Goal: Transaction & Acquisition: Book appointment/travel/reservation

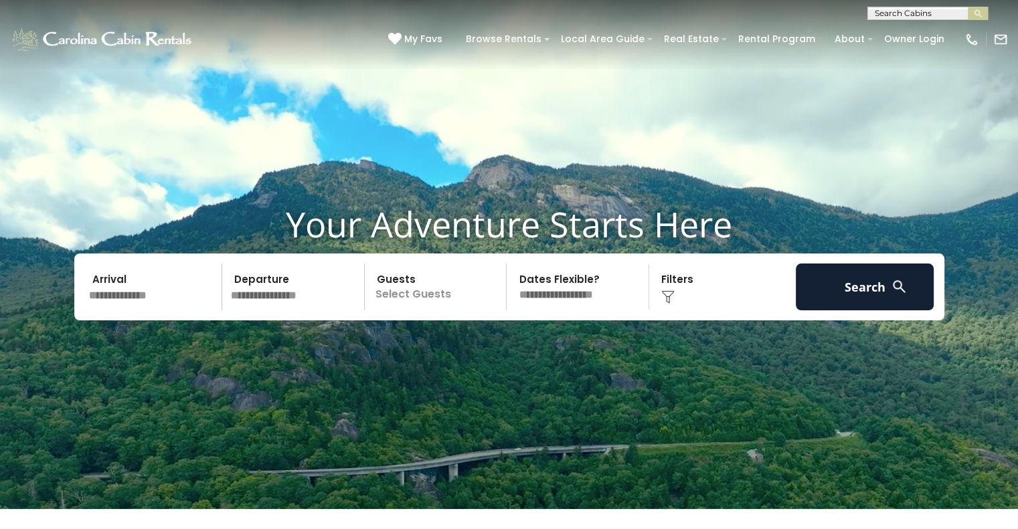
click at [127, 301] on input "text" at bounding box center [153, 287] width 139 height 47
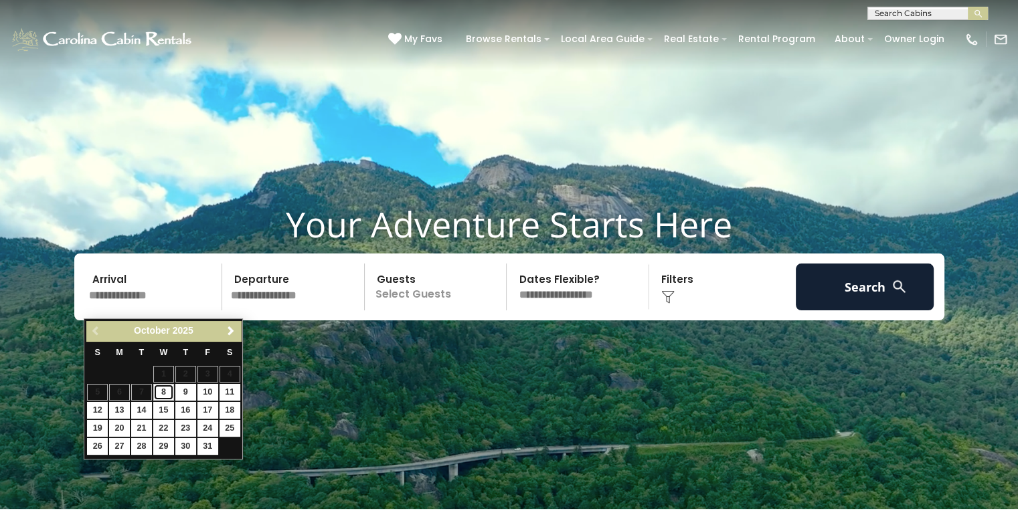
click at [163, 389] on link "8" at bounding box center [163, 392] width 21 height 17
type input "*******"
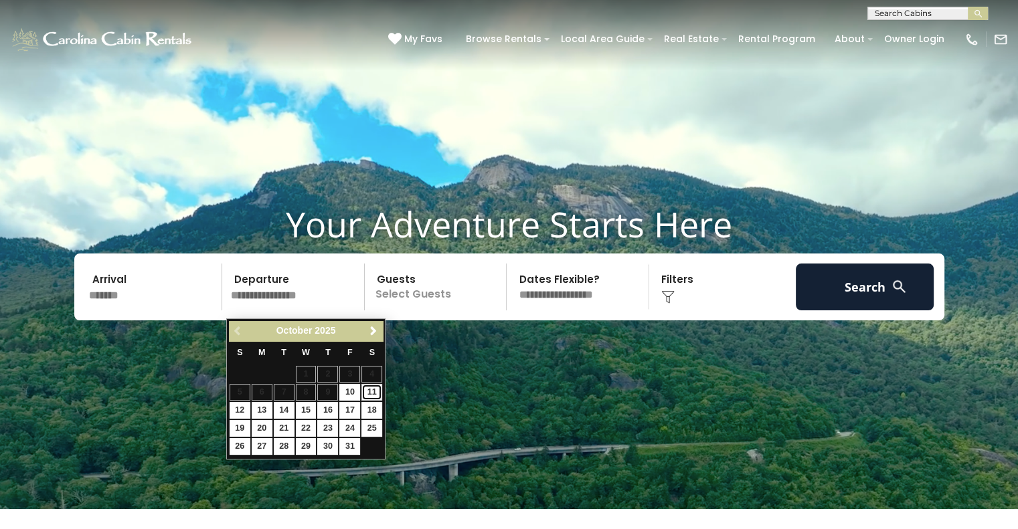
click at [369, 390] on link "11" at bounding box center [371, 392] width 21 height 17
type input "********"
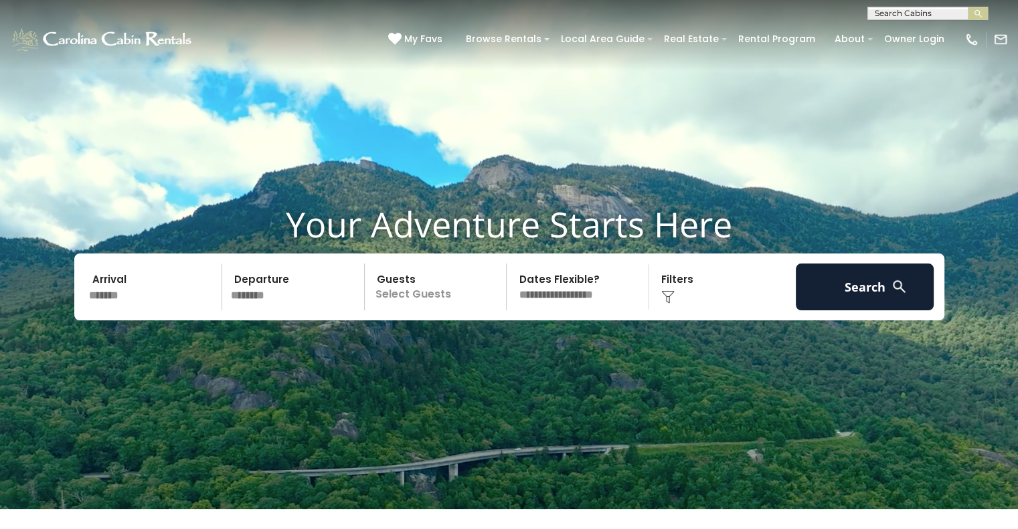
click at [423, 321] on div "Arrival ******* Departure ******** Guests Select Guests Guests - 0 + +" at bounding box center [509, 287] width 870 height 67
click at [419, 307] on p "Select Guests" at bounding box center [438, 287] width 138 height 47
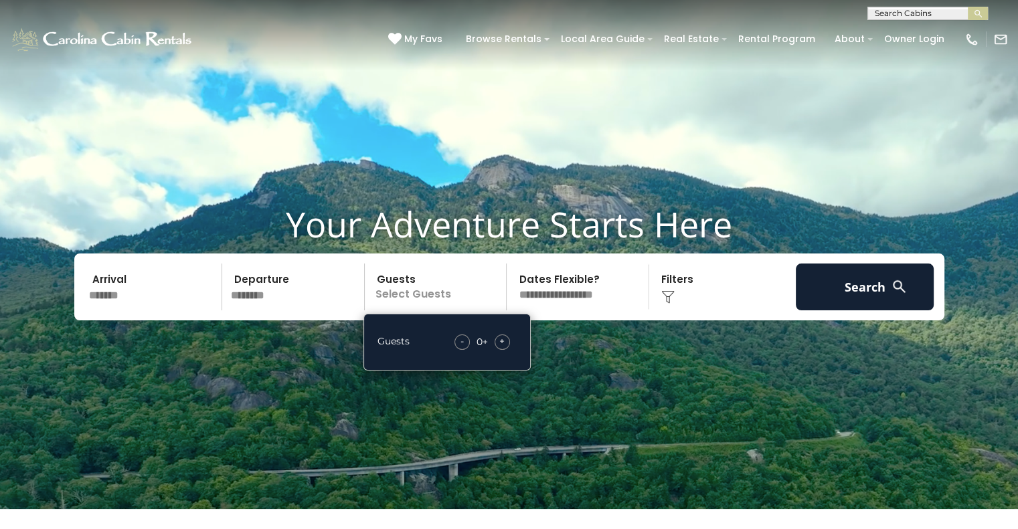
click at [503, 348] on span "+" at bounding box center [501, 341] width 5 height 13
click at [677, 302] on div "Click to Choose" at bounding box center [722, 287] width 139 height 47
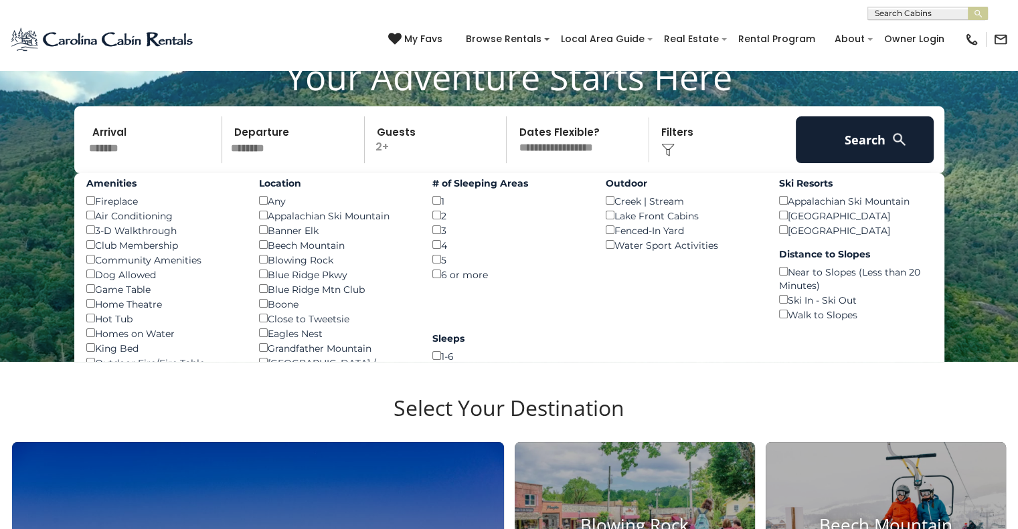
scroll to position [147, 0]
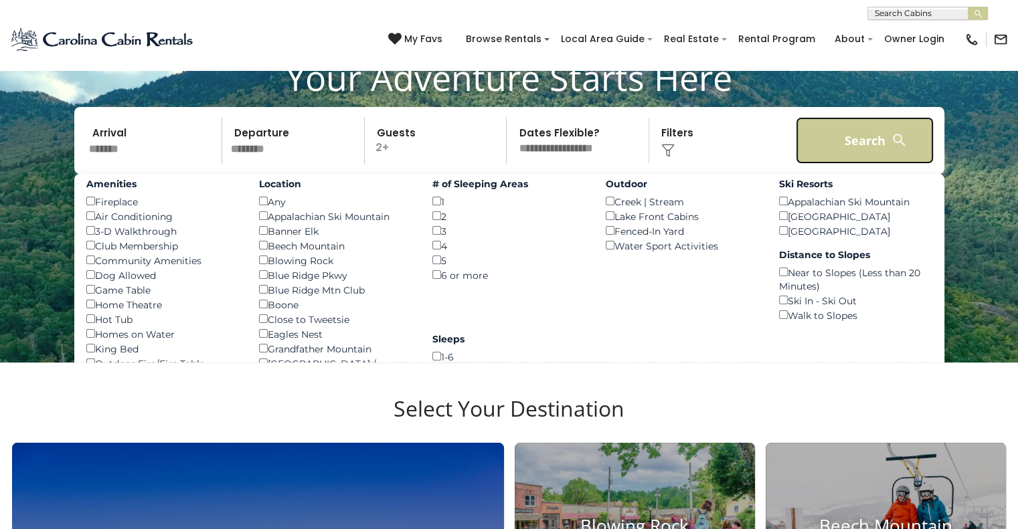
click at [878, 141] on button "Search" at bounding box center [865, 140] width 139 height 47
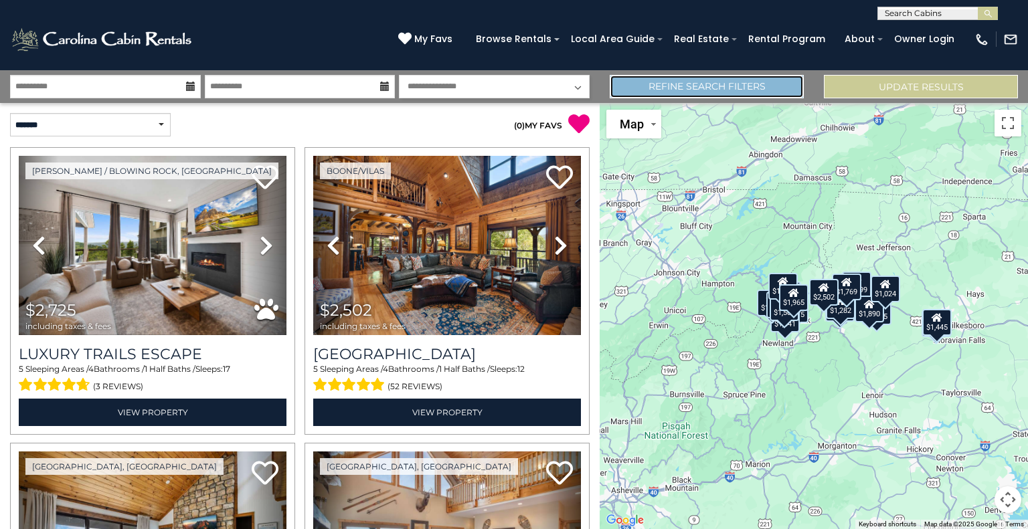
click at [684, 81] on link "Refine Search Filters" at bounding box center [707, 86] width 194 height 23
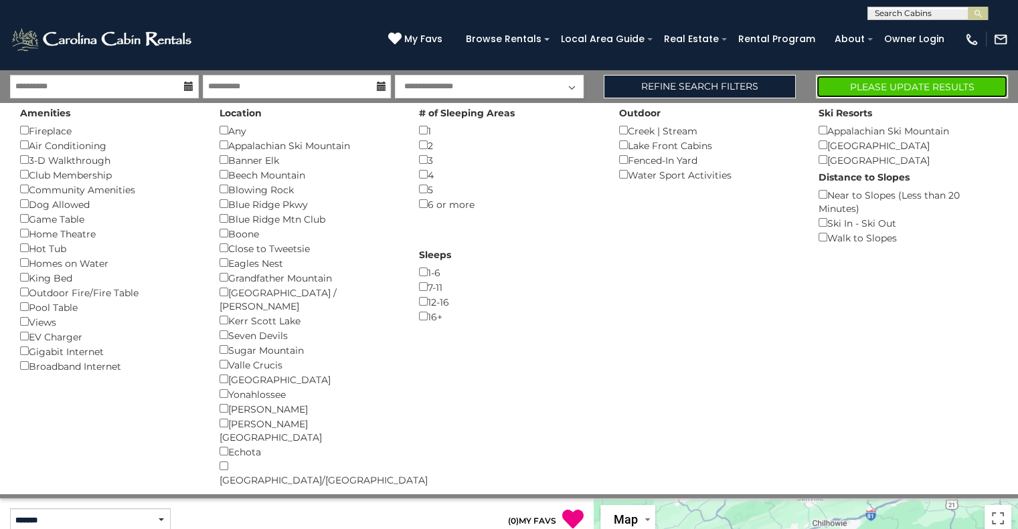
click at [866, 88] on button "Please Update Results" at bounding box center [912, 86] width 192 height 23
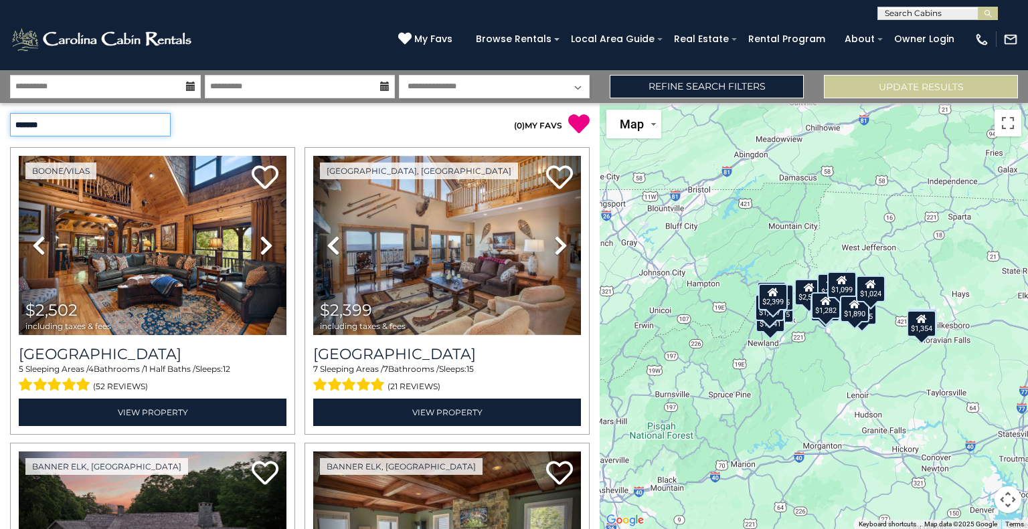
click at [158, 122] on select "**********" at bounding box center [90, 124] width 161 height 23
select select "*********"
click at [10, 113] on select "**********" at bounding box center [90, 124] width 161 height 23
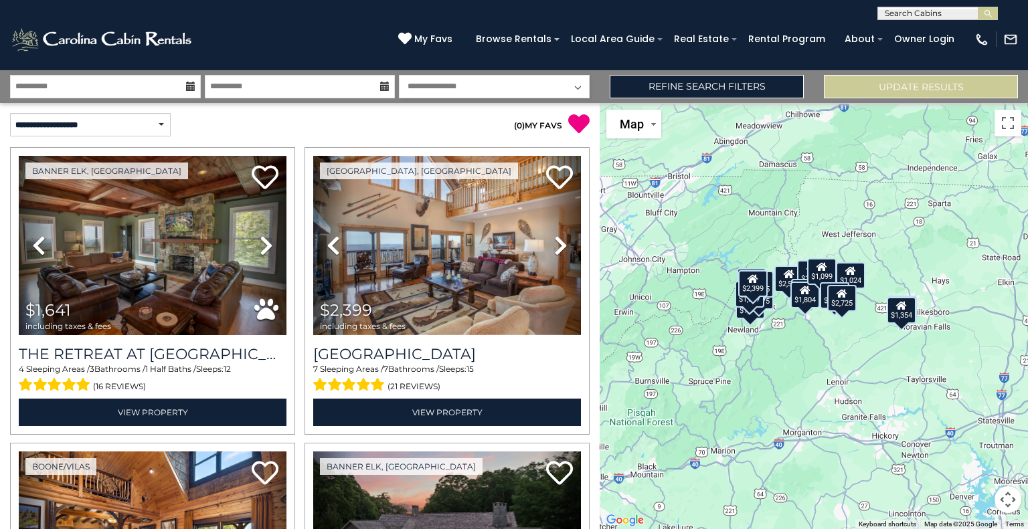
drag, startPoint x: 884, startPoint y: 375, endPoint x: 858, endPoint y: 358, distance: 31.4
click at [858, 358] on div "$1,641 $2,399 $2,502 $4,075 $1,780 $1,965 $1,445 $1,769 $1,282 $1,804 $546 $1,0…" at bounding box center [814, 316] width 428 height 426
click at [155, 126] on select "**********" at bounding box center [90, 124] width 161 height 23
click at [10, 113] on select "**********" at bounding box center [90, 124] width 161 height 23
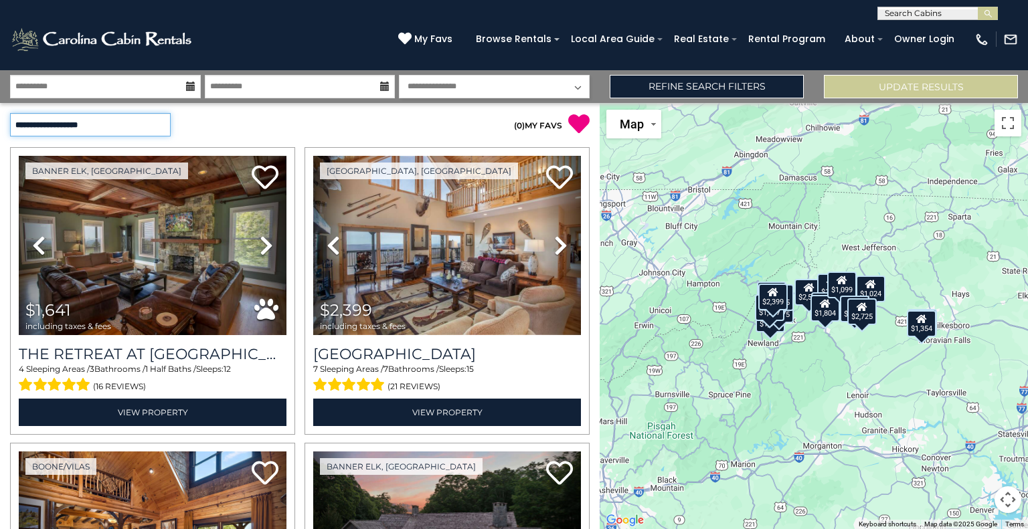
click at [160, 122] on select "**********" at bounding box center [90, 124] width 161 height 23
click at [10, 113] on select "**********" at bounding box center [90, 124] width 161 height 23
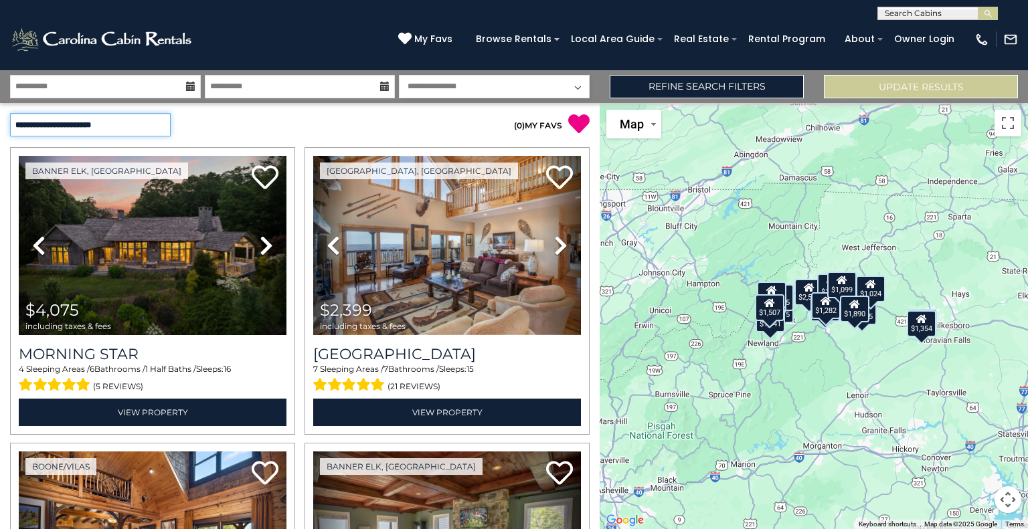
click at [156, 126] on select "**********" at bounding box center [90, 124] width 161 height 23
click at [10, 113] on select "**********" at bounding box center [90, 124] width 161 height 23
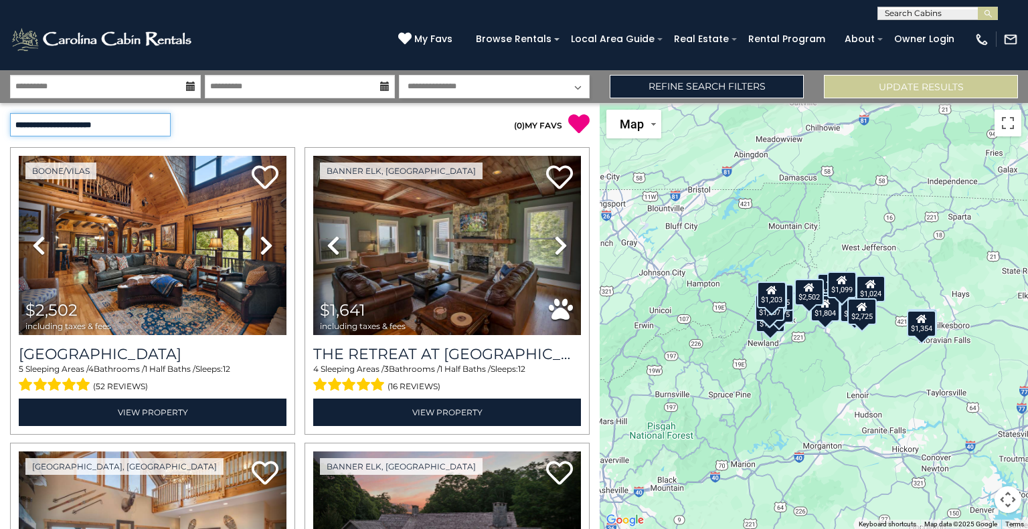
click at [155, 127] on select "**********" at bounding box center [90, 124] width 161 height 23
select select "*********"
click at [10, 113] on select "**********" at bounding box center [90, 124] width 161 height 23
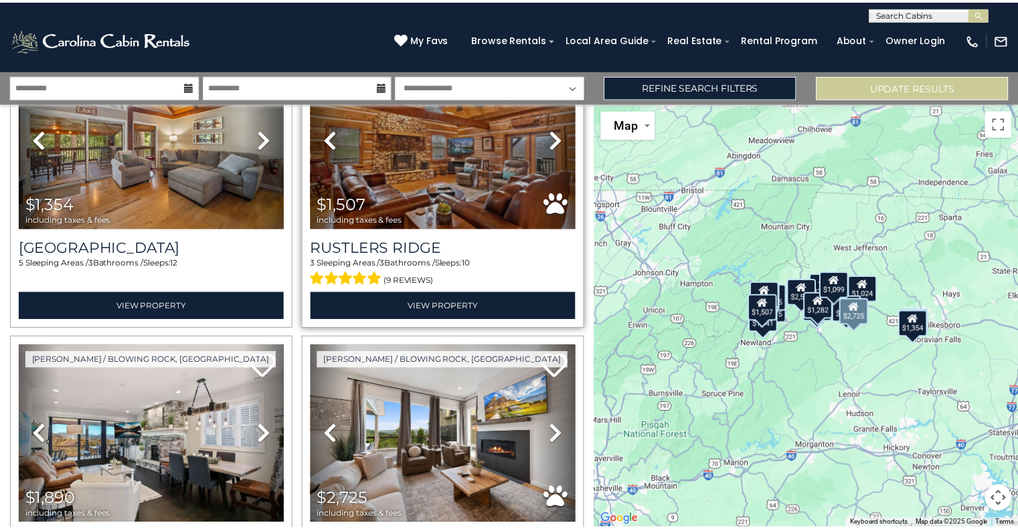
scroll to position [2174, 0]
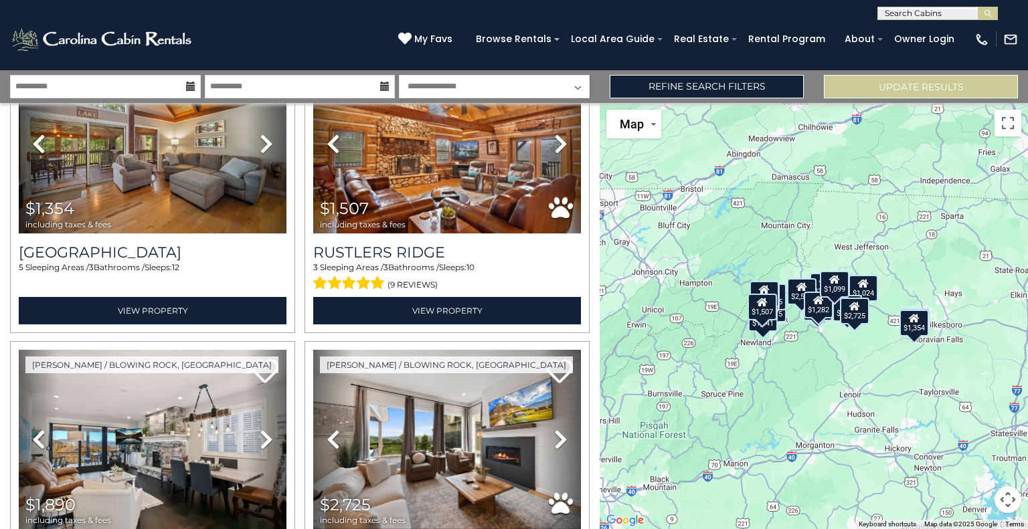
drag, startPoint x: 804, startPoint y: 344, endPoint x: 795, endPoint y: 344, distance: 8.7
click at [795, 344] on div "$1,641 $2,399 $2,502 $4,075 $1,780 $1,965 $1,445 $1,769 $1,282 $1,804 $546 $1,0…" at bounding box center [814, 316] width 428 height 426
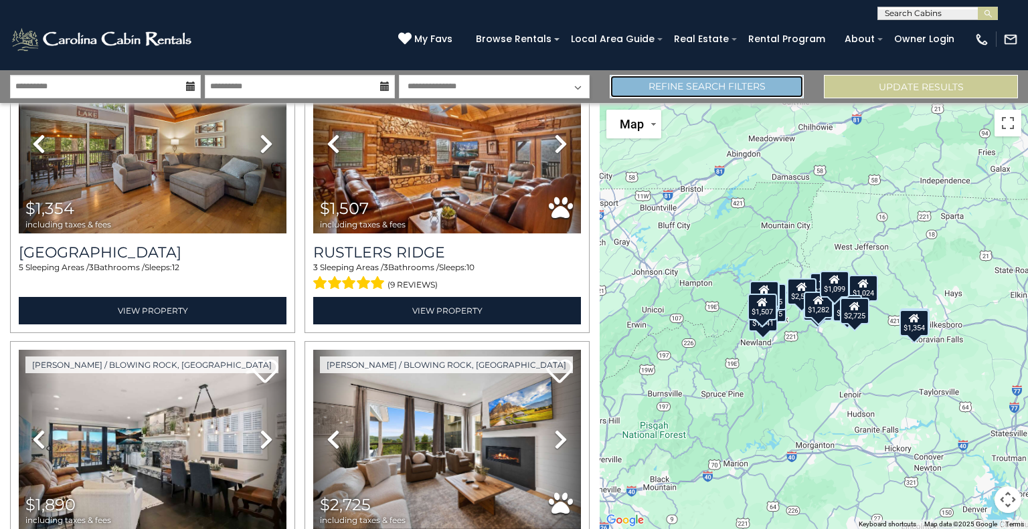
click at [722, 81] on link "Refine Search Filters" at bounding box center [707, 86] width 194 height 23
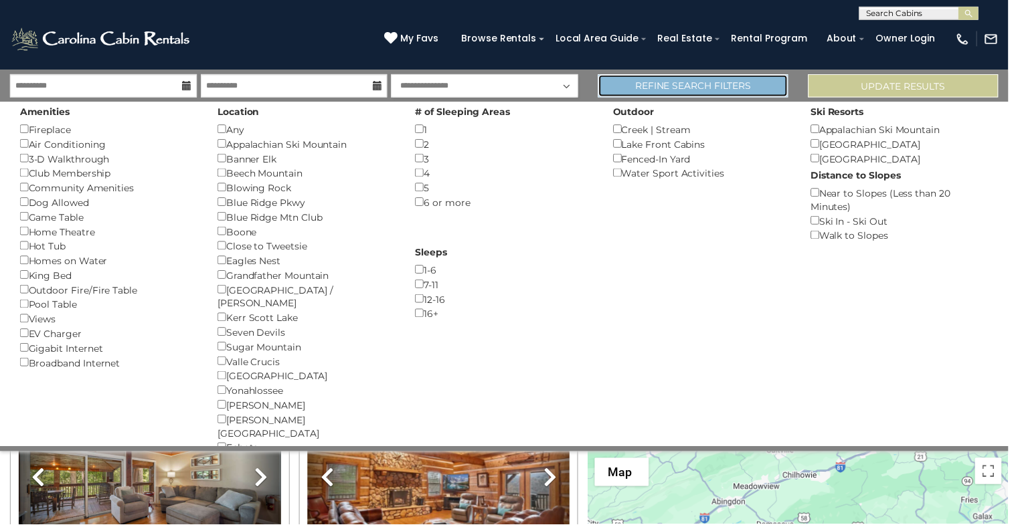
scroll to position [2161, 0]
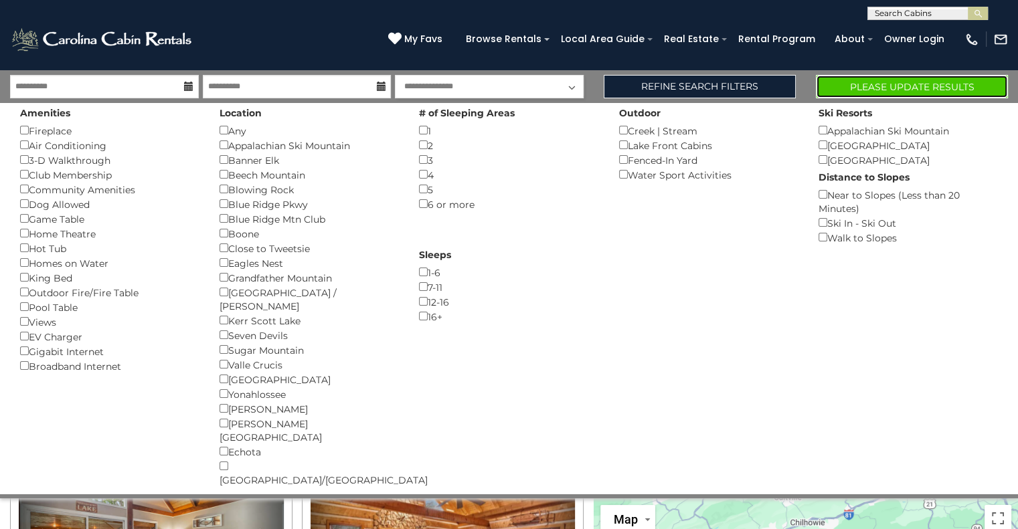
click at [856, 84] on button "Please Update Results" at bounding box center [912, 86] width 192 height 23
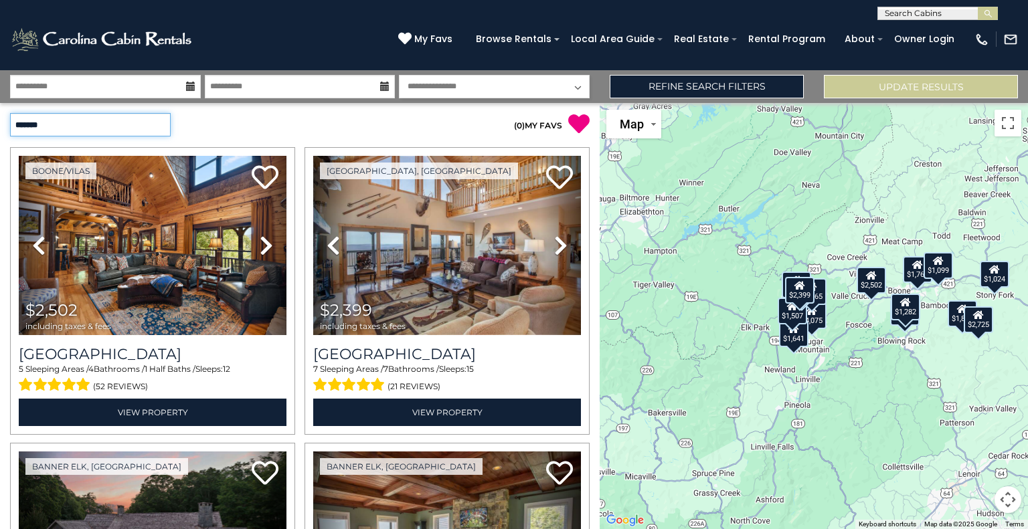
click at [161, 120] on select "**********" at bounding box center [90, 124] width 161 height 23
select select "*********"
click at [10, 113] on select "**********" at bounding box center [90, 124] width 161 height 23
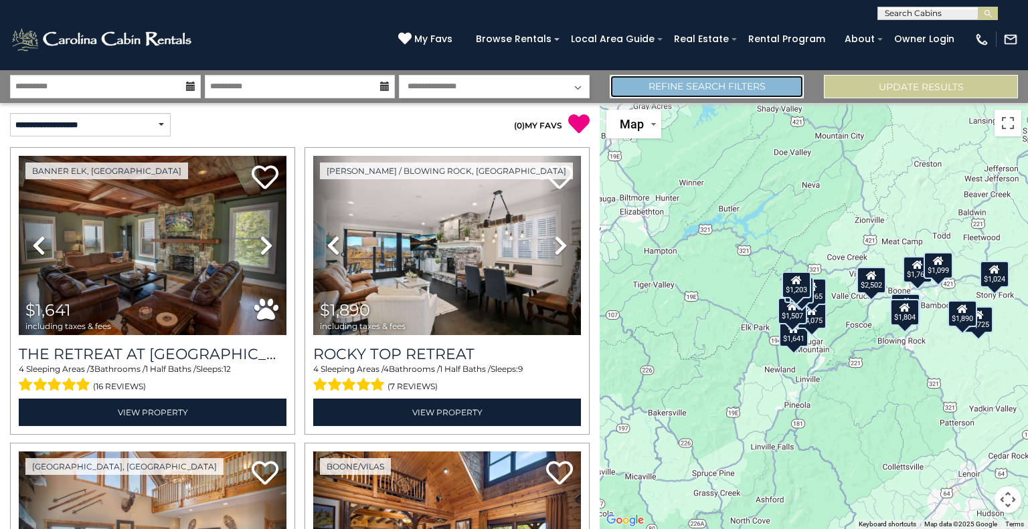
click at [694, 91] on link "Refine Search Filters" at bounding box center [707, 86] width 194 height 23
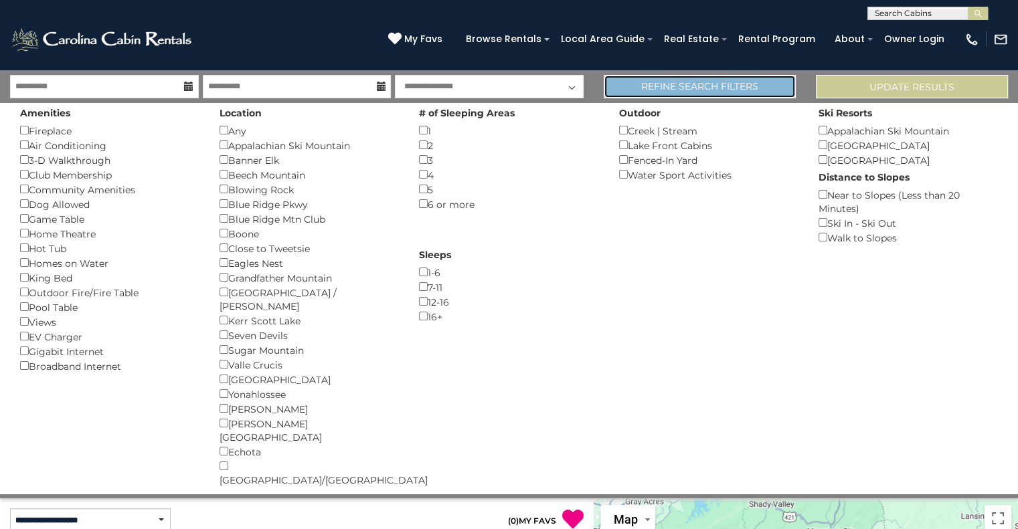
click at [755, 88] on link "Refine Search Filters" at bounding box center [700, 86] width 192 height 23
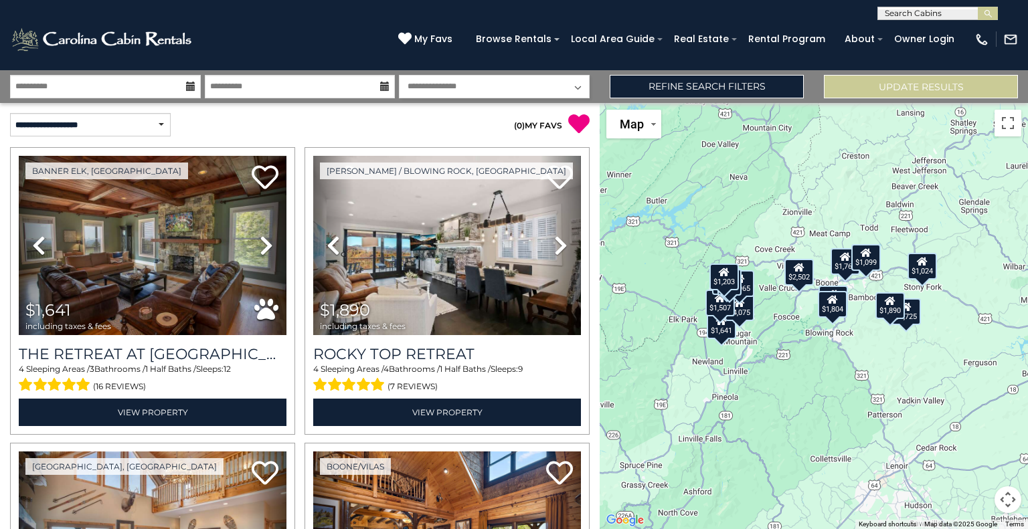
drag, startPoint x: 867, startPoint y: 351, endPoint x: 792, endPoint y: 343, distance: 75.4
click at [792, 343] on div "$1,641 $1,890 $2,399 $2,502 $4,075 $1,507 $1,780 $1,965 $1,282 $1,769 $1,804 $5…" at bounding box center [814, 316] width 428 height 426
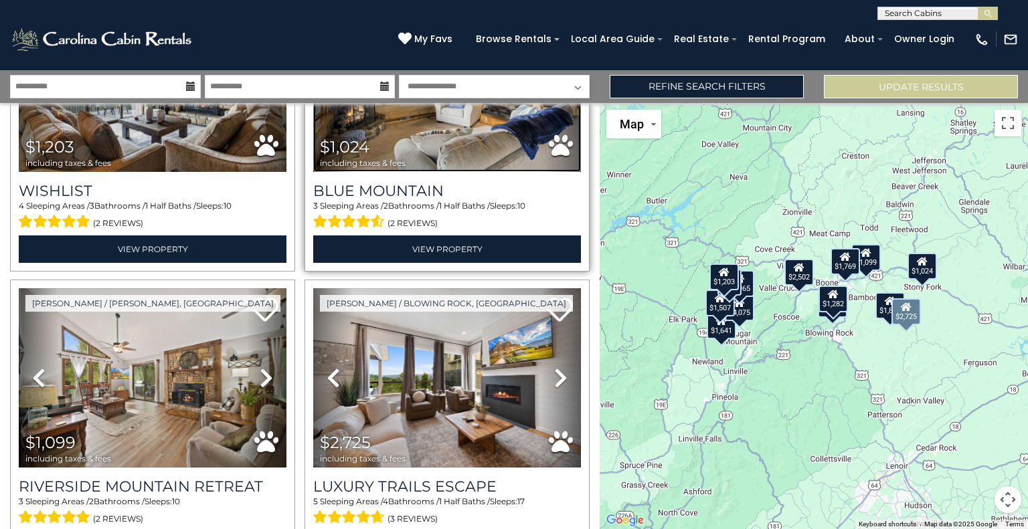
scroll to position [2014, 0]
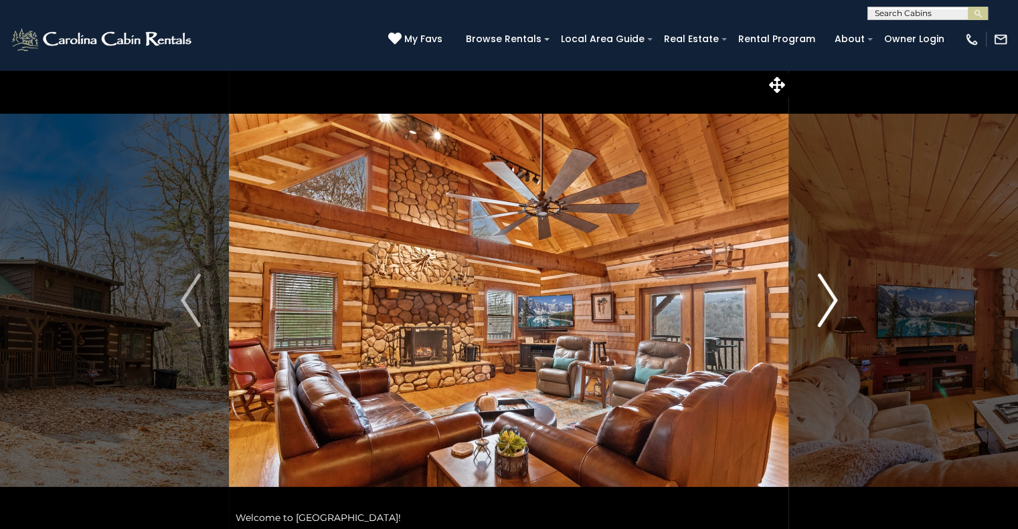
click at [831, 301] on img "Next" at bounding box center [827, 301] width 20 height 54
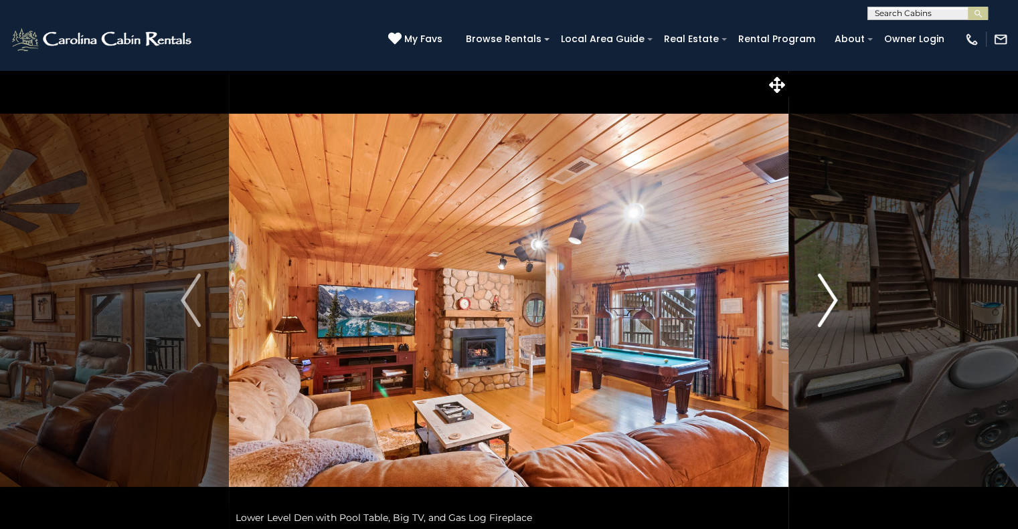
click at [831, 301] on img "Next" at bounding box center [827, 301] width 20 height 54
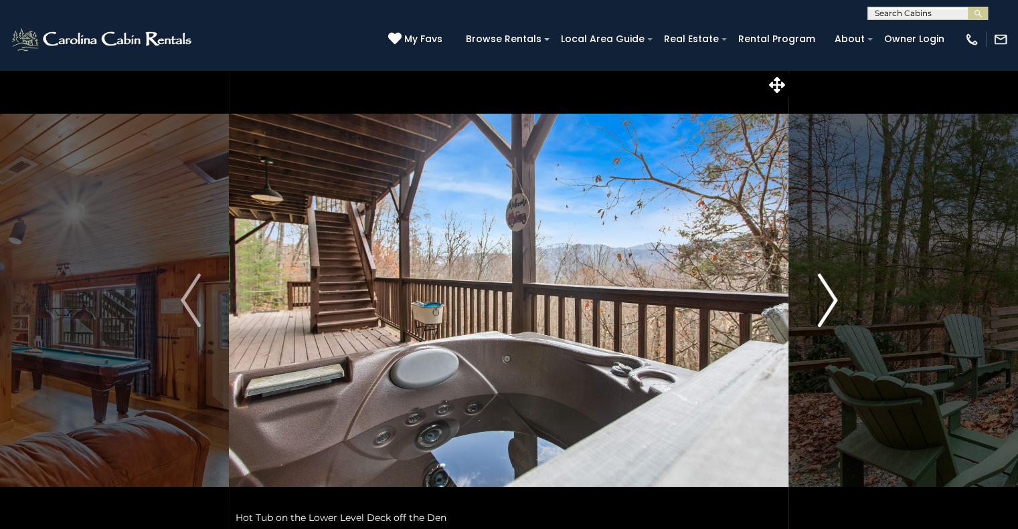
click at [831, 301] on img "Next" at bounding box center [827, 301] width 20 height 54
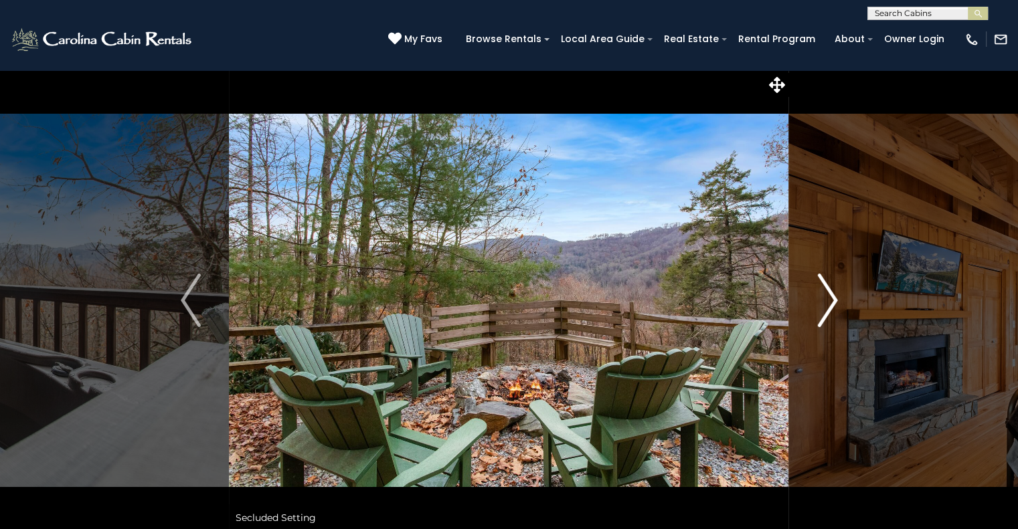
click at [831, 301] on img "Next" at bounding box center [827, 301] width 20 height 54
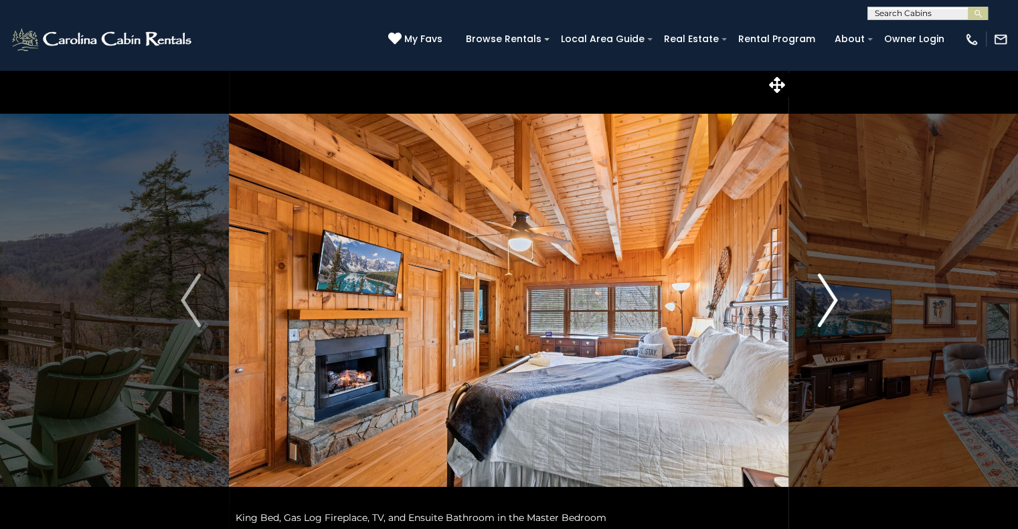
click at [831, 301] on img "Next" at bounding box center [827, 301] width 20 height 54
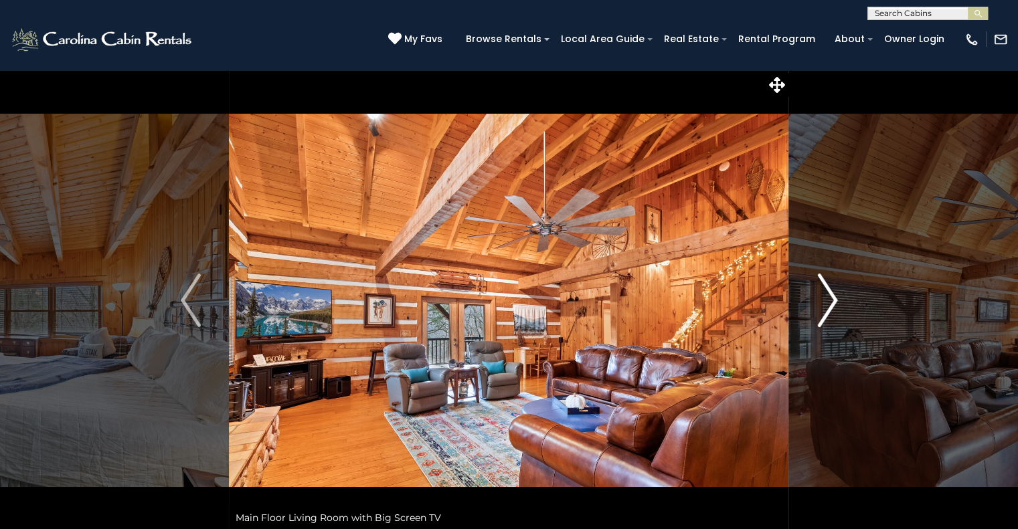
click at [831, 301] on img "Next" at bounding box center [827, 301] width 20 height 54
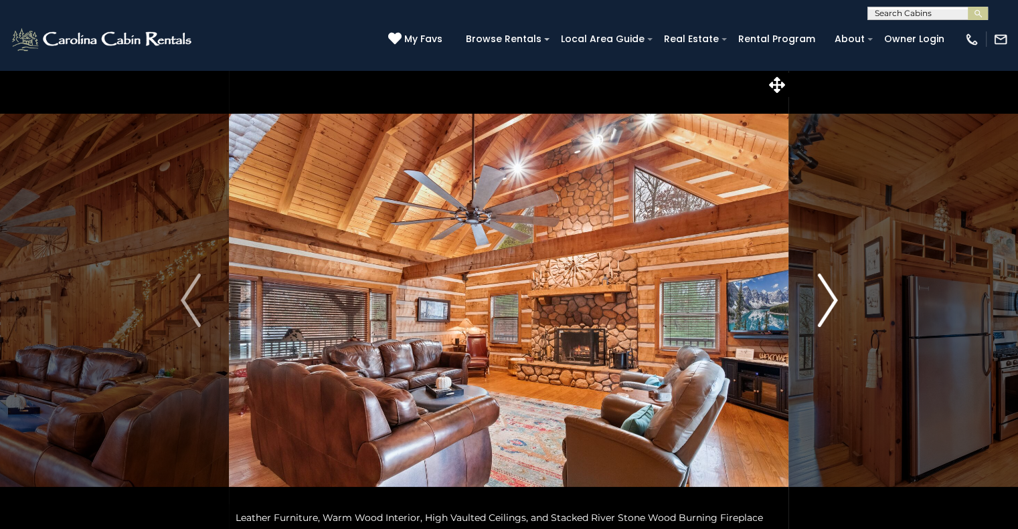
click at [831, 301] on img "Next" at bounding box center [827, 301] width 20 height 54
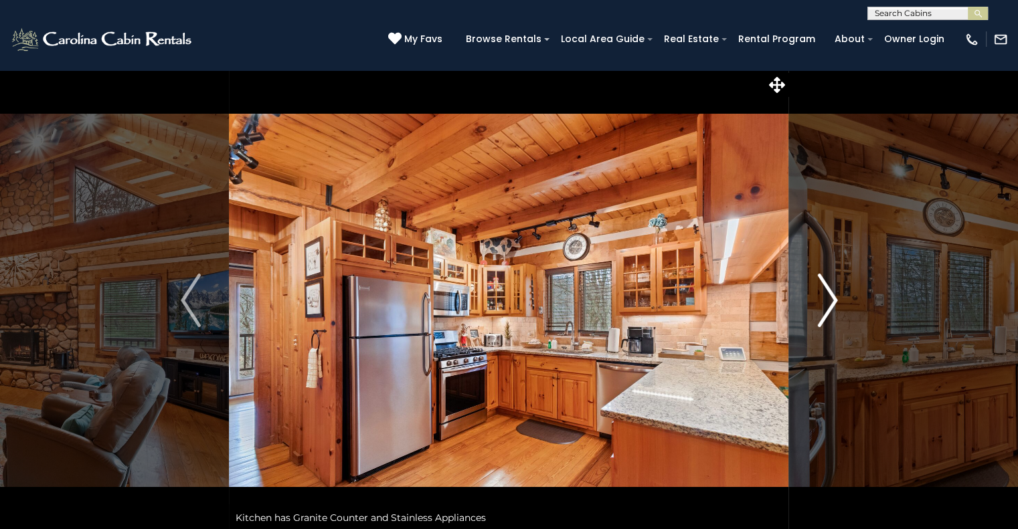
click at [831, 301] on img "Next" at bounding box center [827, 301] width 20 height 54
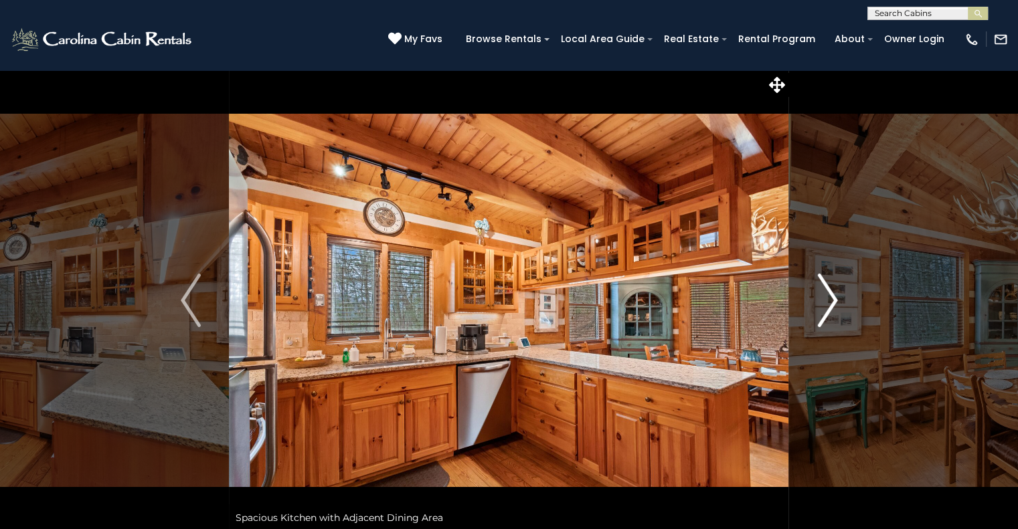
click at [831, 301] on img "Next" at bounding box center [827, 301] width 20 height 54
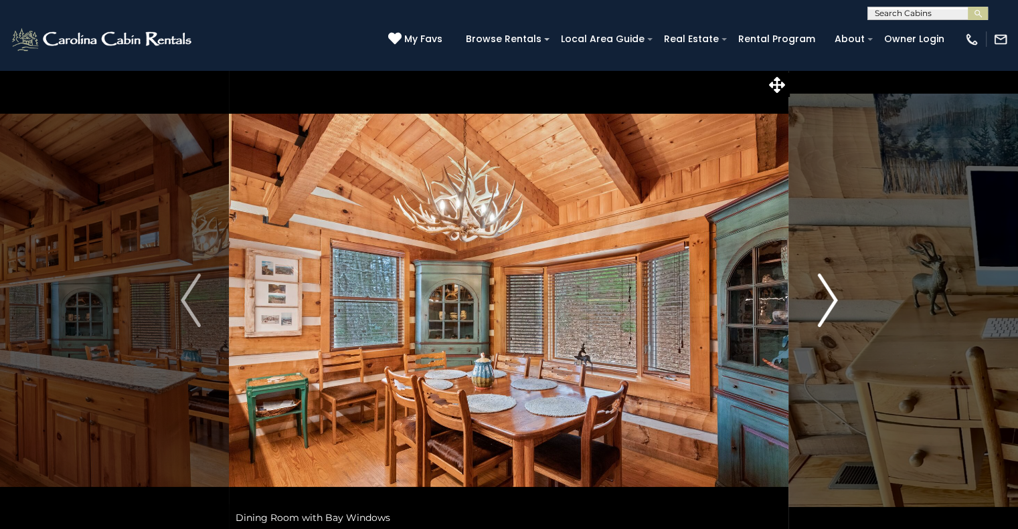
click at [831, 301] on img "Next" at bounding box center [827, 301] width 20 height 54
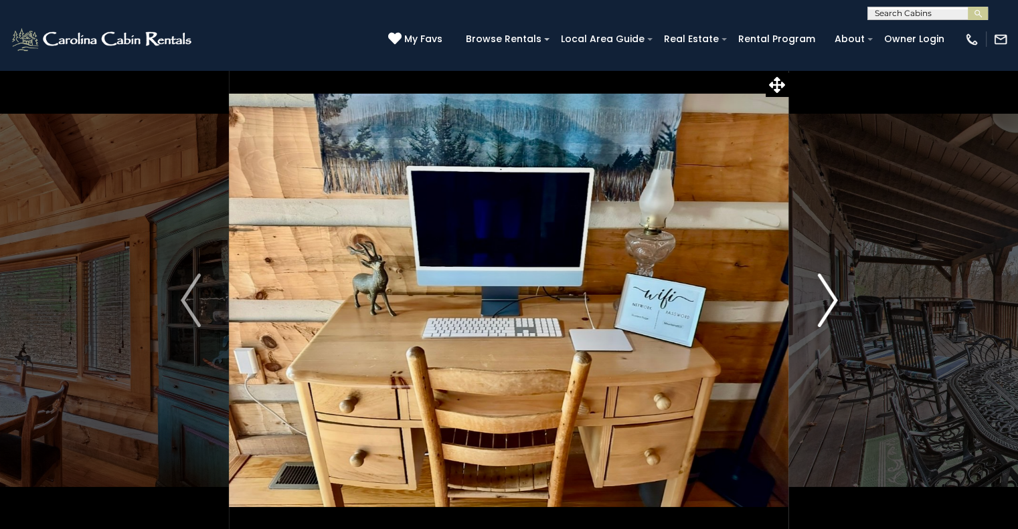
click at [831, 301] on img "Next" at bounding box center [827, 301] width 20 height 54
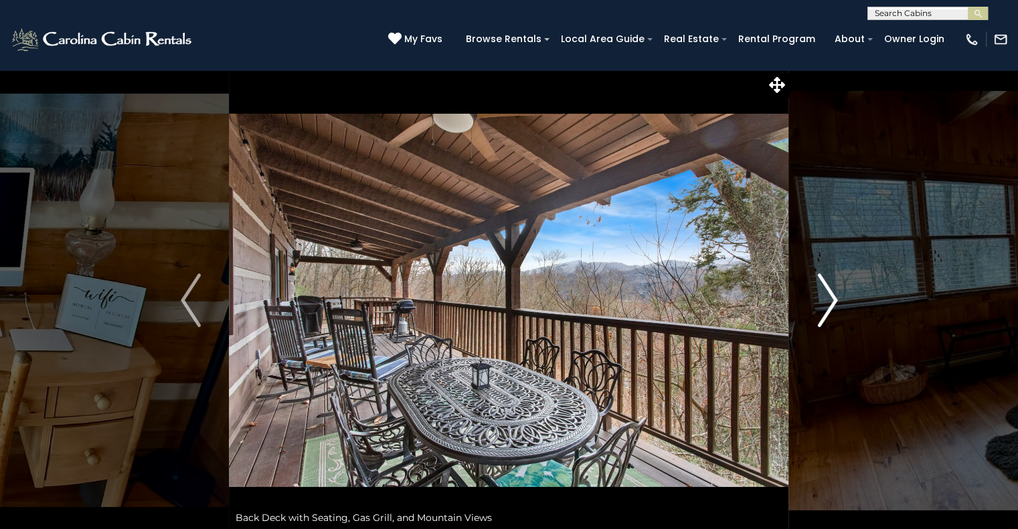
click at [831, 301] on img "Next" at bounding box center [827, 301] width 20 height 54
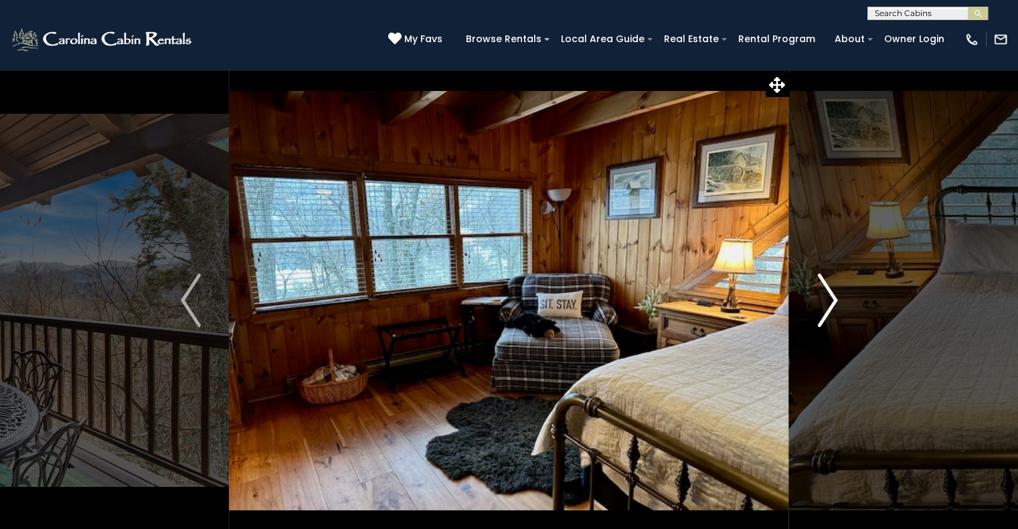
click at [831, 301] on img "Next" at bounding box center [827, 301] width 20 height 54
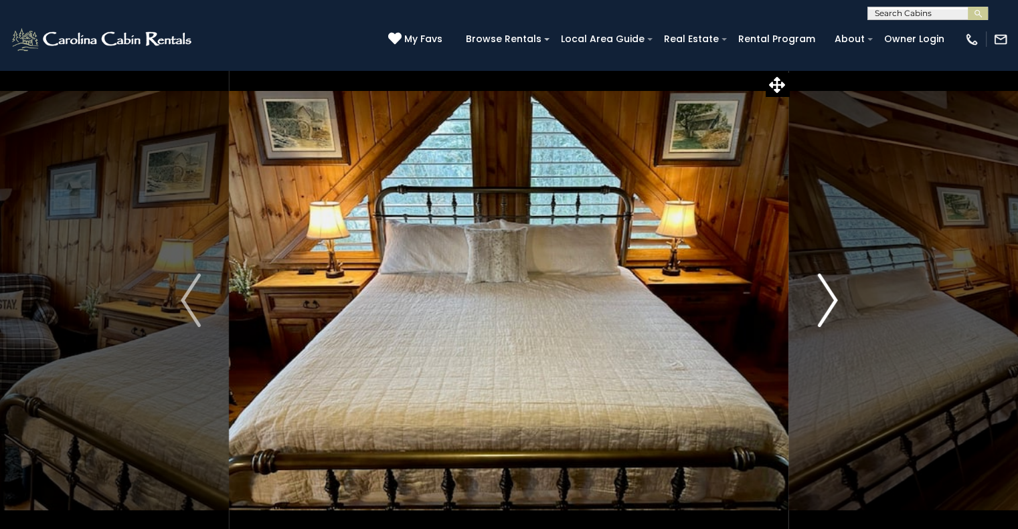
click at [831, 301] on img "Next" at bounding box center [827, 301] width 20 height 54
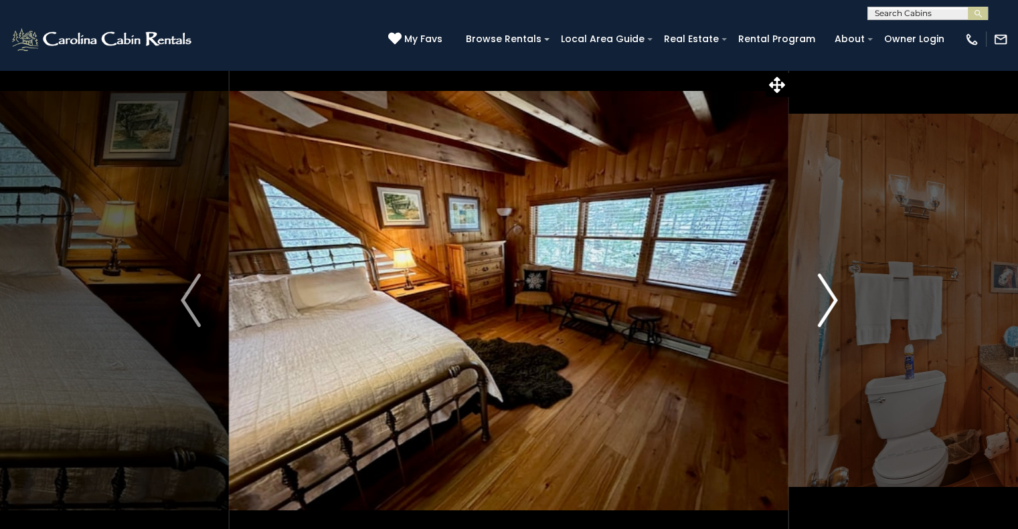
click at [831, 301] on img "Next" at bounding box center [827, 301] width 20 height 54
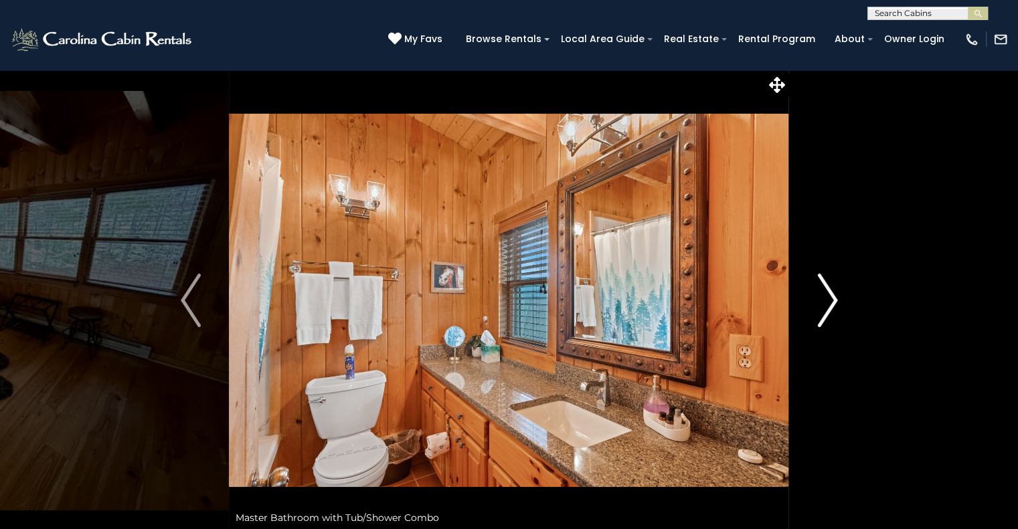
click at [831, 301] on img "Next" at bounding box center [827, 301] width 20 height 54
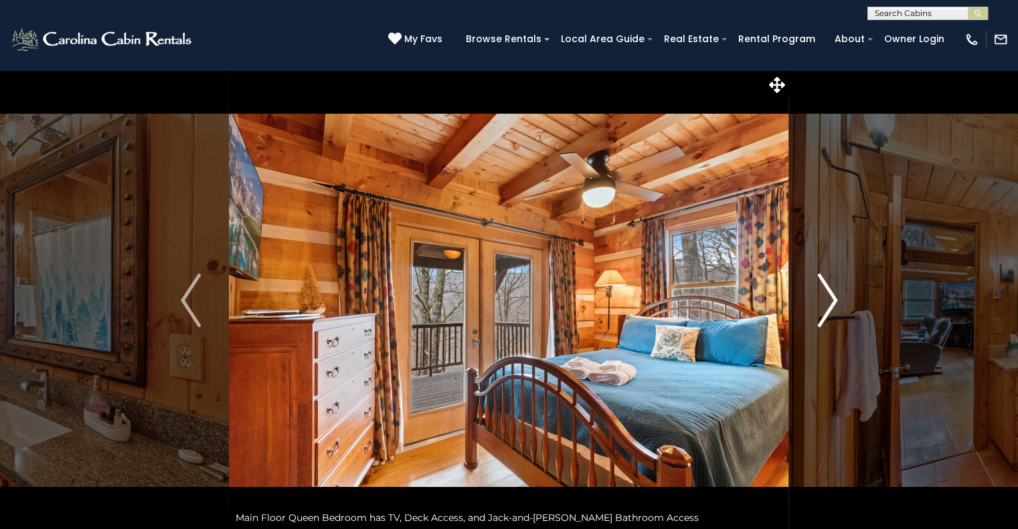
click at [831, 301] on img "Next" at bounding box center [827, 301] width 20 height 54
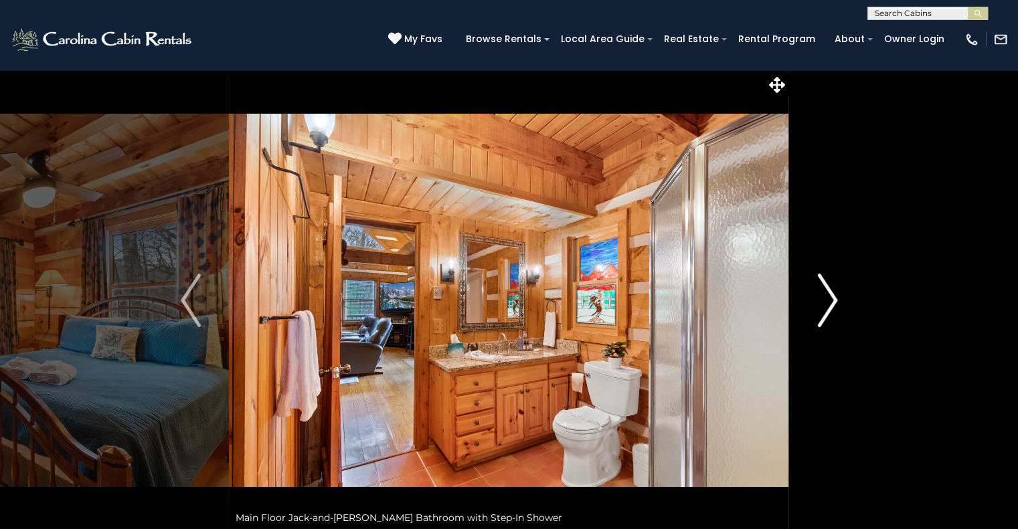
click at [831, 301] on img "Next" at bounding box center [827, 301] width 20 height 54
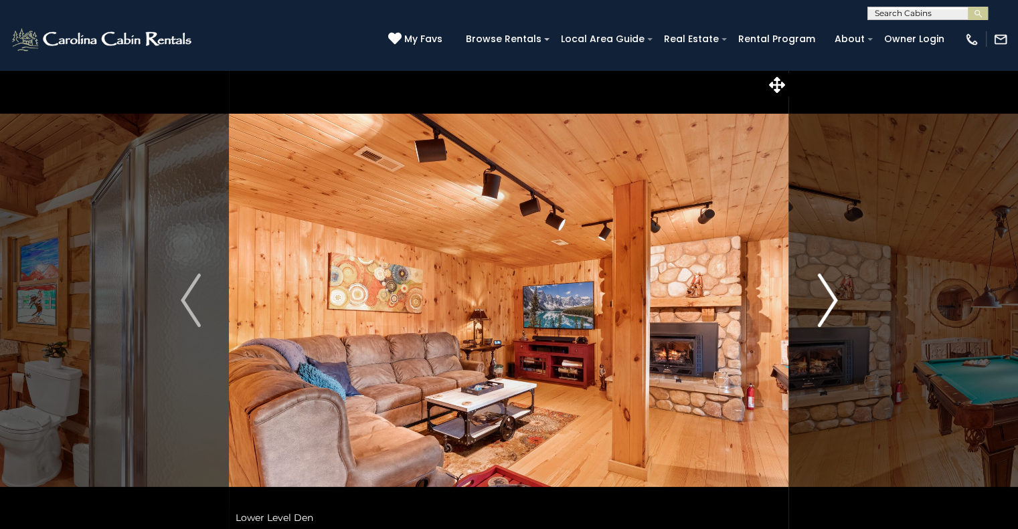
click at [831, 301] on img "Next" at bounding box center [827, 301] width 20 height 54
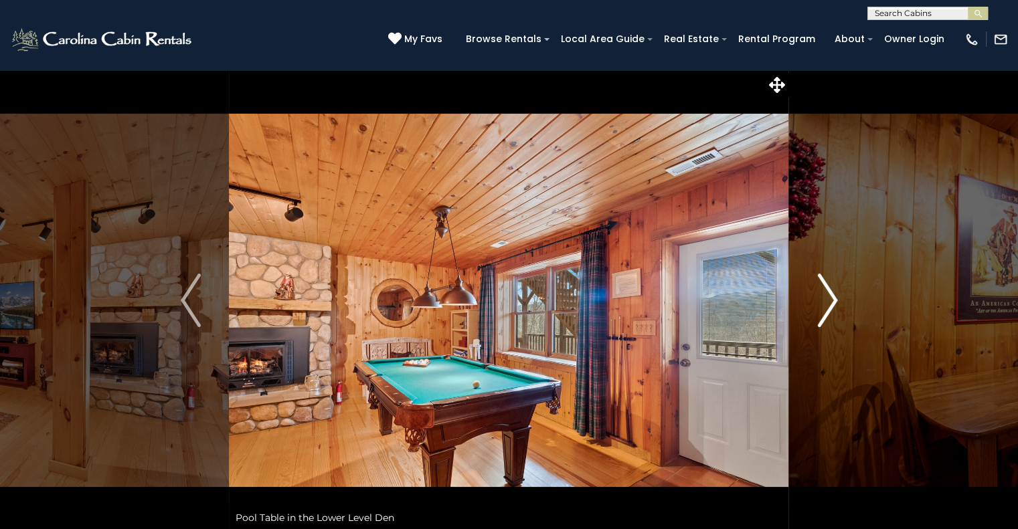
click at [831, 301] on img "Next" at bounding box center [827, 301] width 20 height 54
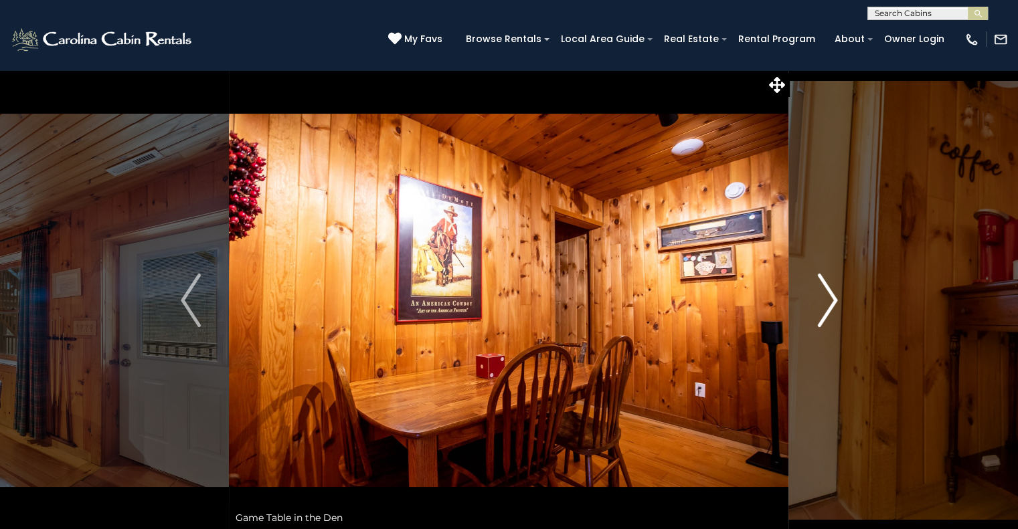
click at [831, 301] on img "Next" at bounding box center [827, 301] width 20 height 54
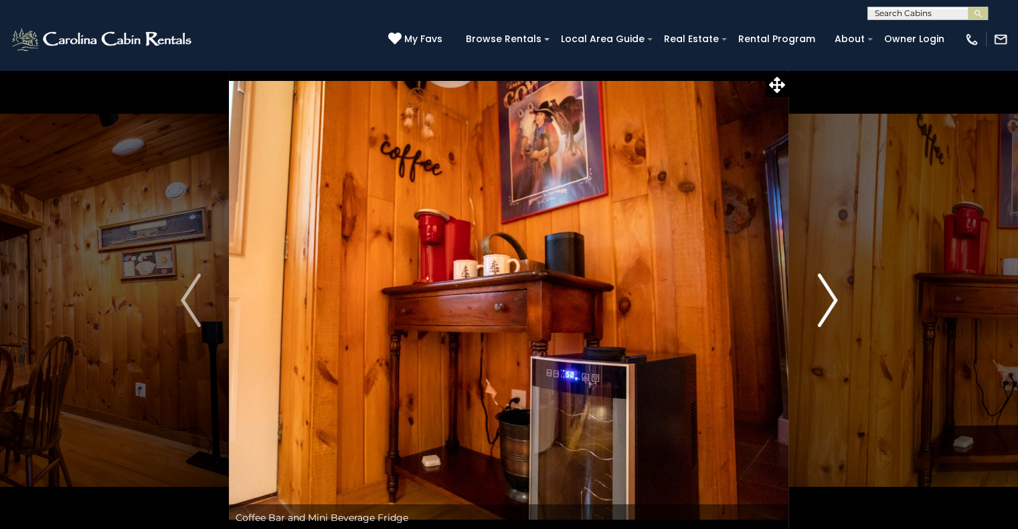
click at [831, 301] on img "Next" at bounding box center [827, 301] width 20 height 54
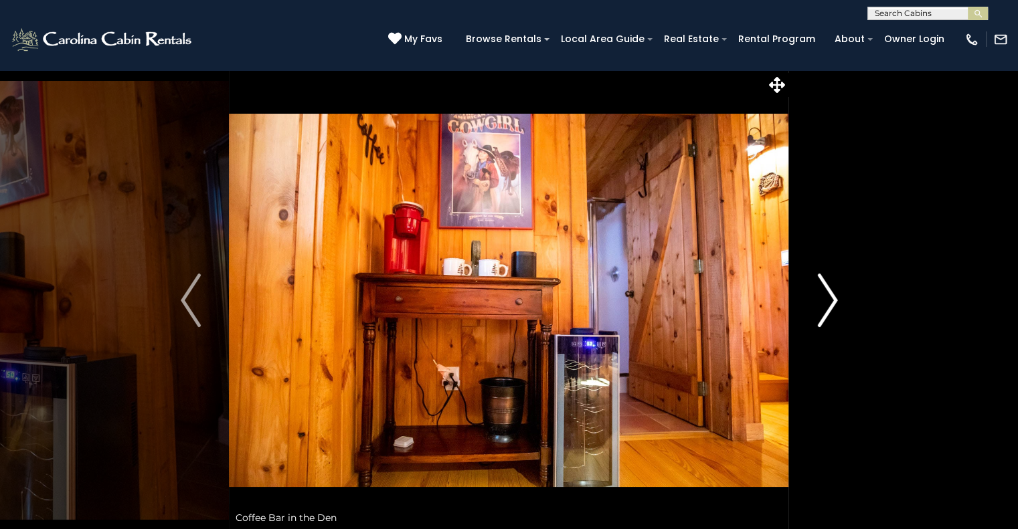
click at [831, 301] on img "Next" at bounding box center [827, 301] width 20 height 54
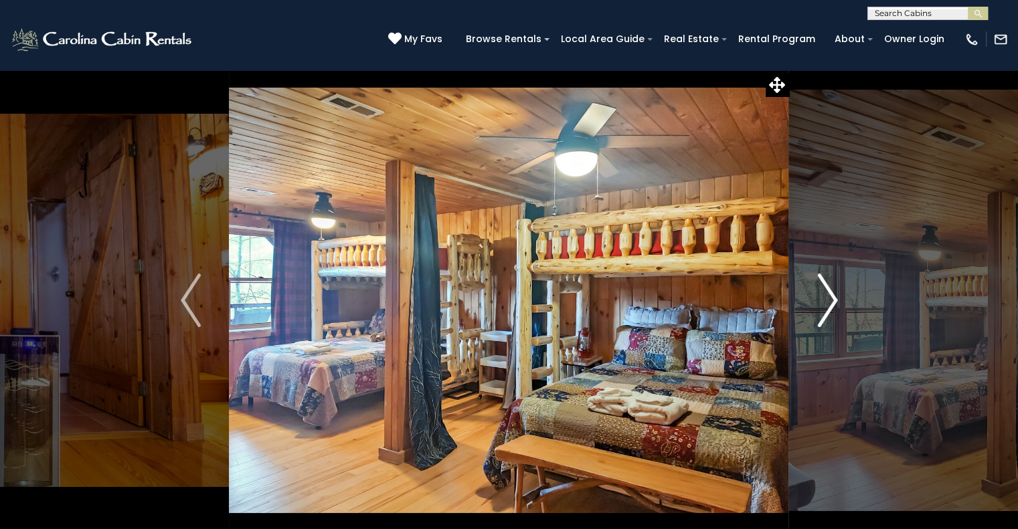
click at [831, 301] on img "Next" at bounding box center [827, 301] width 20 height 54
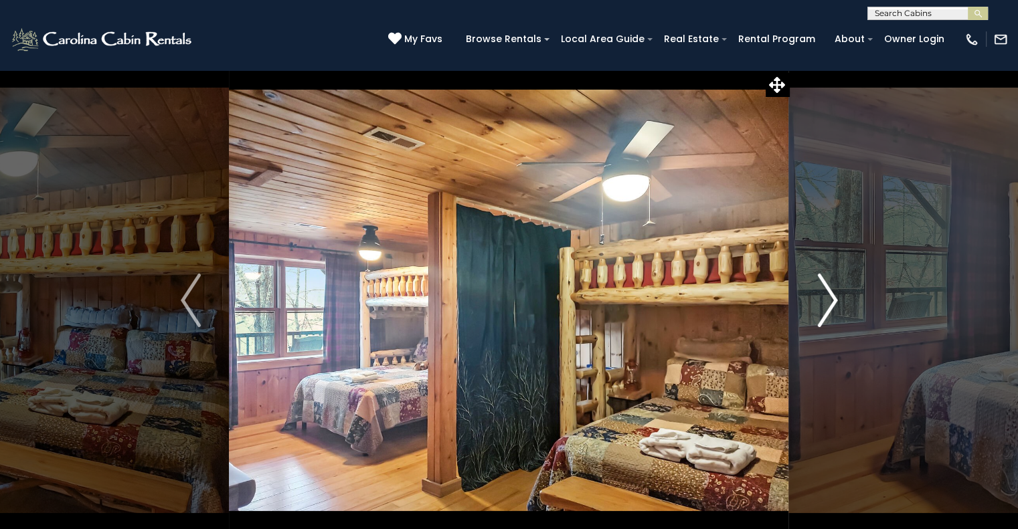
click at [831, 301] on img "Next" at bounding box center [827, 301] width 20 height 54
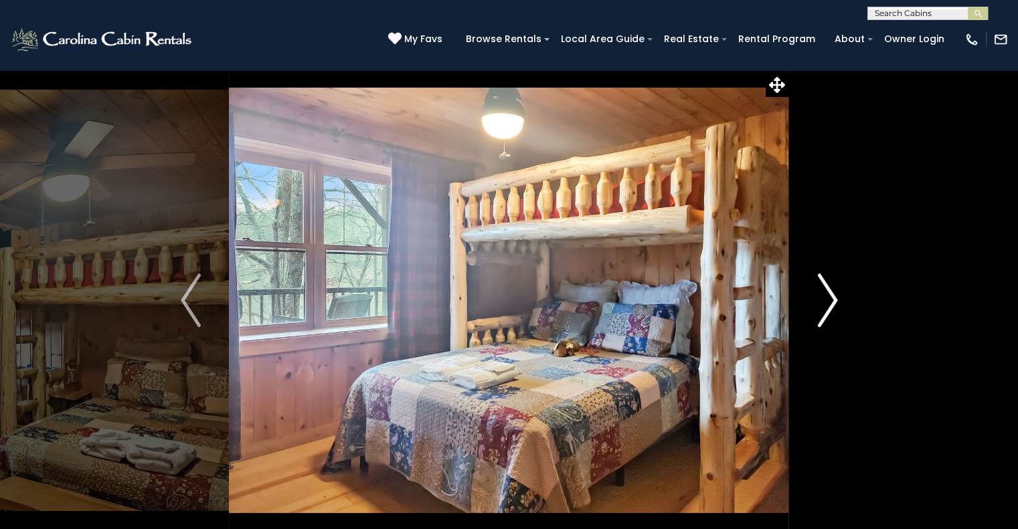
click at [831, 301] on img "Next" at bounding box center [827, 301] width 20 height 54
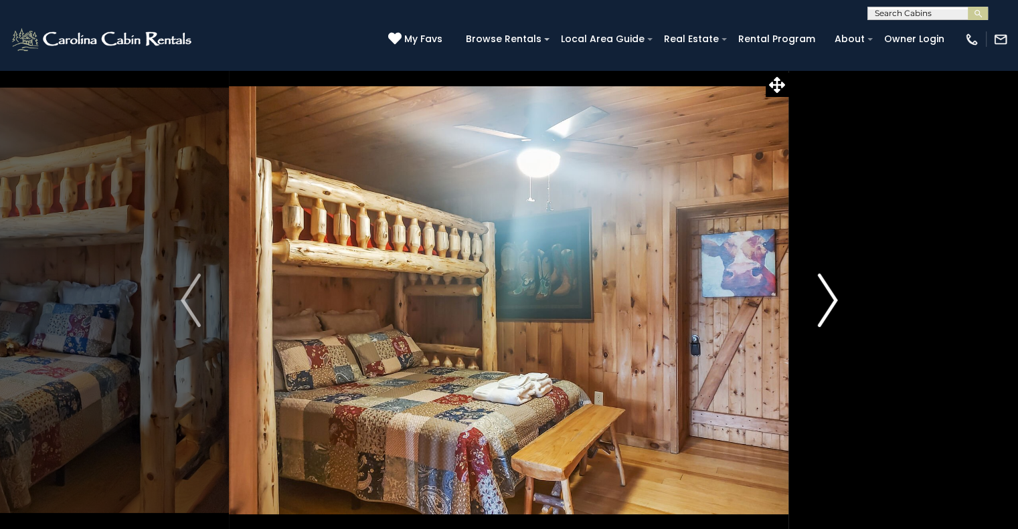
click at [831, 301] on img "Next" at bounding box center [827, 301] width 20 height 54
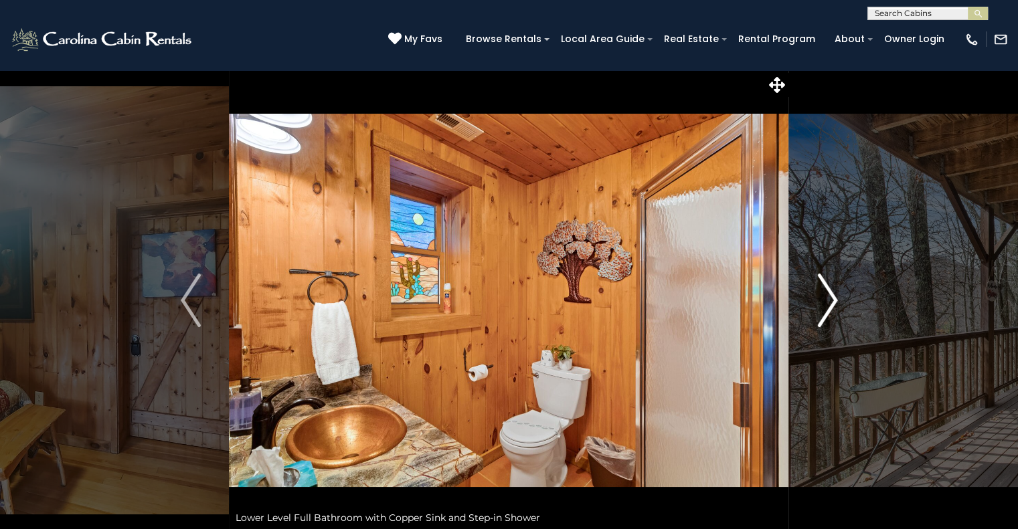
click at [831, 301] on img "Next" at bounding box center [827, 301] width 20 height 54
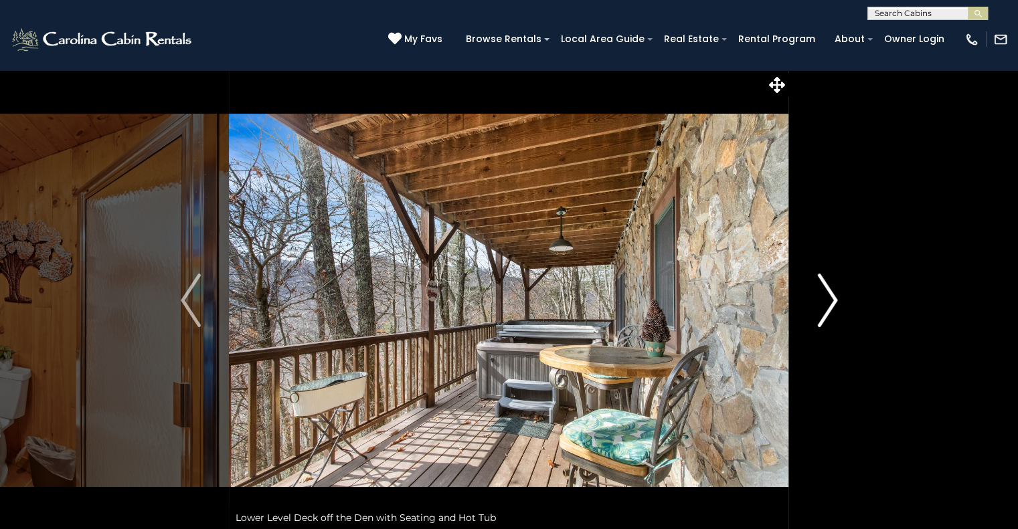
click at [831, 301] on img "Next" at bounding box center [827, 301] width 20 height 54
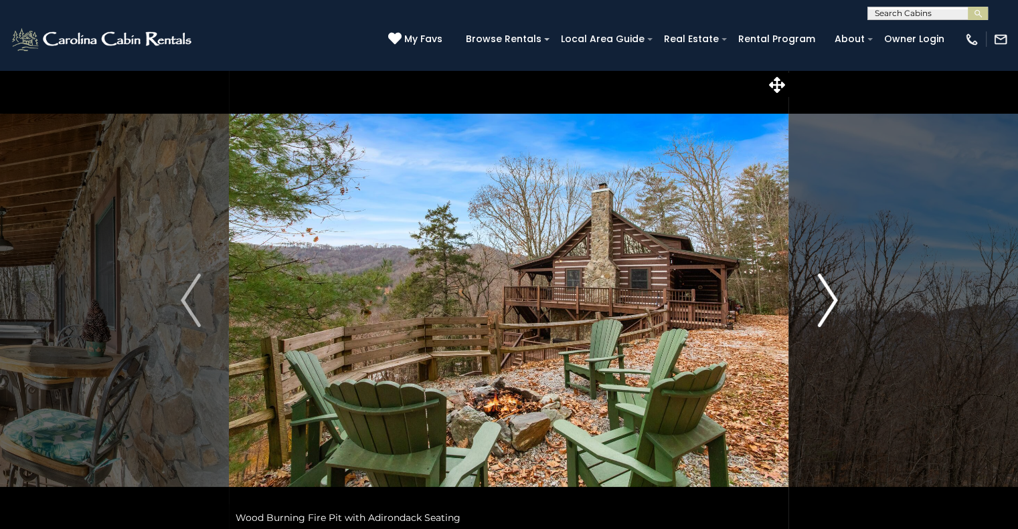
click at [831, 301] on img "Next" at bounding box center [827, 301] width 20 height 54
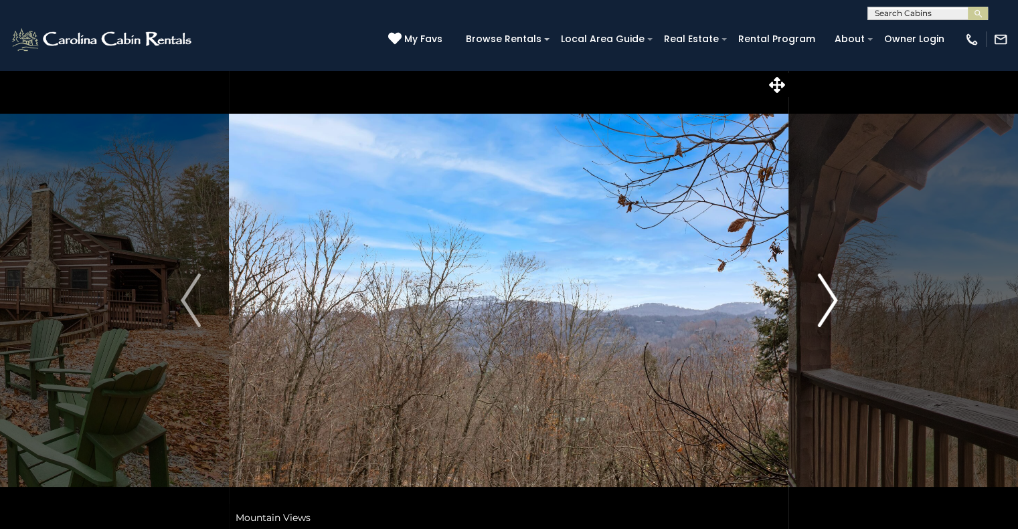
click at [831, 301] on img "Next" at bounding box center [827, 301] width 20 height 54
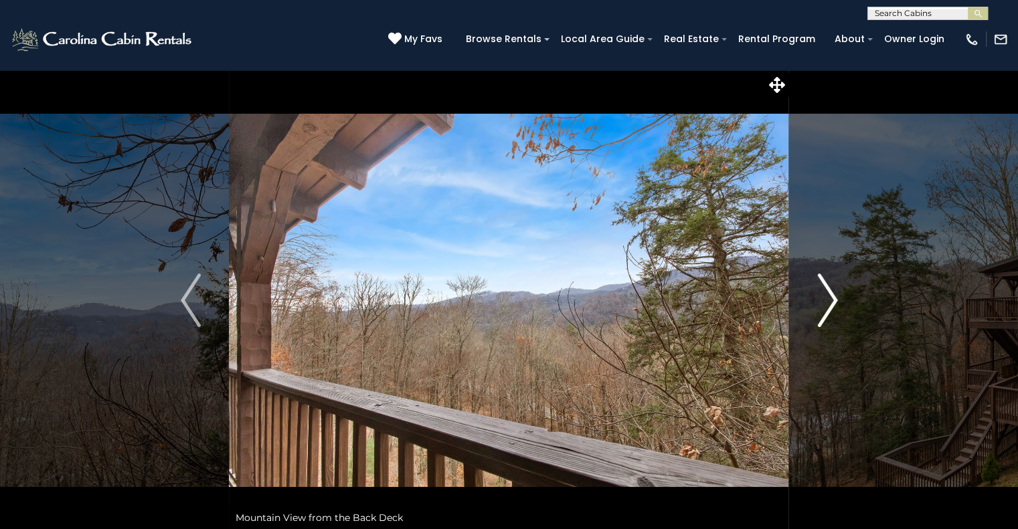
click at [831, 301] on img "Next" at bounding box center [827, 301] width 20 height 54
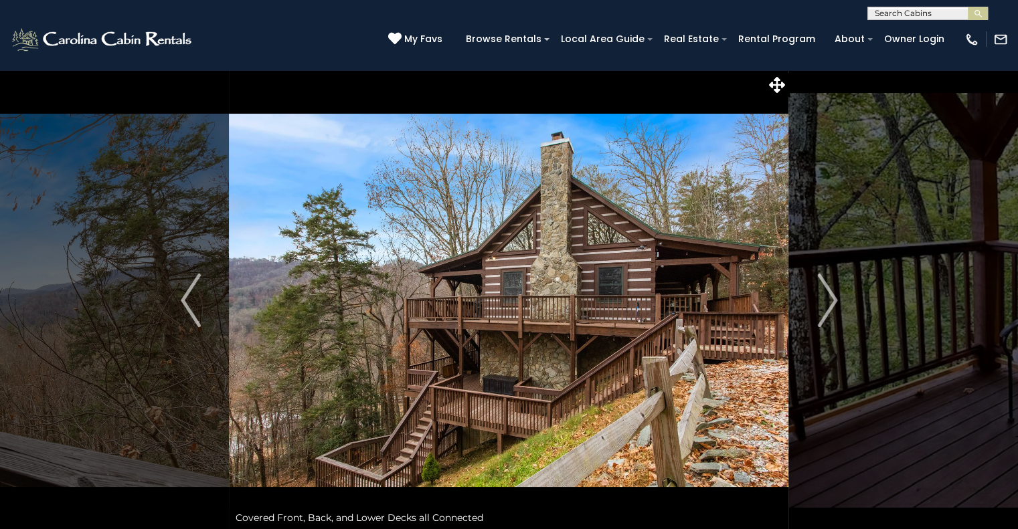
click at [778, 85] on icon at bounding box center [777, 85] width 16 height 16
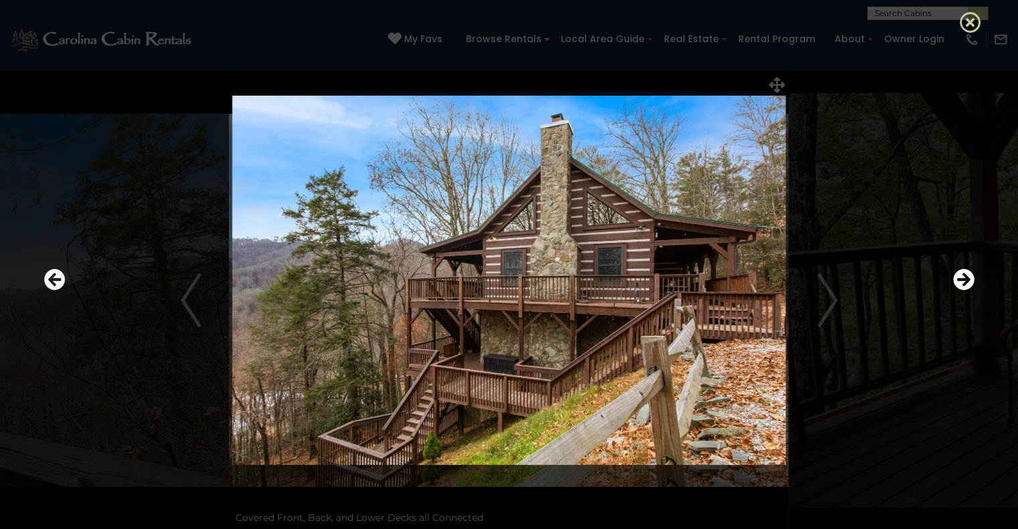
click at [970, 21] on icon at bounding box center [970, 21] width 21 height 21
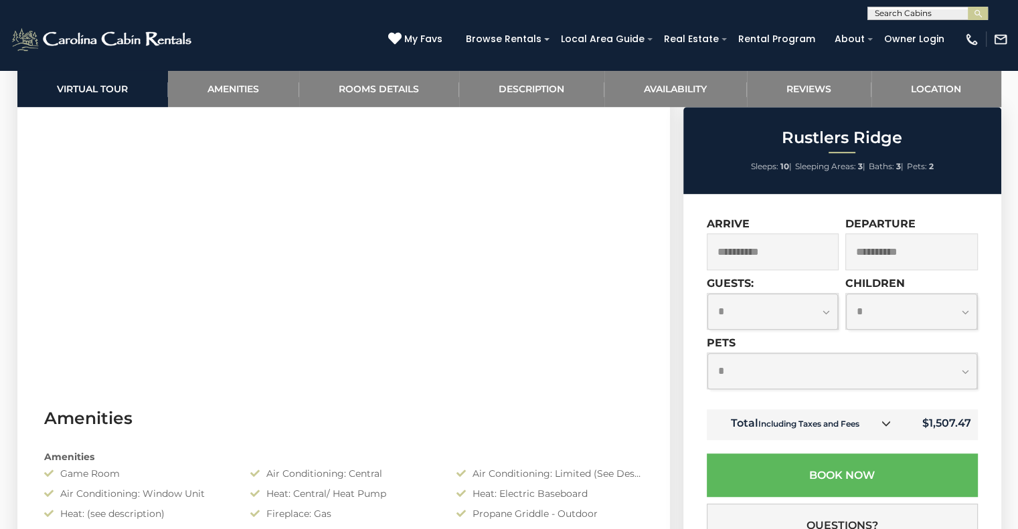
scroll to position [695, 0]
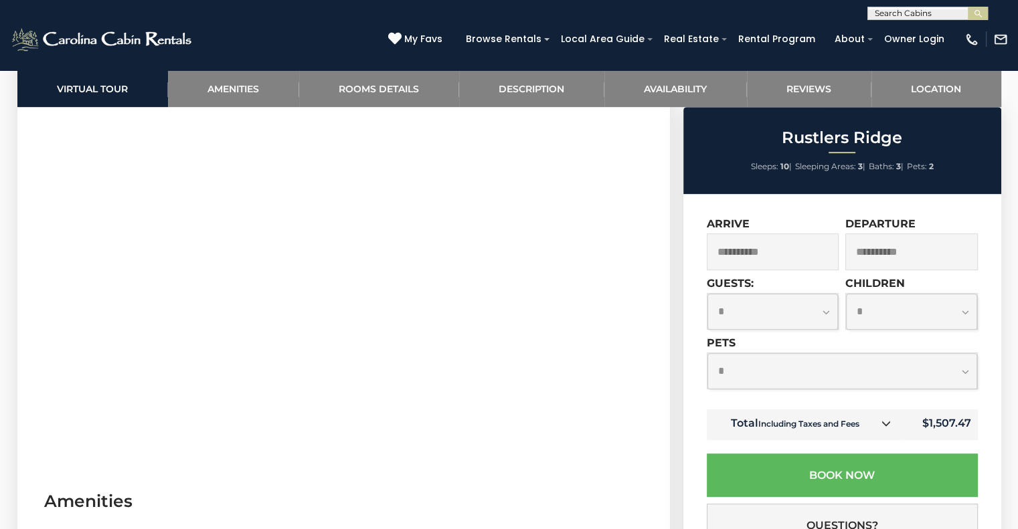
click at [822, 318] on select "**********" at bounding box center [772, 311] width 131 height 35
select select "*"
click at [707, 295] on select "**********" at bounding box center [772, 311] width 131 height 35
click at [956, 317] on select "**********" at bounding box center [911, 311] width 131 height 35
select select "*"
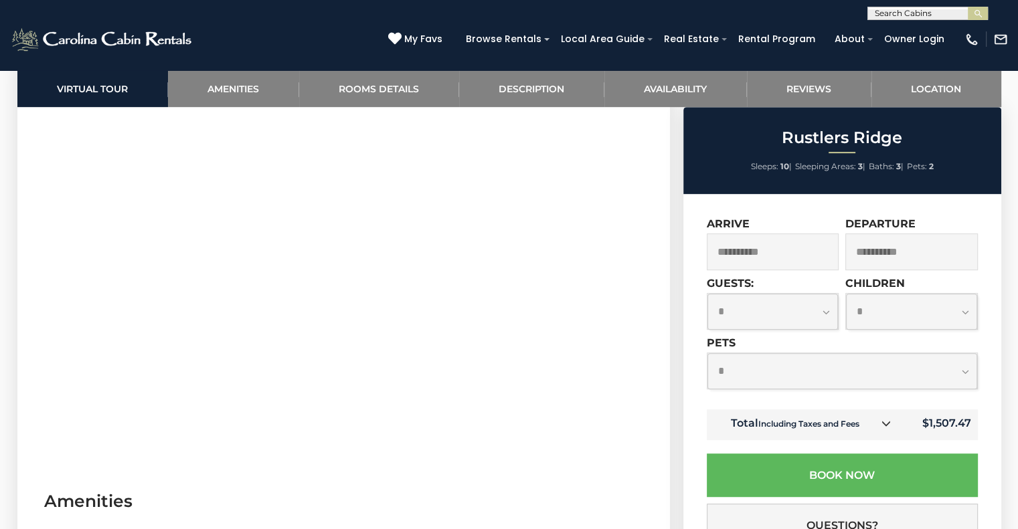
click at [846, 295] on select "**********" at bounding box center [911, 311] width 131 height 35
click at [965, 377] on select "**********" at bounding box center [842, 370] width 270 height 35
select select "*"
click at [707, 355] on select "**********" at bounding box center [842, 370] width 270 height 35
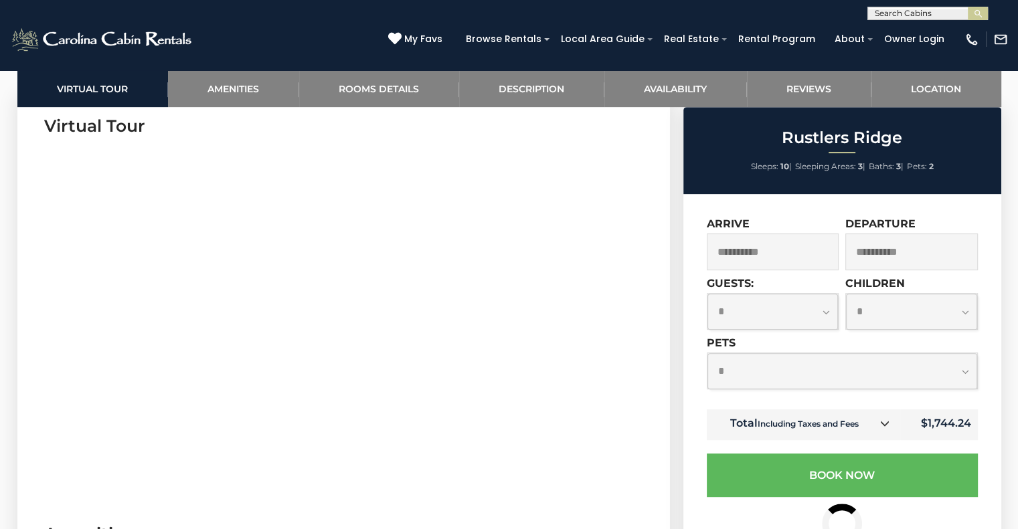
scroll to position [661, 0]
click at [948, 259] on input "**********" at bounding box center [911, 252] width 133 height 37
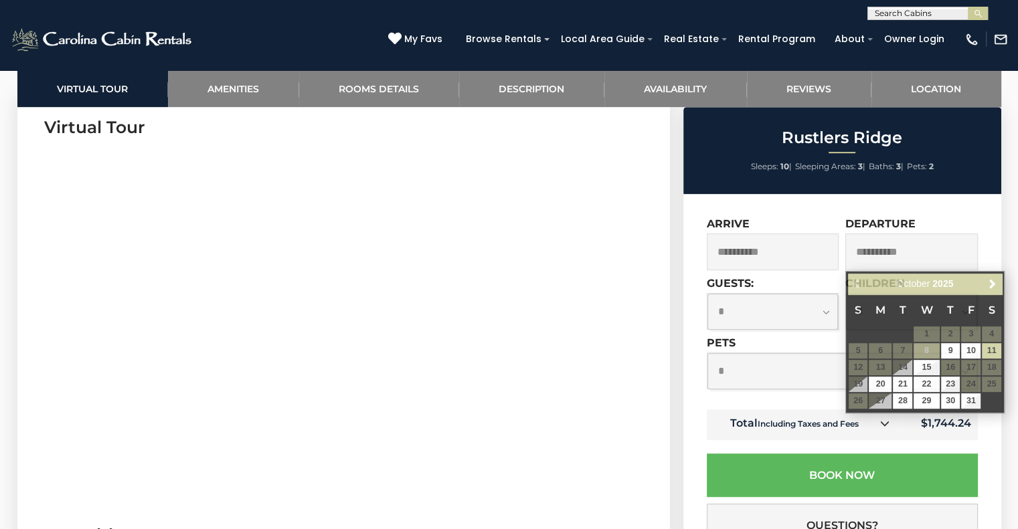
click at [998, 254] on div "**********" at bounding box center [842, 427] width 318 height 466
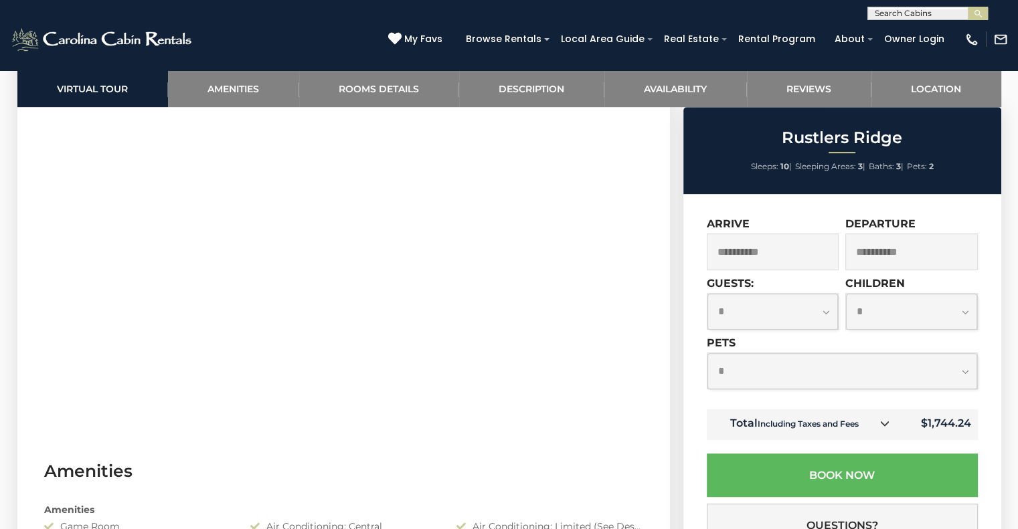
scroll to position [723, 0]
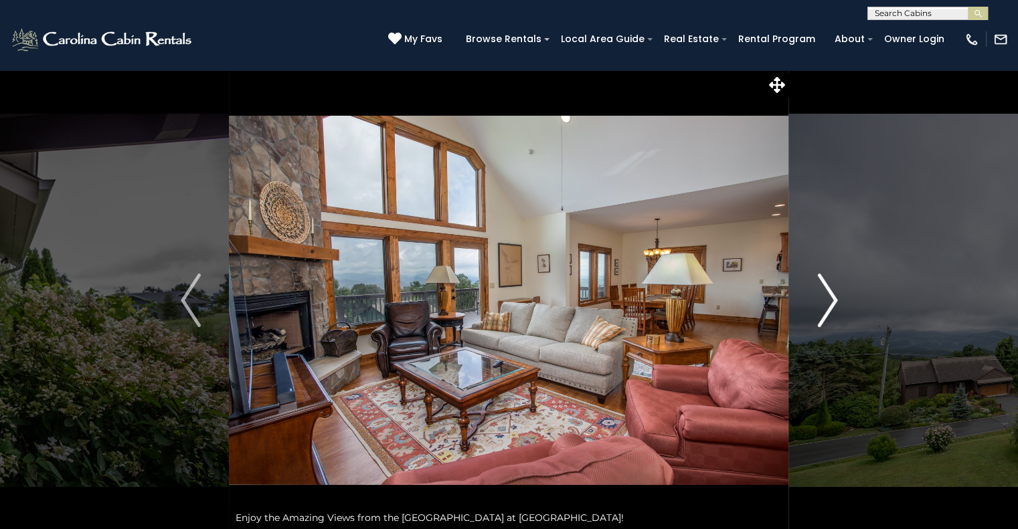
click at [827, 302] on img "Next" at bounding box center [827, 301] width 20 height 54
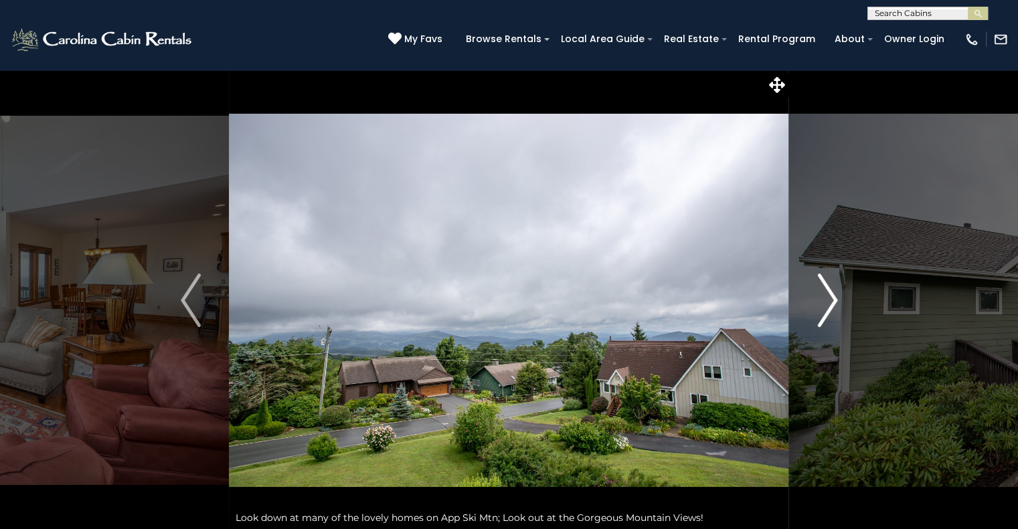
click at [827, 302] on img "Next" at bounding box center [827, 301] width 20 height 54
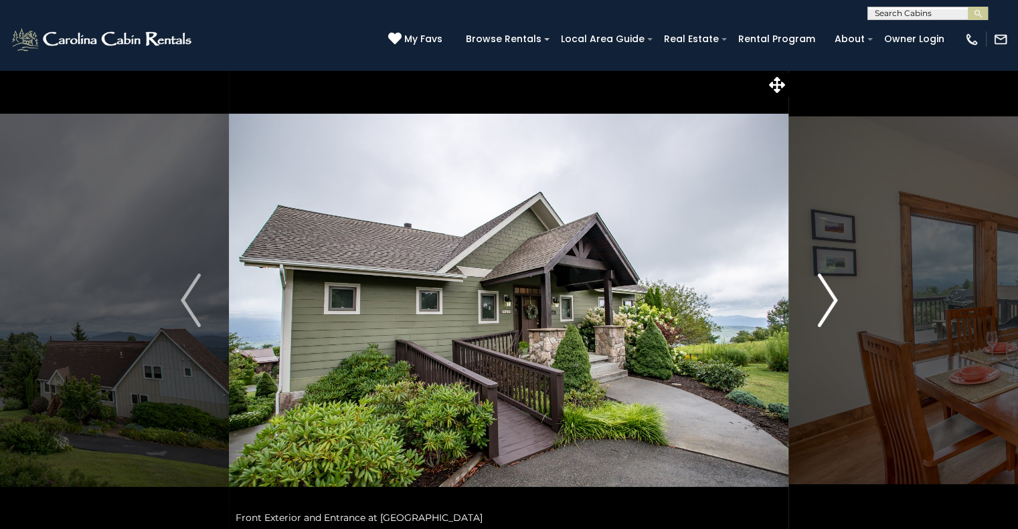
click at [827, 302] on img "Next" at bounding box center [827, 301] width 20 height 54
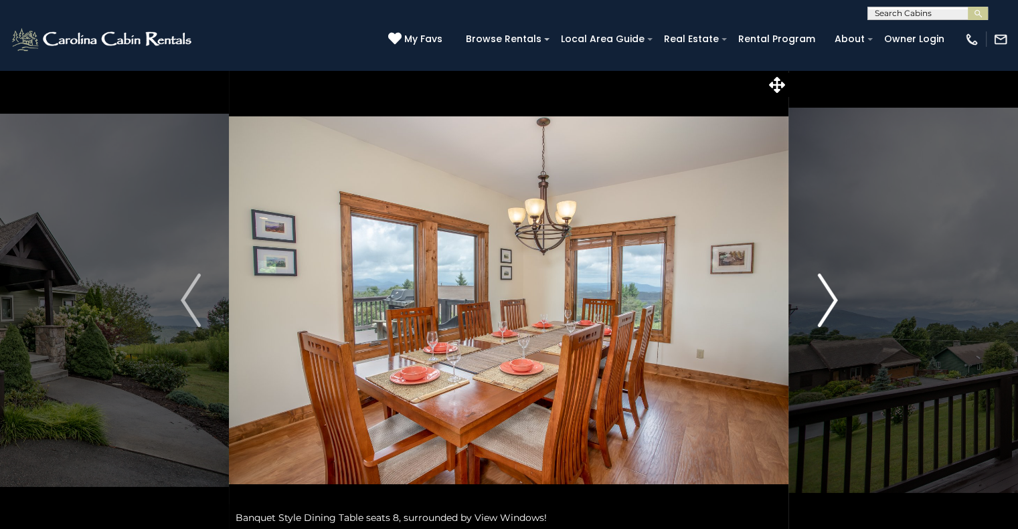
click at [827, 302] on img "Next" at bounding box center [827, 301] width 20 height 54
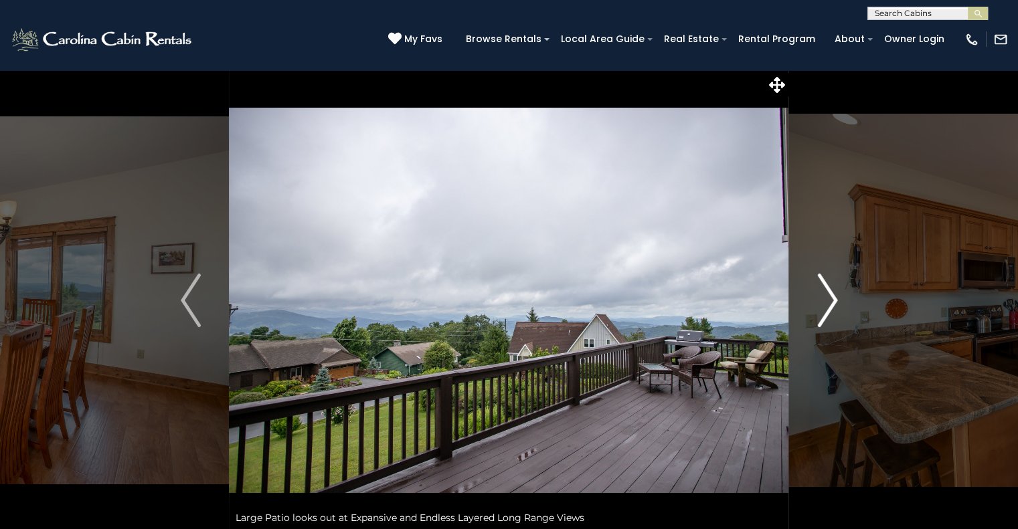
click at [827, 302] on img "Next" at bounding box center [827, 301] width 20 height 54
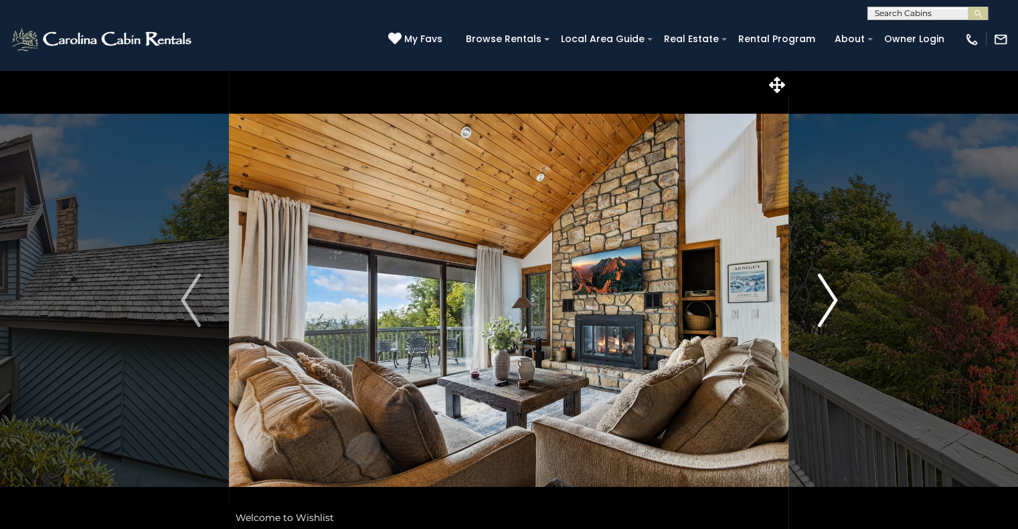
click at [833, 292] on img "Next" at bounding box center [827, 301] width 20 height 54
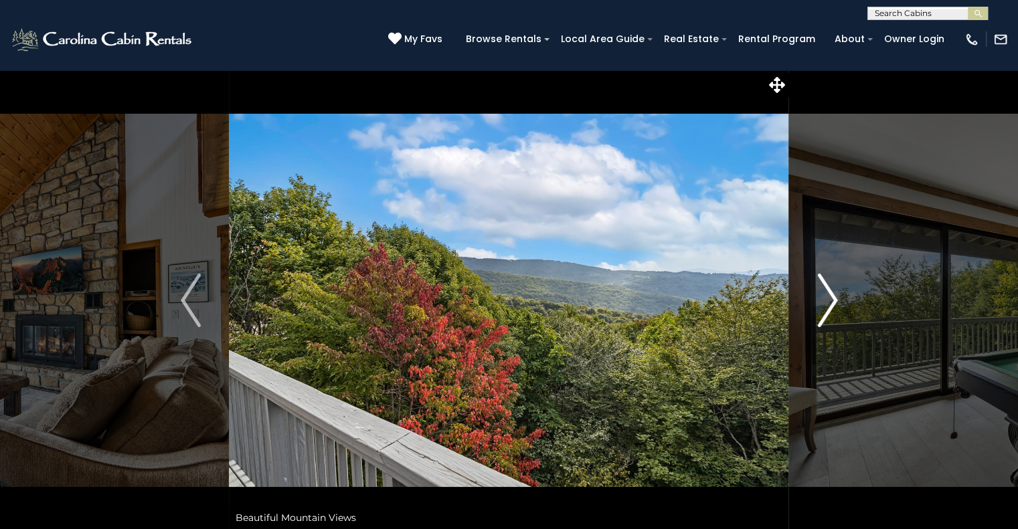
click at [833, 292] on img "Next" at bounding box center [827, 301] width 20 height 54
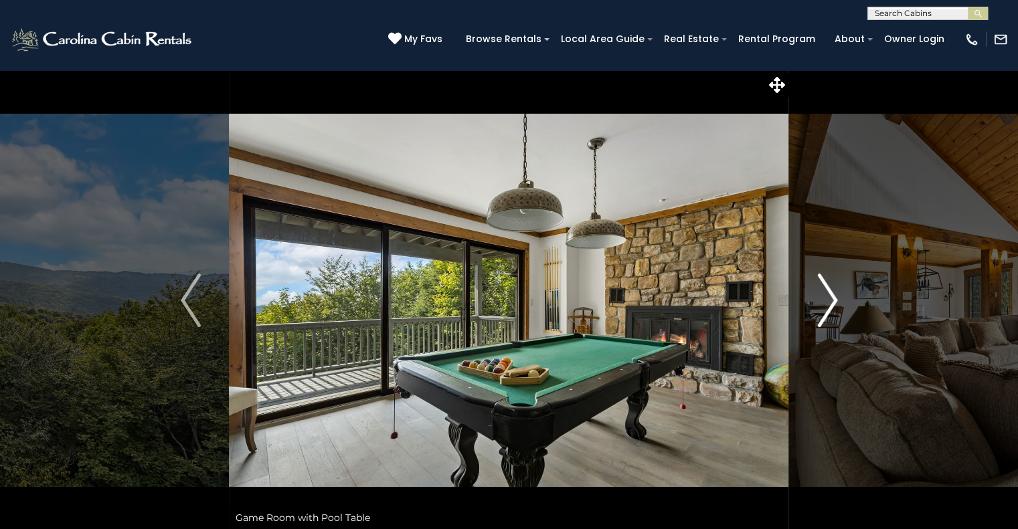
click at [833, 292] on img "Next" at bounding box center [827, 301] width 20 height 54
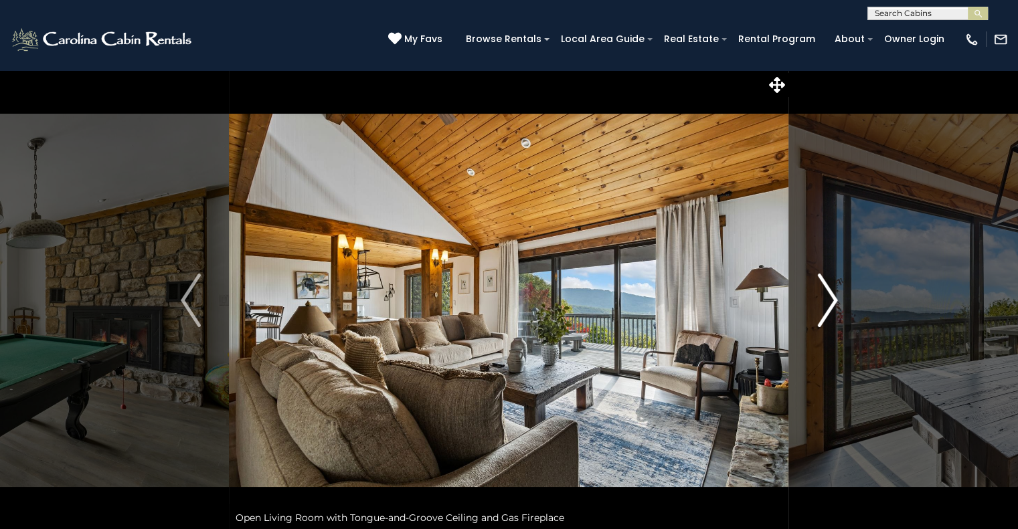
click at [833, 292] on img "Next" at bounding box center [827, 301] width 20 height 54
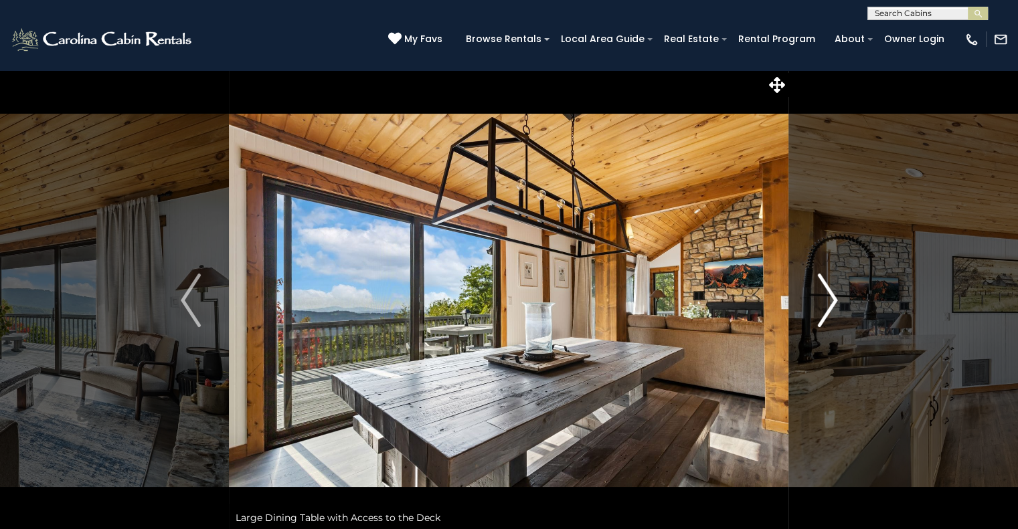
click at [833, 292] on img "Next" at bounding box center [827, 301] width 20 height 54
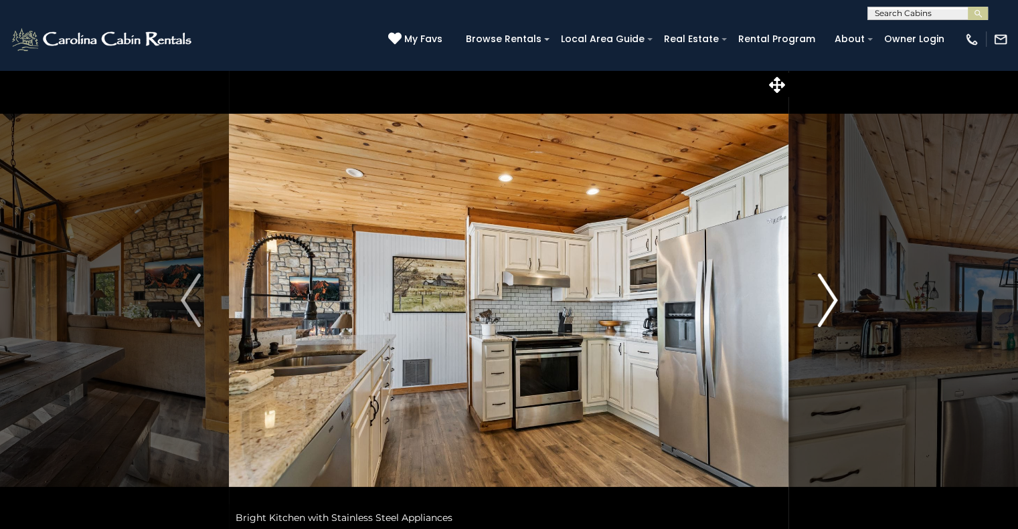
click at [833, 292] on img "Next" at bounding box center [827, 301] width 20 height 54
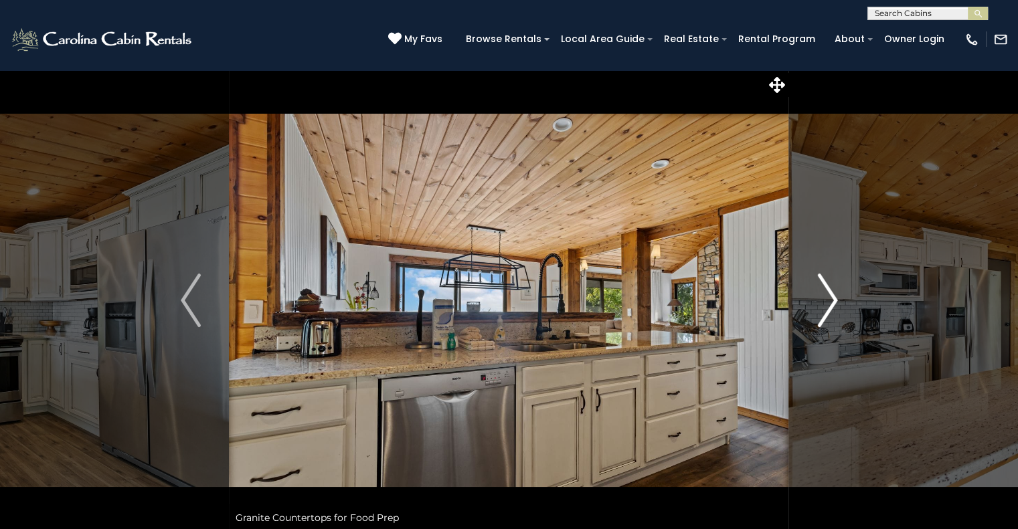
click at [833, 292] on img "Next" at bounding box center [827, 301] width 20 height 54
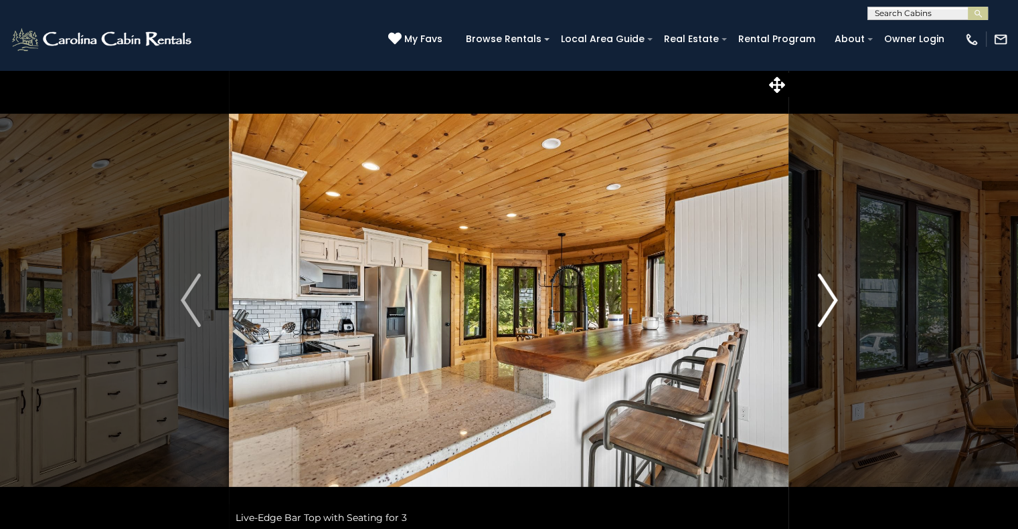
click at [833, 292] on img "Next" at bounding box center [827, 301] width 20 height 54
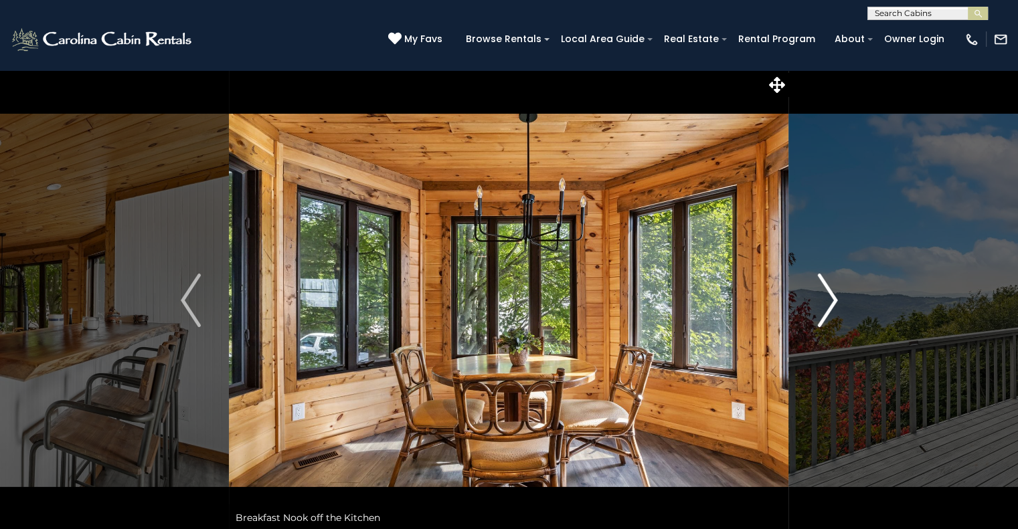
click at [833, 292] on img "Next" at bounding box center [827, 301] width 20 height 54
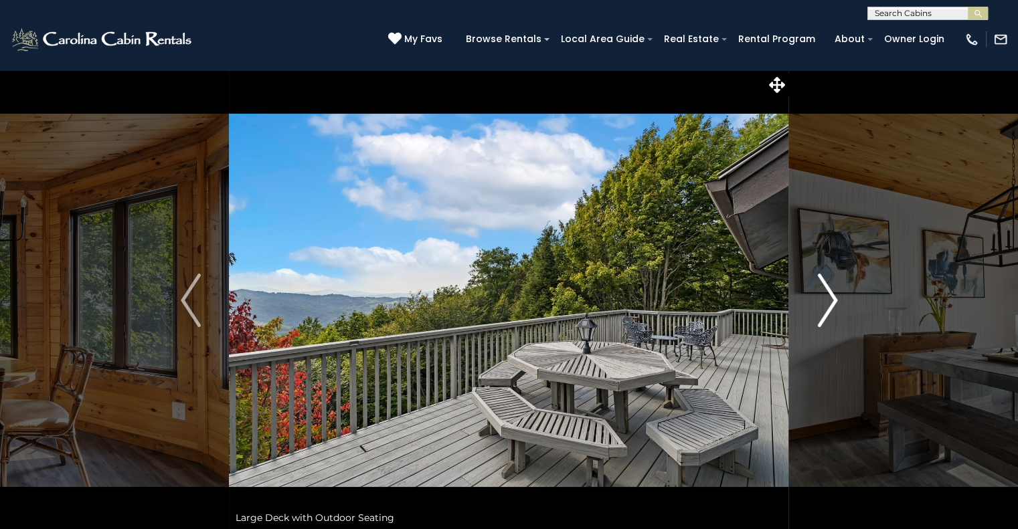
click at [833, 292] on img "Next" at bounding box center [827, 301] width 20 height 54
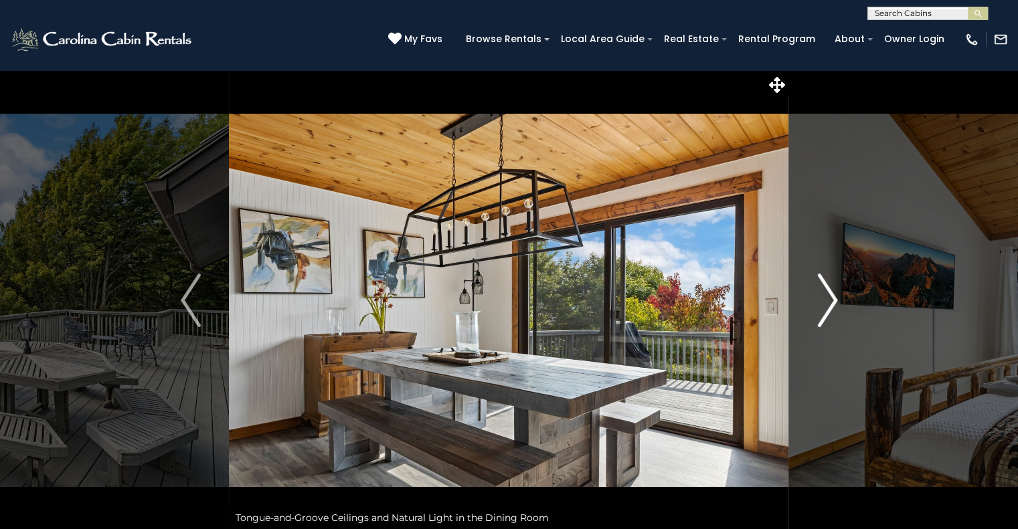
click at [833, 292] on img "Next" at bounding box center [827, 301] width 20 height 54
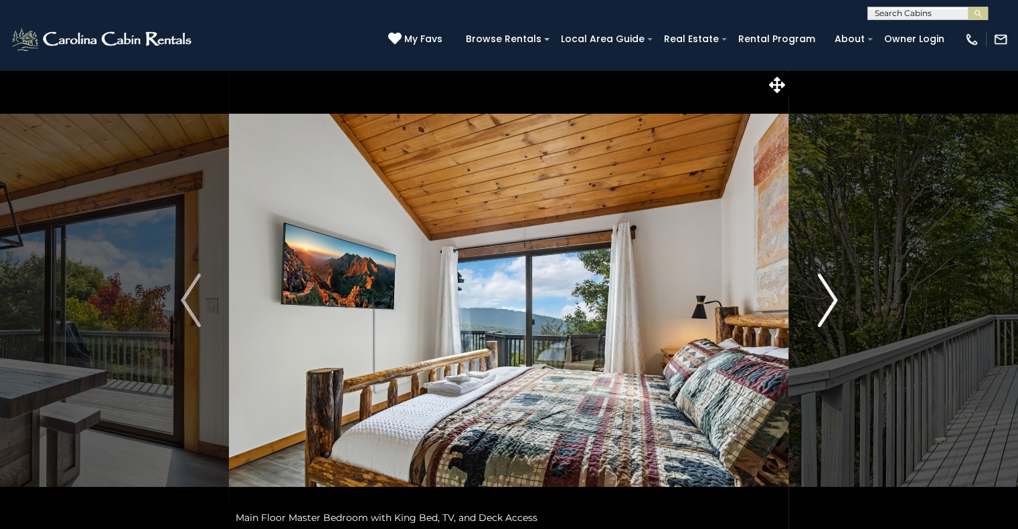
click at [833, 292] on img "Next" at bounding box center [827, 301] width 20 height 54
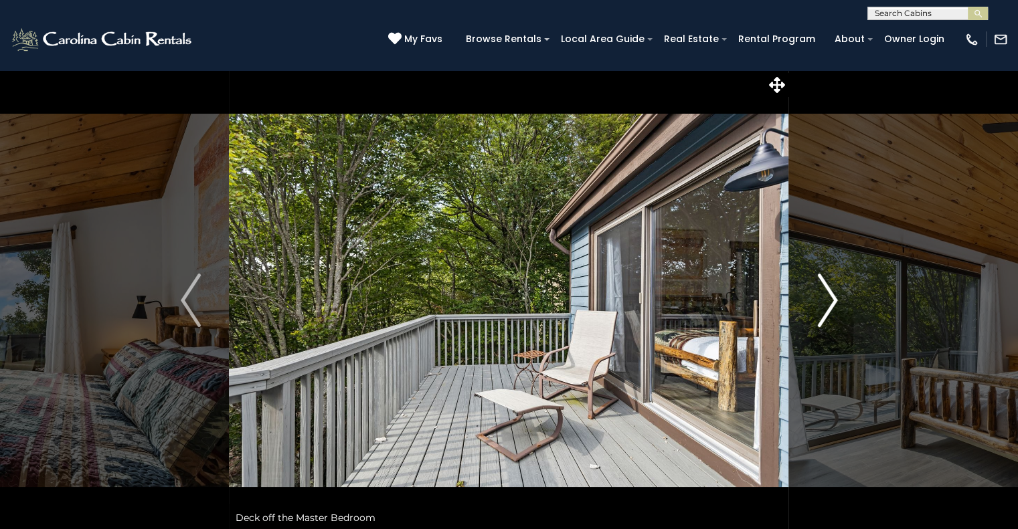
click at [833, 292] on img "Next" at bounding box center [827, 301] width 20 height 54
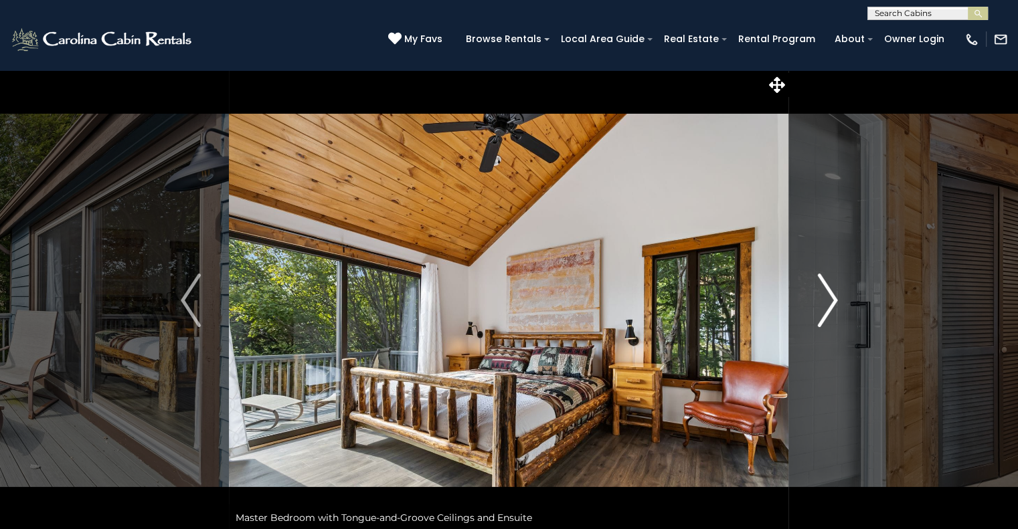
click at [833, 292] on img "Next" at bounding box center [827, 301] width 20 height 54
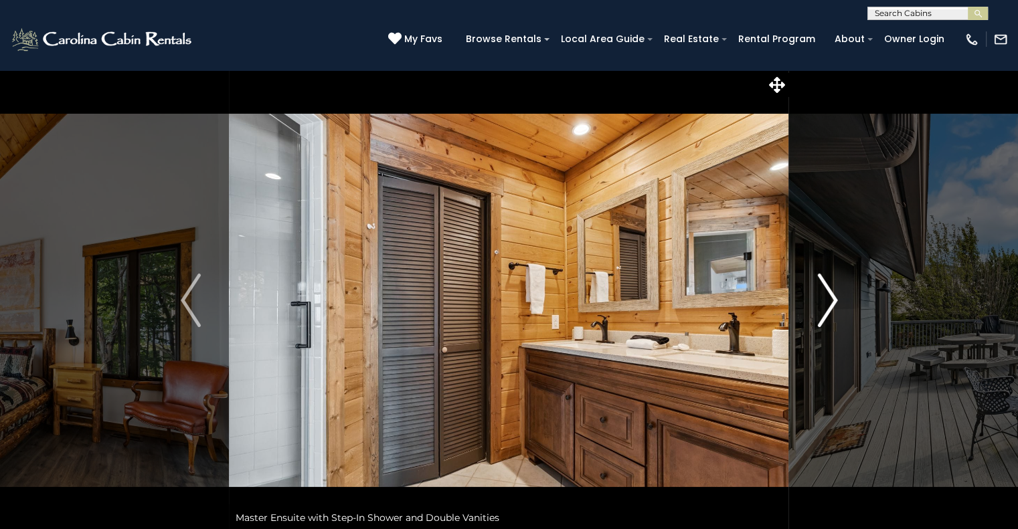
click at [833, 292] on img "Next" at bounding box center [827, 301] width 20 height 54
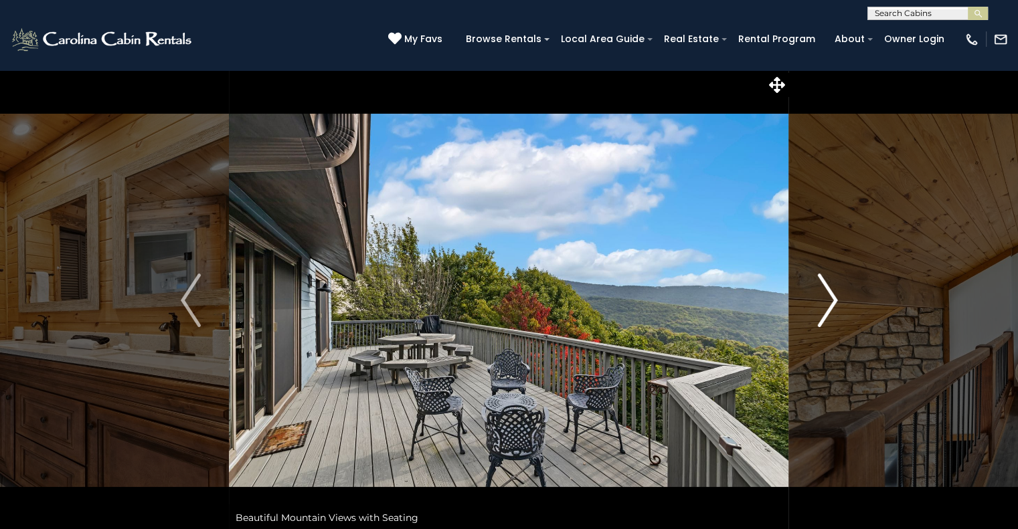
click at [833, 292] on img "Next" at bounding box center [827, 301] width 20 height 54
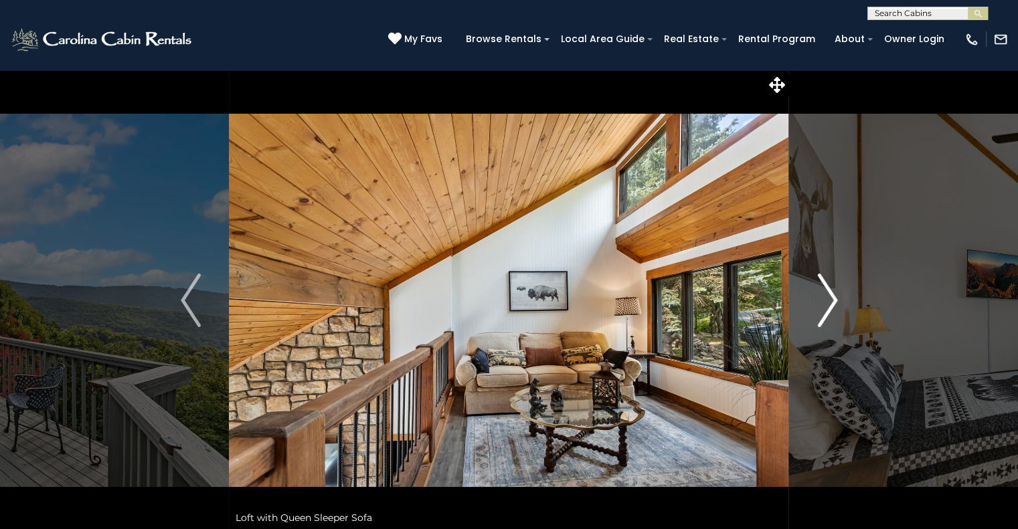
click at [833, 292] on img "Next" at bounding box center [827, 301] width 20 height 54
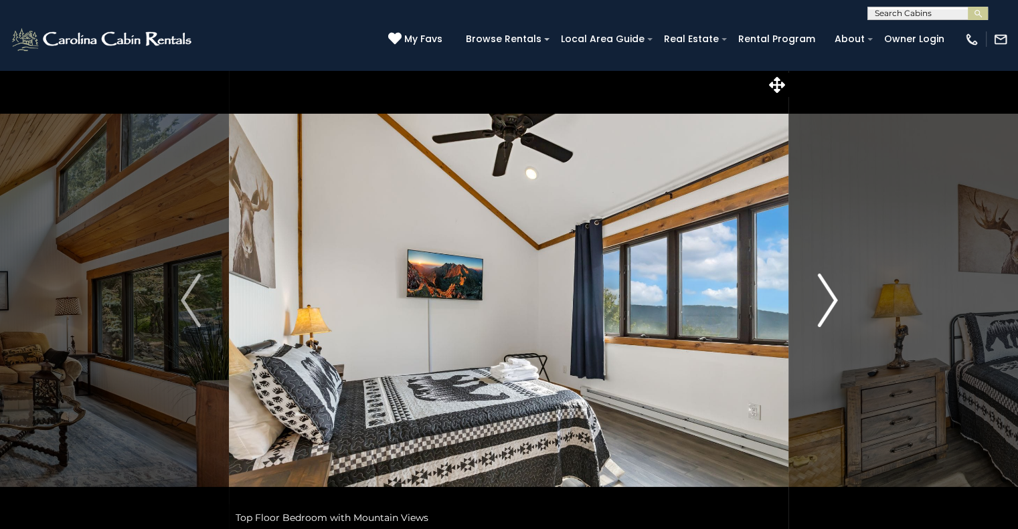
click at [833, 292] on img "Next" at bounding box center [827, 301] width 20 height 54
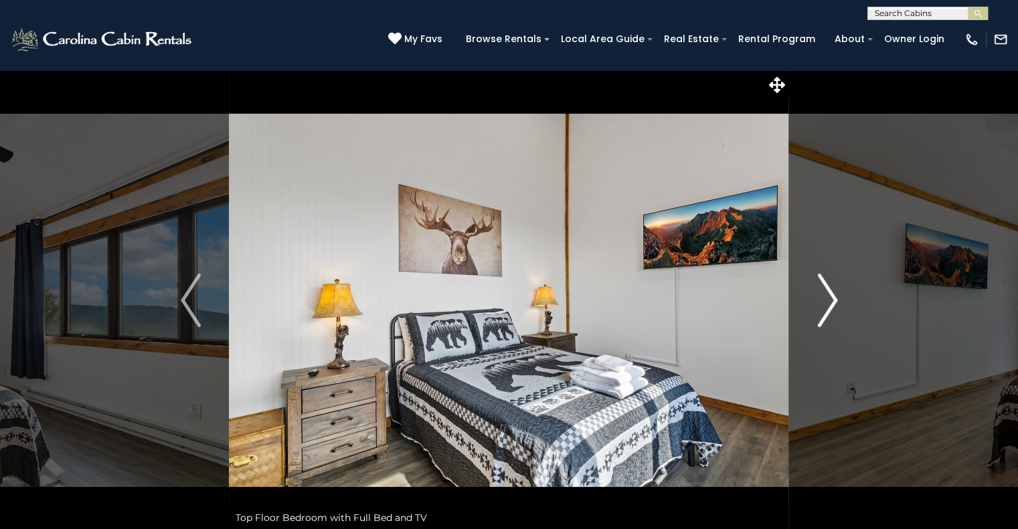
click at [833, 292] on img "Next" at bounding box center [827, 301] width 20 height 54
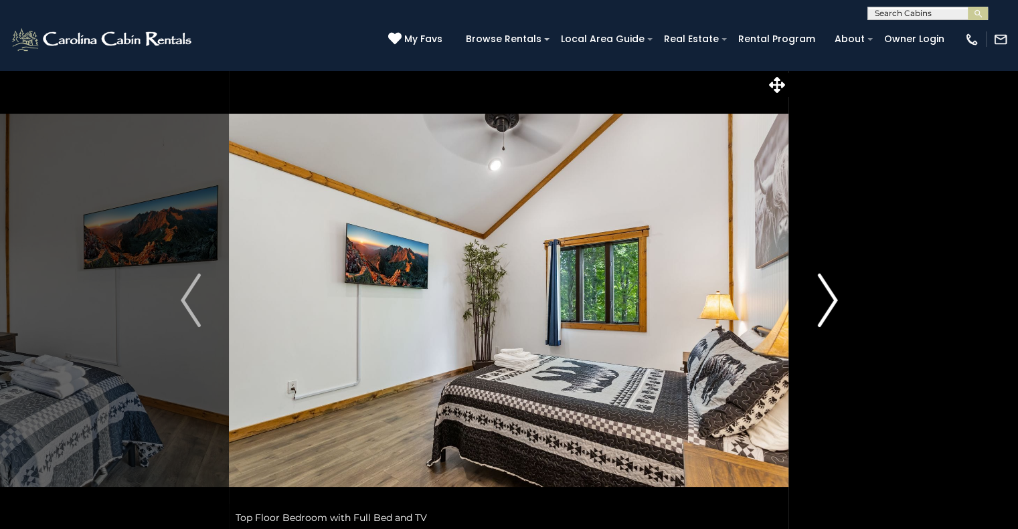
click at [833, 292] on img "Next" at bounding box center [827, 301] width 20 height 54
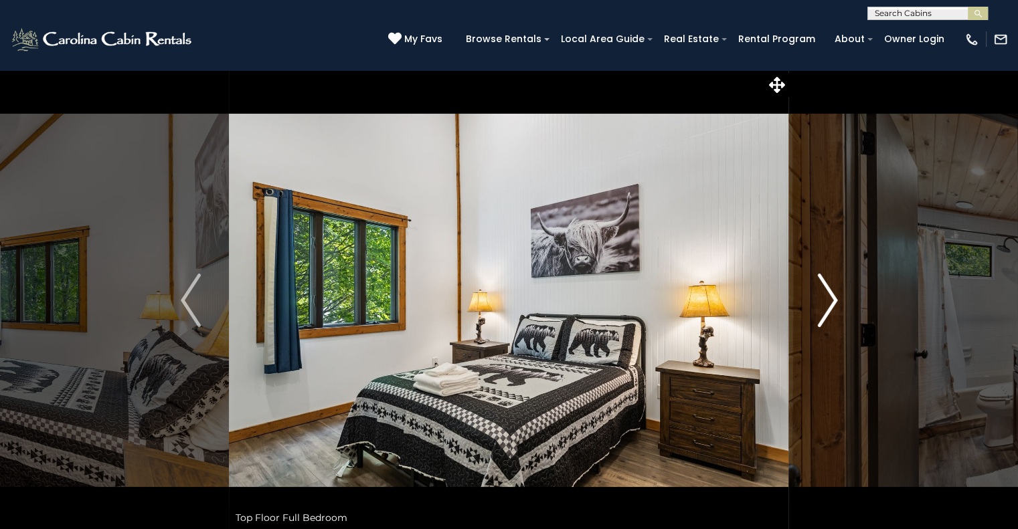
click at [833, 292] on img "Next" at bounding box center [827, 301] width 20 height 54
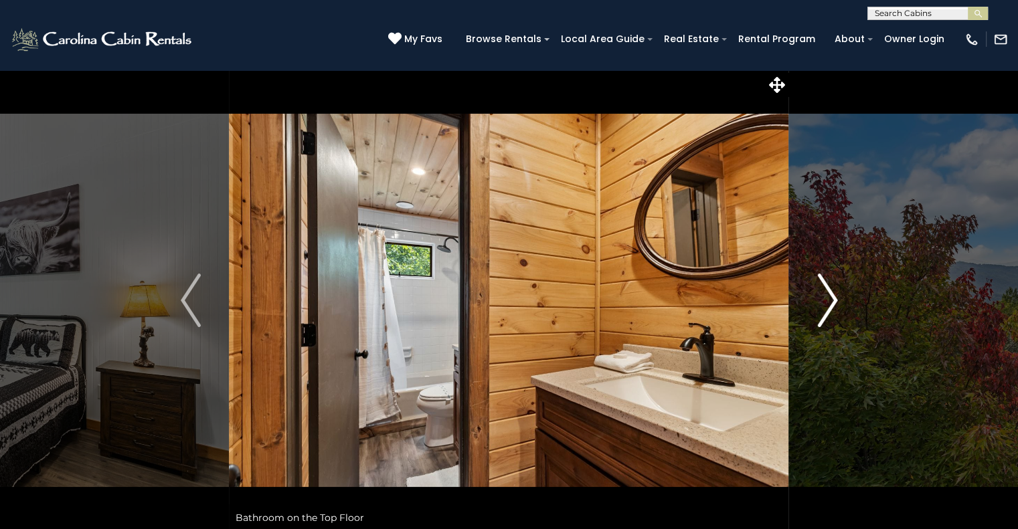
click at [833, 292] on img "Next" at bounding box center [827, 301] width 20 height 54
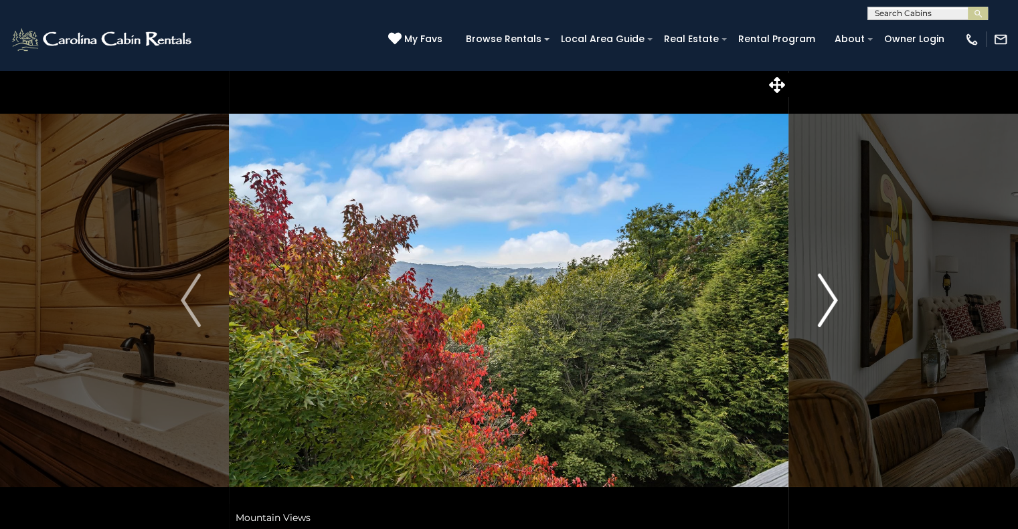
click at [833, 292] on img "Next" at bounding box center [827, 301] width 20 height 54
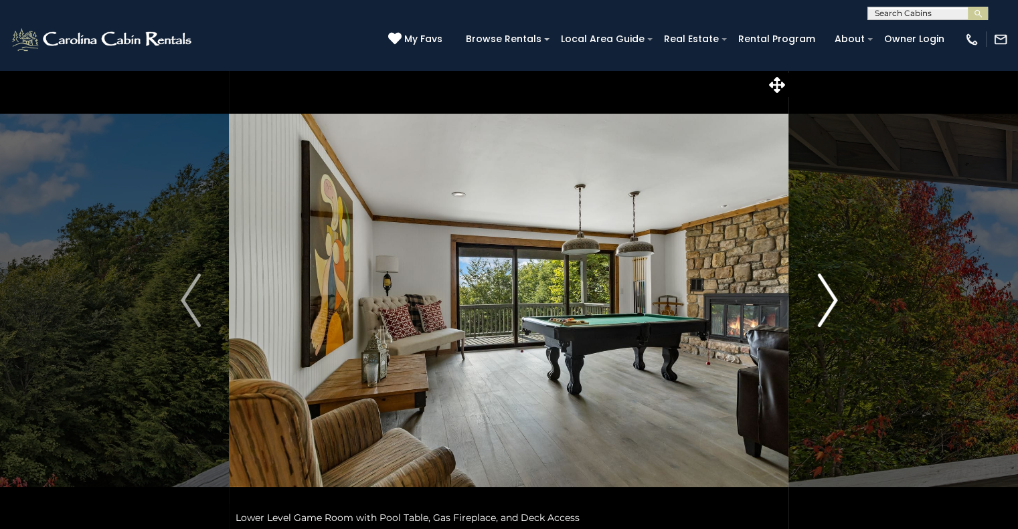
click at [833, 292] on img "Next" at bounding box center [827, 301] width 20 height 54
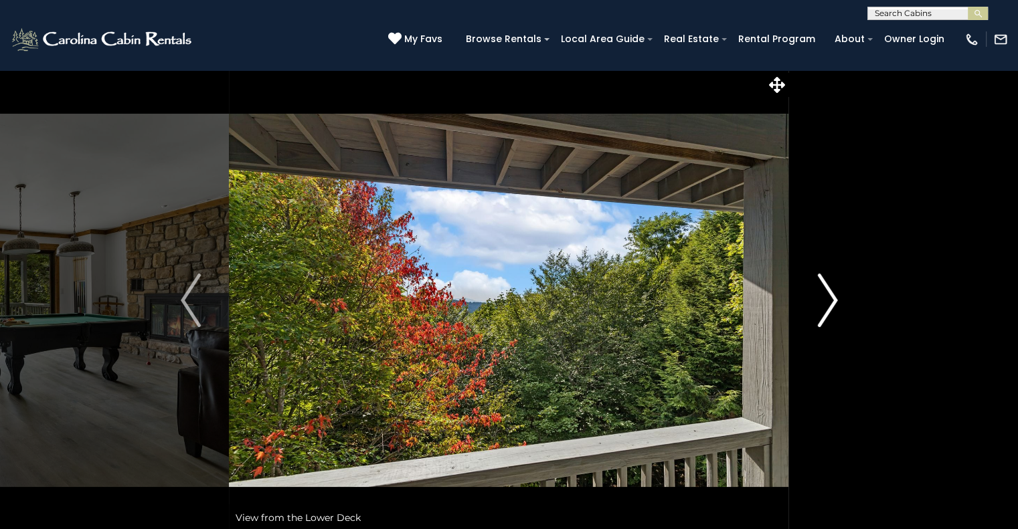
click at [833, 292] on img "Next" at bounding box center [827, 301] width 20 height 54
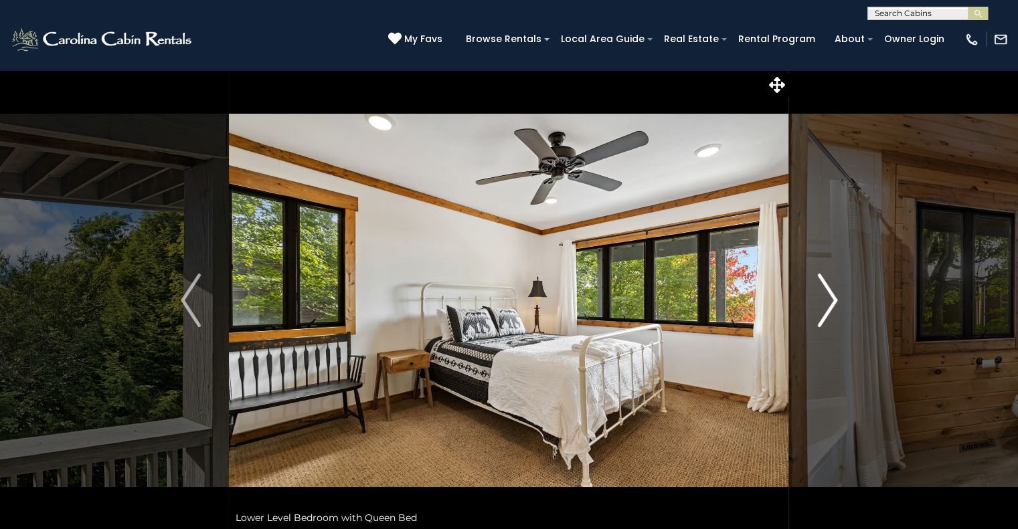
click at [833, 292] on img "Next" at bounding box center [827, 301] width 20 height 54
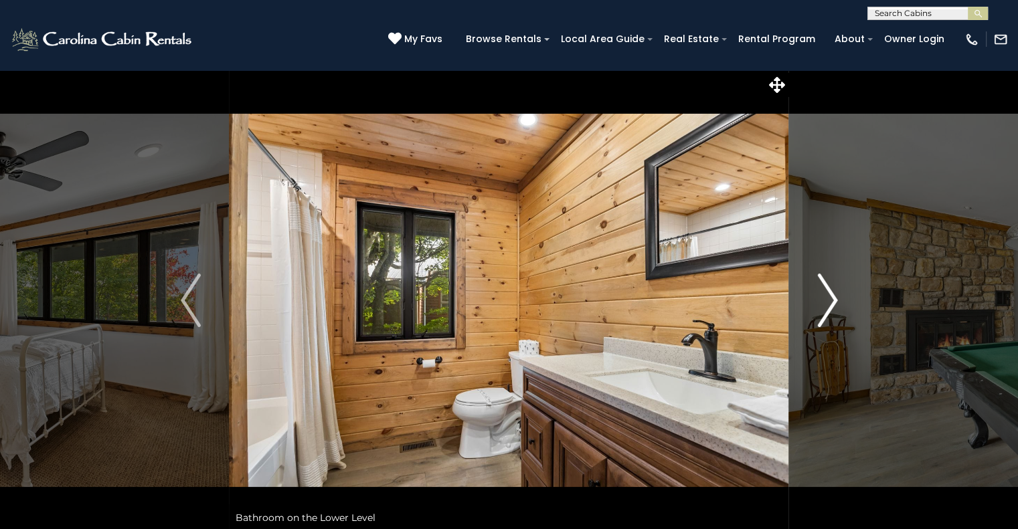
click at [833, 292] on img "Next" at bounding box center [827, 301] width 20 height 54
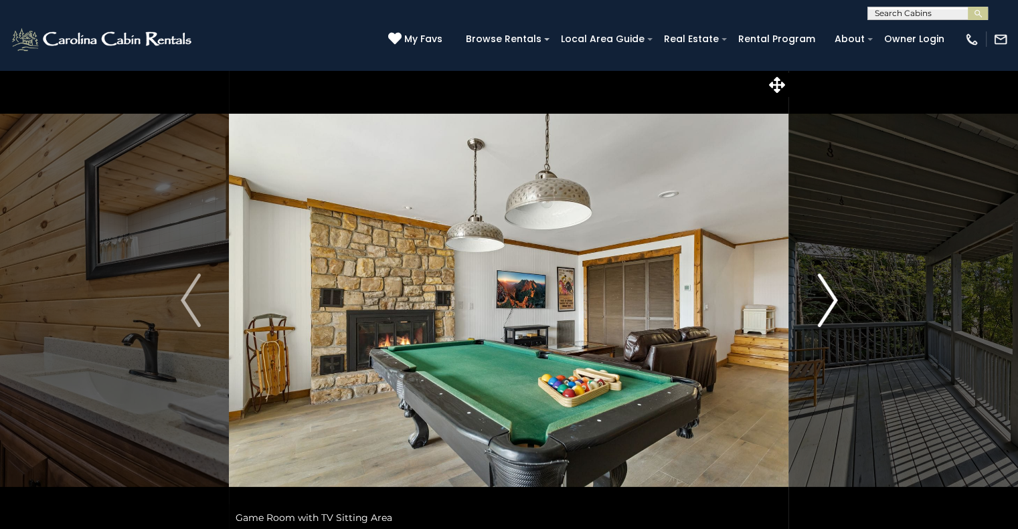
click at [833, 292] on img "Next" at bounding box center [827, 301] width 20 height 54
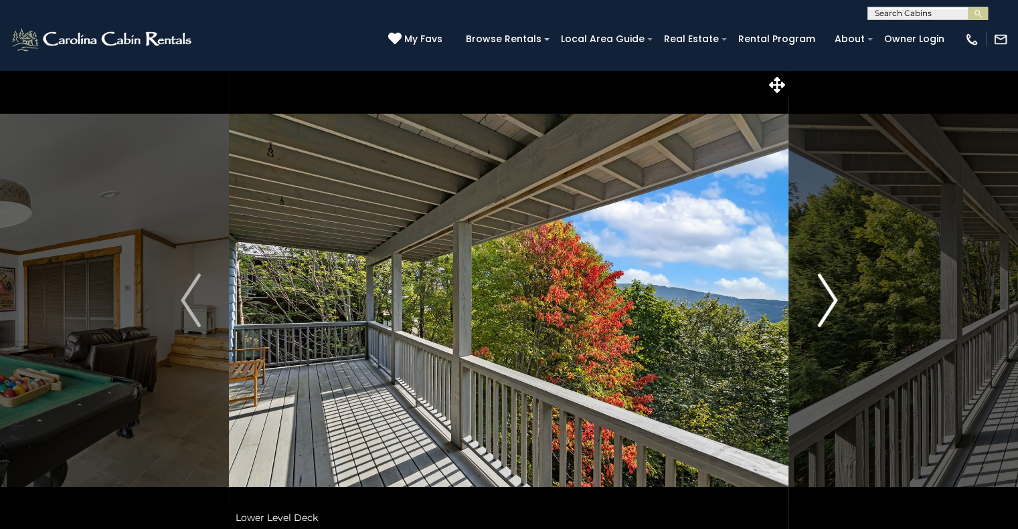
click at [833, 292] on img "Next" at bounding box center [827, 301] width 20 height 54
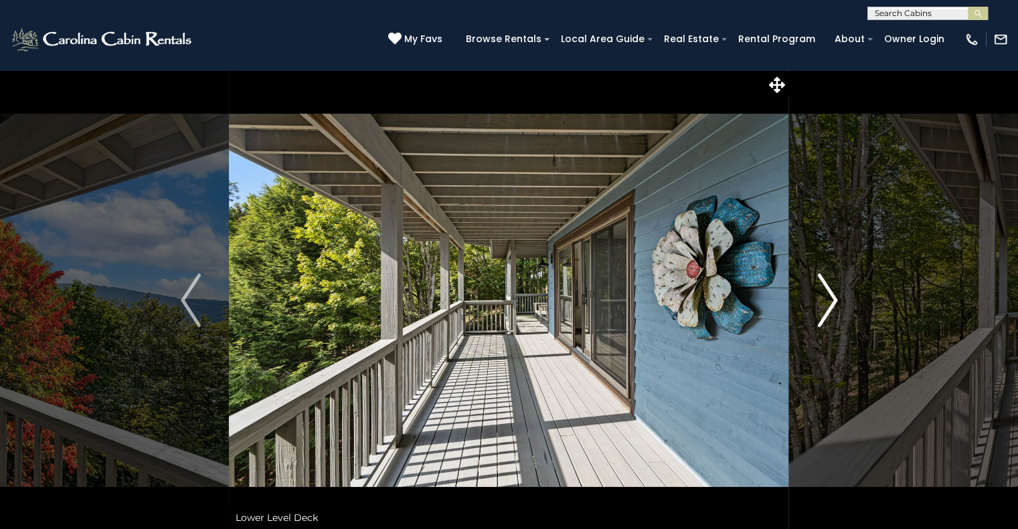
click at [833, 292] on img "Next" at bounding box center [827, 301] width 20 height 54
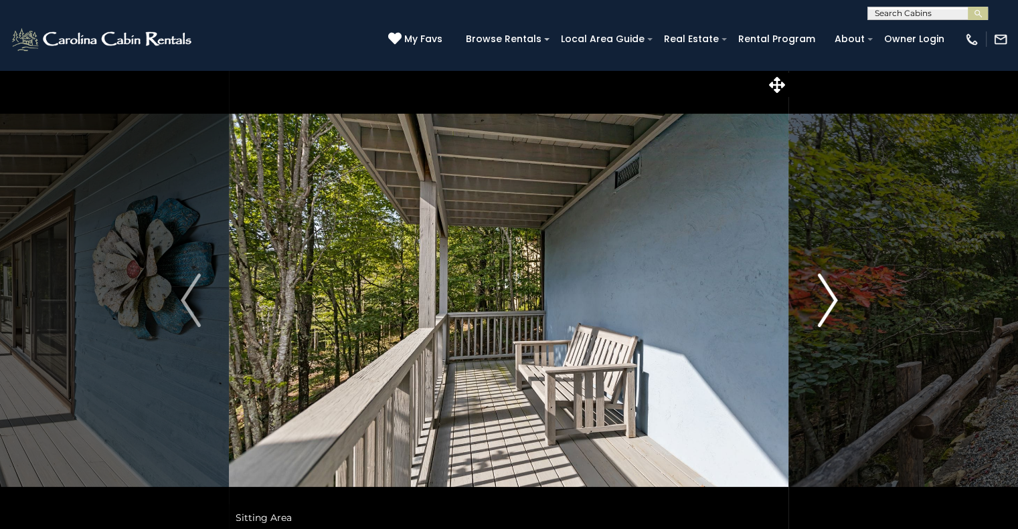
click at [833, 292] on img "Next" at bounding box center [827, 301] width 20 height 54
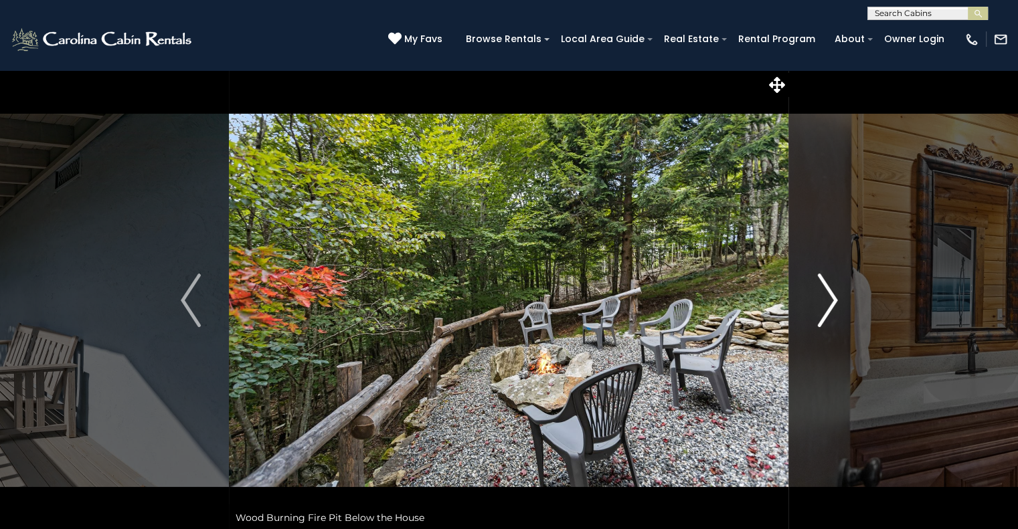
click at [833, 292] on img "Next" at bounding box center [827, 301] width 20 height 54
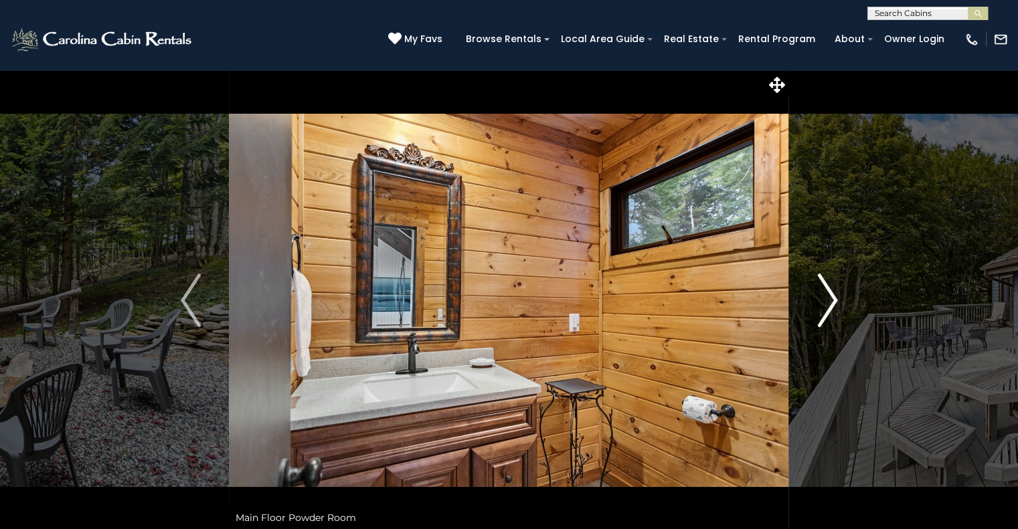
click at [833, 292] on img "Next" at bounding box center [827, 301] width 20 height 54
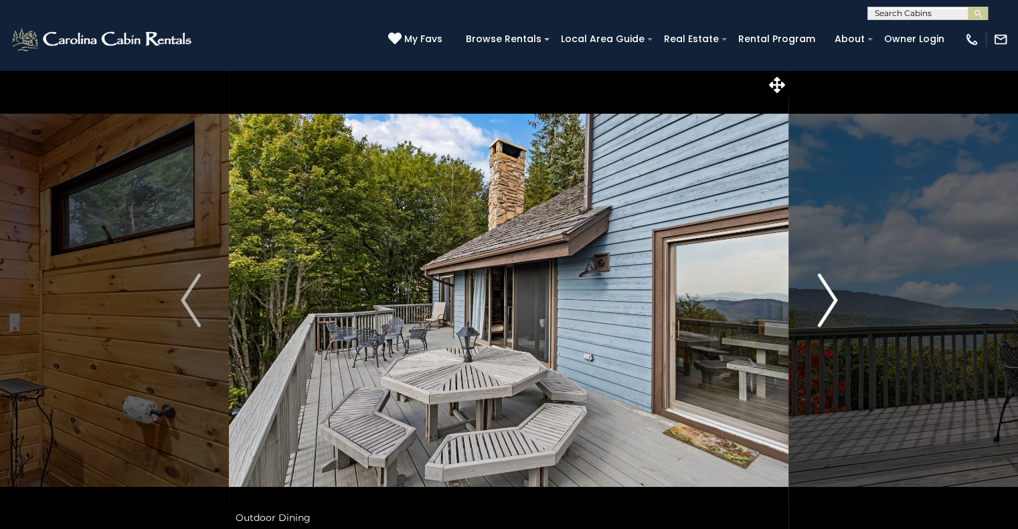
click at [833, 292] on img "Next" at bounding box center [827, 301] width 20 height 54
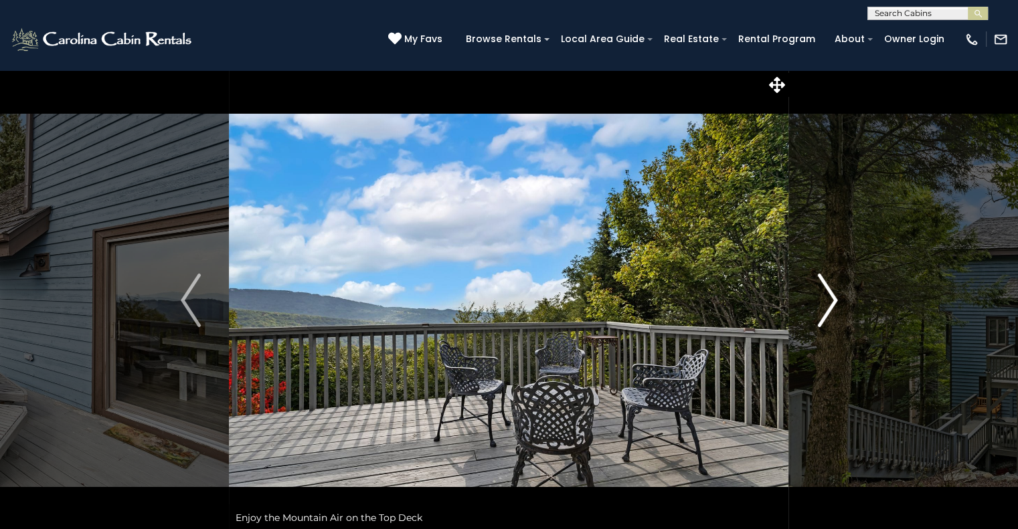
click at [833, 292] on img "Next" at bounding box center [827, 301] width 20 height 54
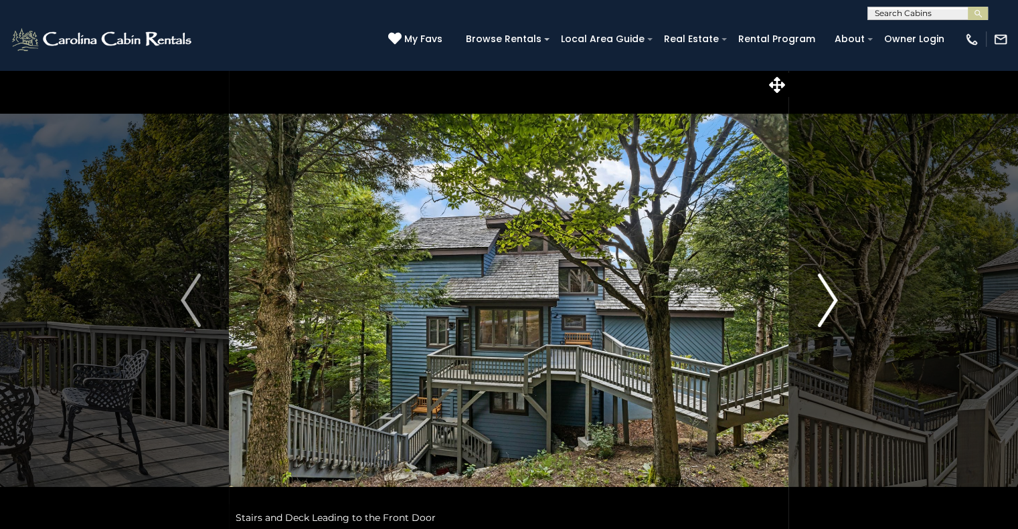
click at [833, 292] on img "Next" at bounding box center [827, 301] width 20 height 54
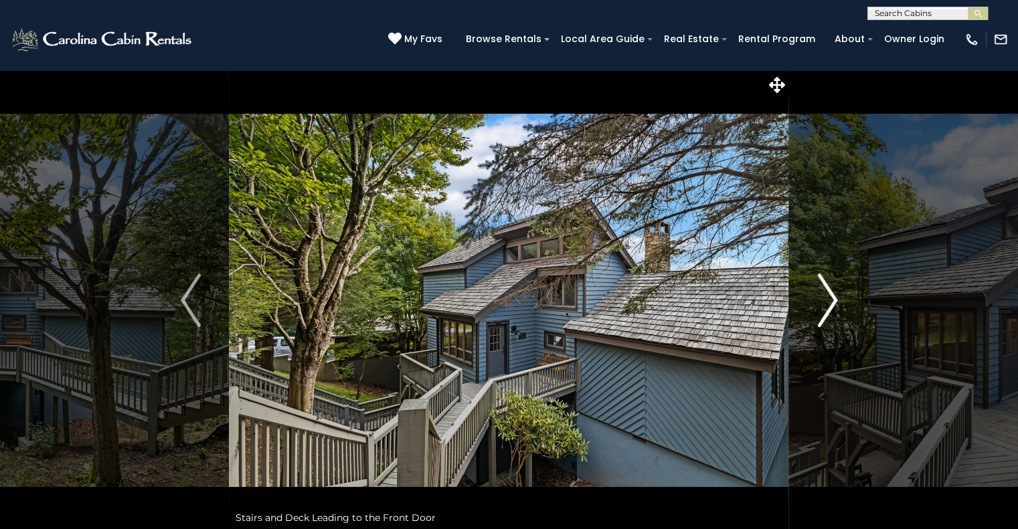
click at [833, 292] on img "Next" at bounding box center [827, 301] width 20 height 54
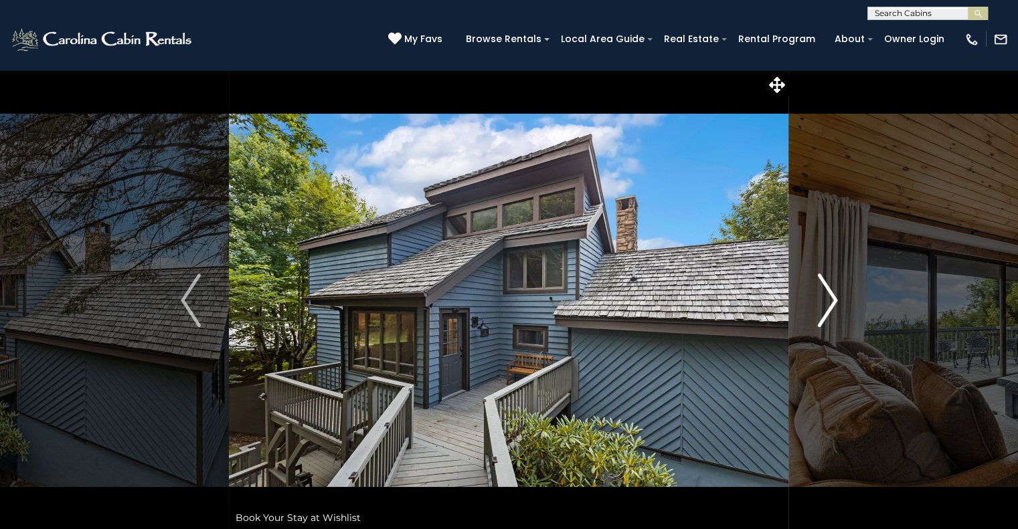
click at [833, 292] on img "Next" at bounding box center [827, 301] width 20 height 54
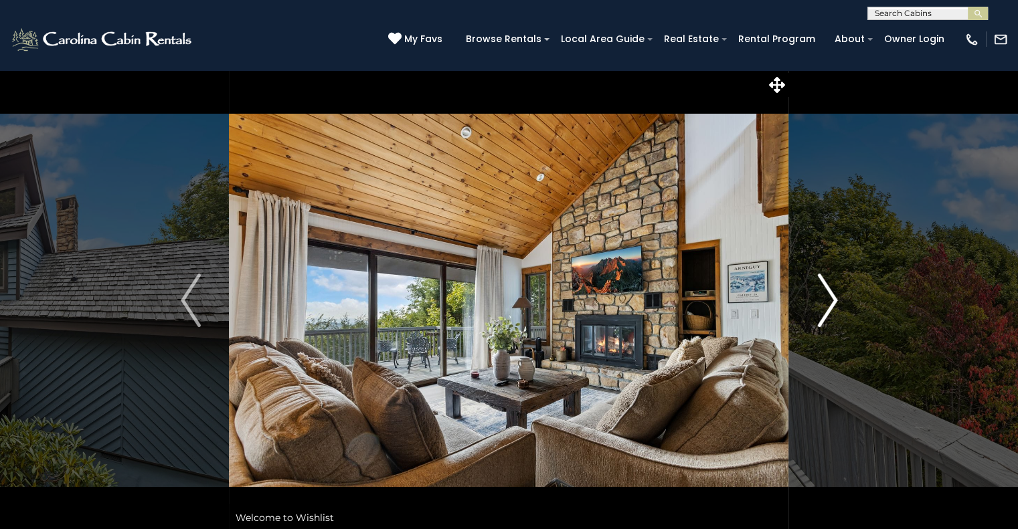
click at [833, 292] on img "Next" at bounding box center [827, 301] width 20 height 54
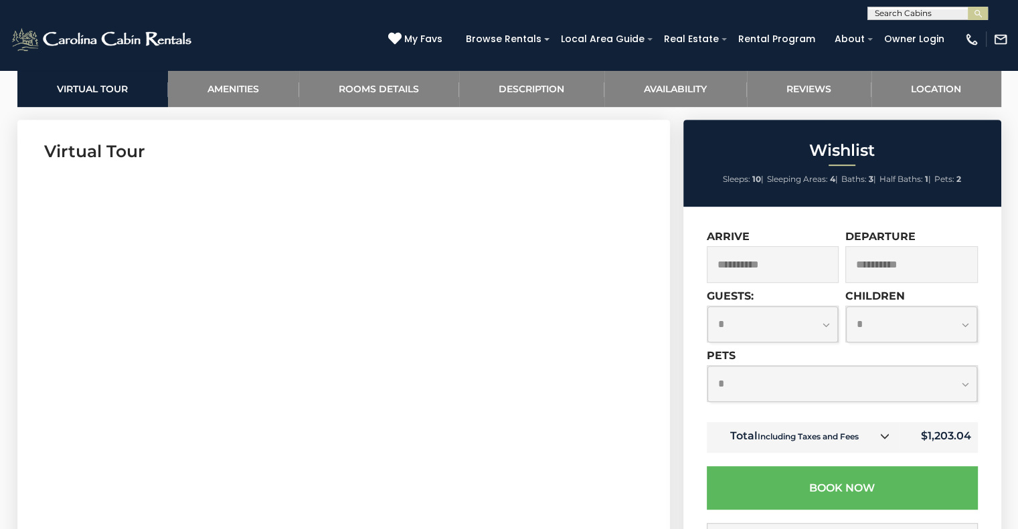
scroll to position [650, 0]
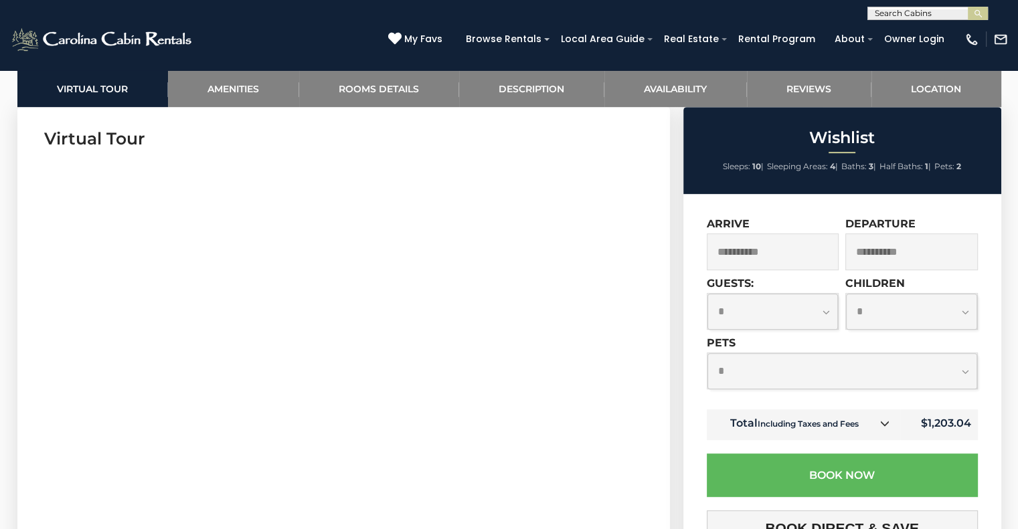
click at [856, 368] on select "**********" at bounding box center [842, 370] width 270 height 35
select select "*"
click at [707, 355] on select "**********" at bounding box center [842, 370] width 270 height 35
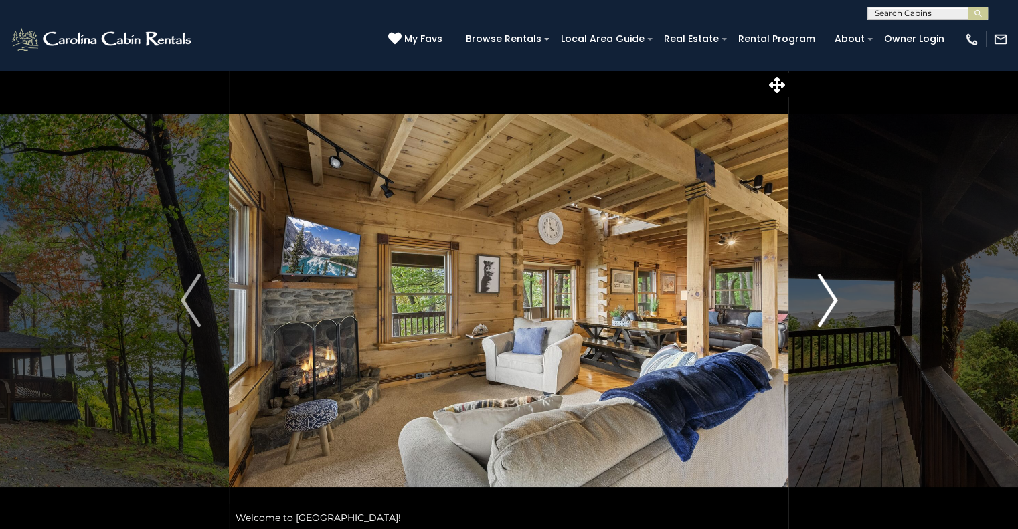
click at [823, 295] on img "Next" at bounding box center [827, 301] width 20 height 54
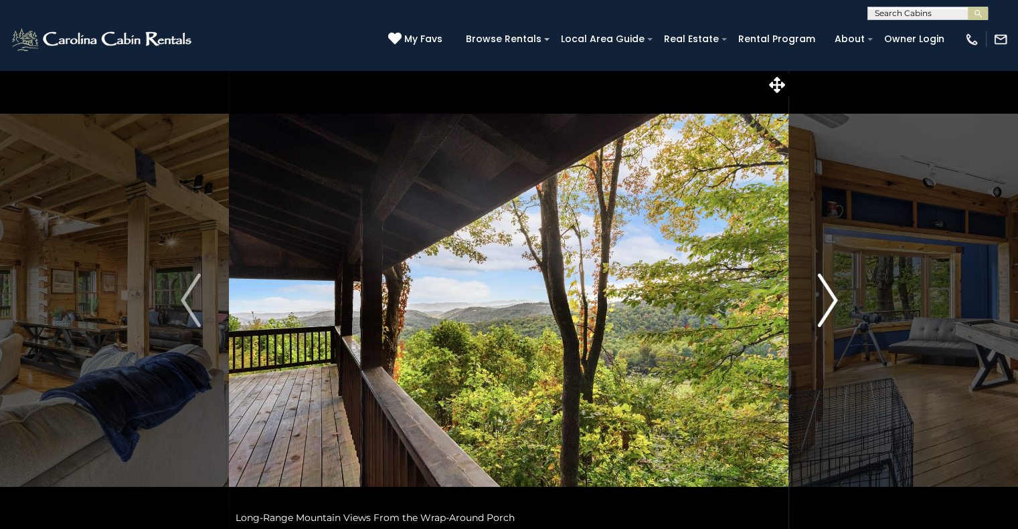
click at [823, 295] on img "Next" at bounding box center [827, 301] width 20 height 54
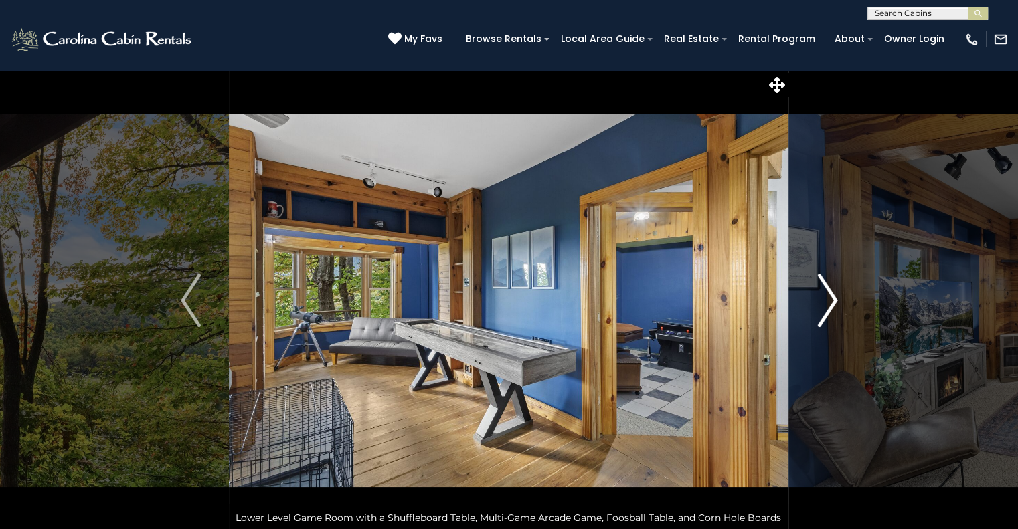
click at [823, 295] on img "Next" at bounding box center [827, 301] width 20 height 54
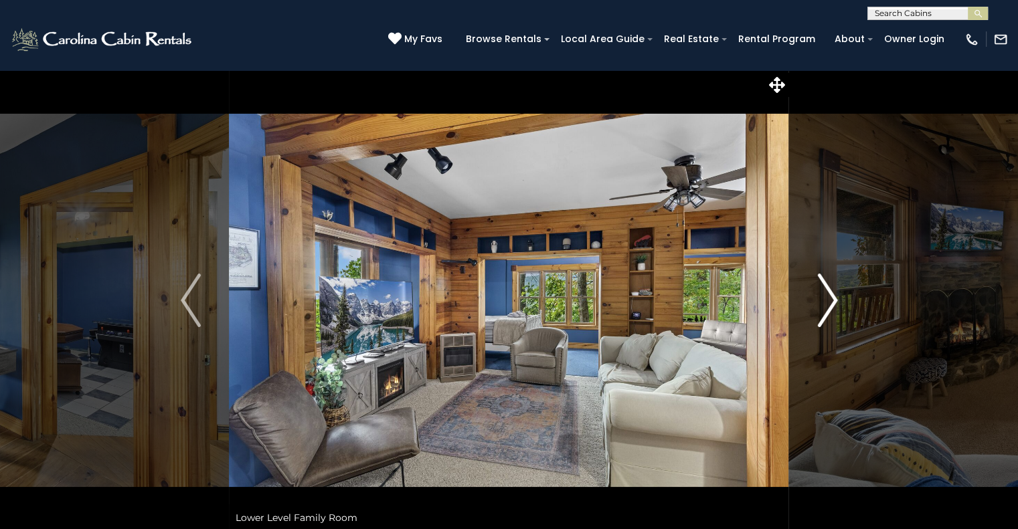
click at [823, 295] on img "Next" at bounding box center [827, 301] width 20 height 54
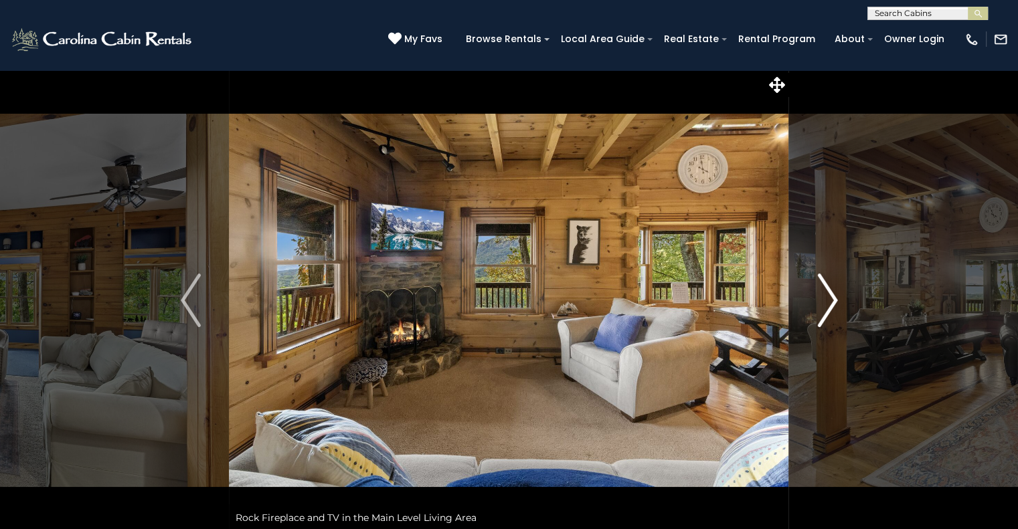
click at [823, 295] on img "Next" at bounding box center [827, 301] width 20 height 54
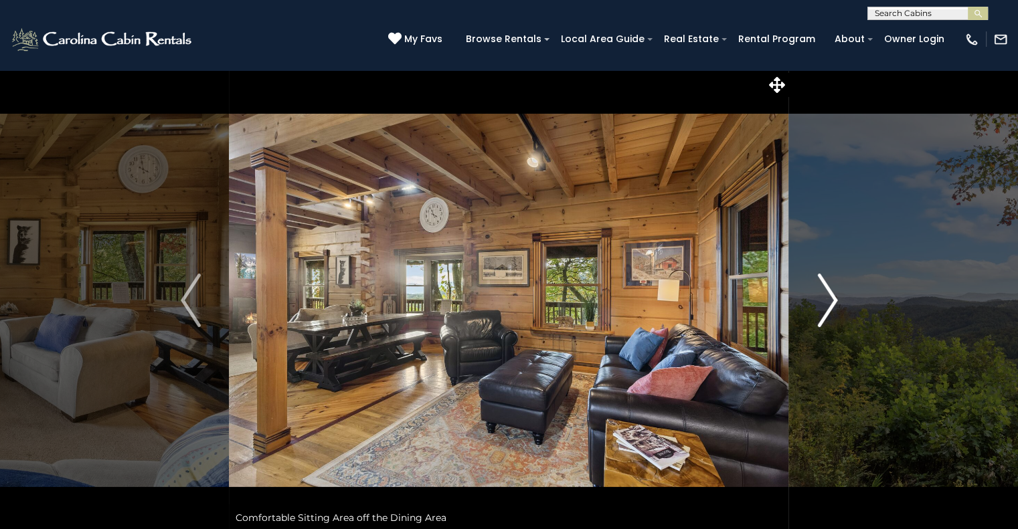
click at [823, 295] on img "Next" at bounding box center [827, 301] width 20 height 54
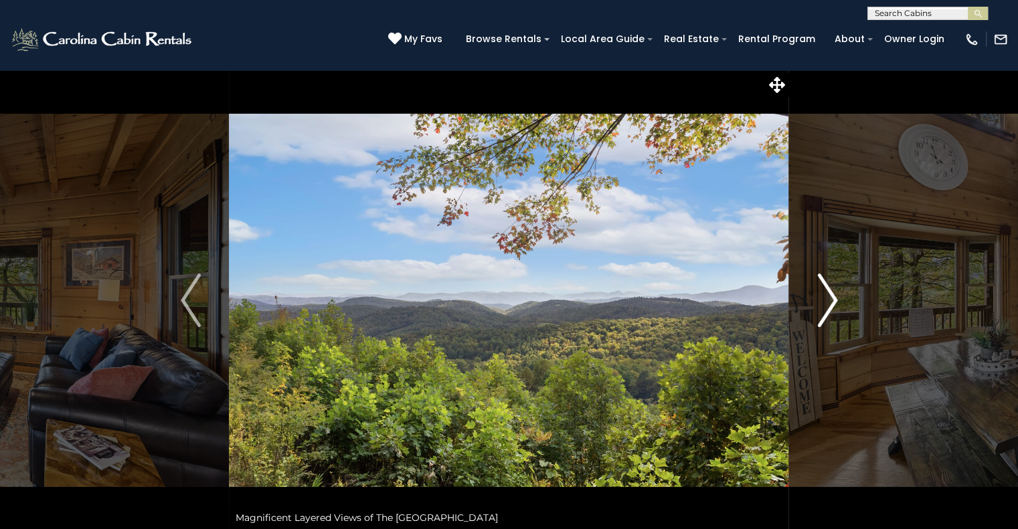
click at [823, 295] on img "Next" at bounding box center [827, 301] width 20 height 54
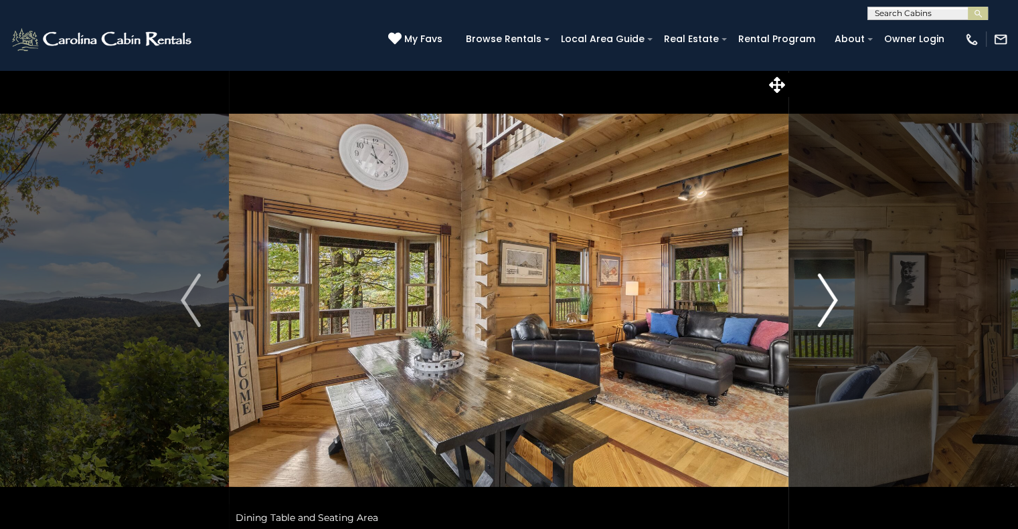
click at [823, 295] on img "Next" at bounding box center [827, 301] width 20 height 54
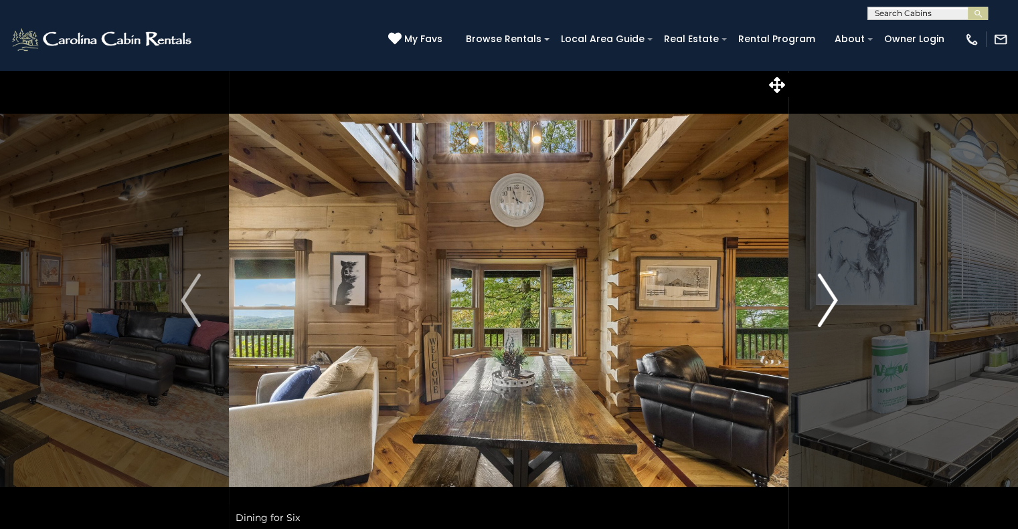
click at [823, 295] on img "Next" at bounding box center [827, 301] width 20 height 54
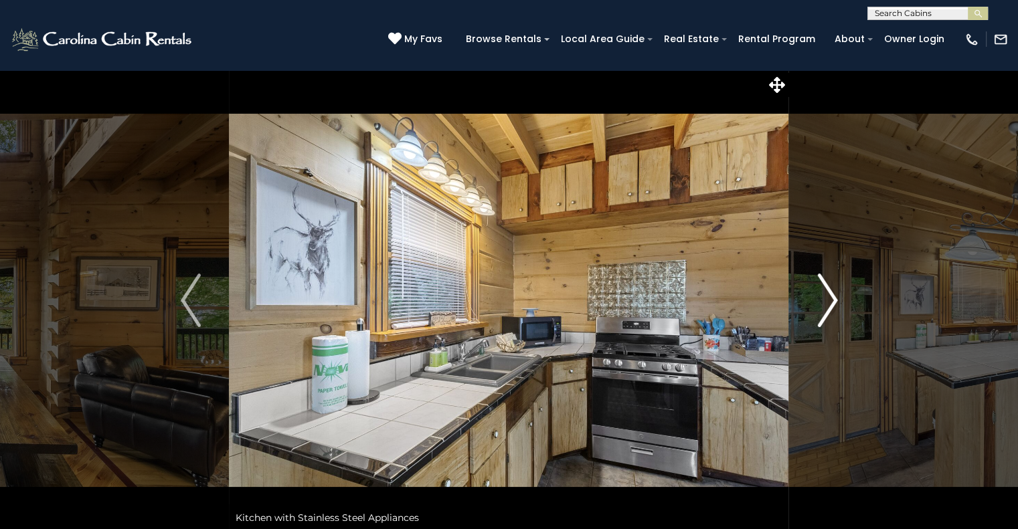
click at [823, 295] on img "Next" at bounding box center [827, 301] width 20 height 54
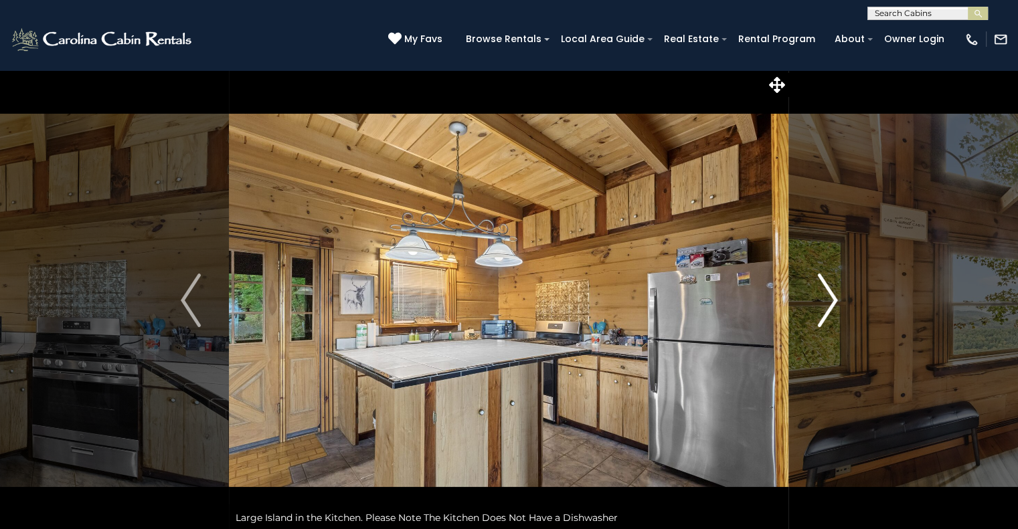
click at [823, 295] on img "Next" at bounding box center [827, 301] width 20 height 54
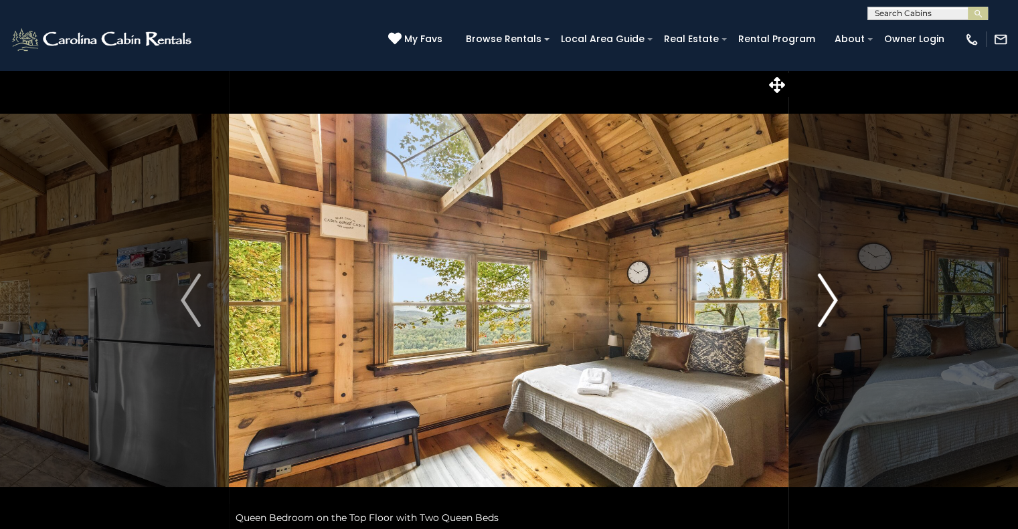
click at [823, 295] on img "Next" at bounding box center [827, 301] width 20 height 54
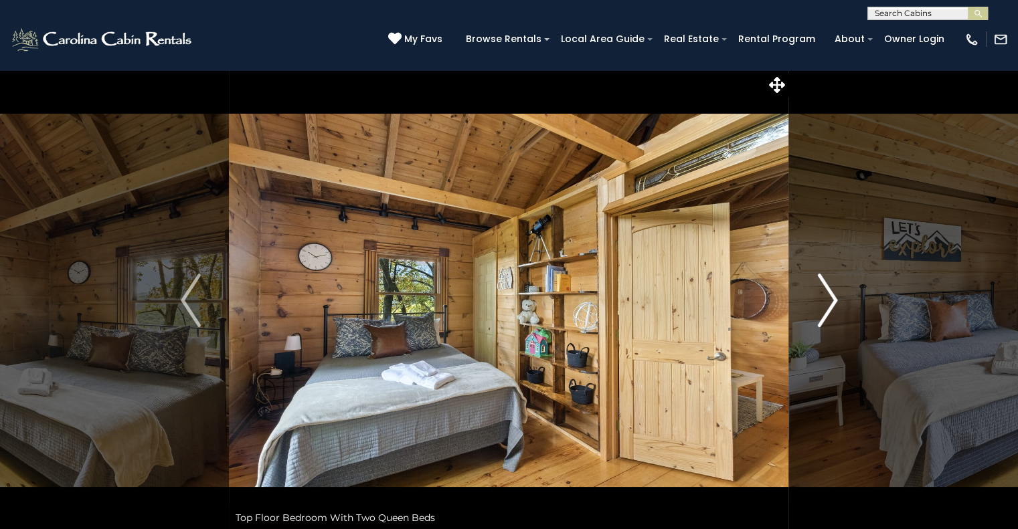
click at [823, 295] on img "Next" at bounding box center [827, 301] width 20 height 54
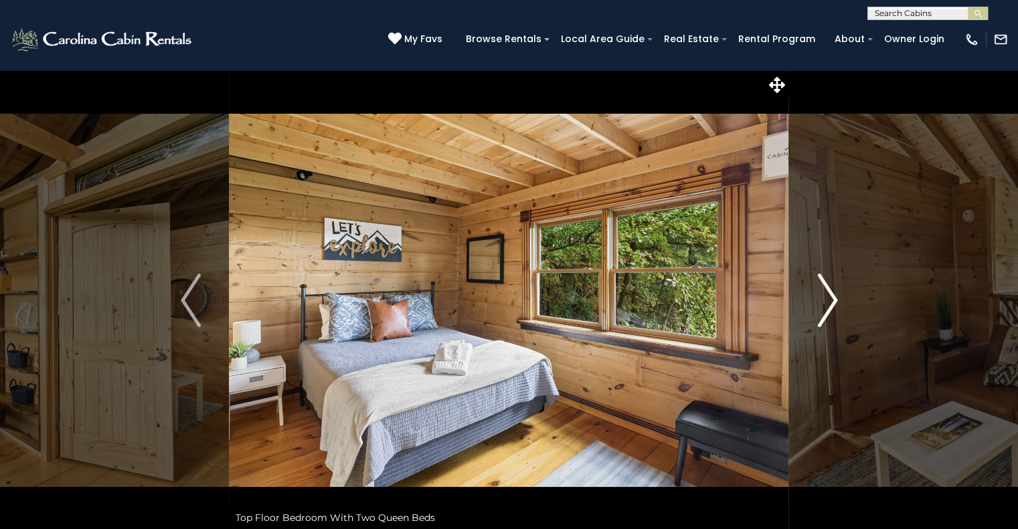
click at [823, 295] on img "Next" at bounding box center [827, 301] width 20 height 54
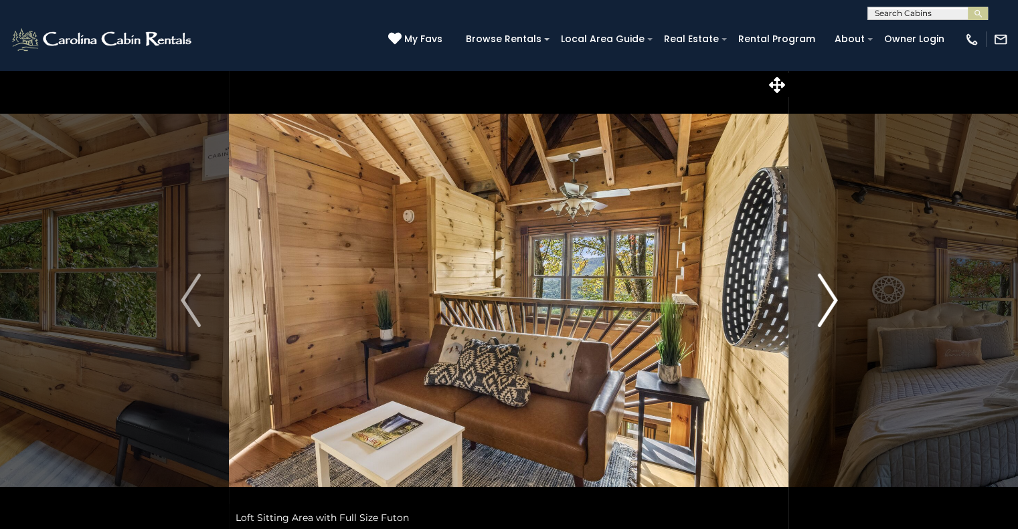
click at [823, 295] on img "Next" at bounding box center [827, 301] width 20 height 54
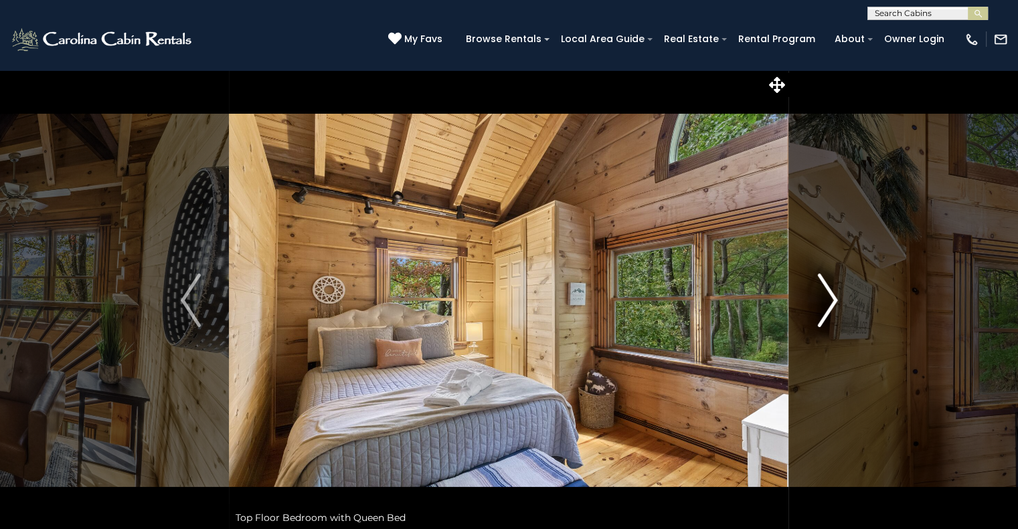
click at [823, 295] on img "Next" at bounding box center [827, 301] width 20 height 54
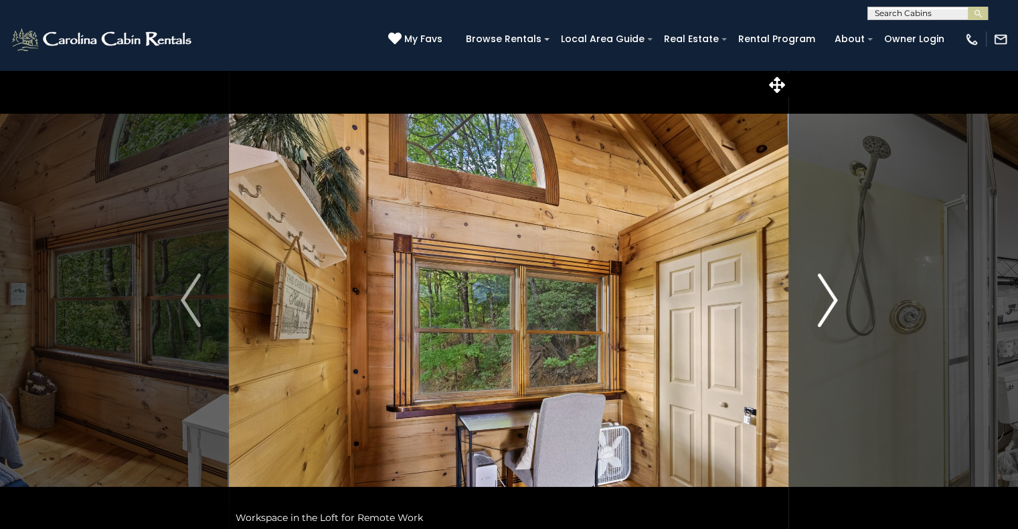
click at [823, 295] on img "Next" at bounding box center [827, 301] width 20 height 54
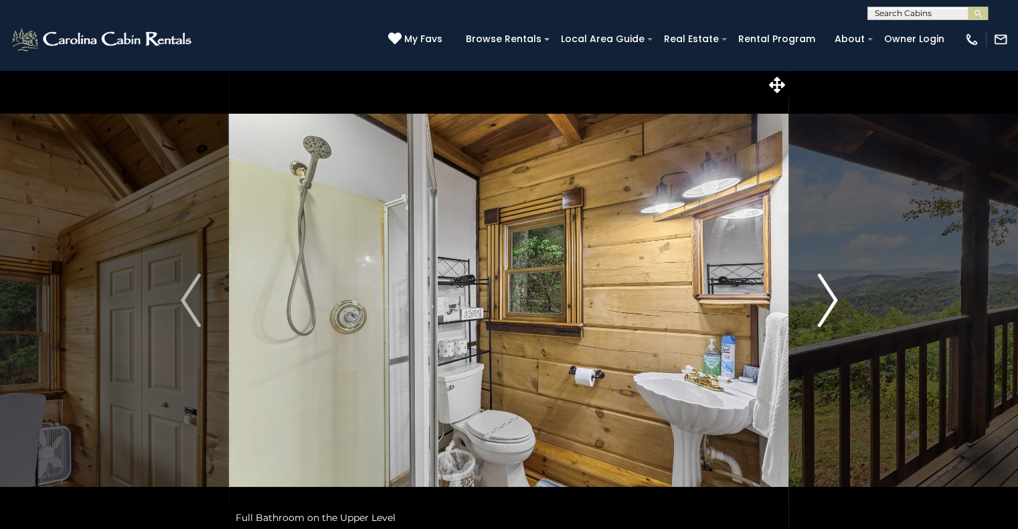
click at [823, 295] on img "Next" at bounding box center [827, 301] width 20 height 54
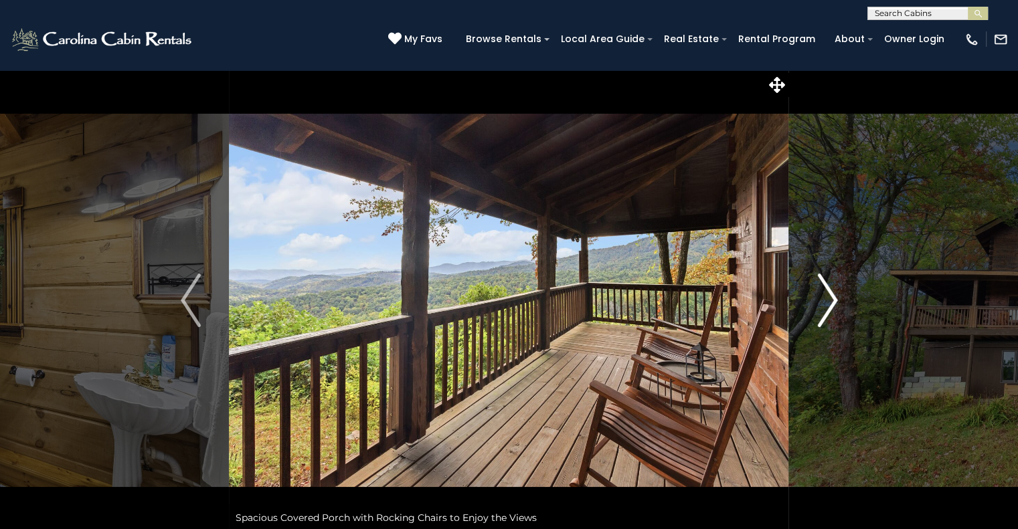
click at [823, 295] on img "Next" at bounding box center [827, 301] width 20 height 54
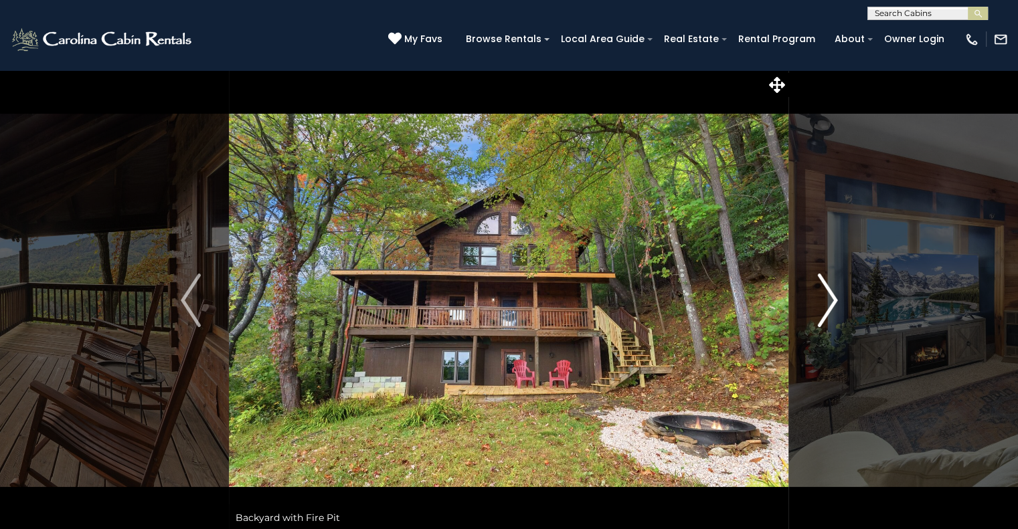
click at [823, 295] on img "Next" at bounding box center [827, 301] width 20 height 54
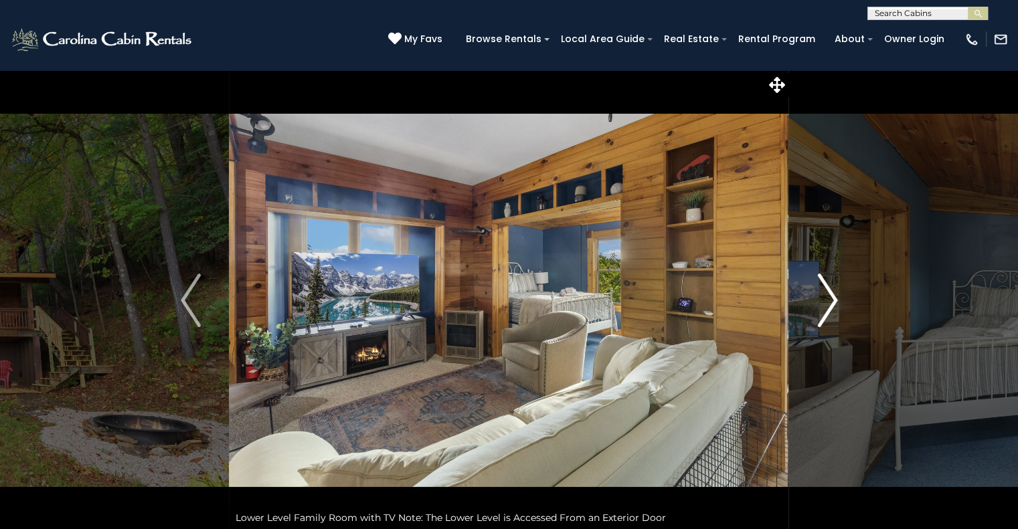
click at [823, 295] on img "Next" at bounding box center [827, 301] width 20 height 54
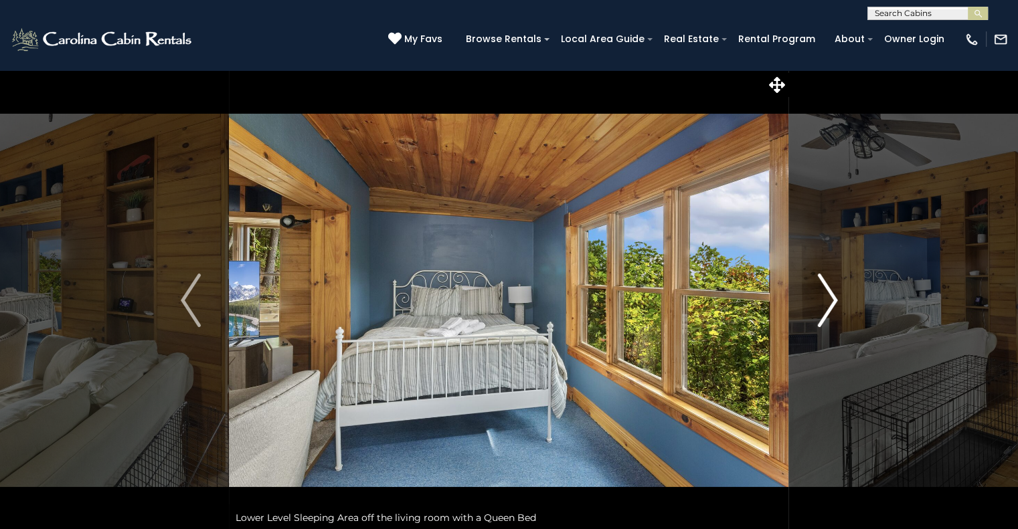
click at [823, 295] on img "Next" at bounding box center [827, 301] width 20 height 54
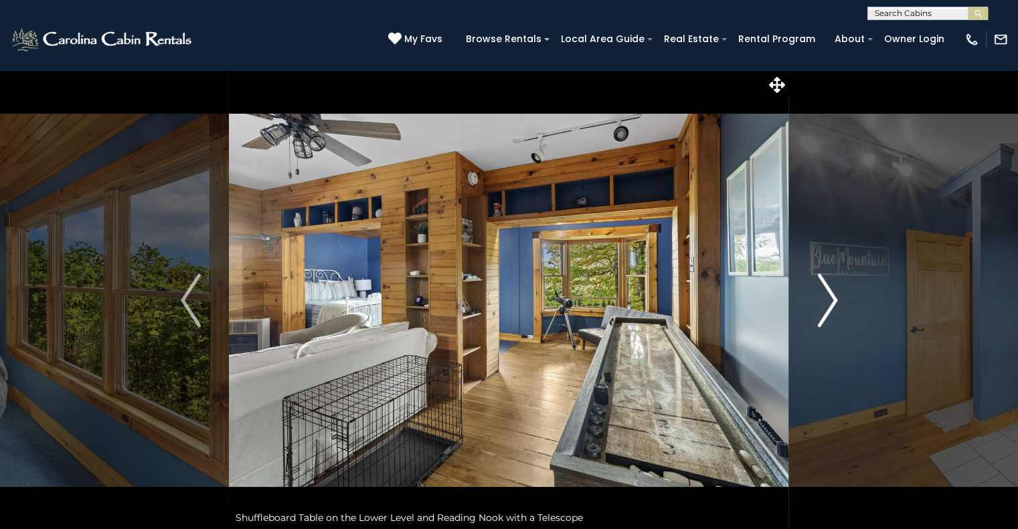
click at [823, 295] on img "Next" at bounding box center [827, 301] width 20 height 54
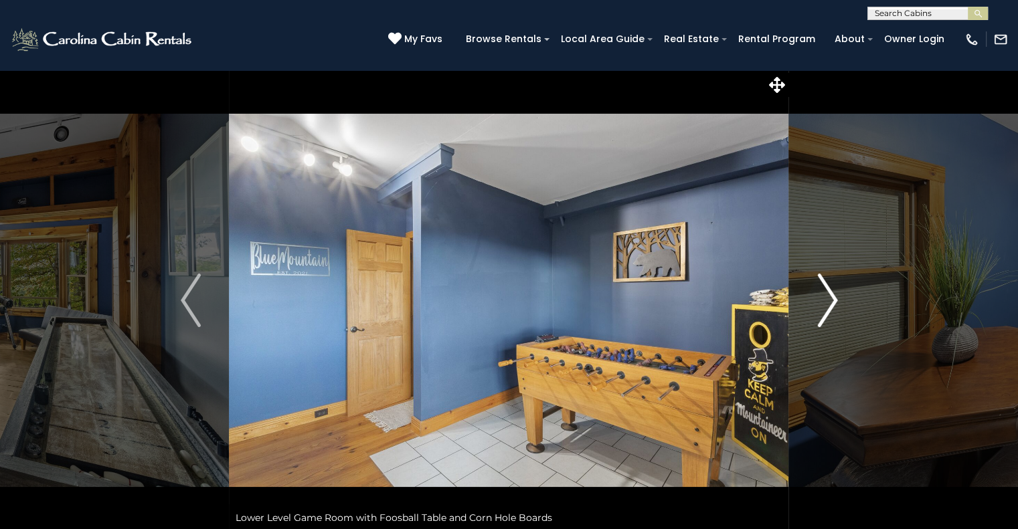
click at [823, 295] on img "Next" at bounding box center [827, 301] width 20 height 54
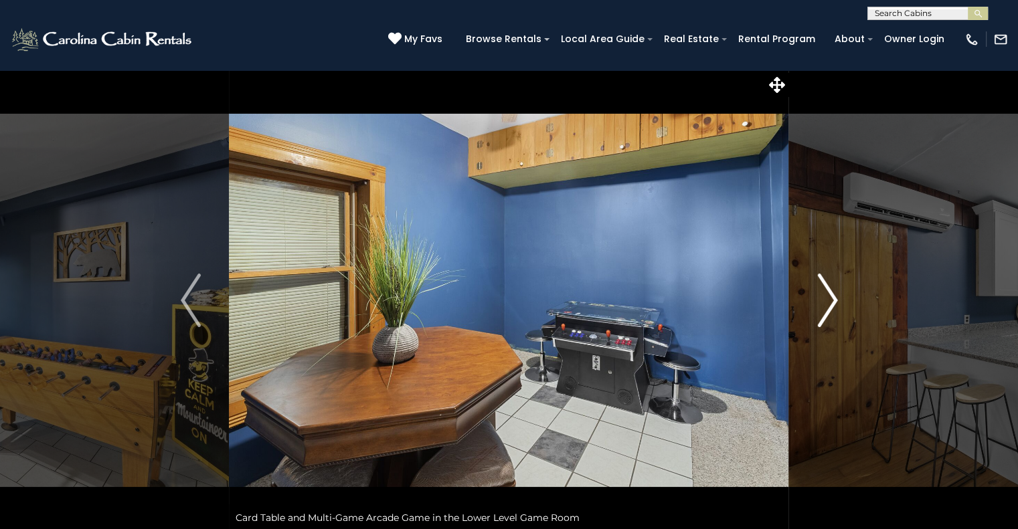
click at [823, 295] on img "Next" at bounding box center [827, 301] width 20 height 54
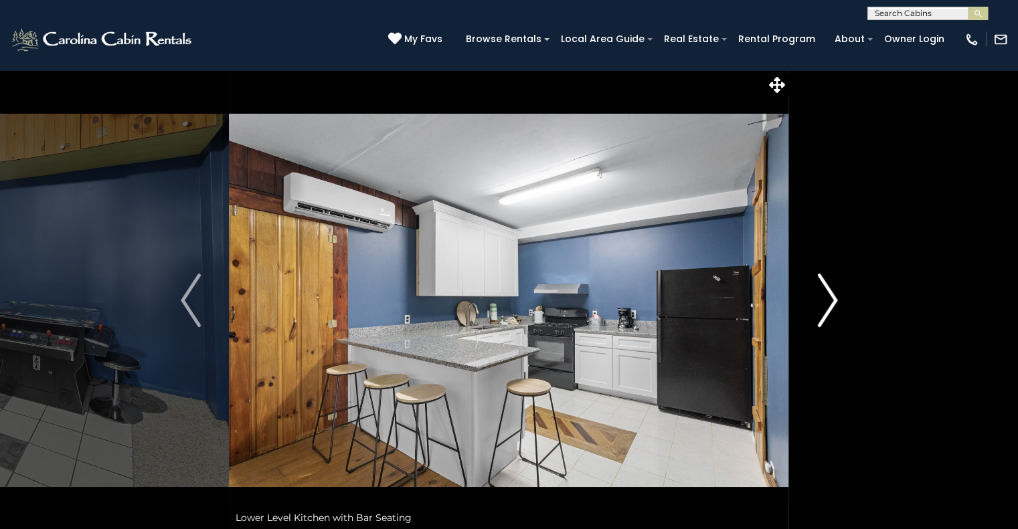
click at [823, 295] on img "Next" at bounding box center [827, 301] width 20 height 54
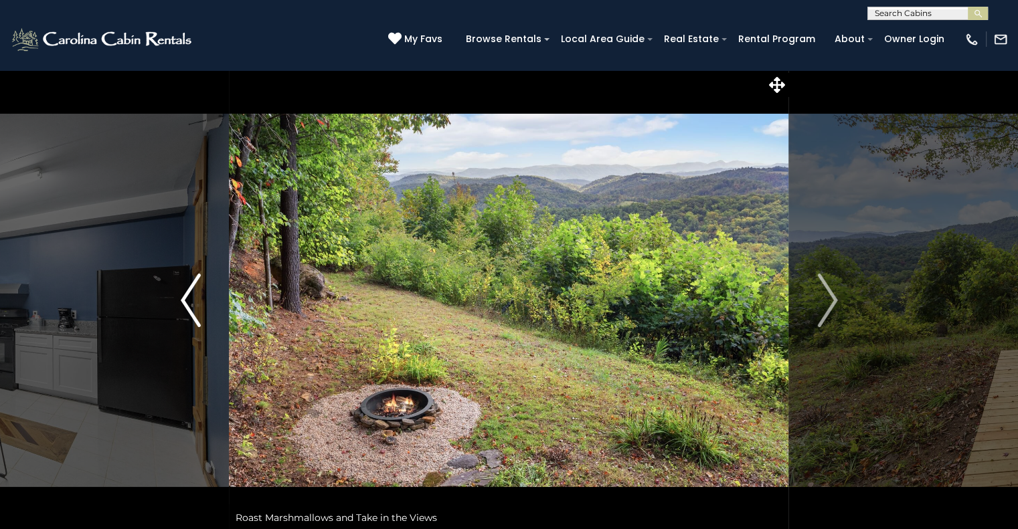
click at [185, 287] on img "Previous" at bounding box center [191, 301] width 20 height 54
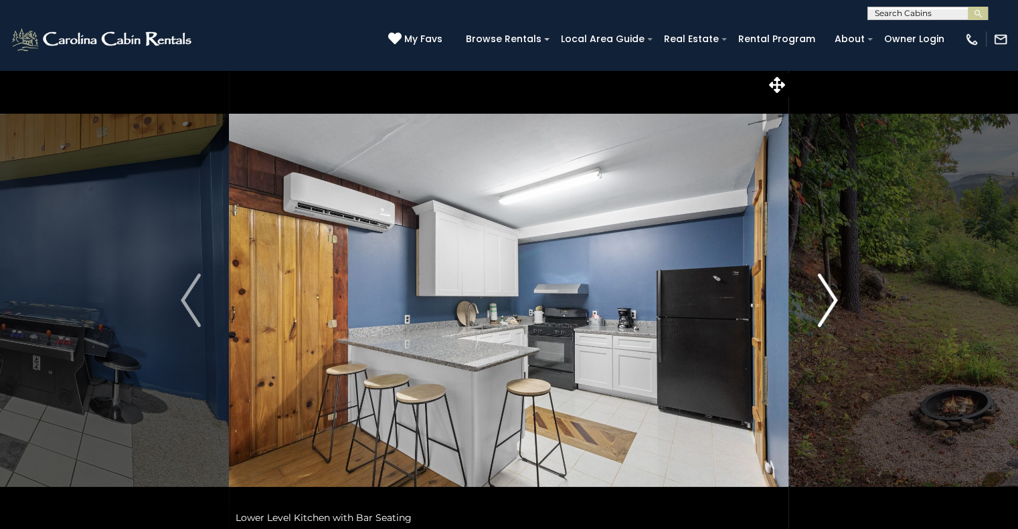
click at [829, 298] on img "Next" at bounding box center [827, 301] width 20 height 54
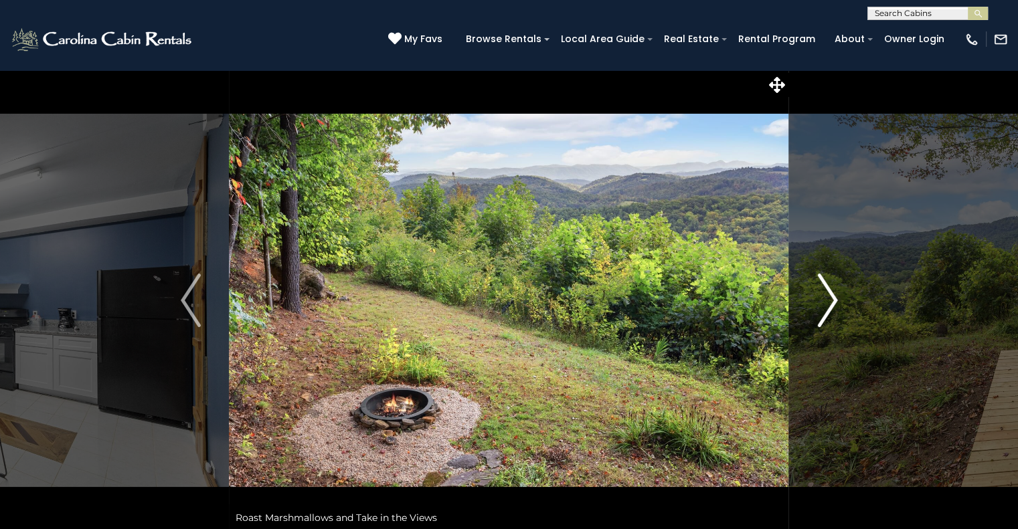
click at [829, 298] on img "Next" at bounding box center [827, 301] width 20 height 54
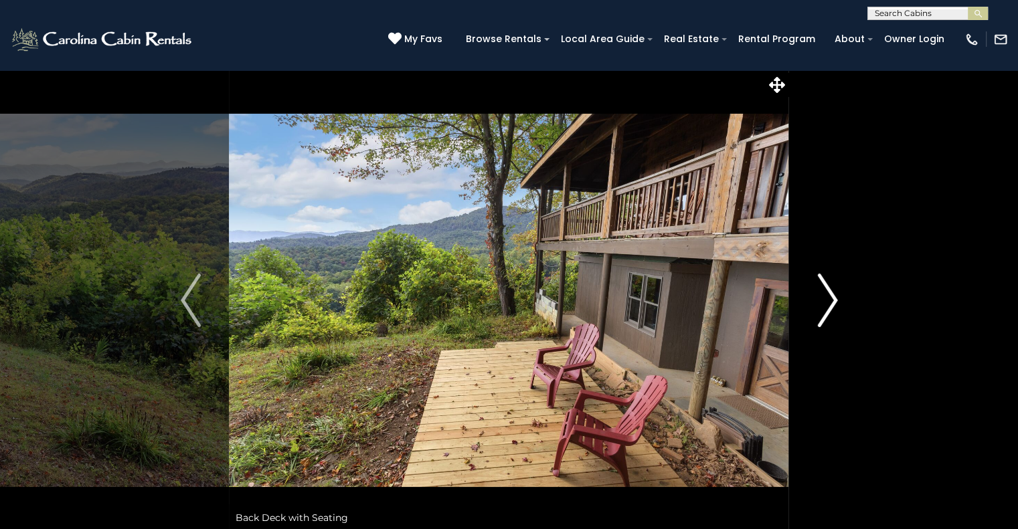
click at [829, 298] on img "Next" at bounding box center [827, 301] width 20 height 54
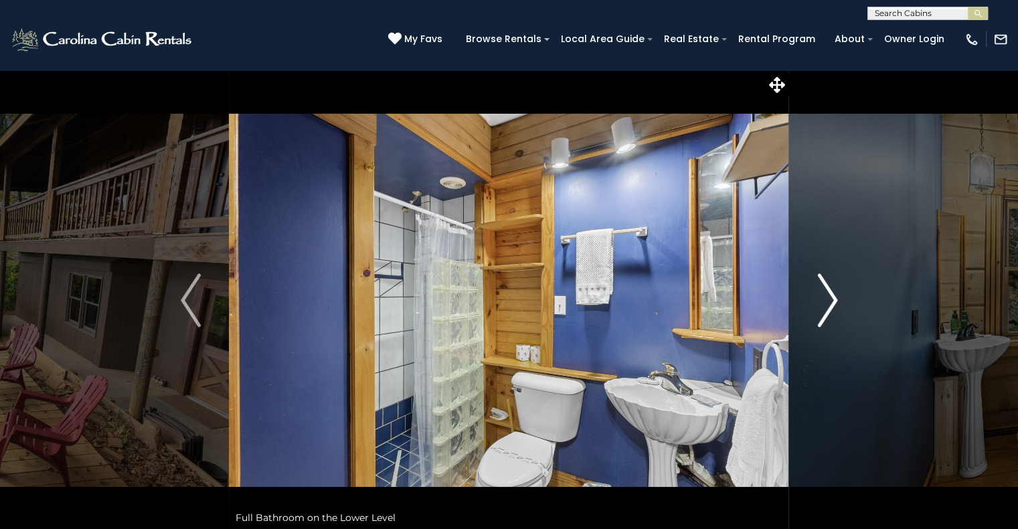
click at [829, 298] on img "Next" at bounding box center [827, 301] width 20 height 54
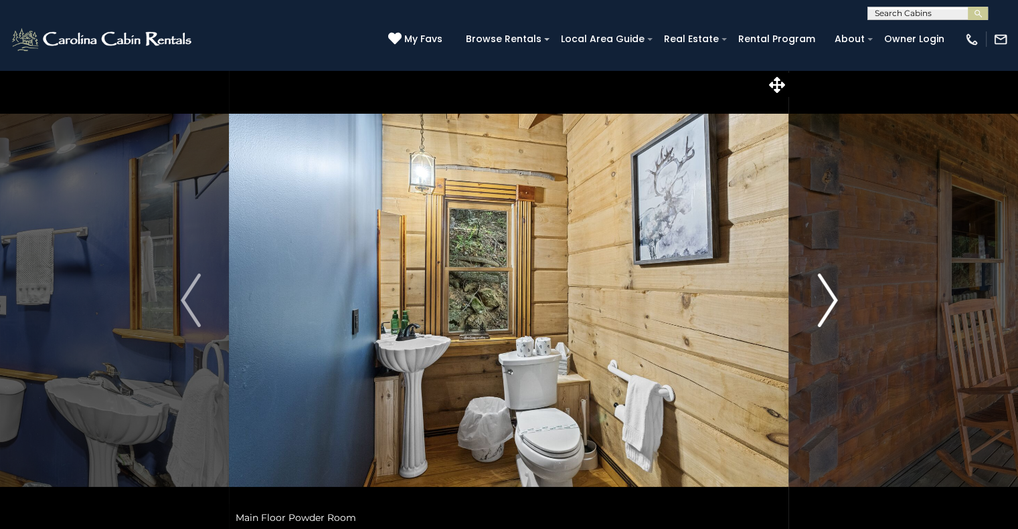
click at [829, 298] on img "Next" at bounding box center [827, 301] width 20 height 54
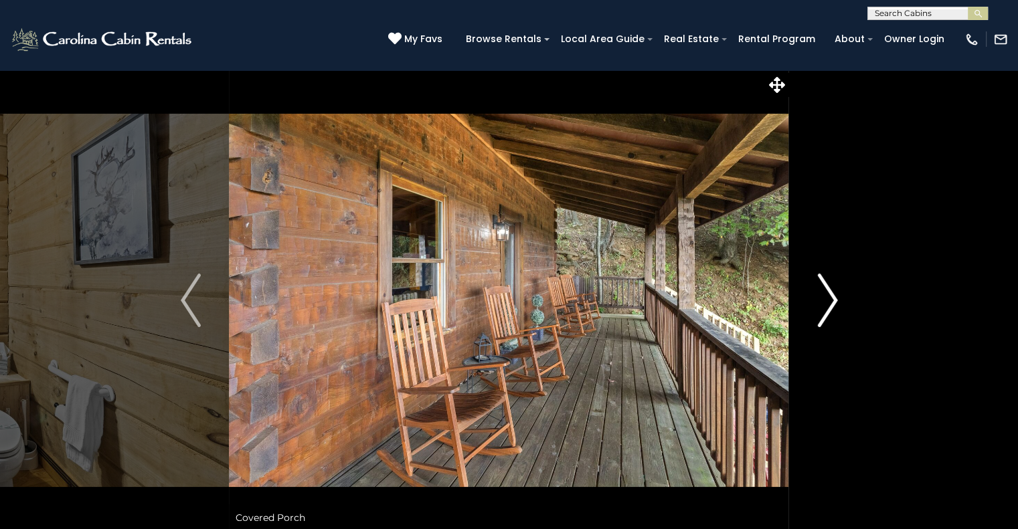
click at [829, 298] on img "Next" at bounding box center [827, 301] width 20 height 54
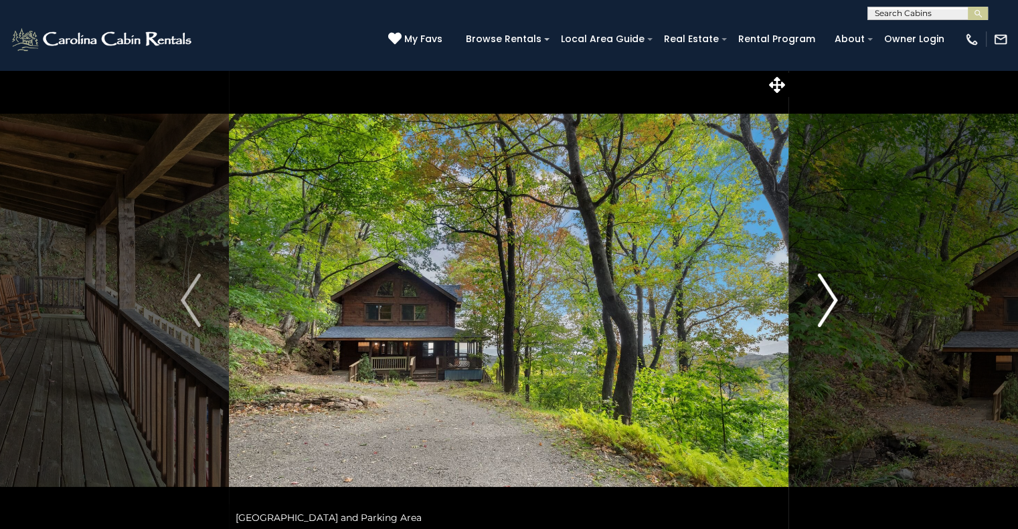
click at [829, 298] on img "Next" at bounding box center [827, 301] width 20 height 54
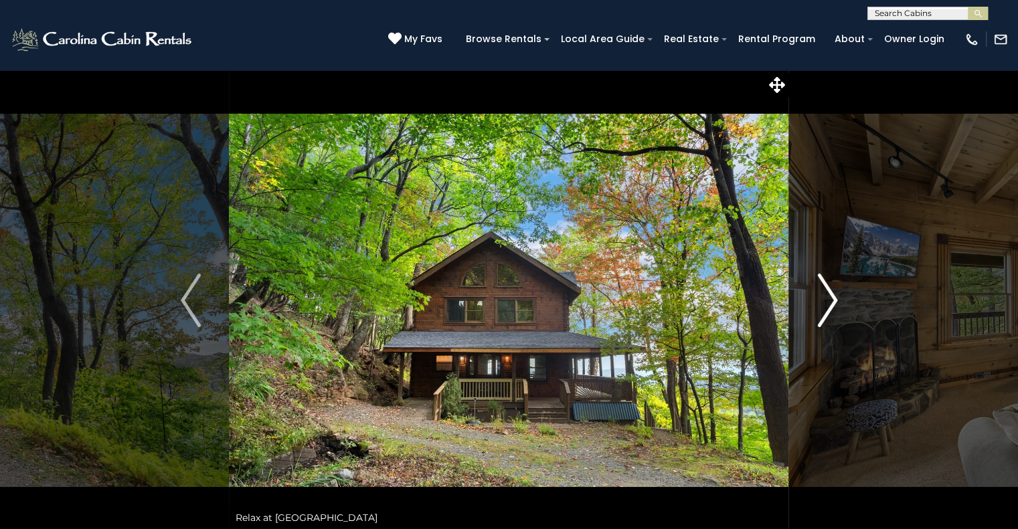
click at [829, 298] on img "Next" at bounding box center [827, 301] width 20 height 54
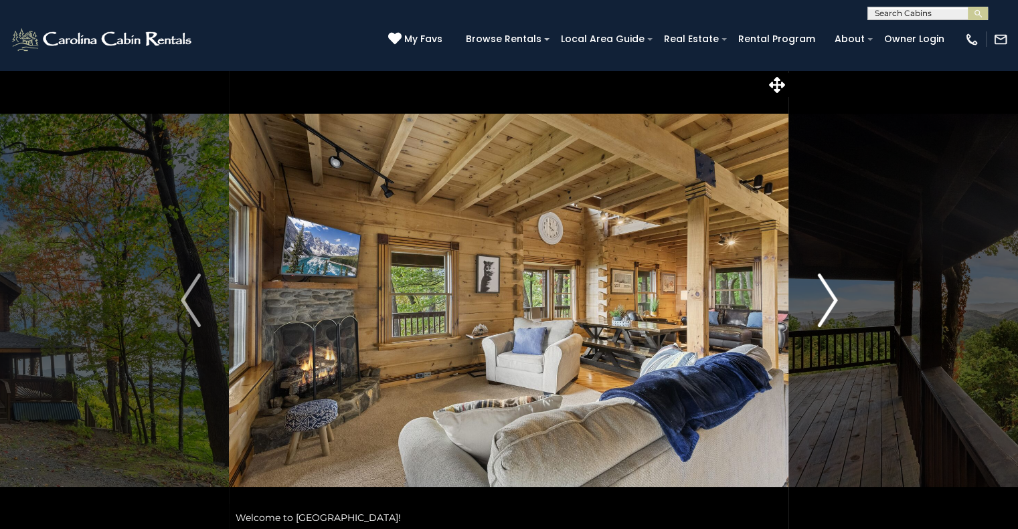
click at [829, 298] on img "Next" at bounding box center [827, 301] width 20 height 54
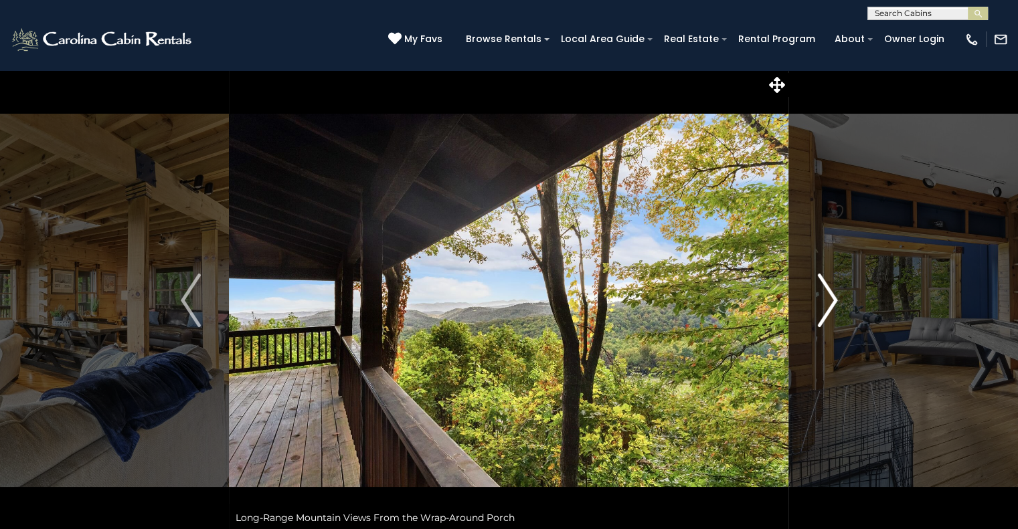
click at [829, 298] on img "Next" at bounding box center [827, 301] width 20 height 54
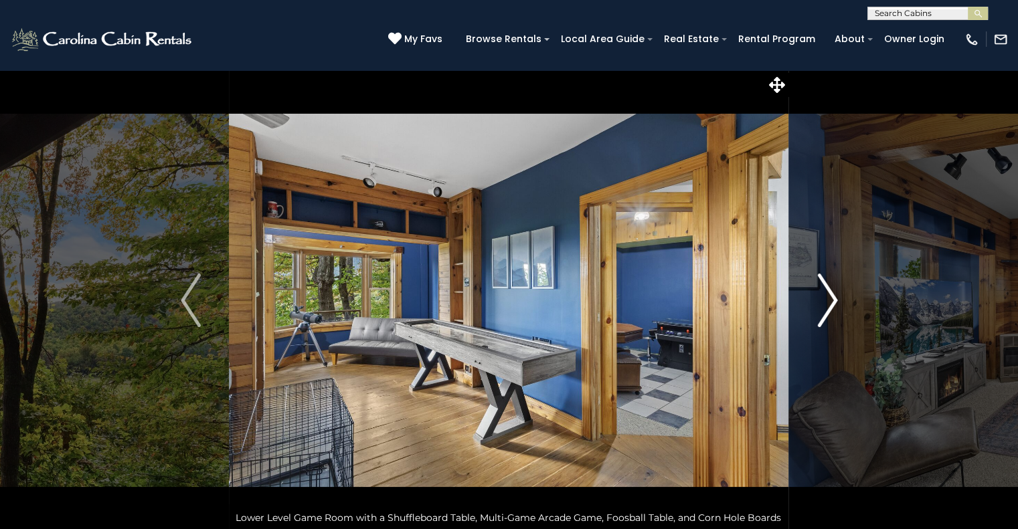
click at [829, 298] on img "Next" at bounding box center [827, 301] width 20 height 54
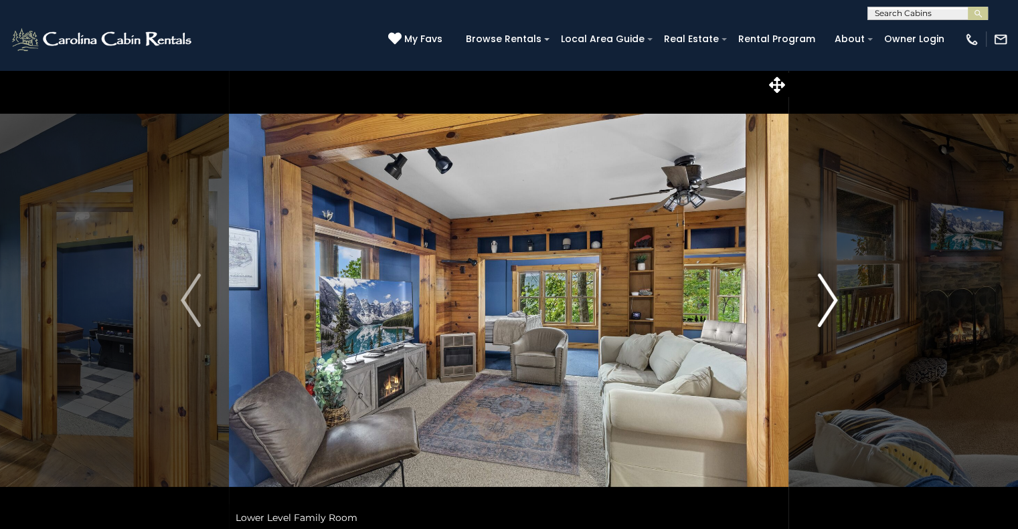
click at [829, 298] on img "Next" at bounding box center [827, 301] width 20 height 54
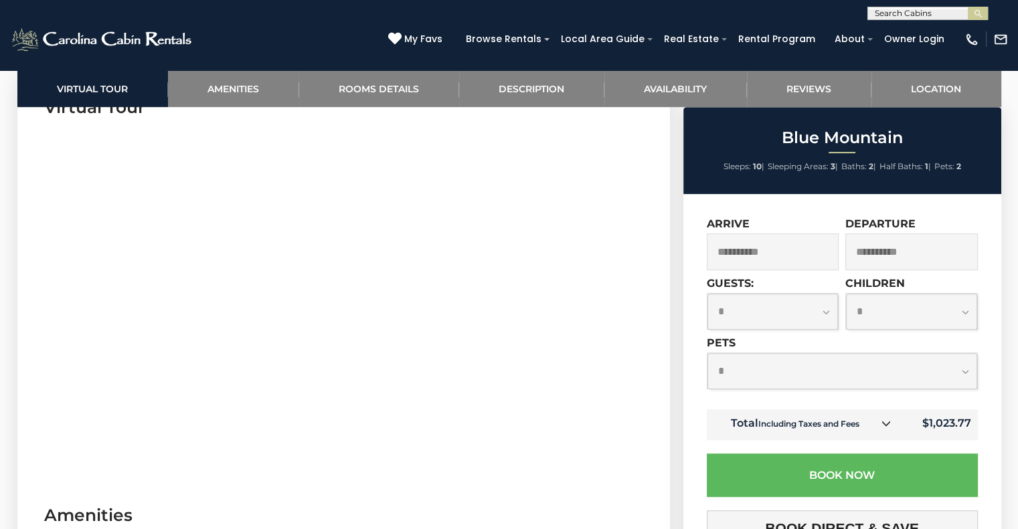
scroll to position [683, 0]
click at [906, 374] on select "**********" at bounding box center [842, 370] width 270 height 35
select select "*"
click at [707, 355] on select "**********" at bounding box center [842, 370] width 270 height 35
click at [823, 309] on select "**********" at bounding box center [772, 311] width 131 height 35
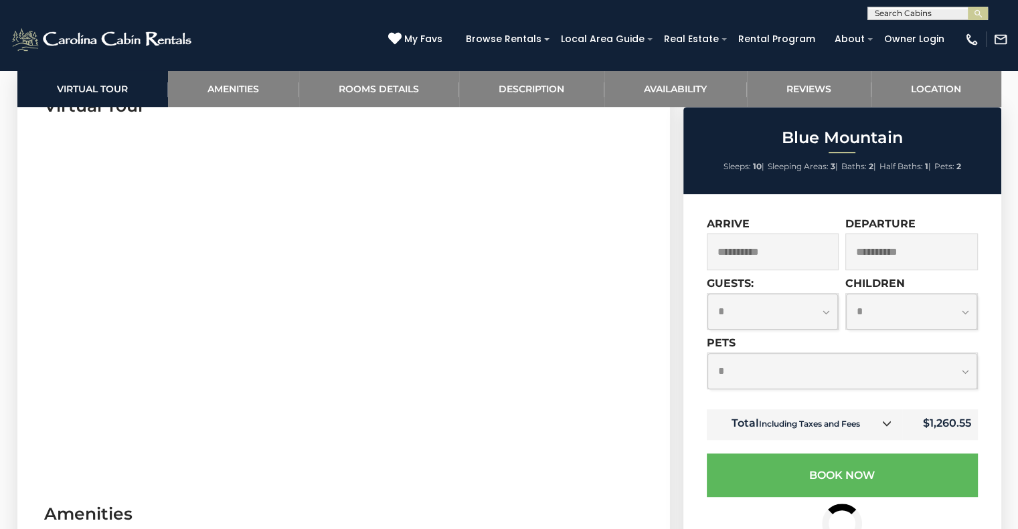
select select "*"
click at [707, 295] on select "**********" at bounding box center [772, 311] width 131 height 35
click at [935, 257] on input "**********" at bounding box center [911, 252] width 133 height 37
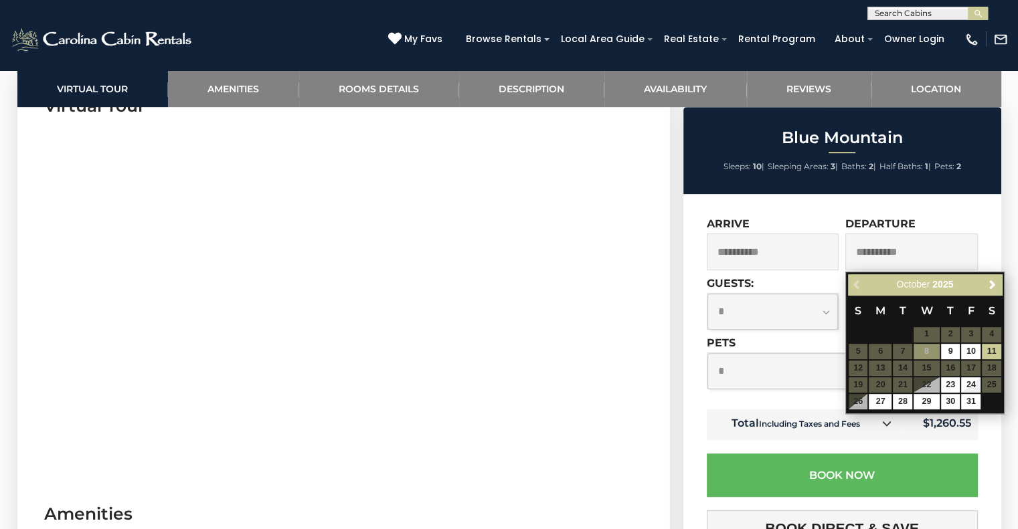
click at [858, 366] on table "S M T W T F S 1 2 3 4 5 6 7 8 9 10 11 12 13 14 15 16 17 18 19 20 21 22 23 24 25…" at bounding box center [925, 352] width 154 height 115
click at [1003, 243] on div "Blue Mountain Sleeps: 10 | Sleeping Areas: 3 | Baths: 2 | Half Baths: 1 | Pets:…" at bounding box center [844, 482] width 335 height 751
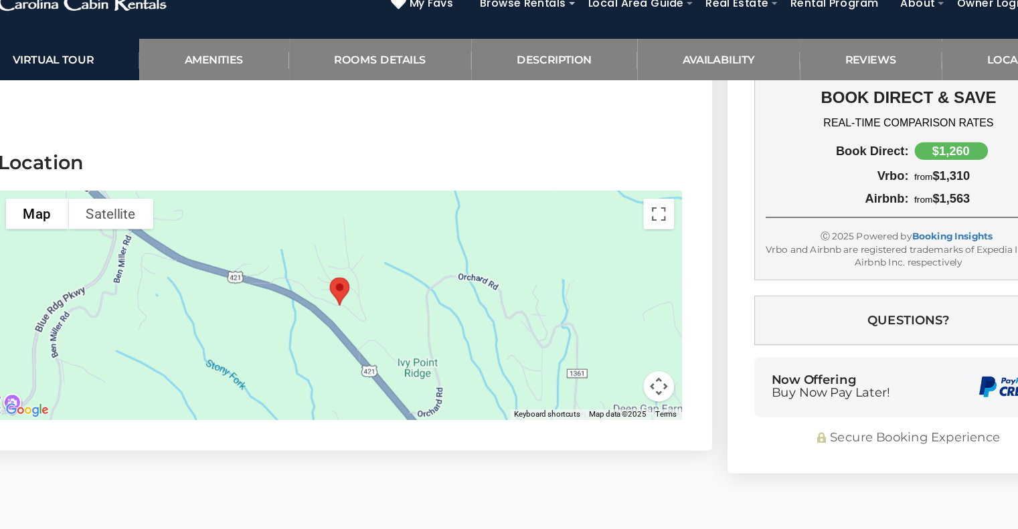
scroll to position [3381, 0]
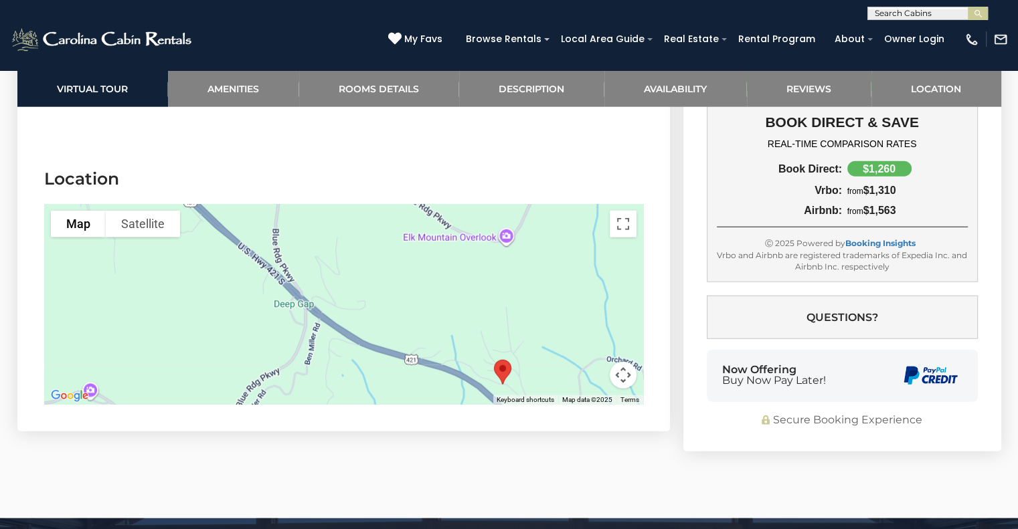
drag, startPoint x: 340, startPoint y: 290, endPoint x: 501, endPoint y: 371, distance: 180.5
click at [501, 371] on div at bounding box center [343, 304] width 599 height 201
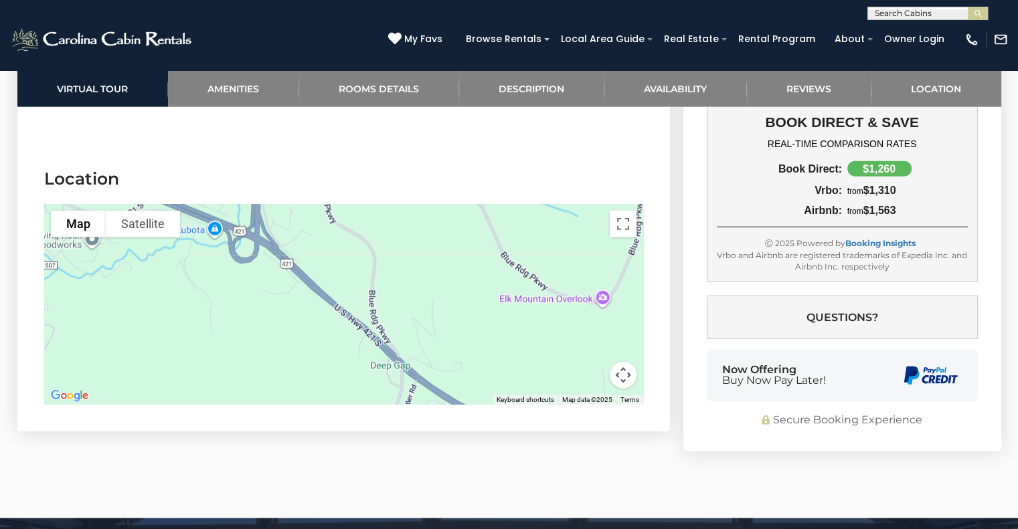
drag, startPoint x: 379, startPoint y: 313, endPoint x: 479, endPoint y: 375, distance: 117.6
click at [479, 375] on div at bounding box center [343, 304] width 599 height 201
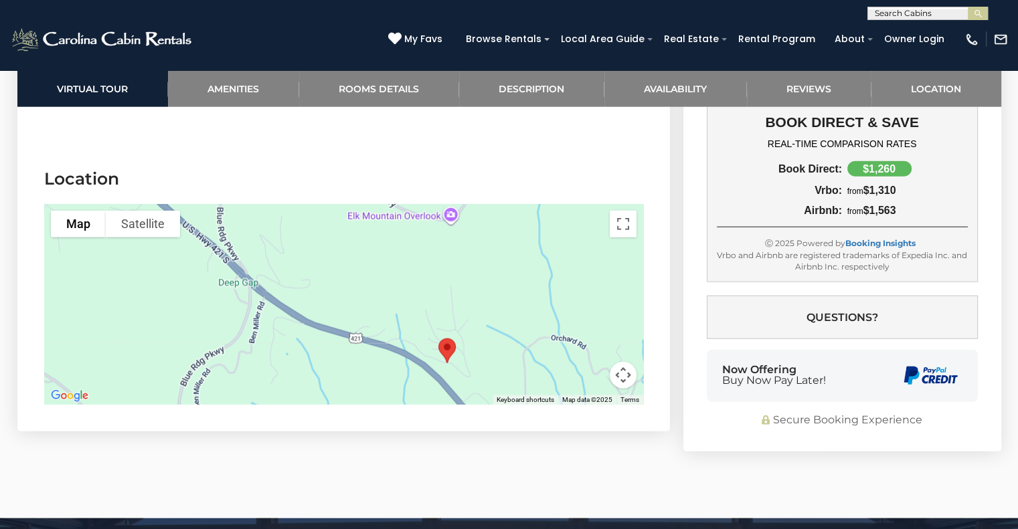
drag, startPoint x: 383, startPoint y: 283, endPoint x: 230, endPoint y: 200, distance: 173.7
click at [230, 204] on div at bounding box center [343, 304] width 599 height 201
click at [629, 362] on button "Map camera controls" at bounding box center [623, 375] width 27 height 27
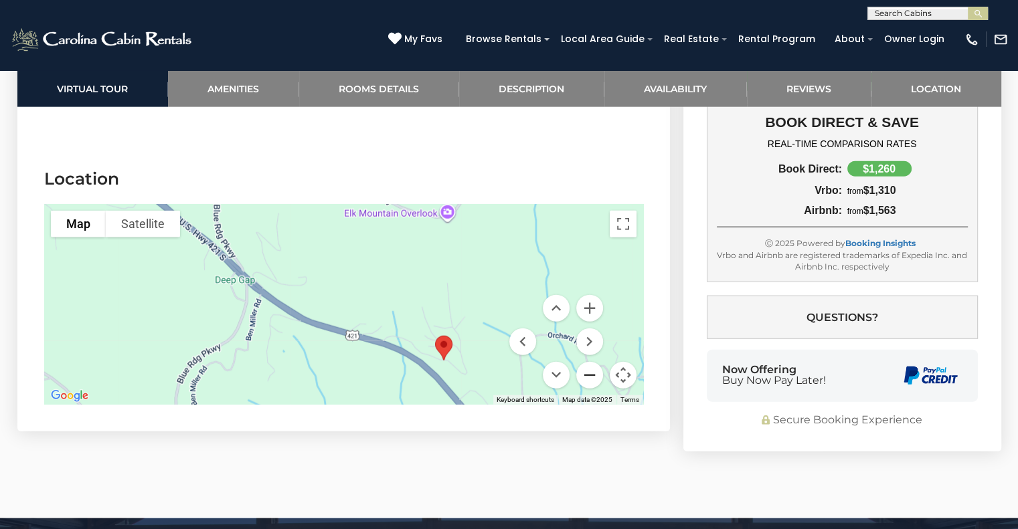
click at [591, 362] on button "Zoom out" at bounding box center [589, 375] width 27 height 27
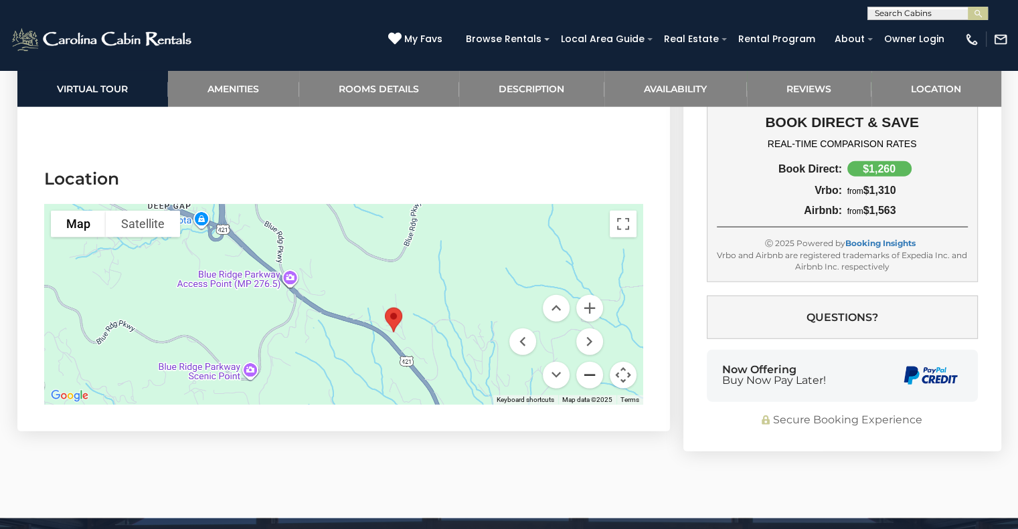
click at [591, 362] on button "Zoom out" at bounding box center [589, 375] width 27 height 27
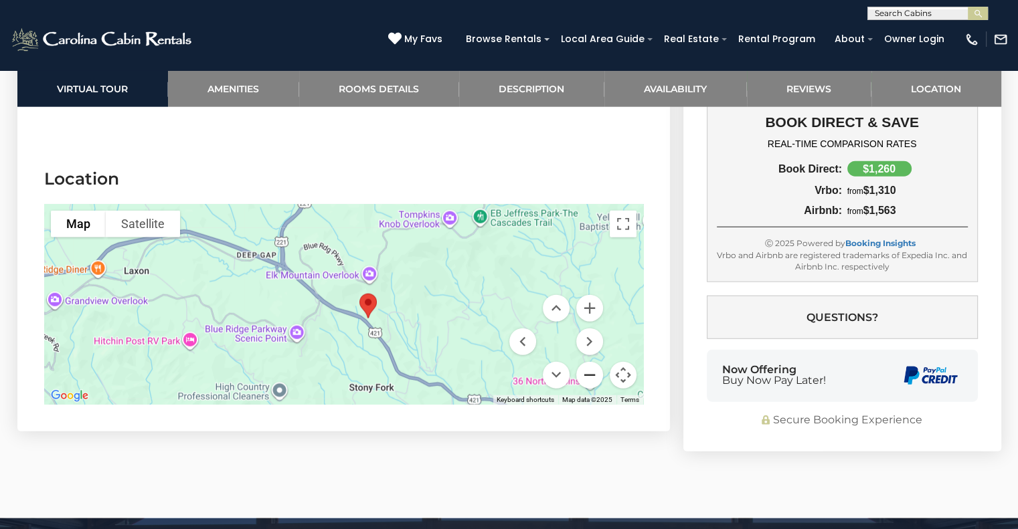
click at [591, 362] on button "Zoom out" at bounding box center [589, 375] width 27 height 27
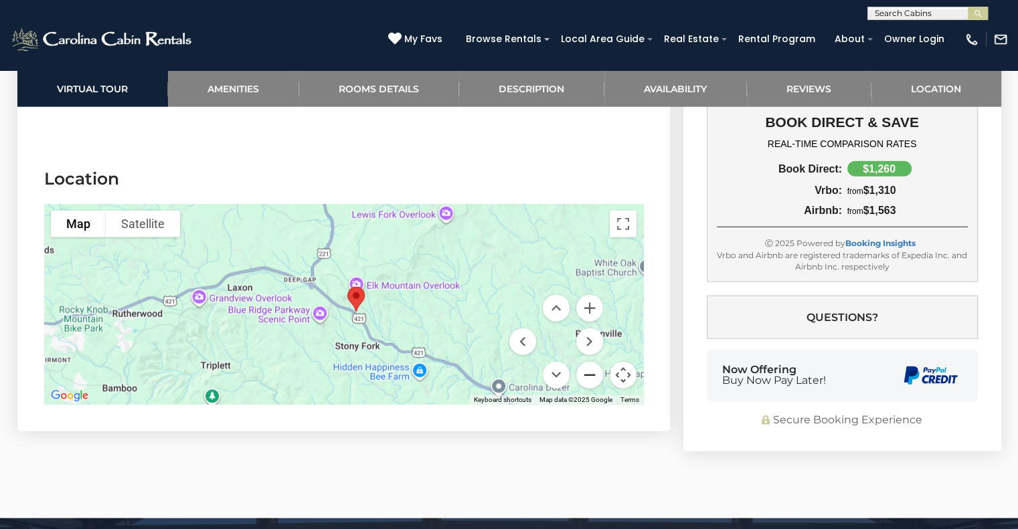
click at [591, 362] on button "Zoom out" at bounding box center [589, 375] width 27 height 27
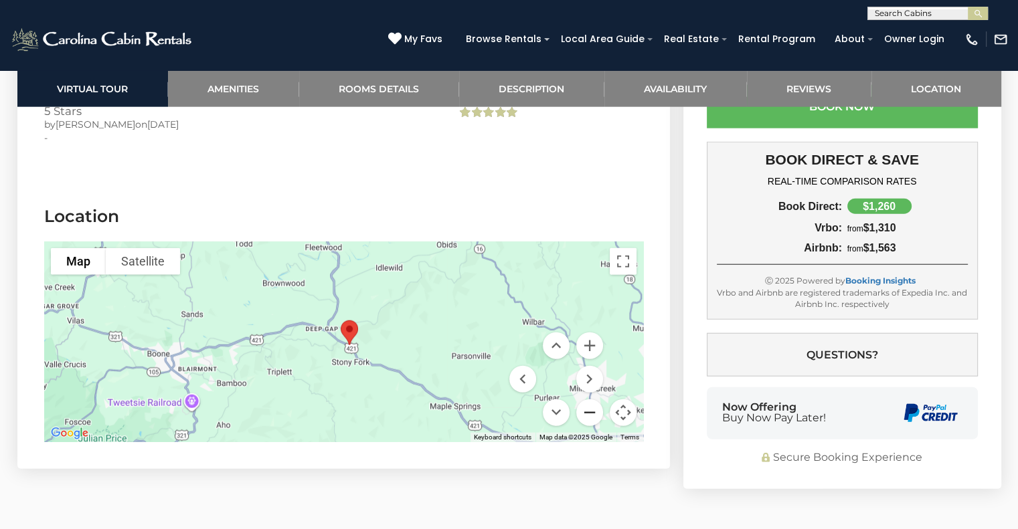
scroll to position [3349, 0]
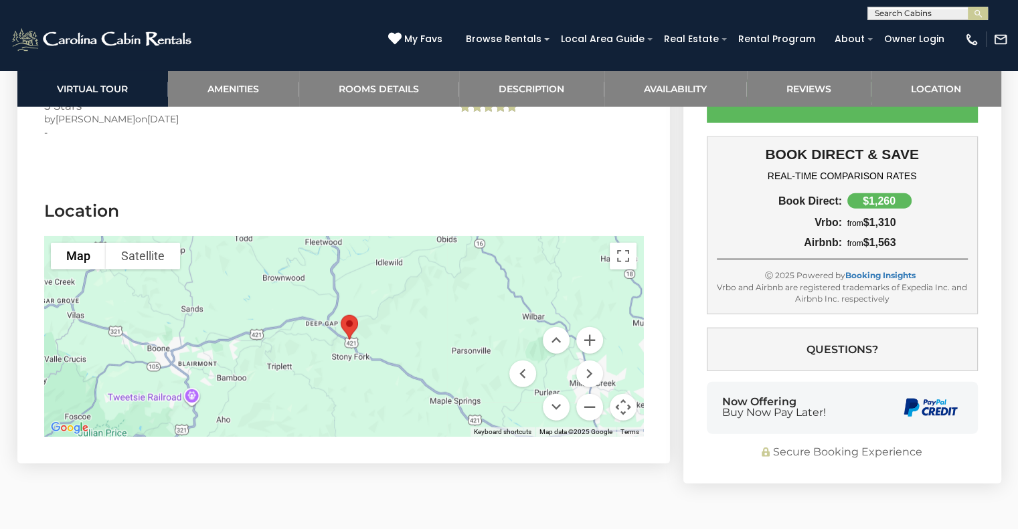
click at [677, 369] on div "Blue Mountain Sleeps: 10 | Sleeping Areas: 3 | Baths: 2 | Half Baths: 1 | Pets:…" at bounding box center [844, 108] width 335 height 751
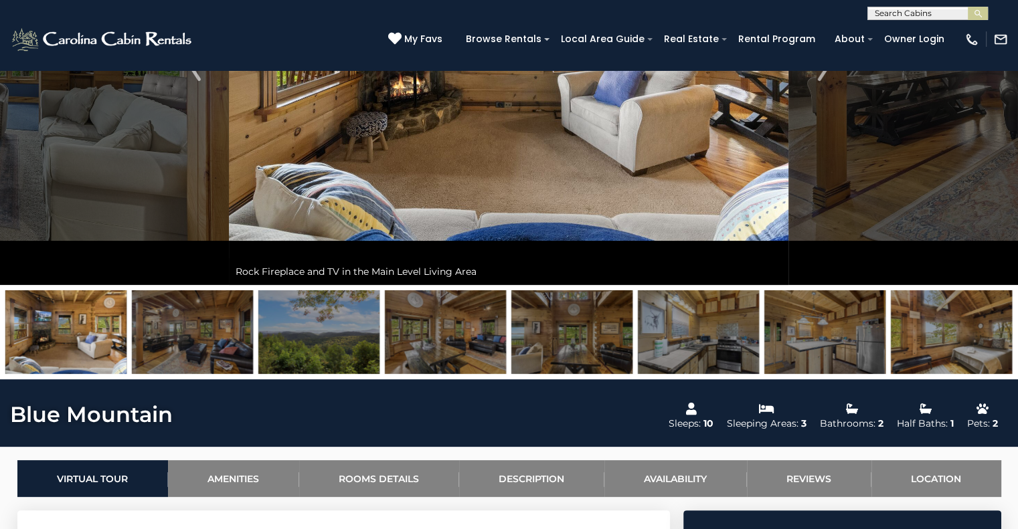
scroll to position [0, 0]
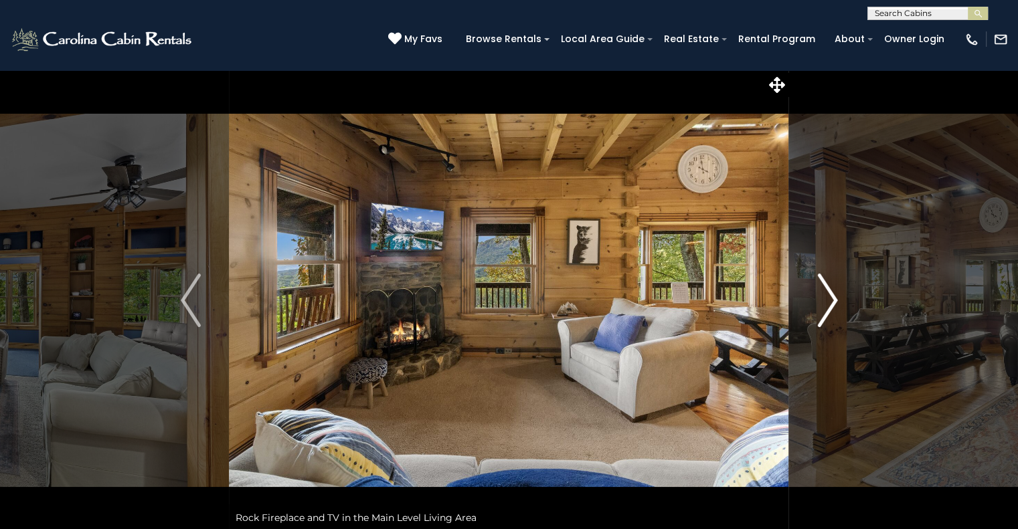
click at [825, 302] on img "Next" at bounding box center [827, 301] width 20 height 54
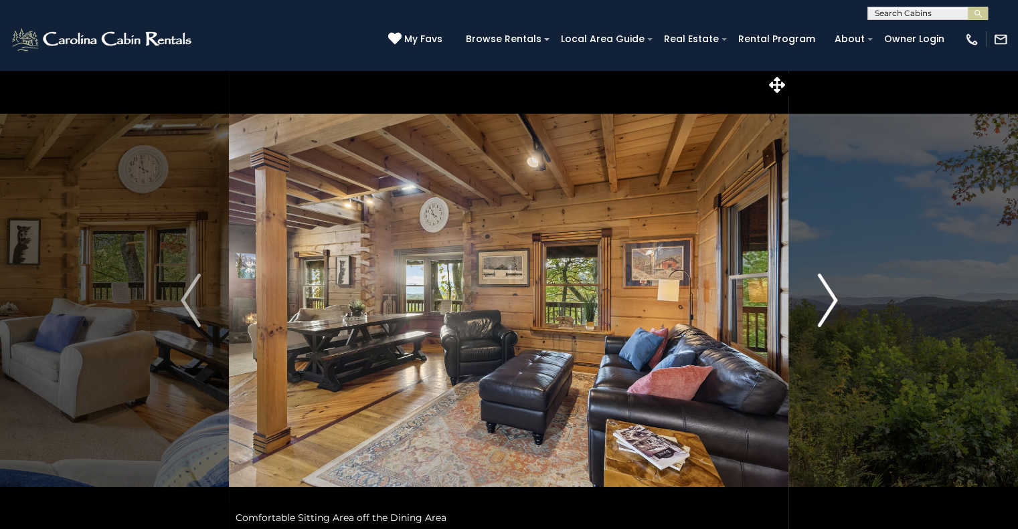
click at [825, 302] on img "Next" at bounding box center [827, 301] width 20 height 54
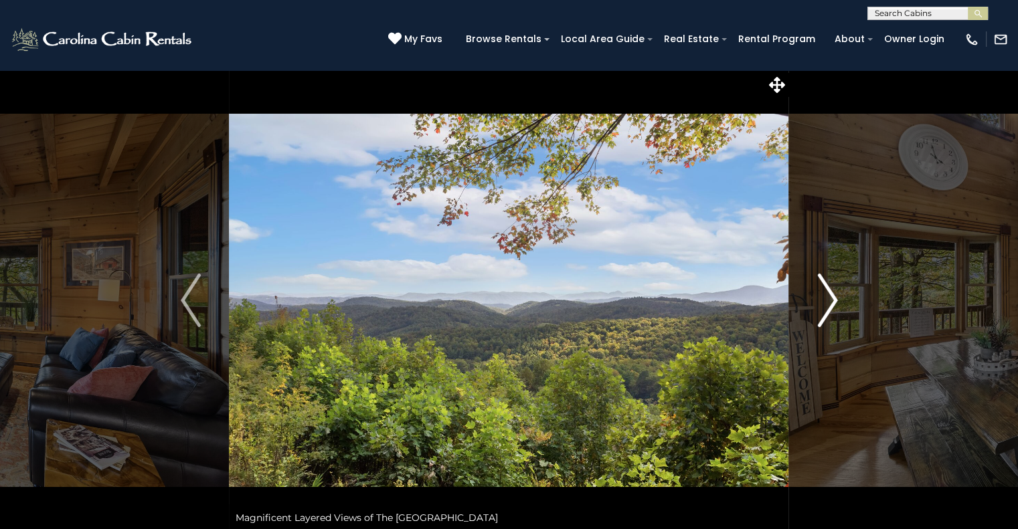
click at [825, 302] on img "Next" at bounding box center [827, 301] width 20 height 54
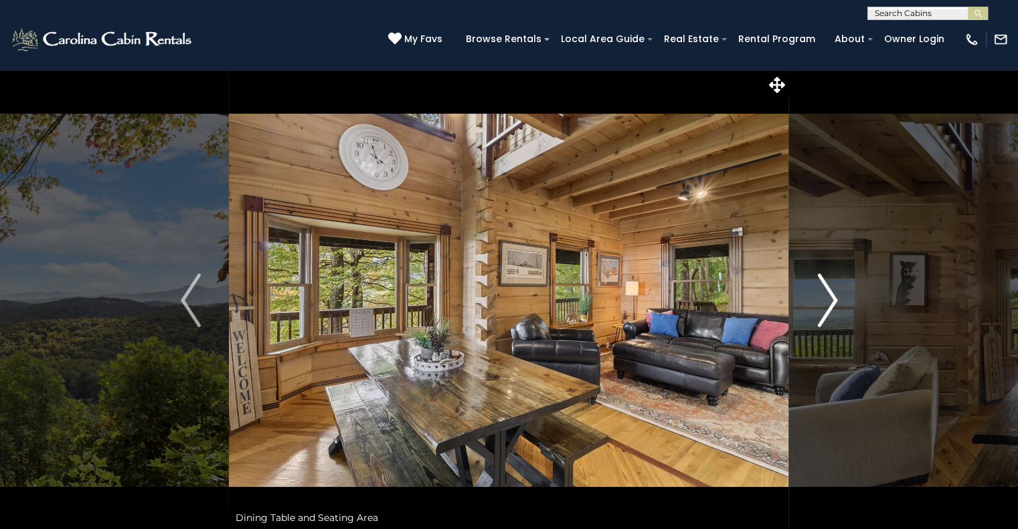
click at [825, 302] on img "Next" at bounding box center [827, 301] width 20 height 54
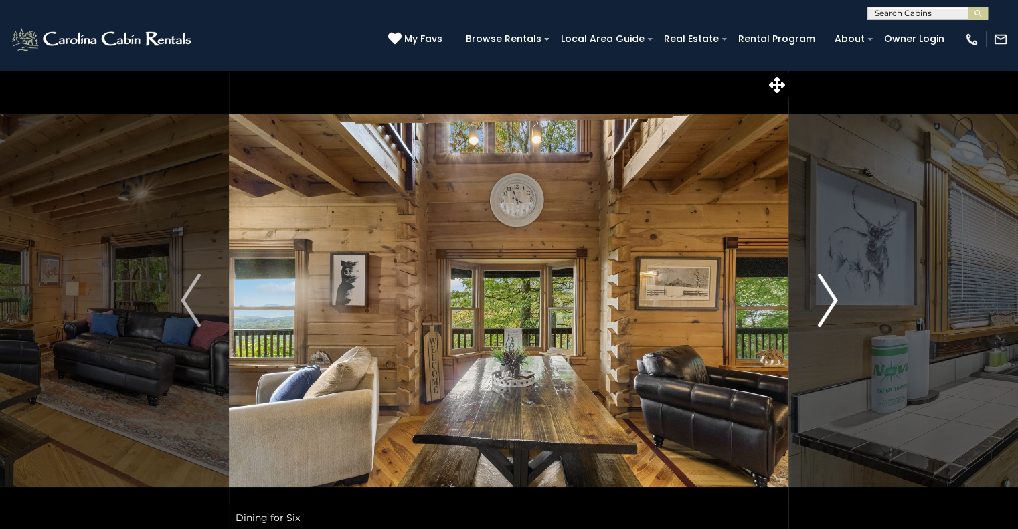
click at [825, 302] on img "Next" at bounding box center [827, 301] width 20 height 54
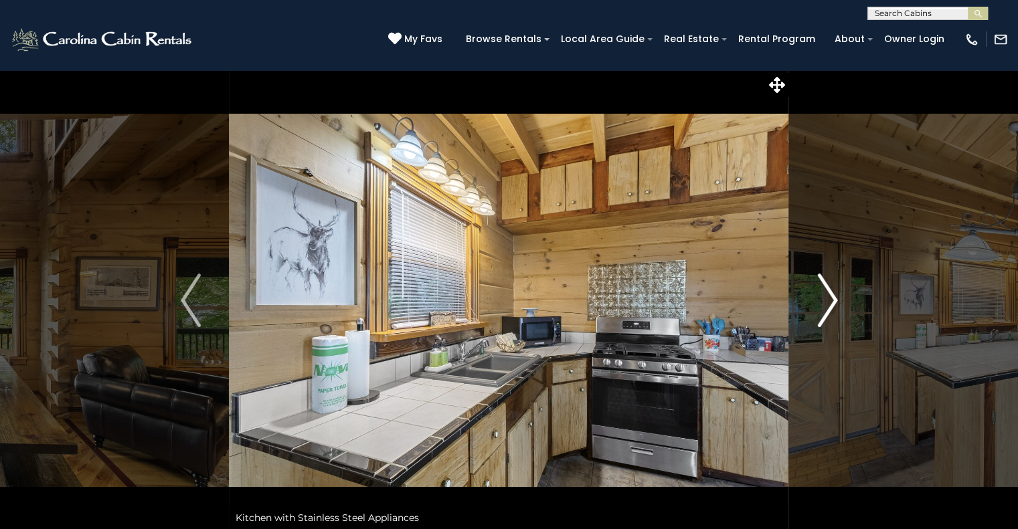
click at [825, 302] on img "Next" at bounding box center [827, 301] width 20 height 54
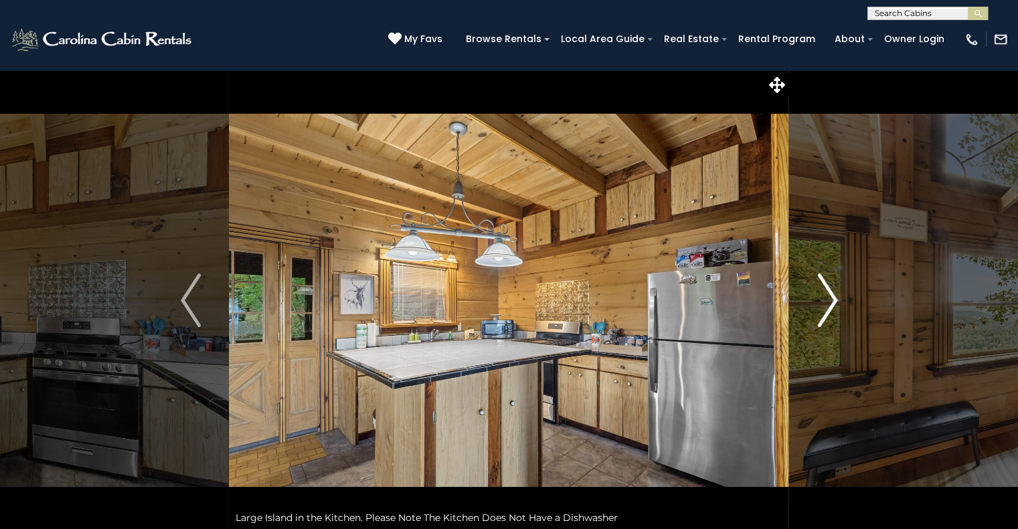
click at [825, 302] on img "Next" at bounding box center [827, 301] width 20 height 54
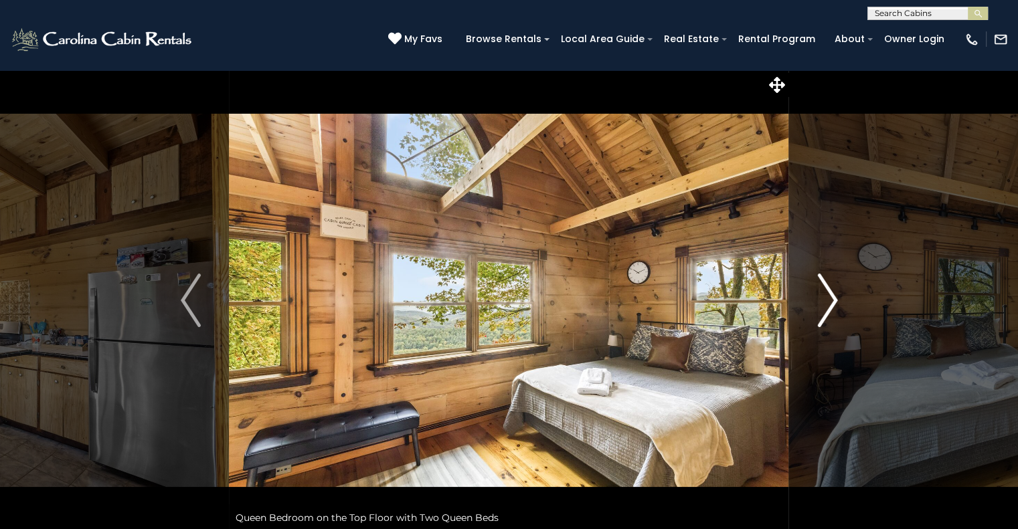
click at [825, 302] on img "Next" at bounding box center [827, 301] width 20 height 54
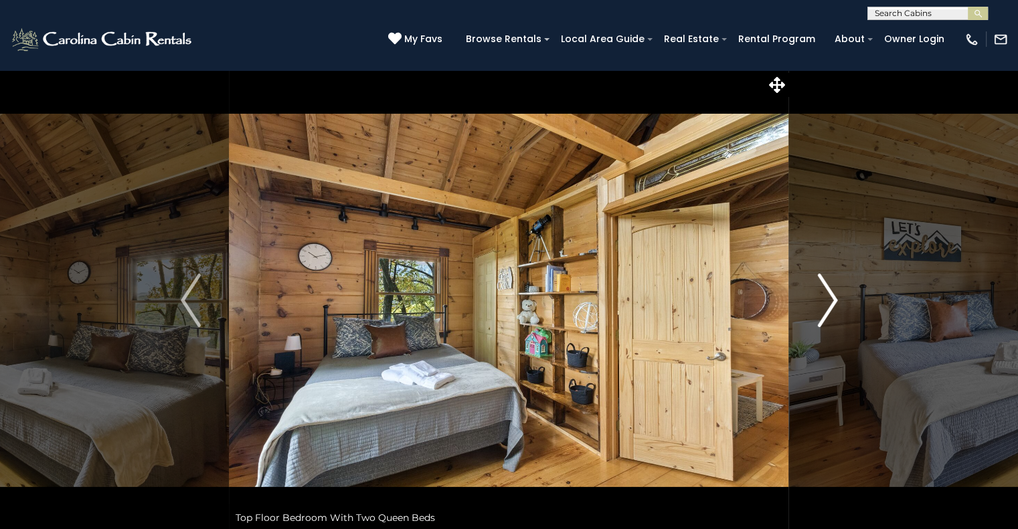
click at [825, 302] on img "Next" at bounding box center [827, 301] width 20 height 54
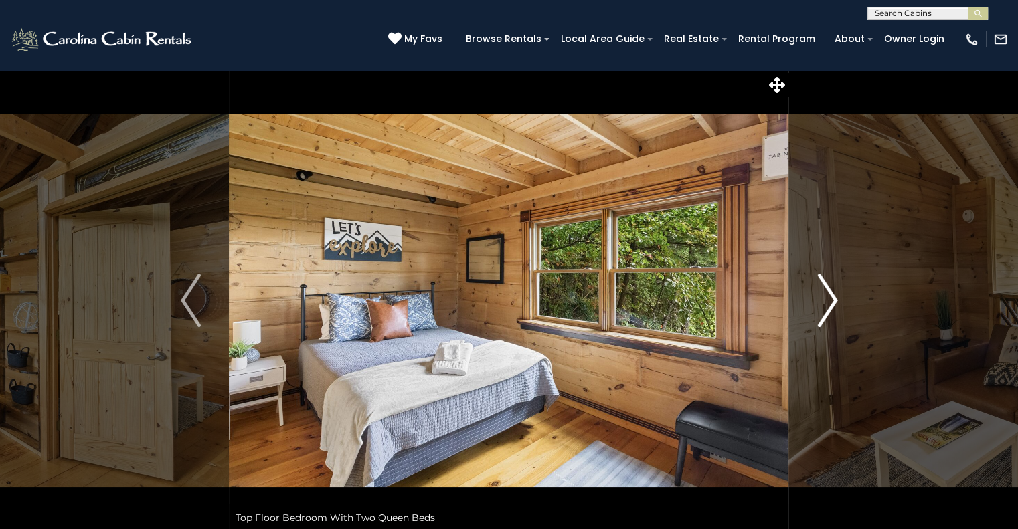
click at [825, 302] on img "Next" at bounding box center [827, 301] width 20 height 54
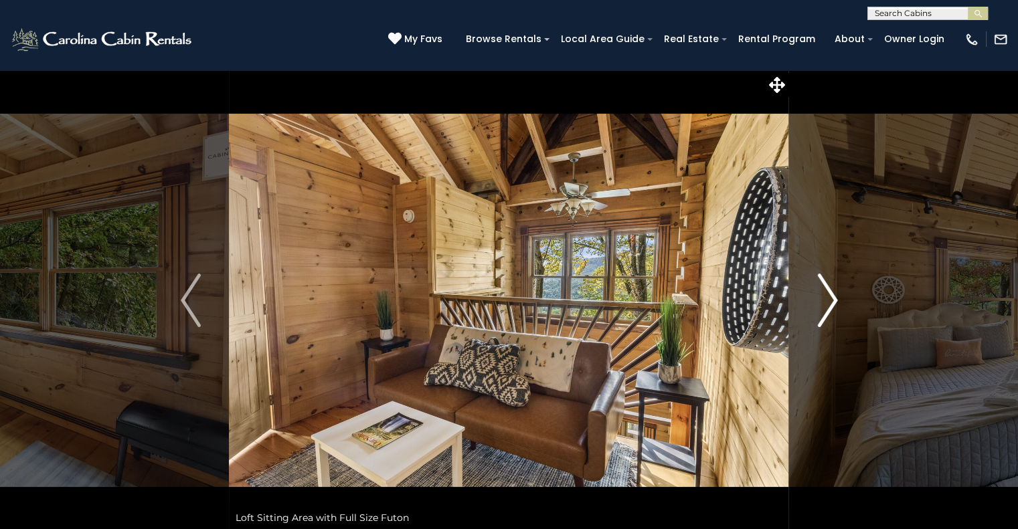
click at [825, 302] on img "Next" at bounding box center [827, 301] width 20 height 54
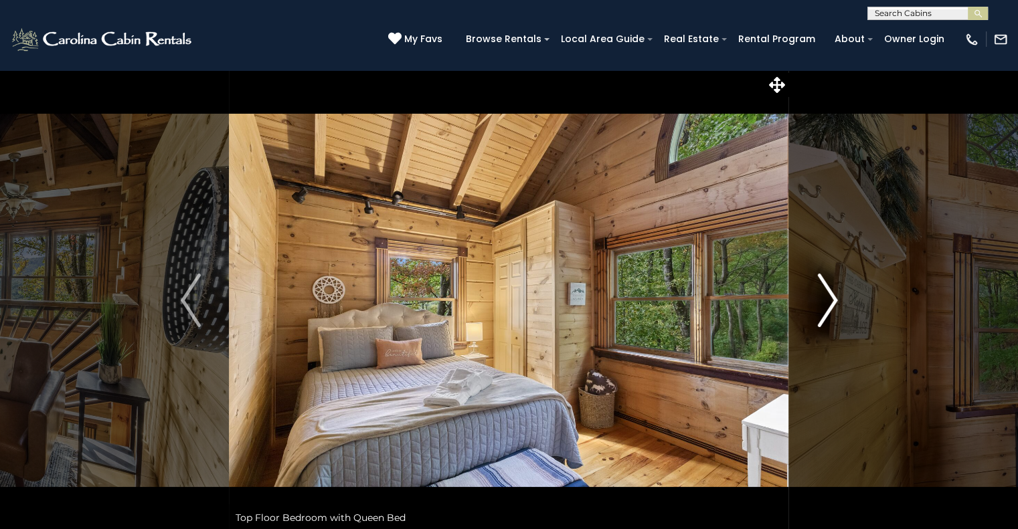
click at [825, 302] on img "Next" at bounding box center [827, 301] width 20 height 54
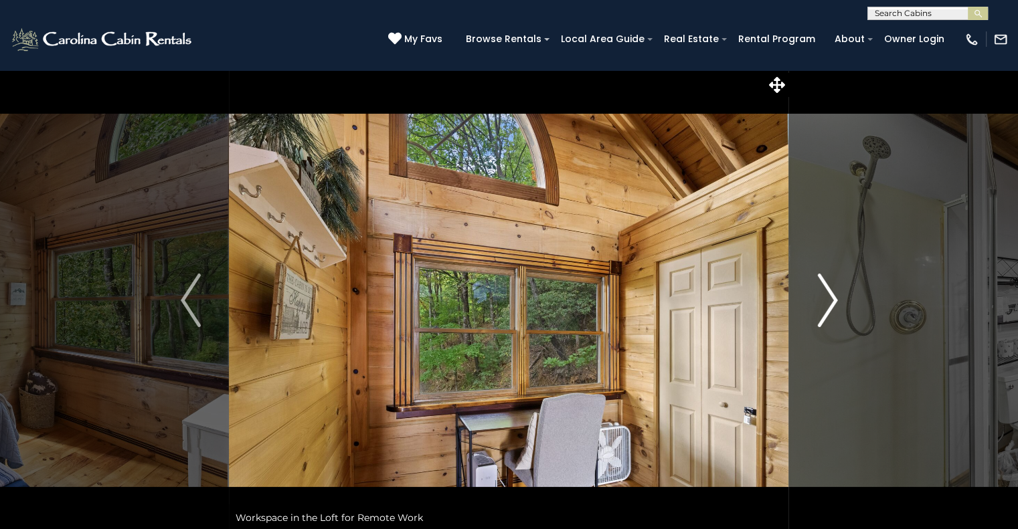
click at [825, 302] on img "Next" at bounding box center [827, 301] width 20 height 54
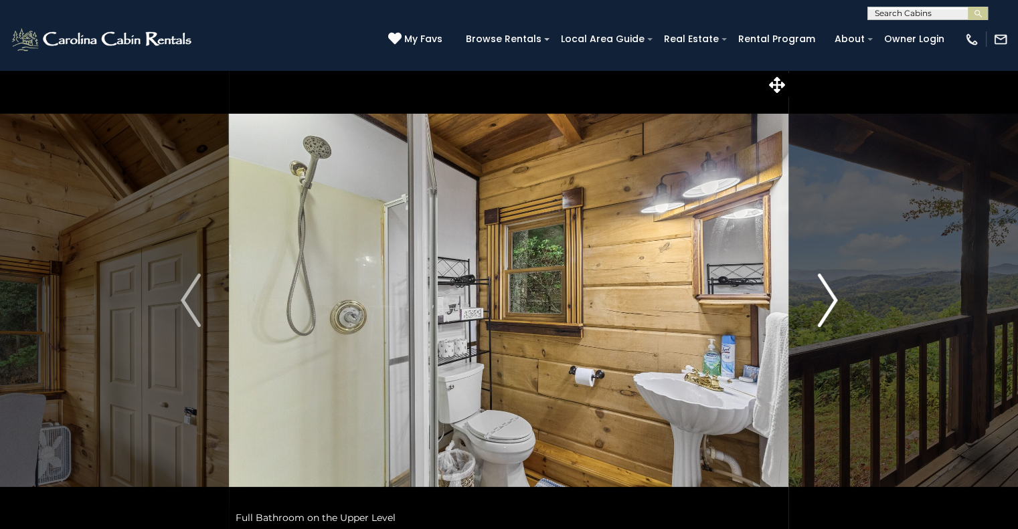
click at [825, 302] on img "Next" at bounding box center [827, 301] width 20 height 54
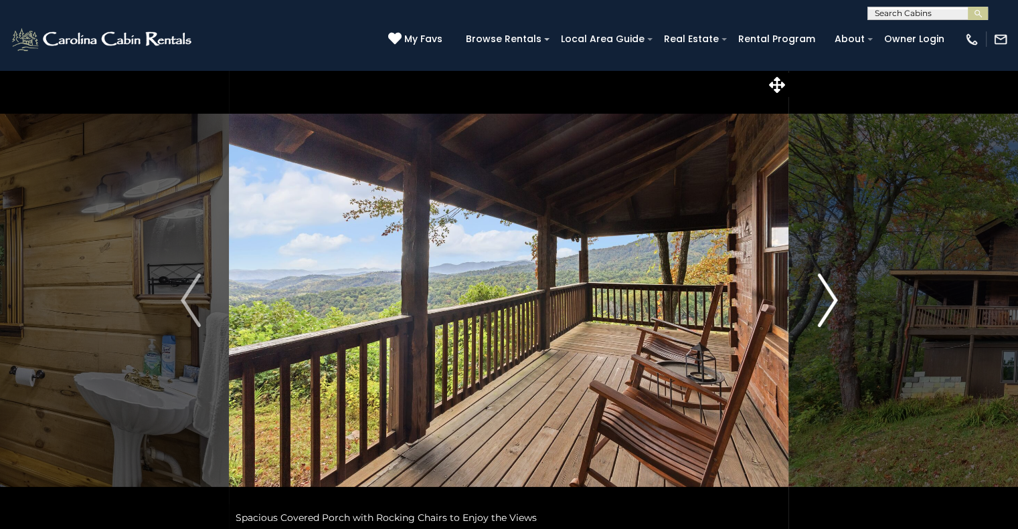
click at [834, 301] on img "Next" at bounding box center [827, 301] width 20 height 54
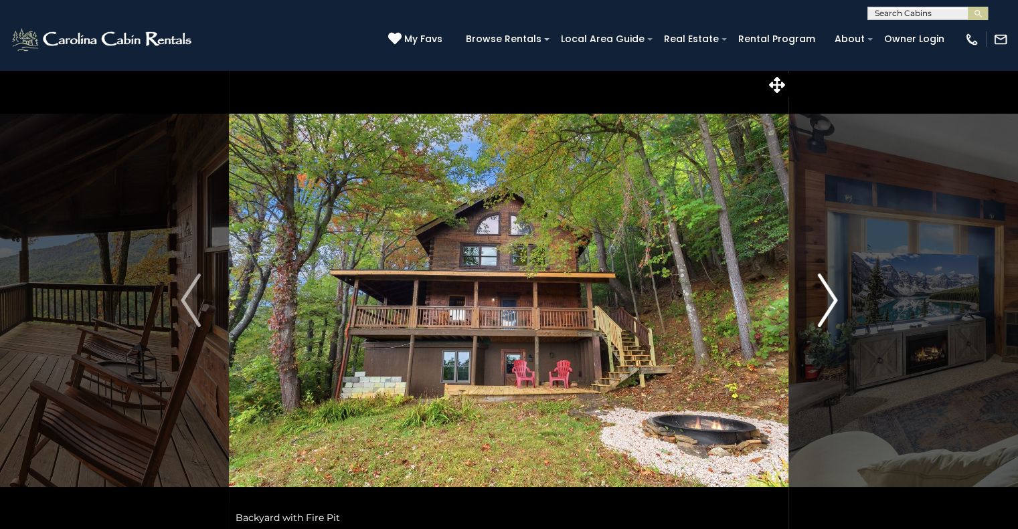
click at [834, 301] on img "Next" at bounding box center [827, 301] width 20 height 54
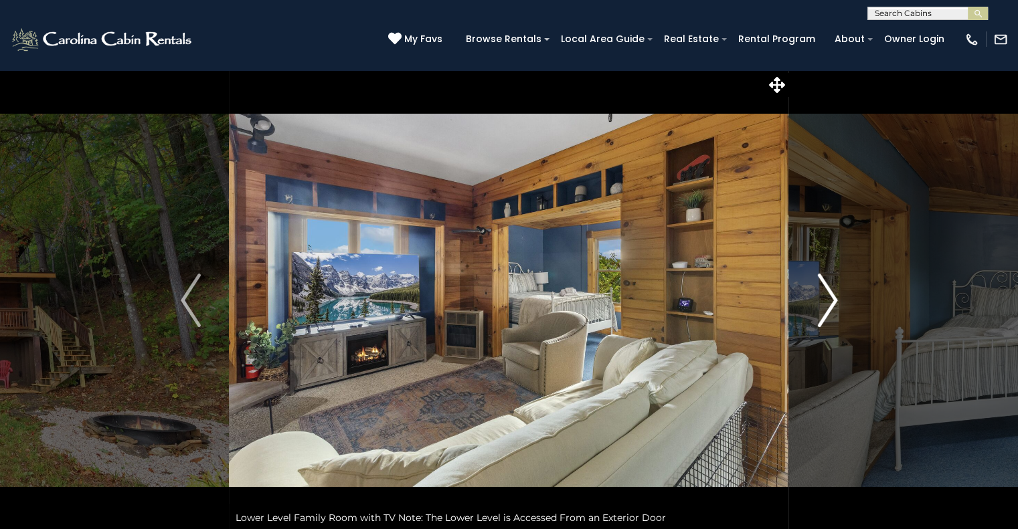
click at [834, 301] on img "Next" at bounding box center [827, 301] width 20 height 54
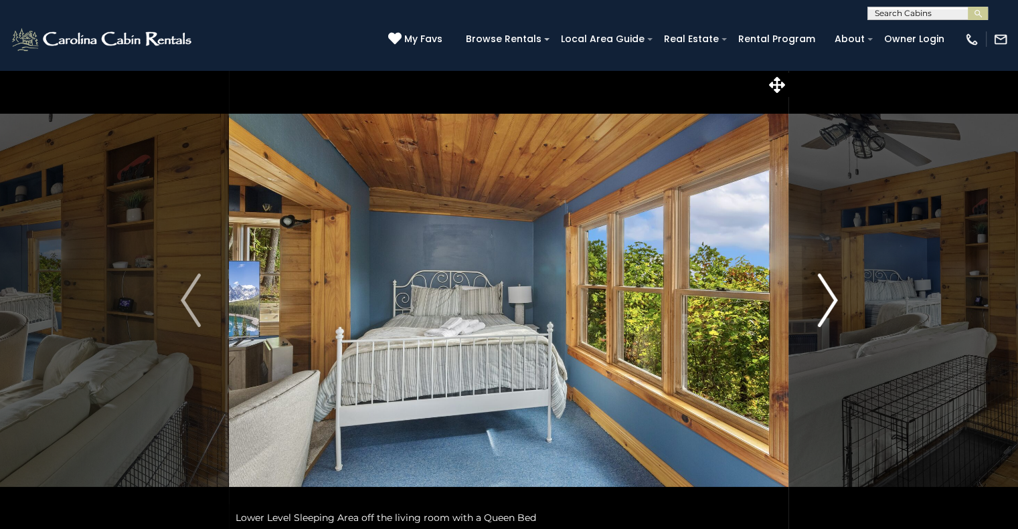
click at [834, 301] on img "Next" at bounding box center [827, 301] width 20 height 54
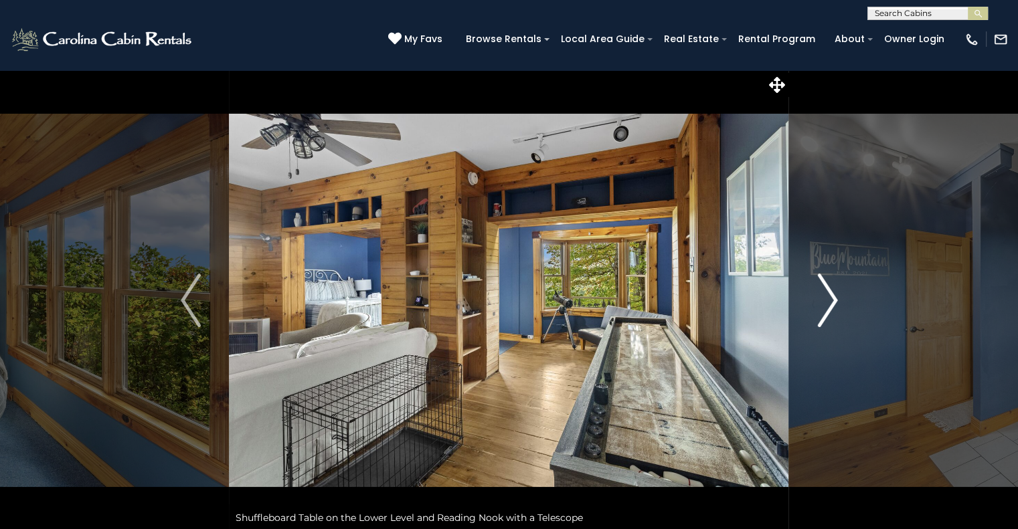
click at [834, 301] on img "Next" at bounding box center [827, 301] width 20 height 54
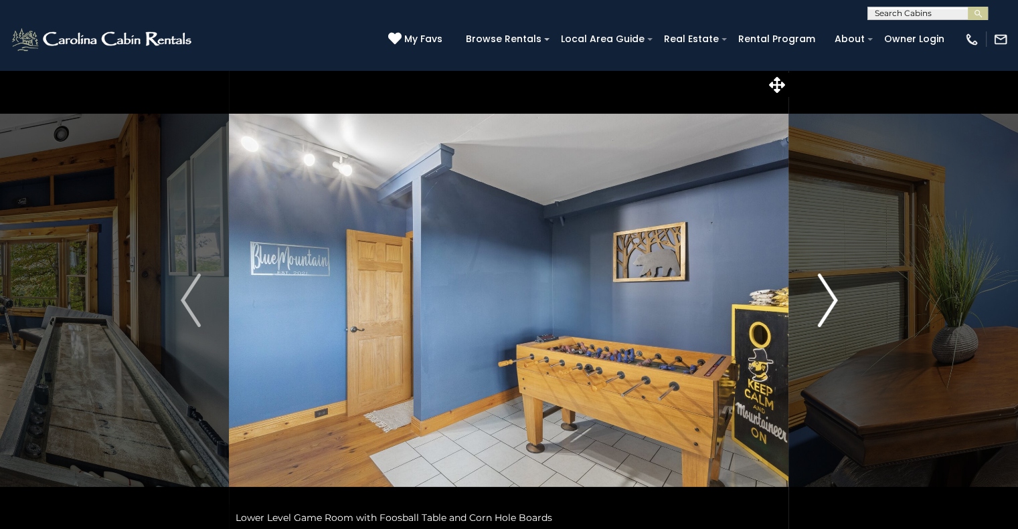
click at [834, 301] on img "Next" at bounding box center [827, 301] width 20 height 54
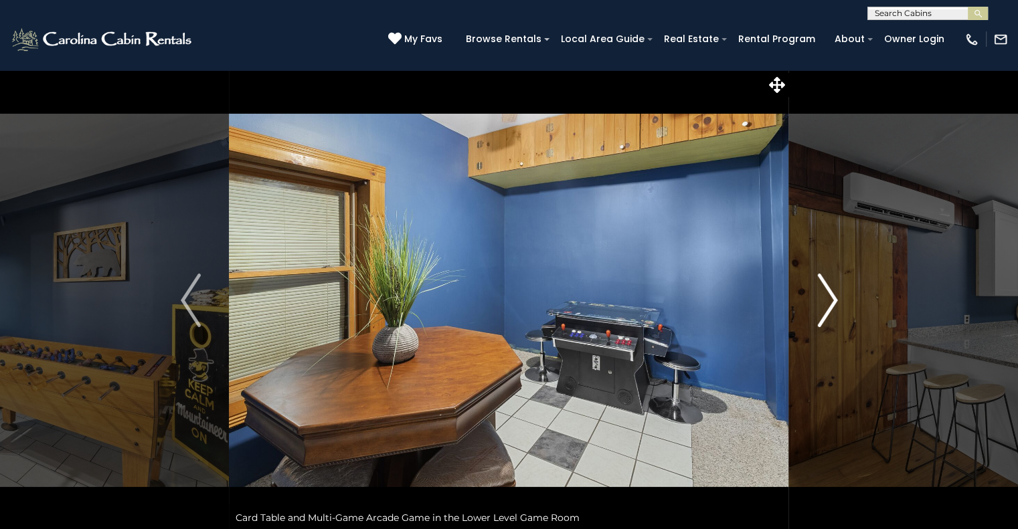
click at [834, 301] on img "Next" at bounding box center [827, 301] width 20 height 54
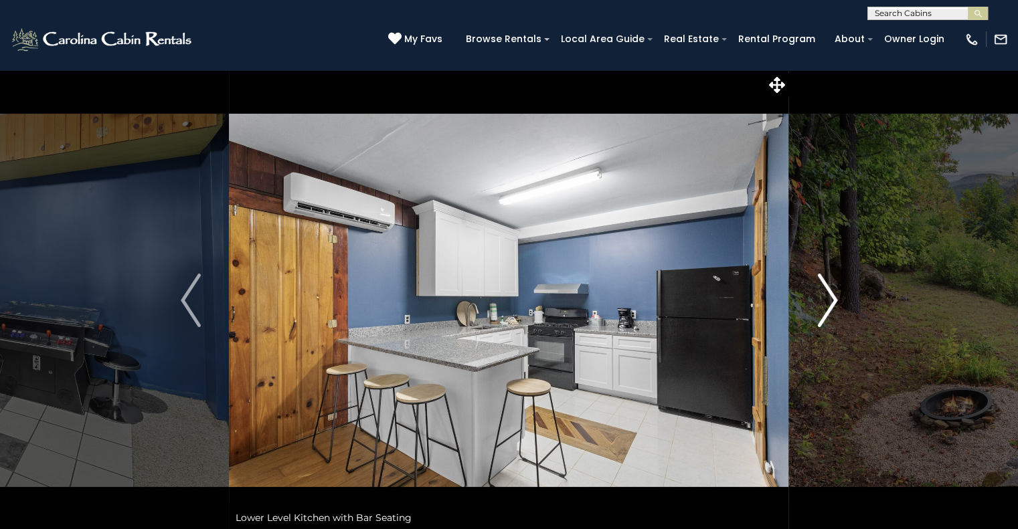
click at [834, 301] on img "Next" at bounding box center [827, 301] width 20 height 54
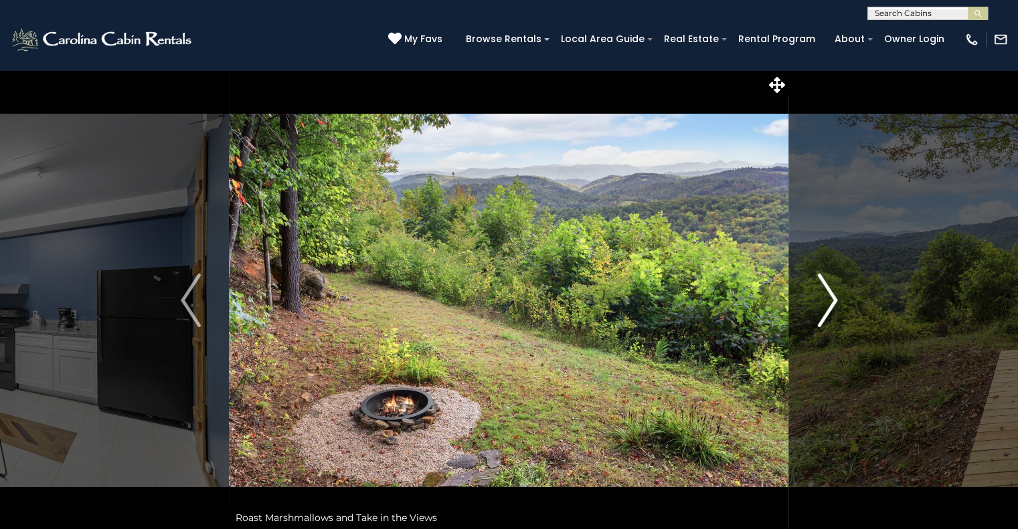
click at [834, 301] on img "Next" at bounding box center [827, 301] width 20 height 54
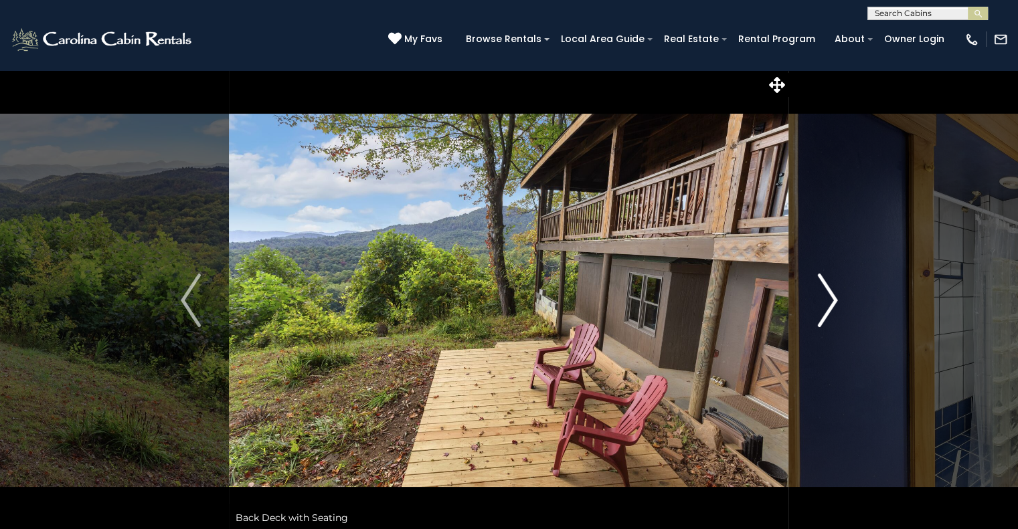
click at [834, 301] on img "Next" at bounding box center [827, 301] width 20 height 54
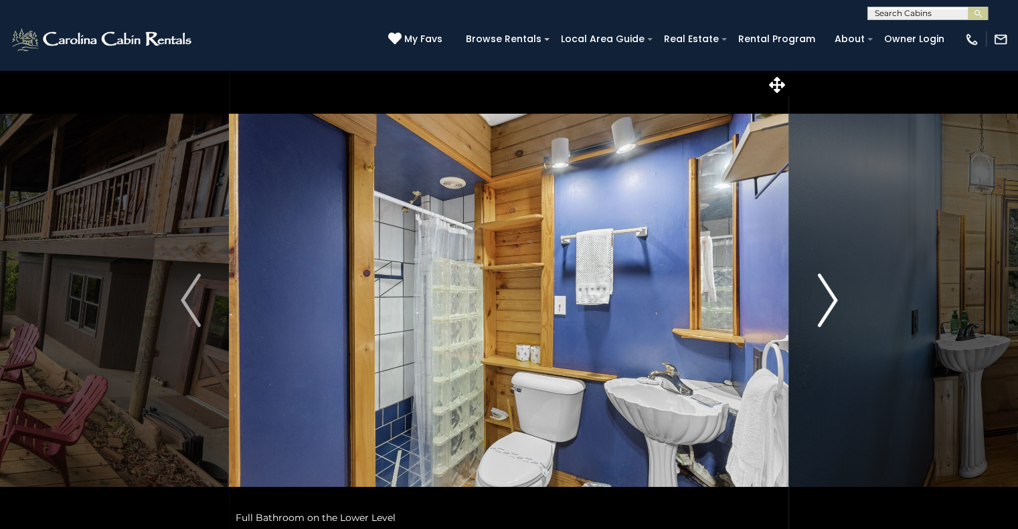
click at [834, 301] on img "Next" at bounding box center [827, 301] width 20 height 54
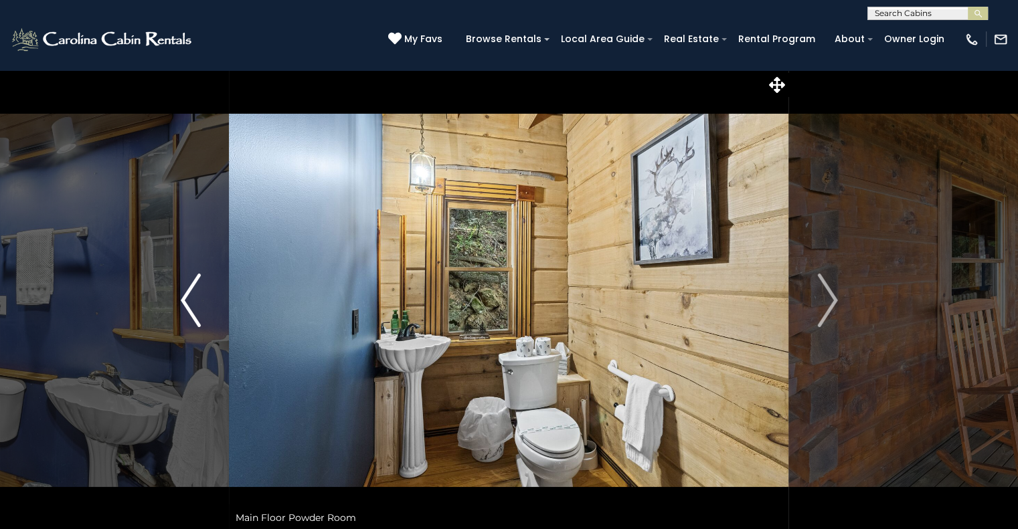
click at [195, 302] on img "Previous" at bounding box center [191, 301] width 20 height 54
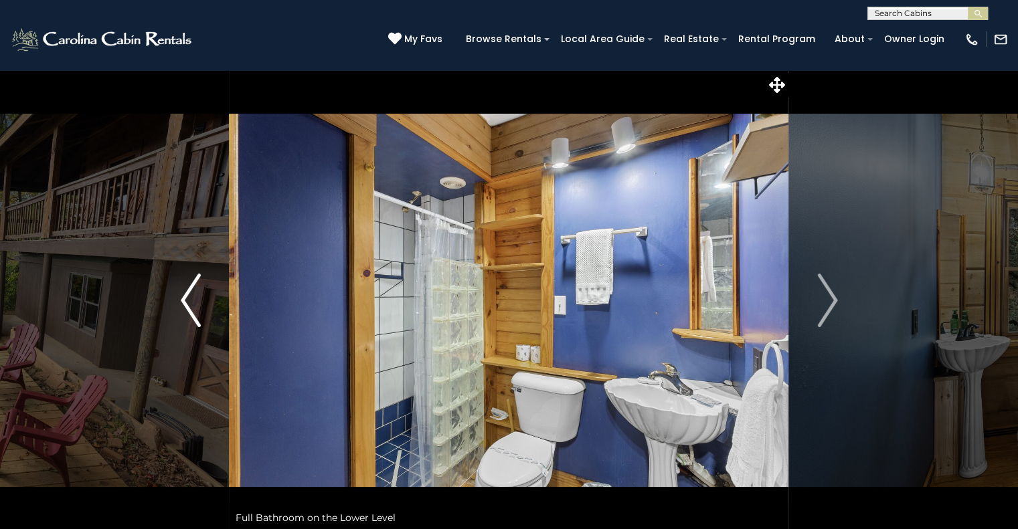
click at [195, 302] on img "Previous" at bounding box center [191, 301] width 20 height 54
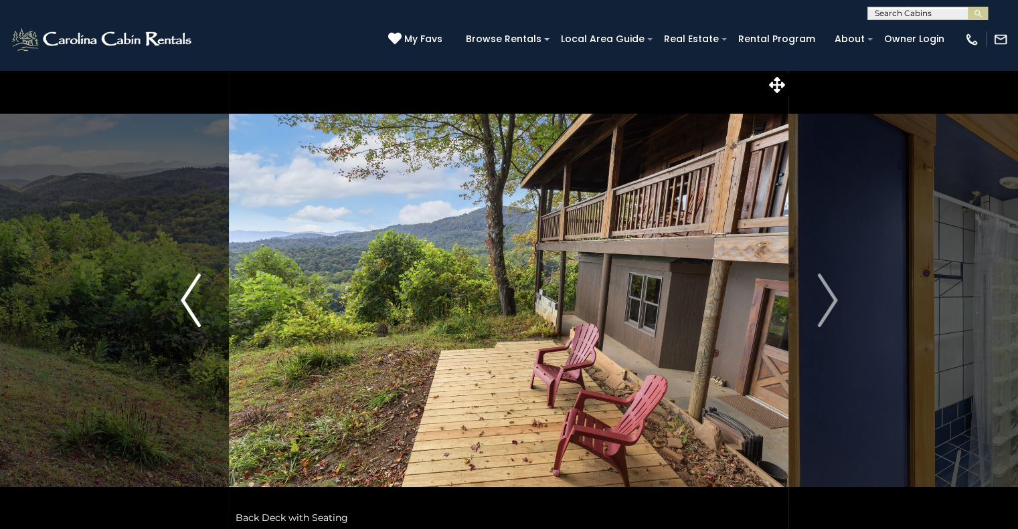
click at [195, 302] on img "Previous" at bounding box center [191, 301] width 20 height 54
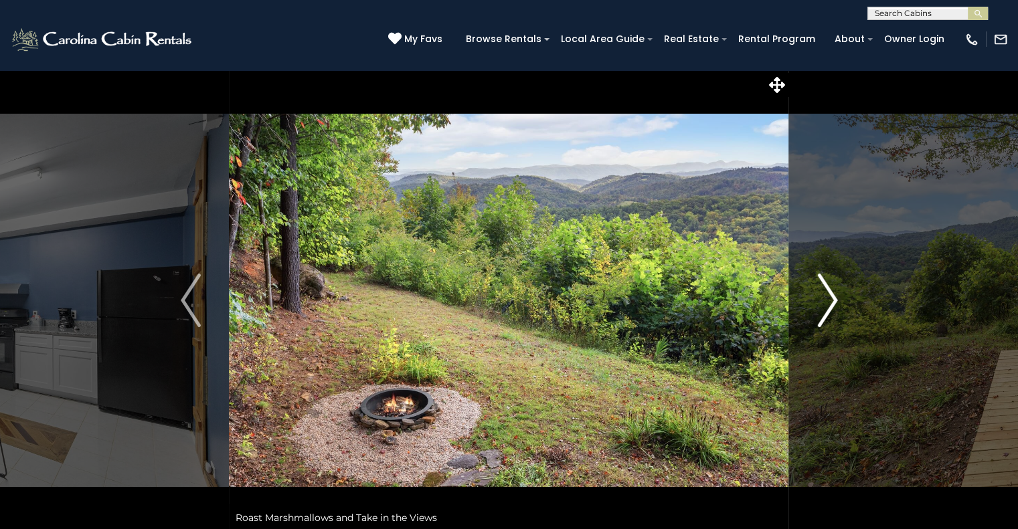
click at [828, 303] on img "Next" at bounding box center [827, 301] width 20 height 54
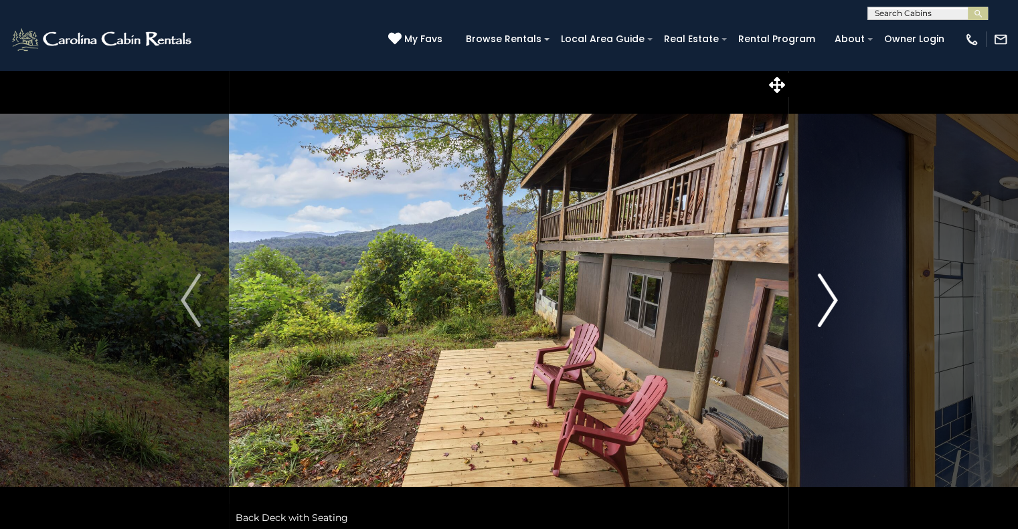
click at [828, 303] on img "Next" at bounding box center [827, 301] width 20 height 54
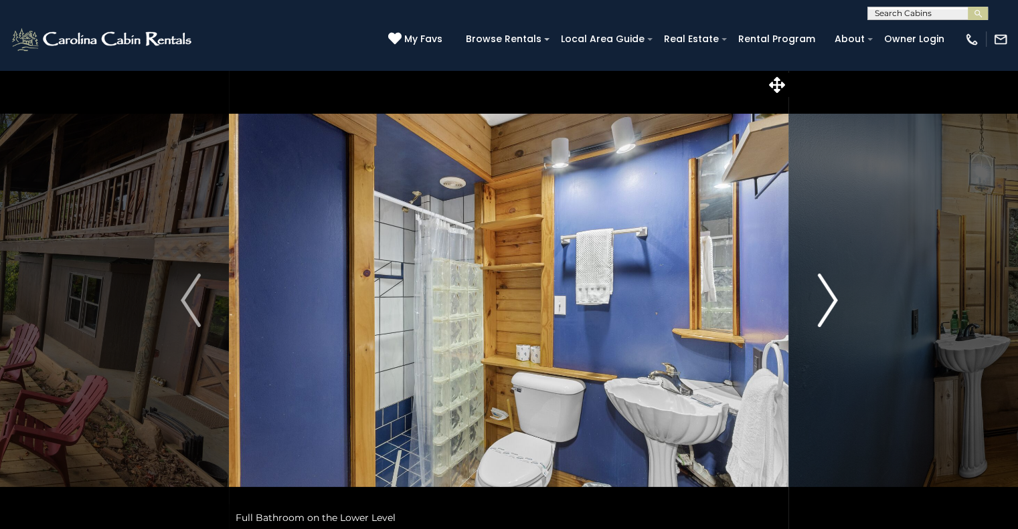
click at [828, 303] on img "Next" at bounding box center [827, 301] width 20 height 54
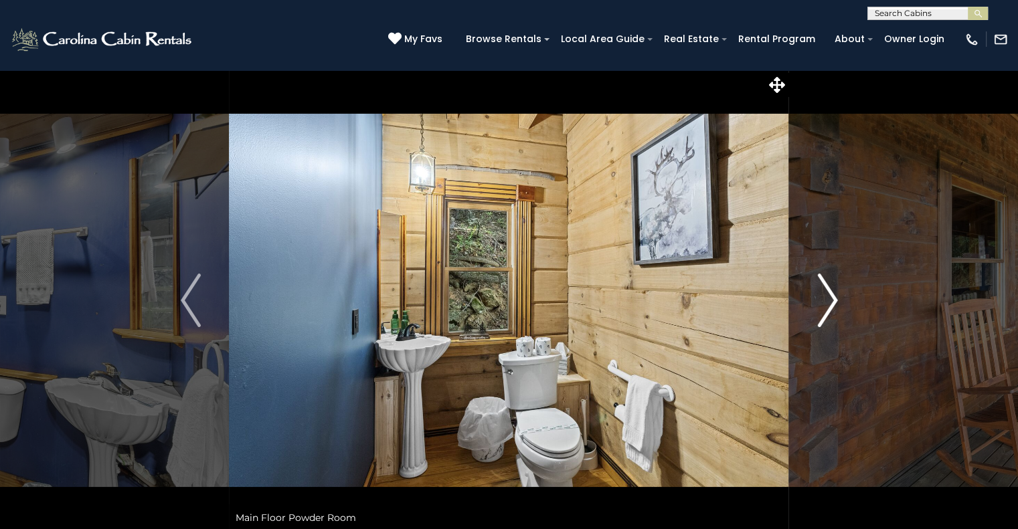
click at [828, 303] on img "Next" at bounding box center [827, 301] width 20 height 54
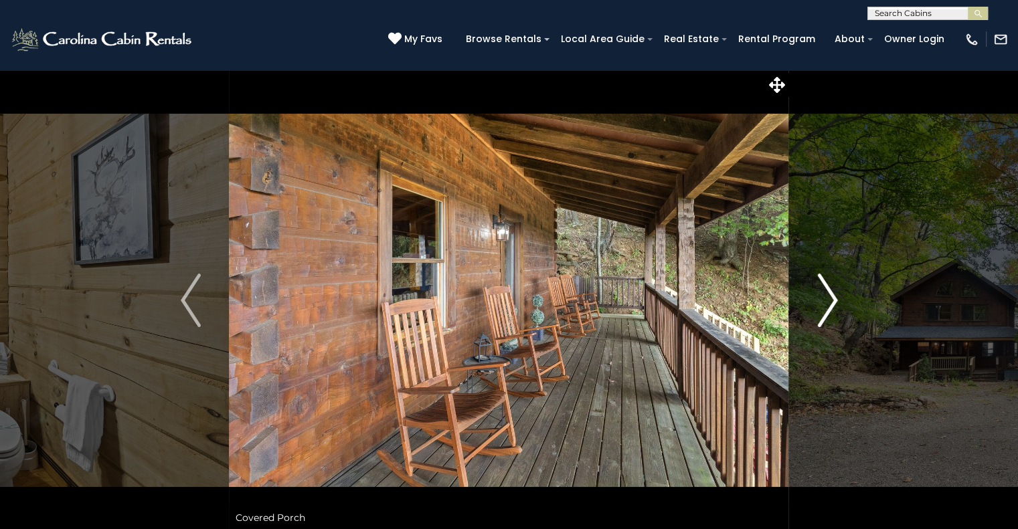
click at [828, 303] on img "Next" at bounding box center [827, 301] width 20 height 54
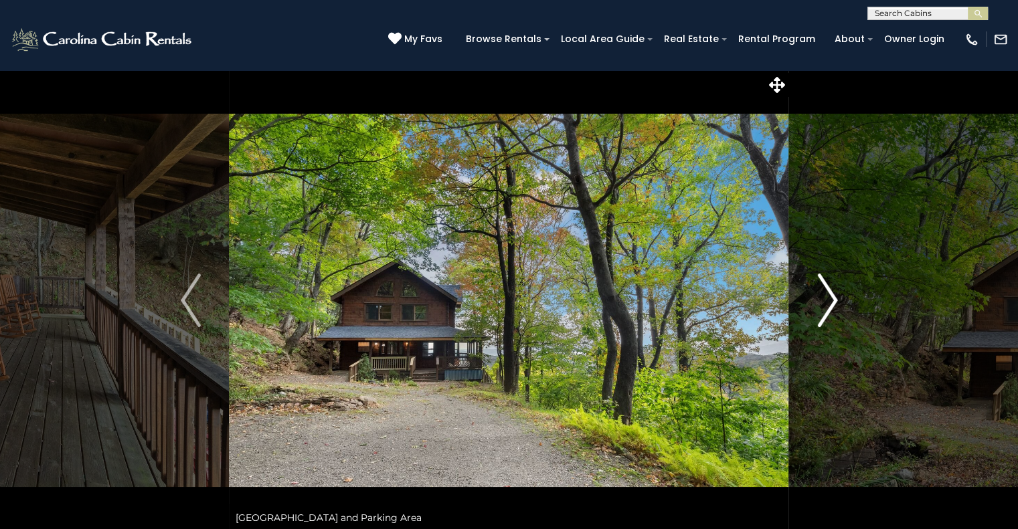
click at [828, 303] on img "Next" at bounding box center [827, 301] width 20 height 54
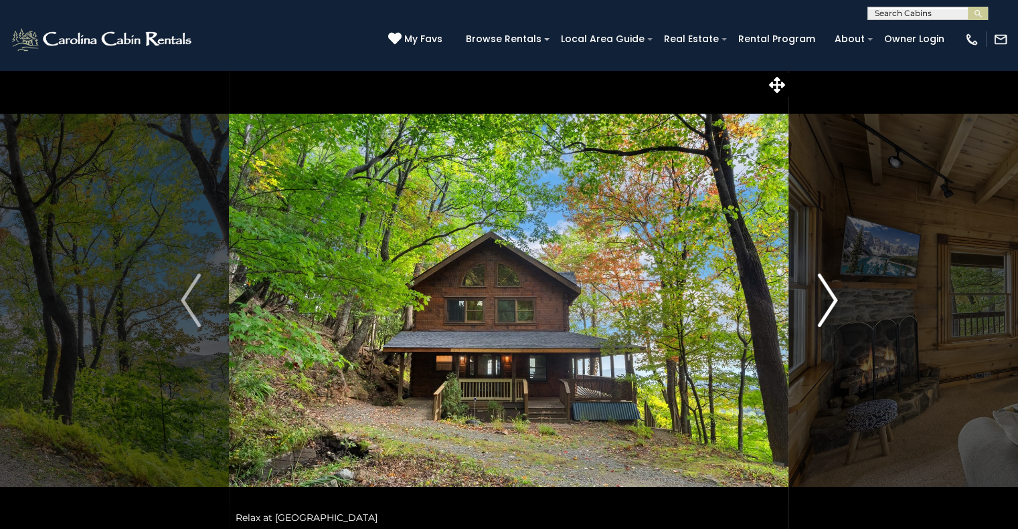
click at [828, 303] on img "Next" at bounding box center [827, 301] width 20 height 54
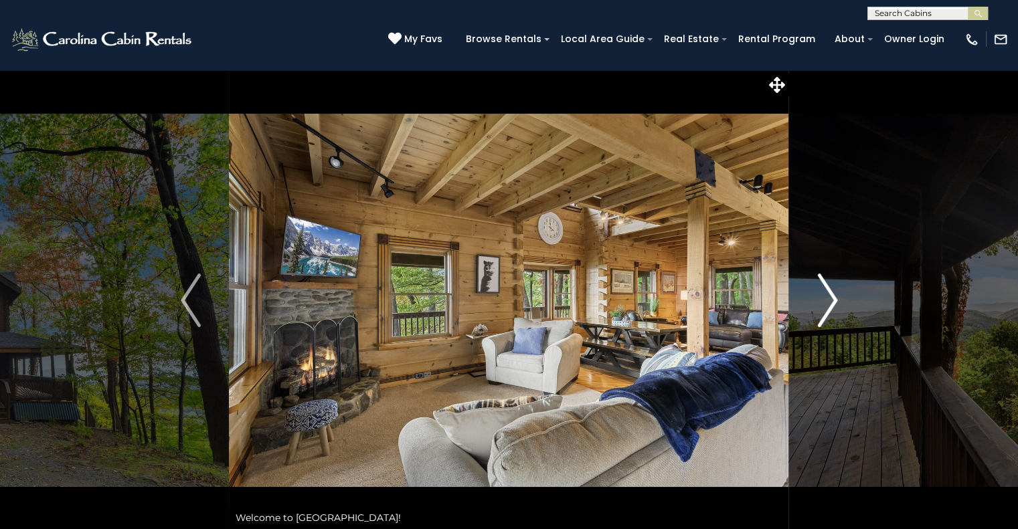
click at [828, 303] on img "Next" at bounding box center [827, 301] width 20 height 54
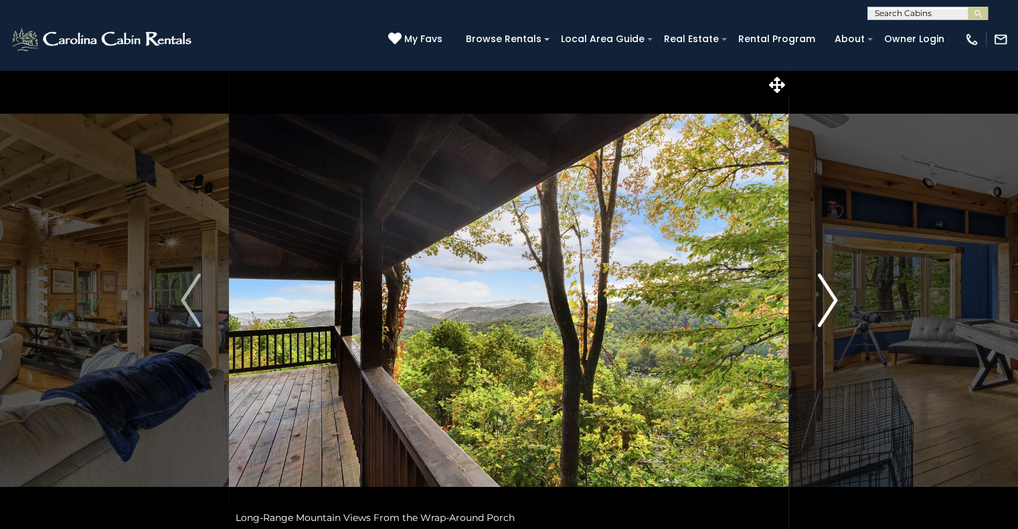
click at [828, 303] on img "Next" at bounding box center [827, 301] width 20 height 54
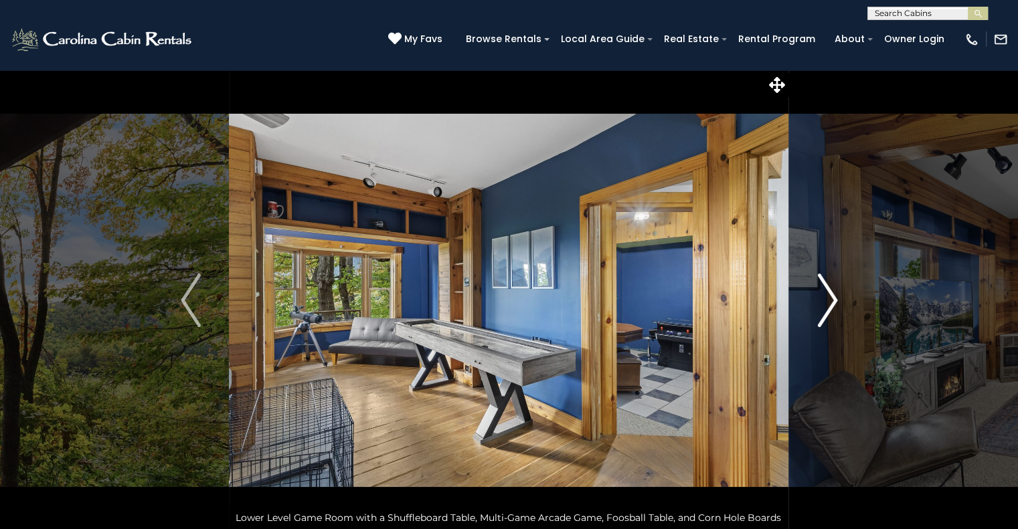
click at [828, 303] on img "Next" at bounding box center [827, 301] width 20 height 54
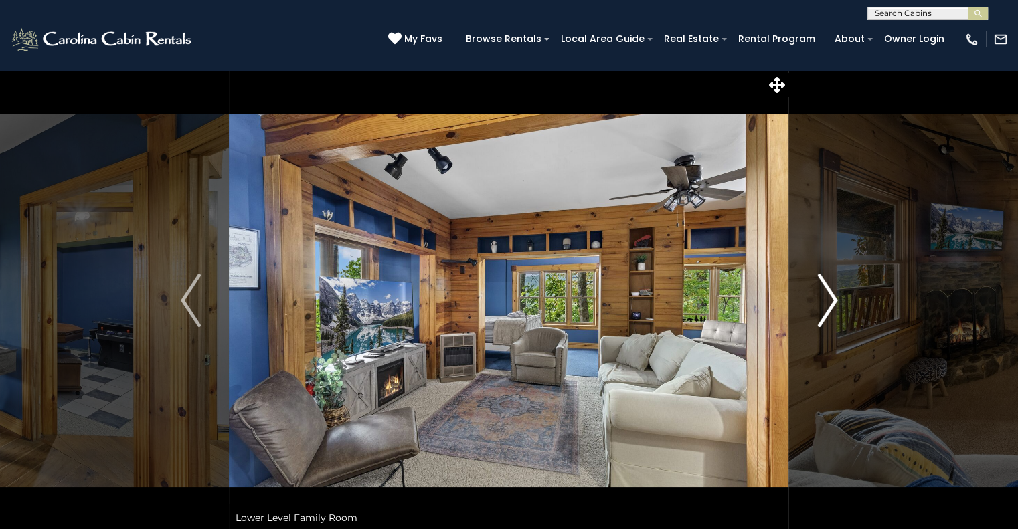
click at [828, 303] on img "Next" at bounding box center [827, 301] width 20 height 54
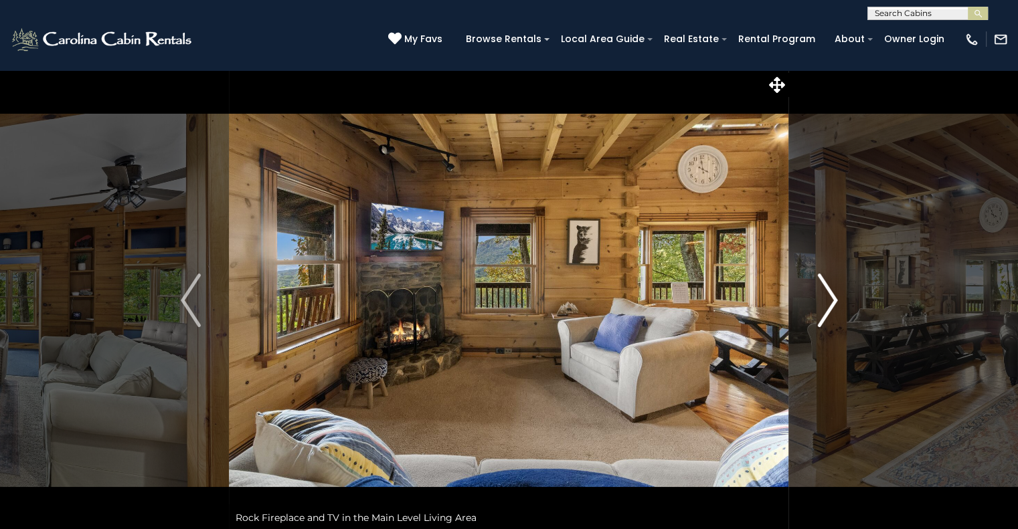
click at [828, 303] on img "Next" at bounding box center [827, 301] width 20 height 54
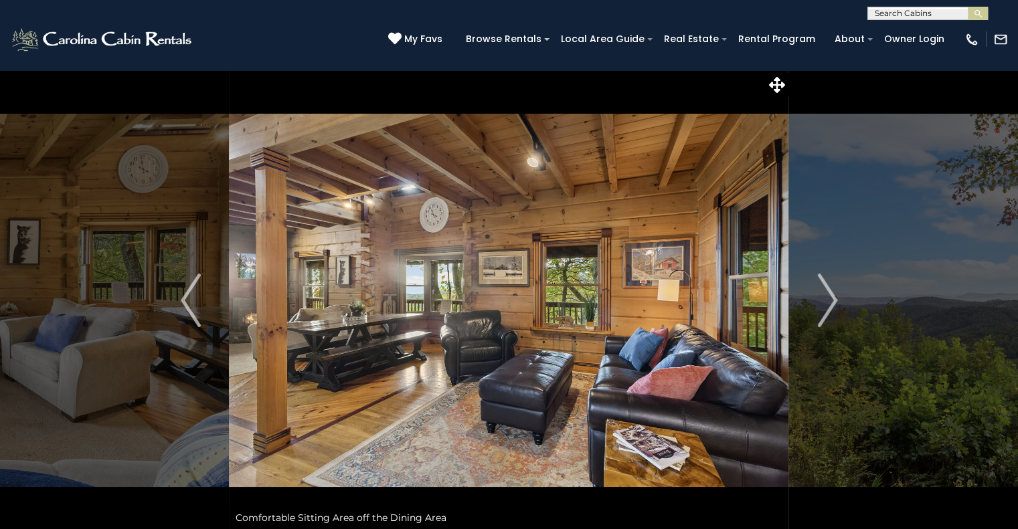
click at [837, 299] on img "Next" at bounding box center [827, 301] width 20 height 54
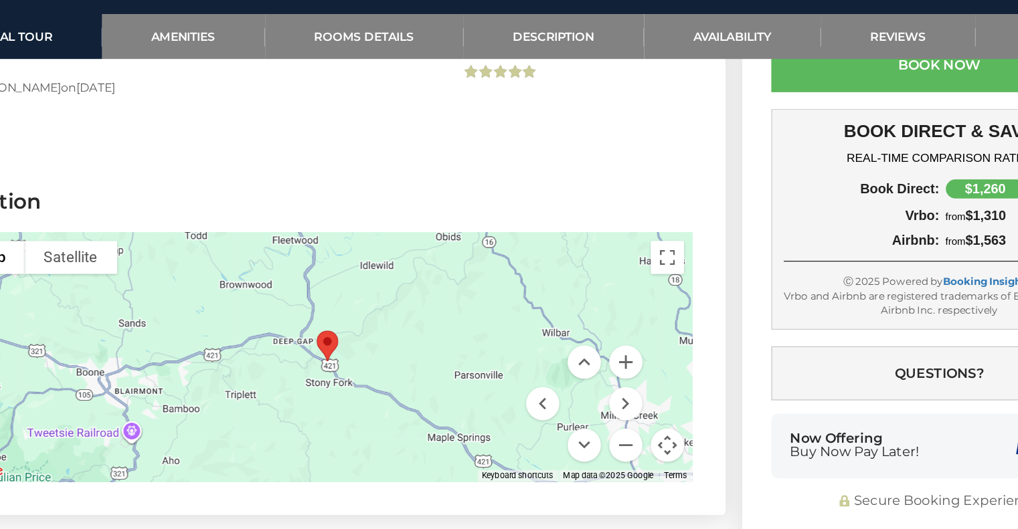
scroll to position [3338, 0]
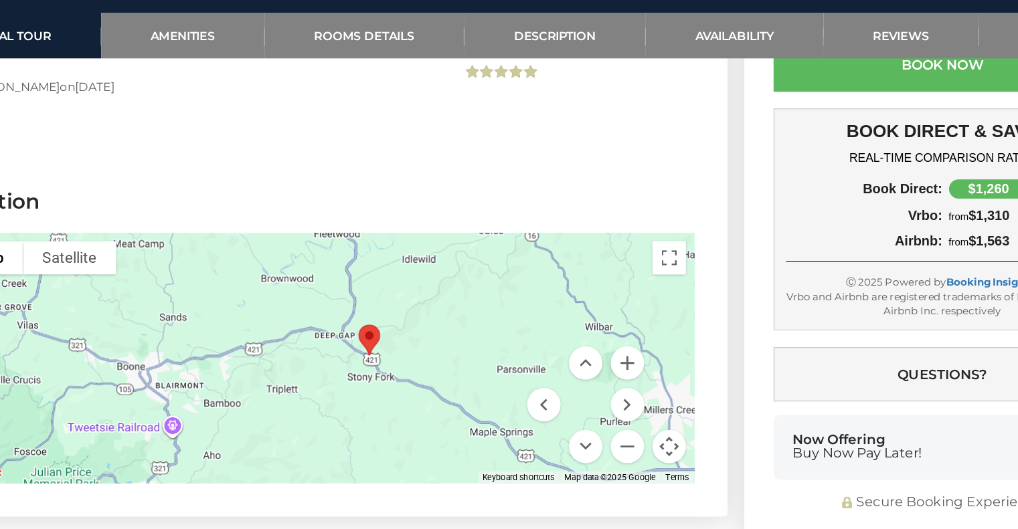
drag, startPoint x: 313, startPoint y: 344, endPoint x: 352, endPoint y: 340, distance: 39.7
click at [352, 340] on div at bounding box center [343, 347] width 599 height 201
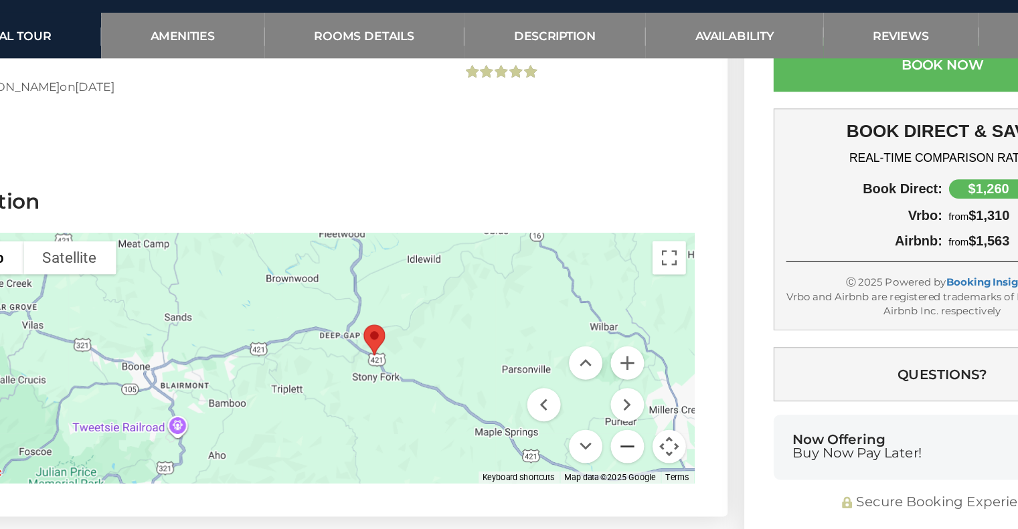
click at [586, 405] on button "Zoom out" at bounding box center [589, 418] width 27 height 27
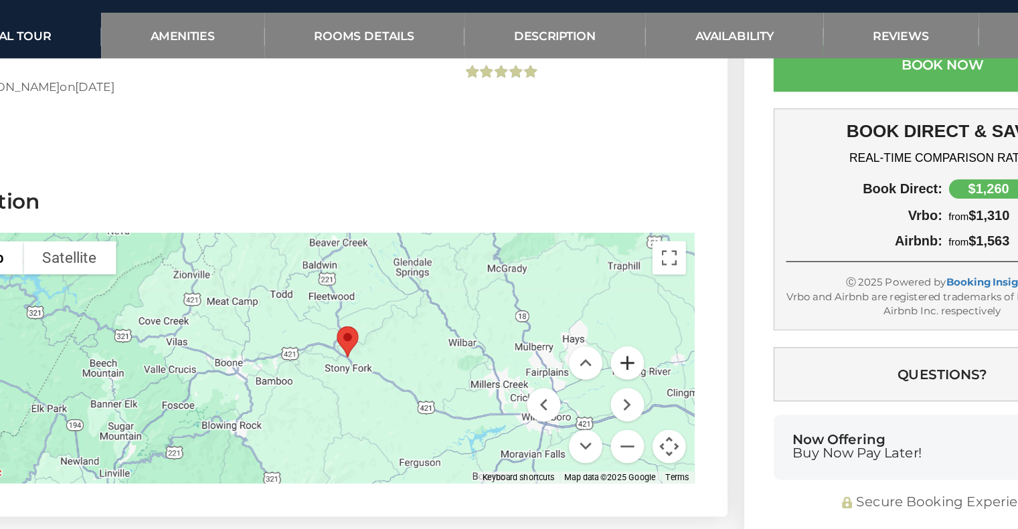
click at [584, 338] on button "Zoom in" at bounding box center [589, 351] width 27 height 27
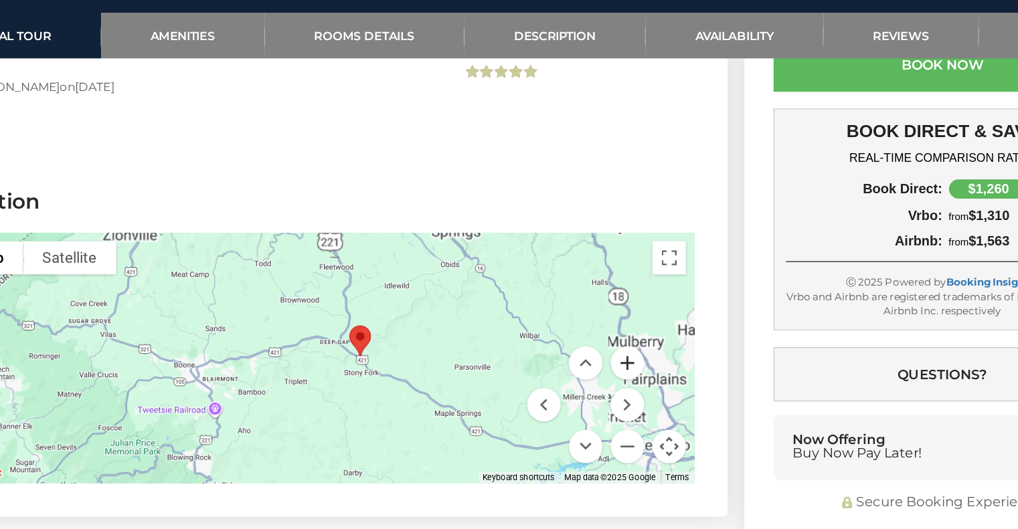
click at [584, 338] on button "Zoom in" at bounding box center [589, 351] width 27 height 27
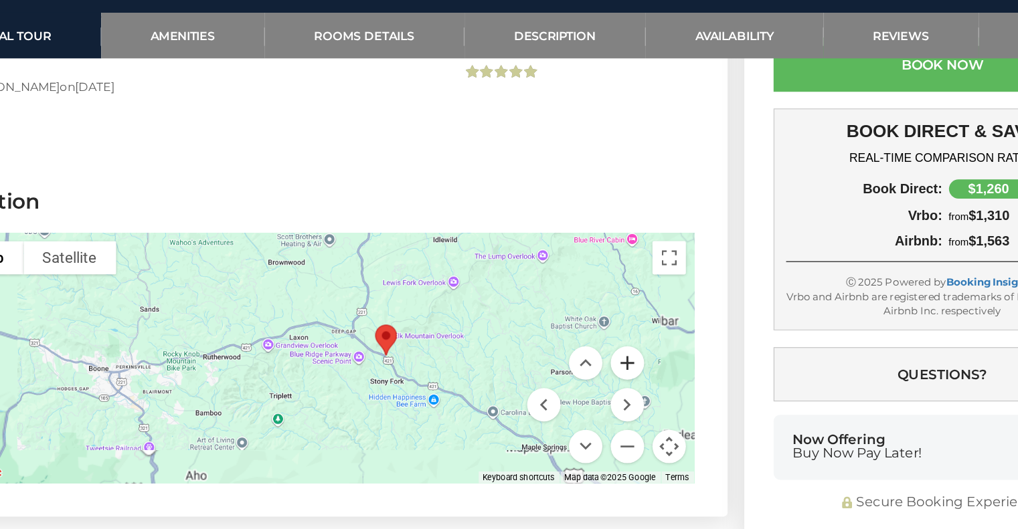
click at [584, 338] on button "Zoom in" at bounding box center [589, 351] width 27 height 27
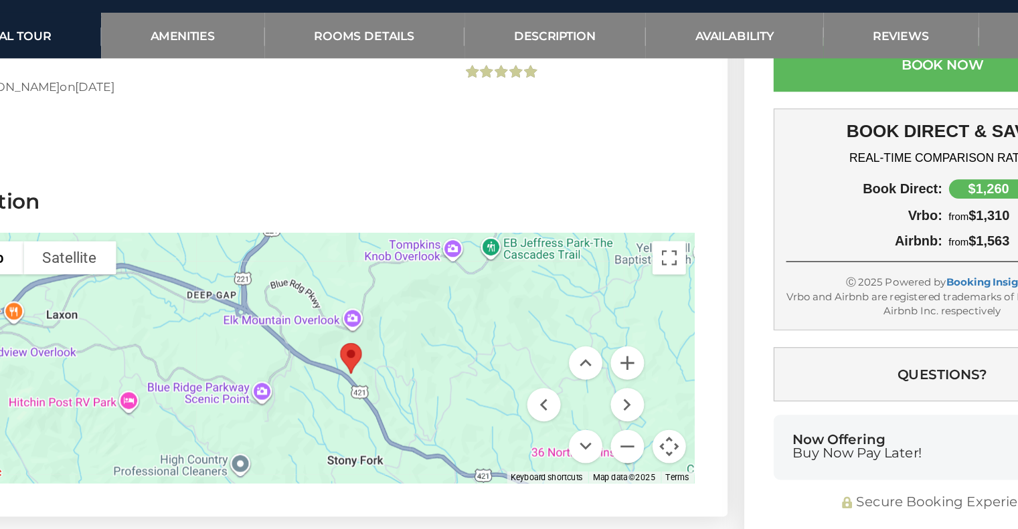
drag, startPoint x: 503, startPoint y: 321, endPoint x: 348, endPoint y: 343, distance: 156.8
click at [348, 343] on div at bounding box center [343, 347] width 599 height 201
click at [584, 338] on button "Zoom in" at bounding box center [589, 351] width 27 height 27
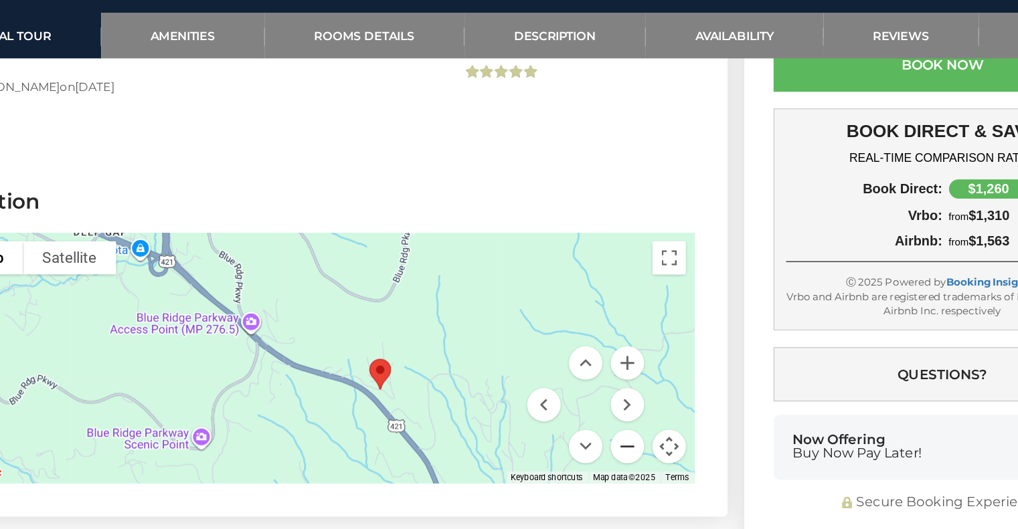
click at [592, 405] on button "Zoom out" at bounding box center [589, 418] width 27 height 27
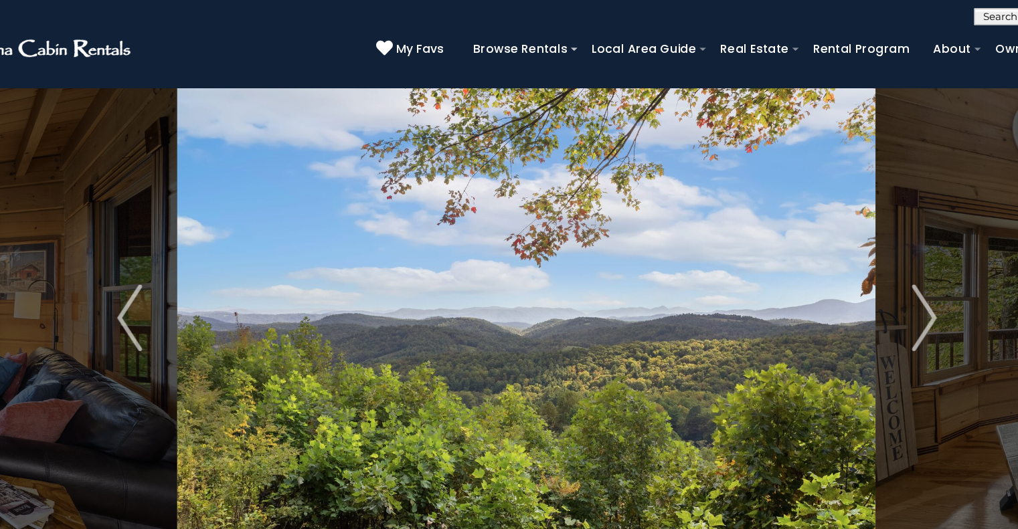
scroll to position [46, 0]
click at [191, 252] on img "Previous" at bounding box center [191, 255] width 20 height 54
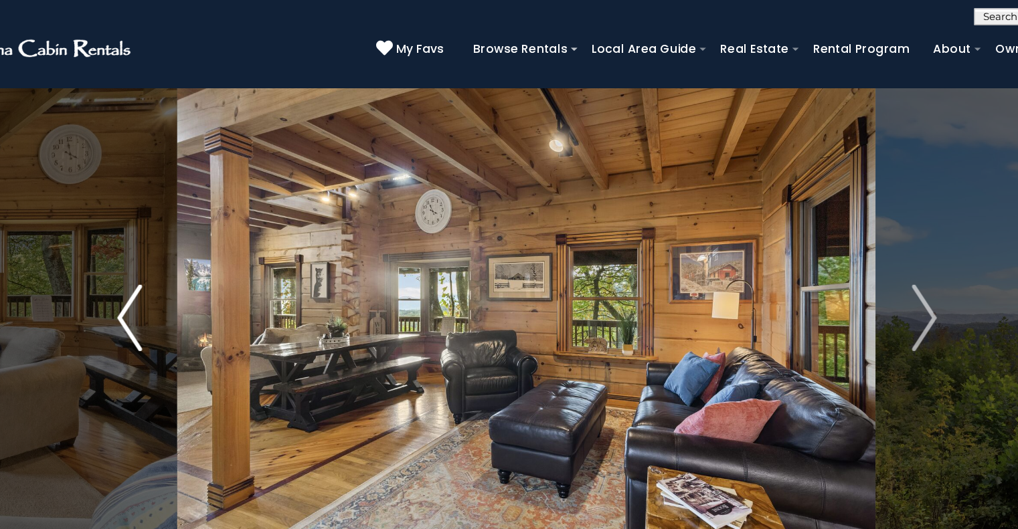
click at [191, 252] on img "Previous" at bounding box center [191, 255] width 20 height 54
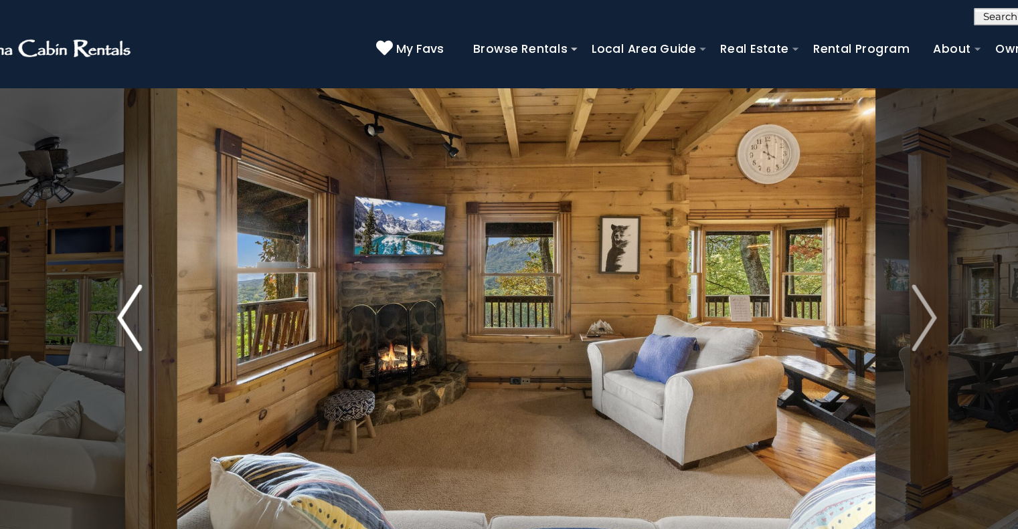
click at [191, 252] on img "Previous" at bounding box center [191, 255] width 20 height 54
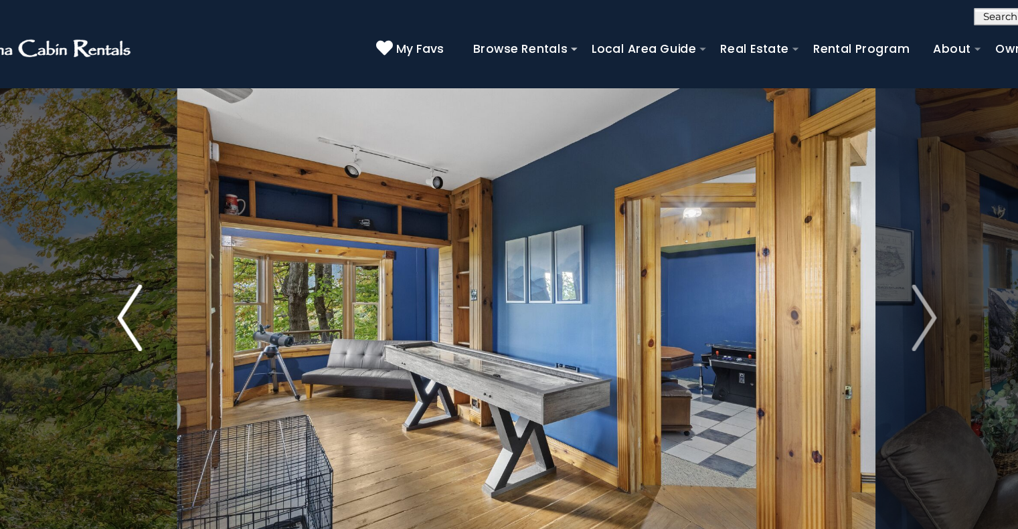
click at [191, 252] on img "Previous" at bounding box center [191, 255] width 20 height 54
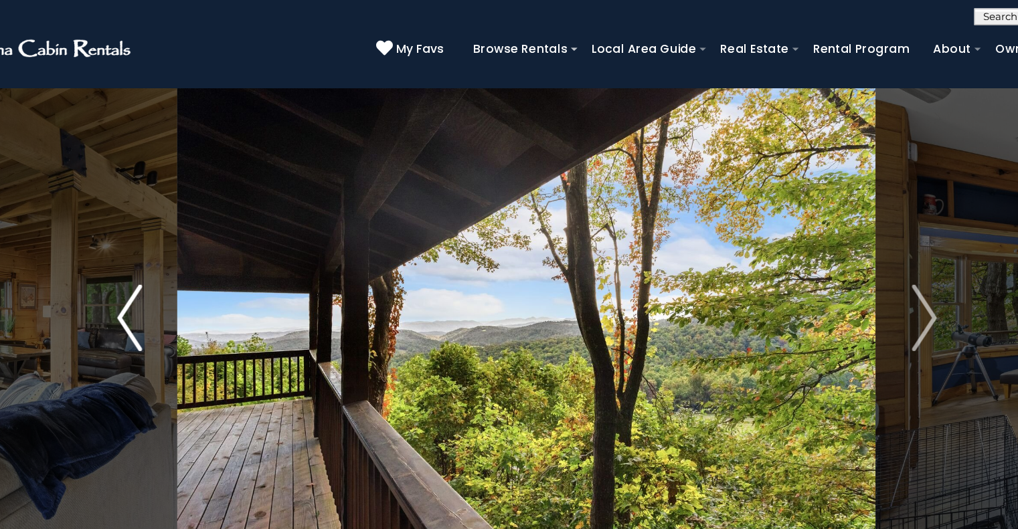
click at [191, 252] on img "Previous" at bounding box center [191, 255] width 20 height 54
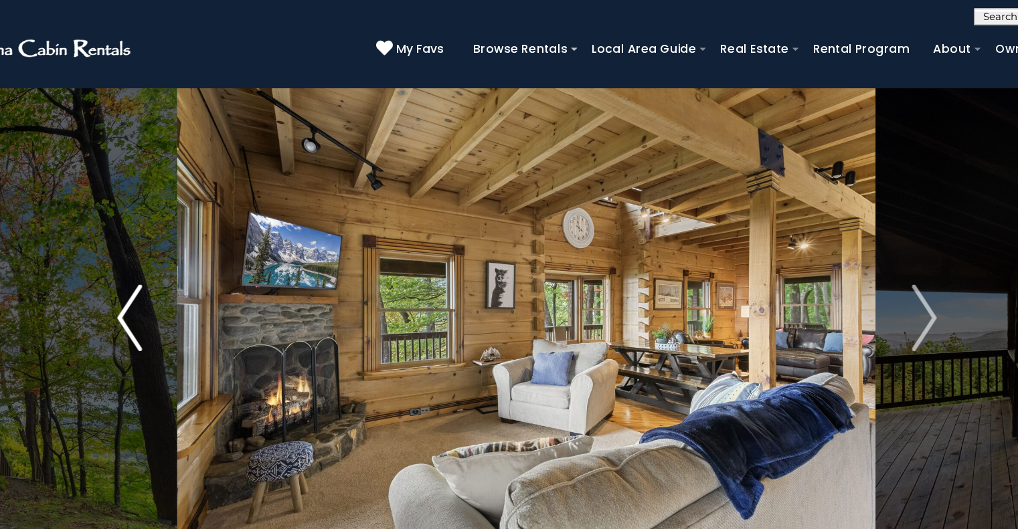
click at [191, 252] on img "Previous" at bounding box center [191, 255] width 20 height 54
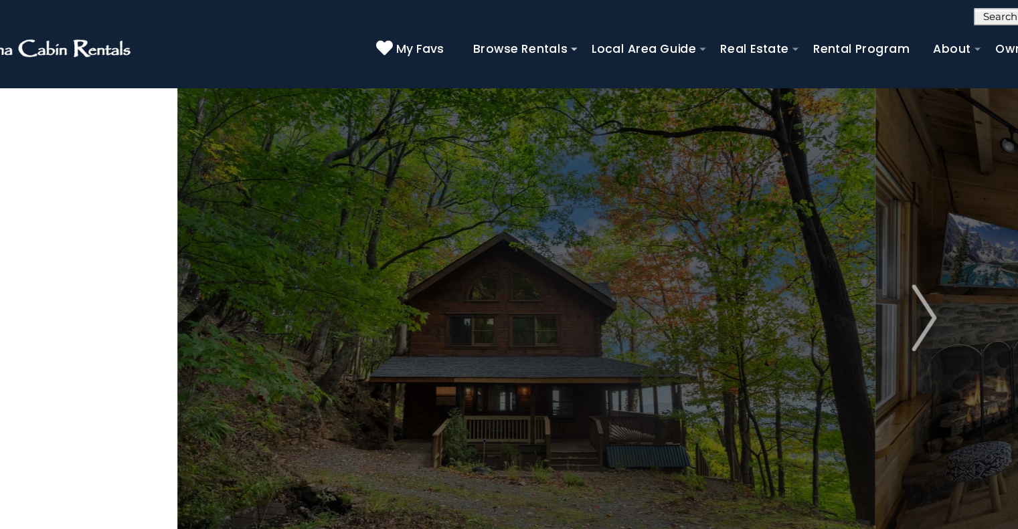
click at [191, 252] on img "Previous" at bounding box center [191, 255] width 20 height 54
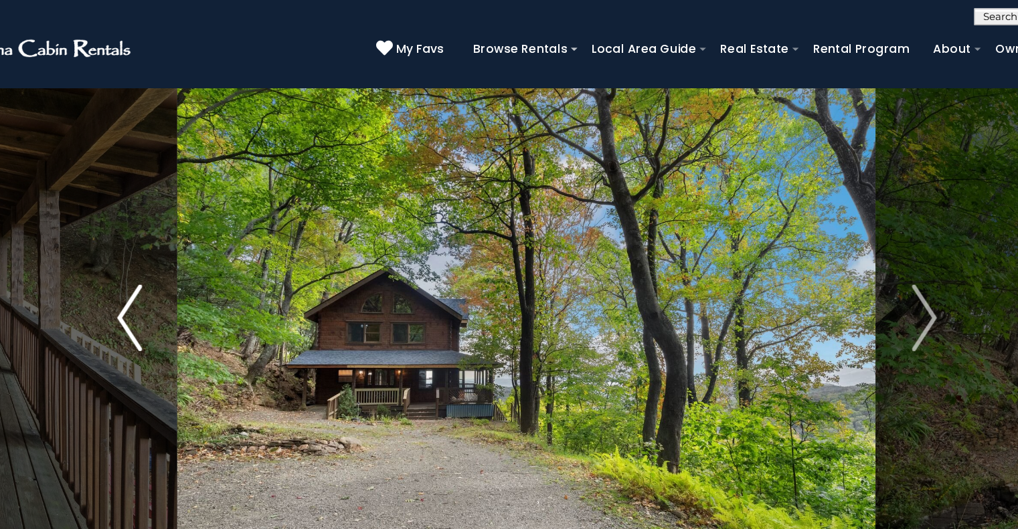
click at [191, 252] on img "Previous" at bounding box center [191, 255] width 20 height 54
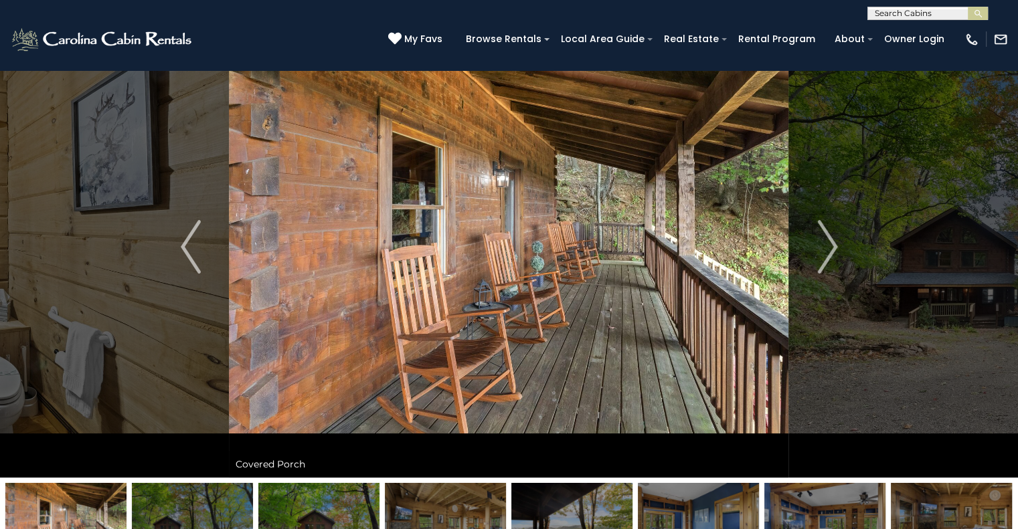
scroll to position [51, 0]
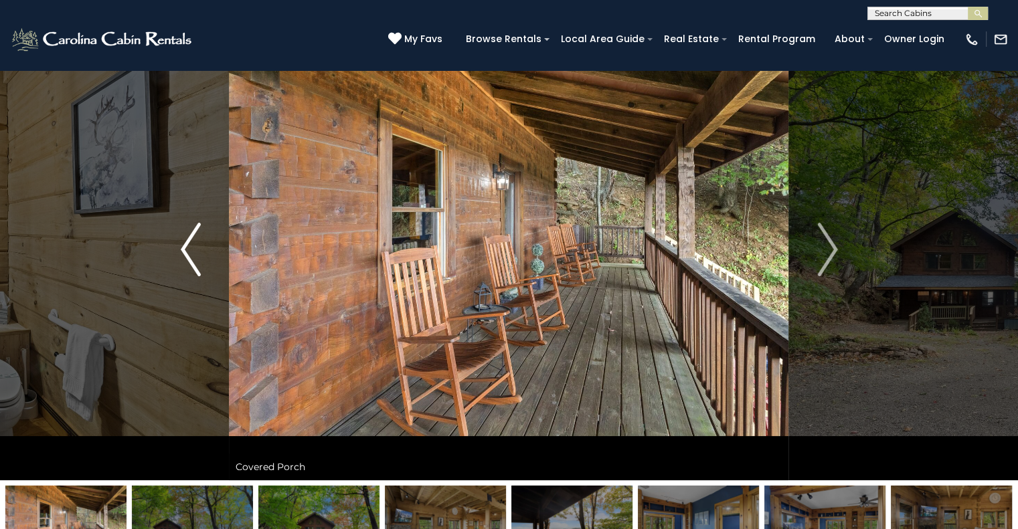
click at [184, 256] on img "Previous" at bounding box center [191, 250] width 20 height 54
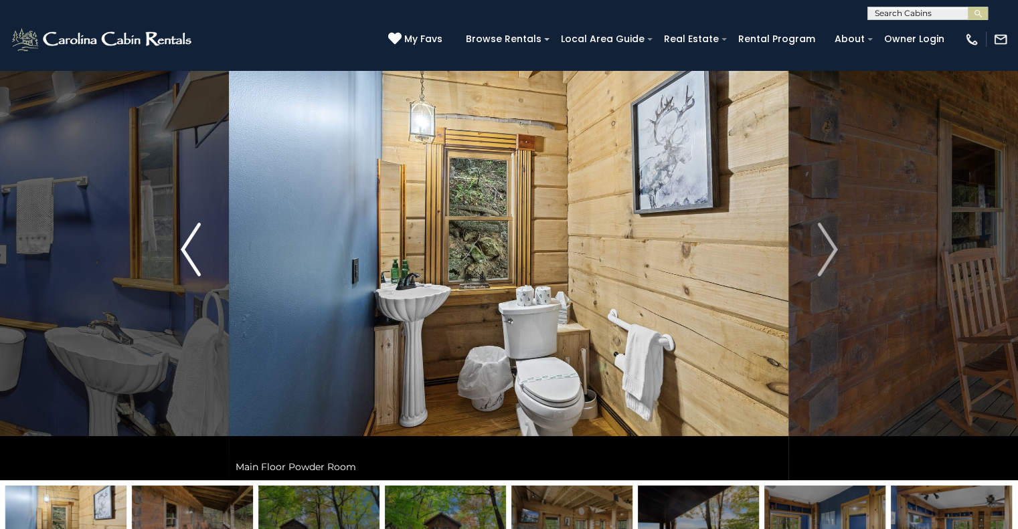
click at [184, 256] on img "Previous" at bounding box center [191, 250] width 20 height 54
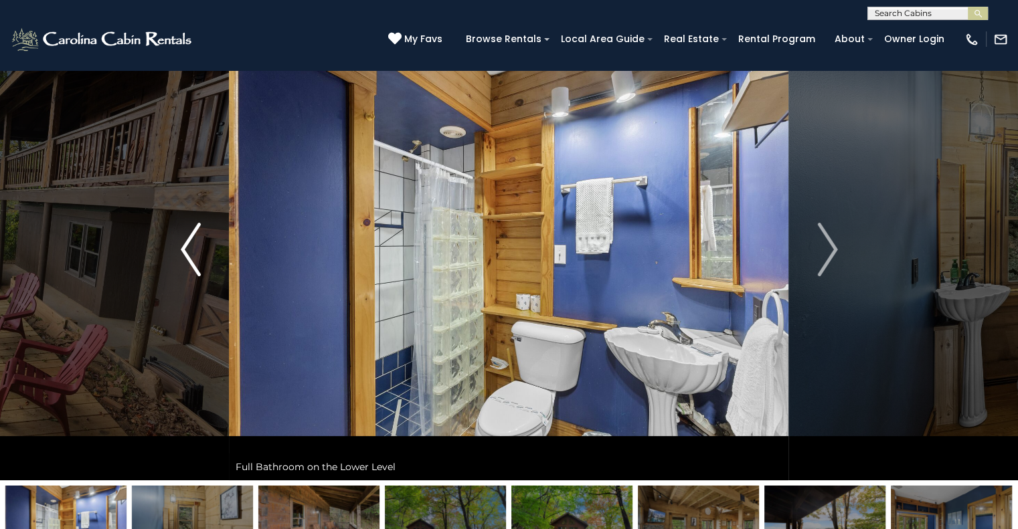
click at [184, 256] on img "Previous" at bounding box center [191, 250] width 20 height 54
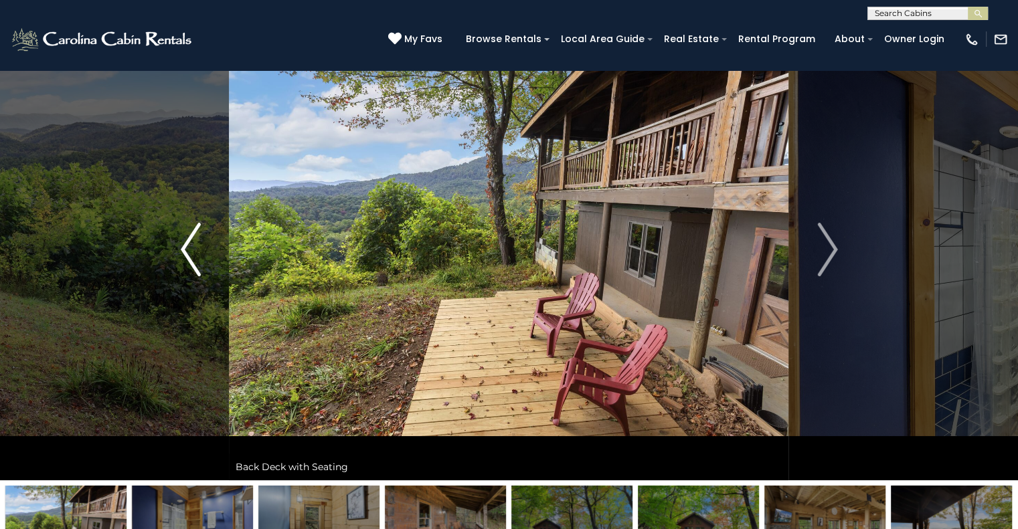
click at [184, 256] on img "Previous" at bounding box center [191, 250] width 20 height 54
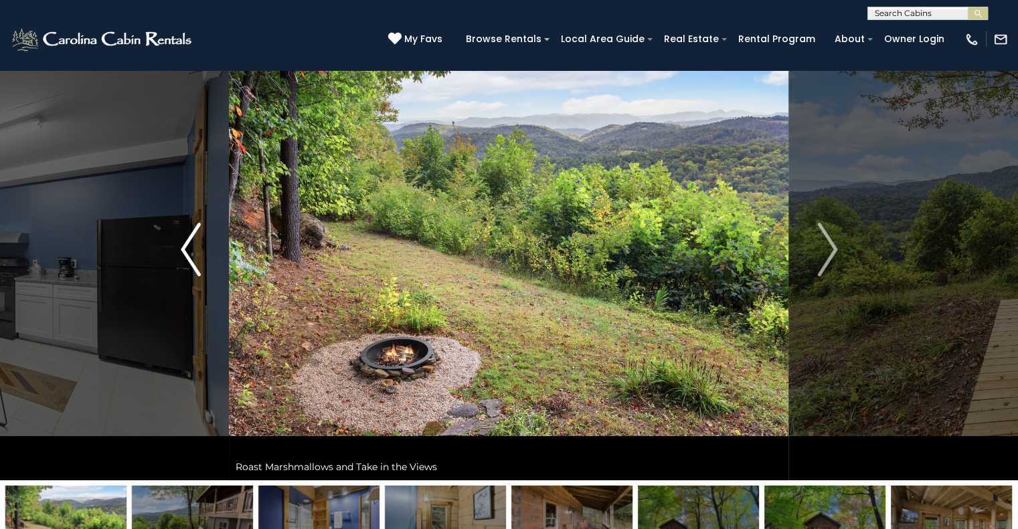
click at [184, 256] on img "Previous" at bounding box center [191, 250] width 20 height 54
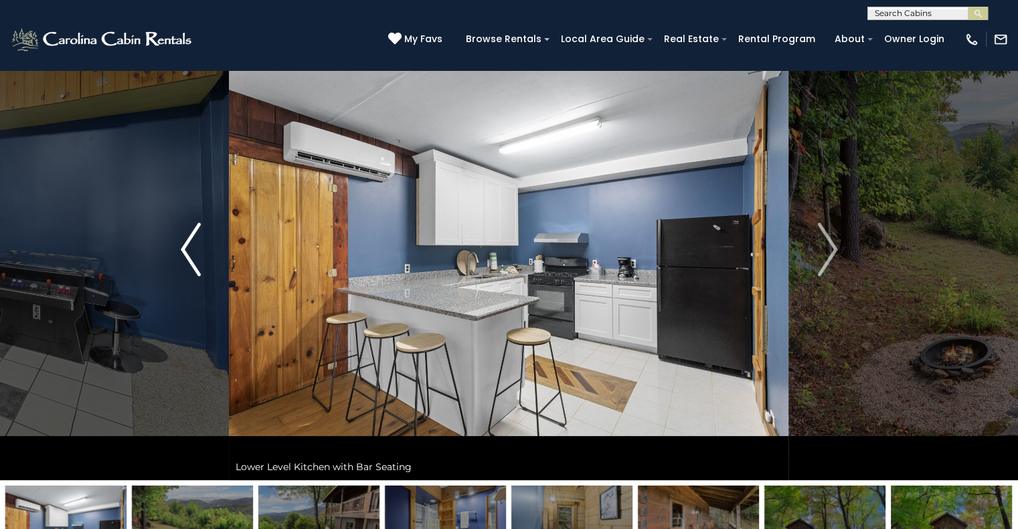
click at [184, 256] on img "Previous" at bounding box center [191, 250] width 20 height 54
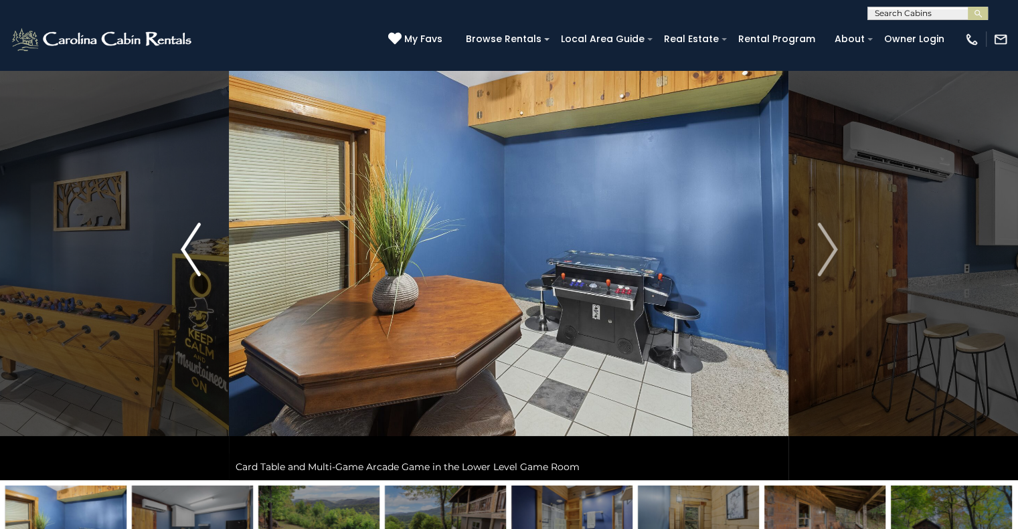
click at [184, 256] on img "Previous" at bounding box center [191, 250] width 20 height 54
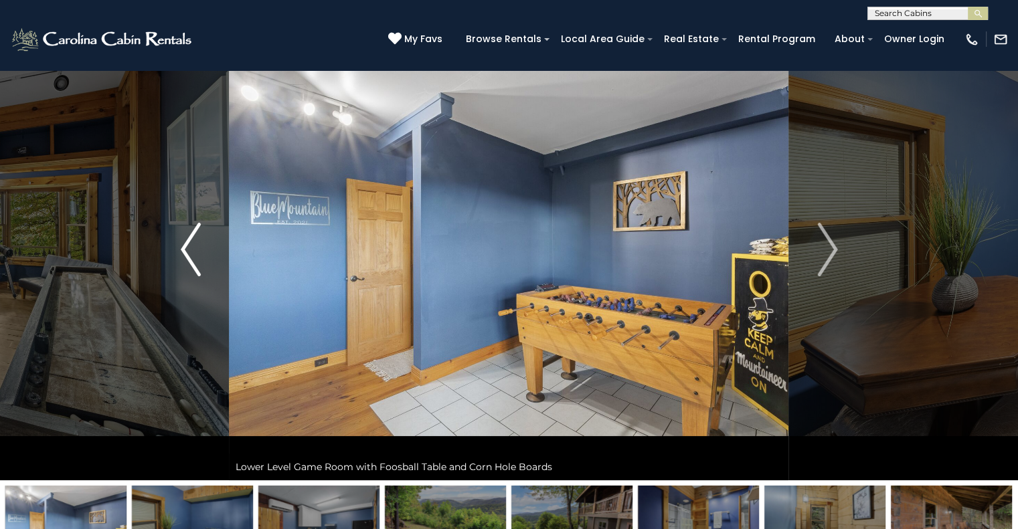
click at [184, 256] on img "Previous" at bounding box center [191, 250] width 20 height 54
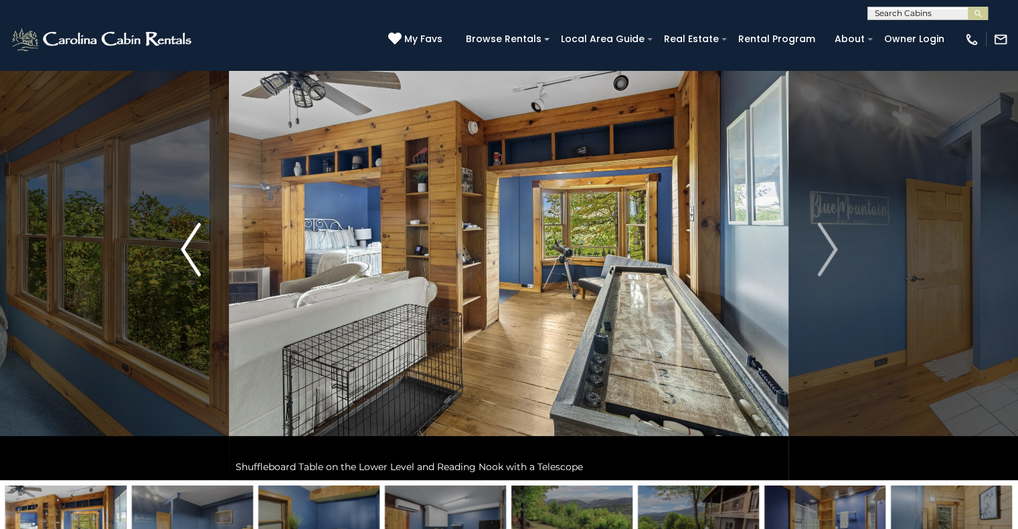
click at [184, 256] on img "Previous" at bounding box center [191, 250] width 20 height 54
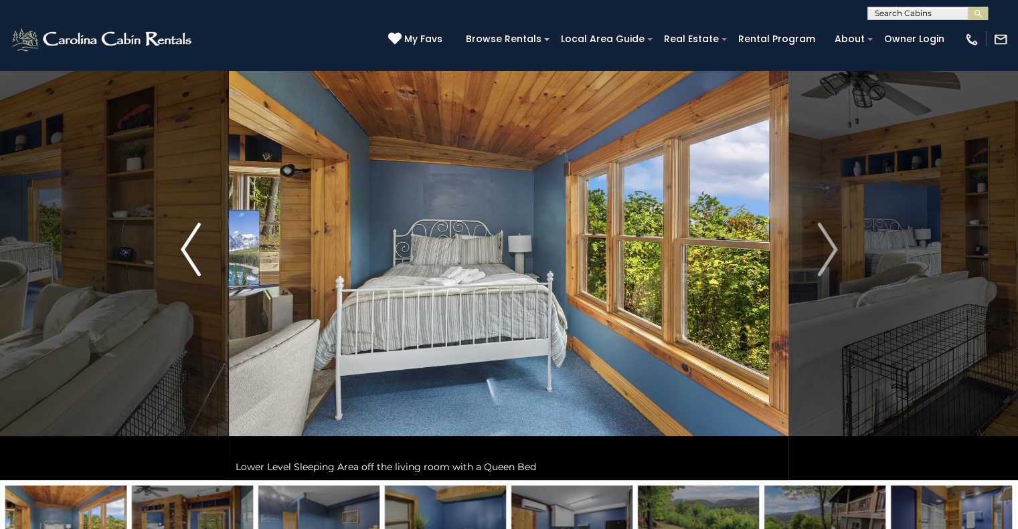
click at [184, 256] on img "Previous" at bounding box center [191, 250] width 20 height 54
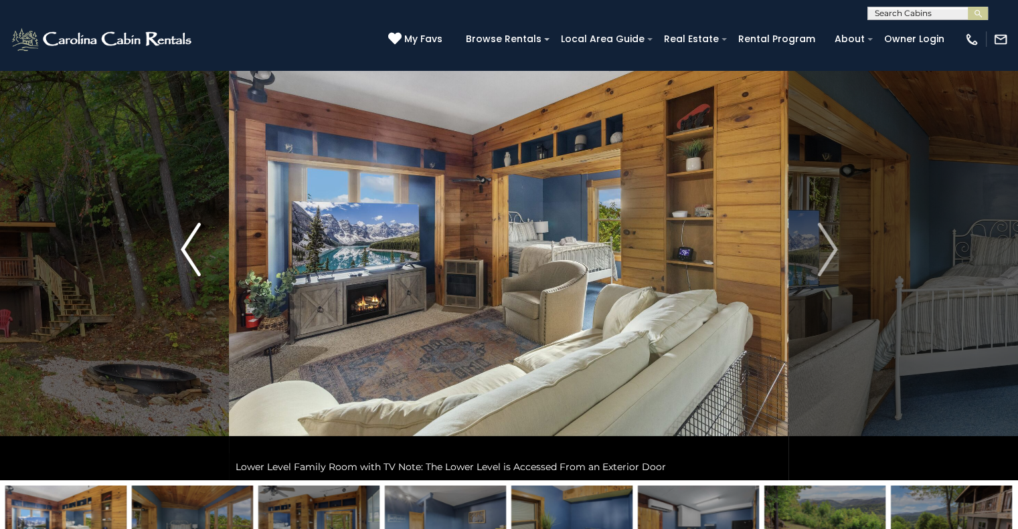
click at [184, 256] on img "Previous" at bounding box center [191, 250] width 20 height 54
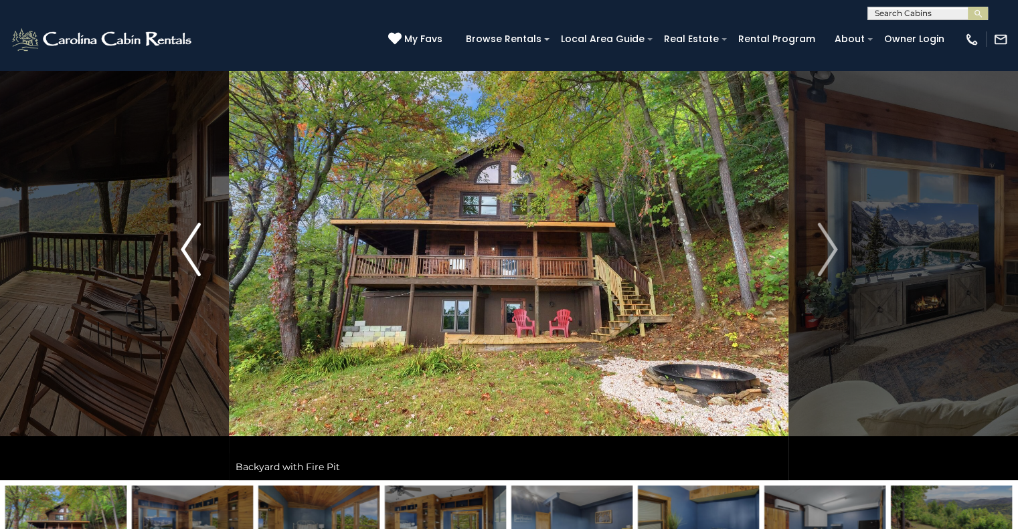
click at [184, 256] on img "Previous" at bounding box center [191, 250] width 20 height 54
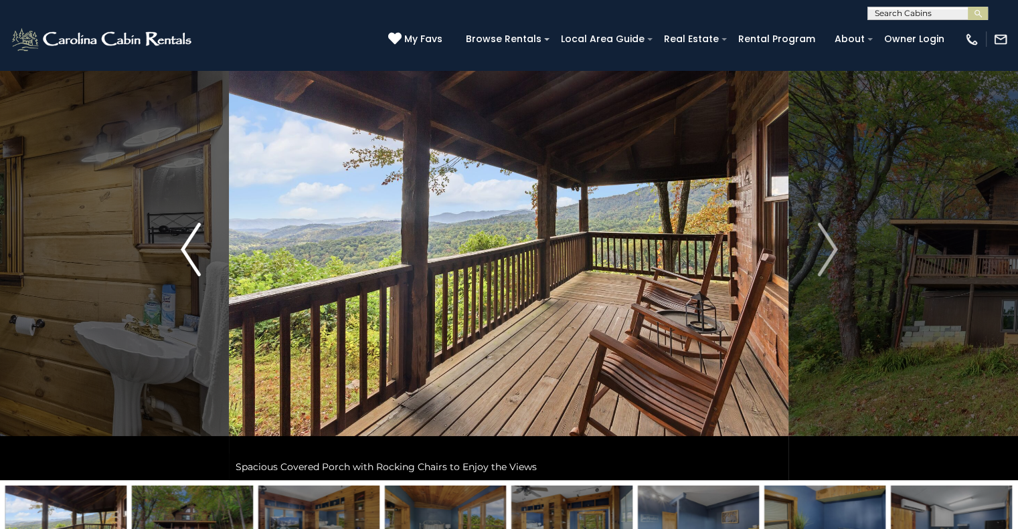
click at [184, 256] on img "Previous" at bounding box center [191, 250] width 20 height 54
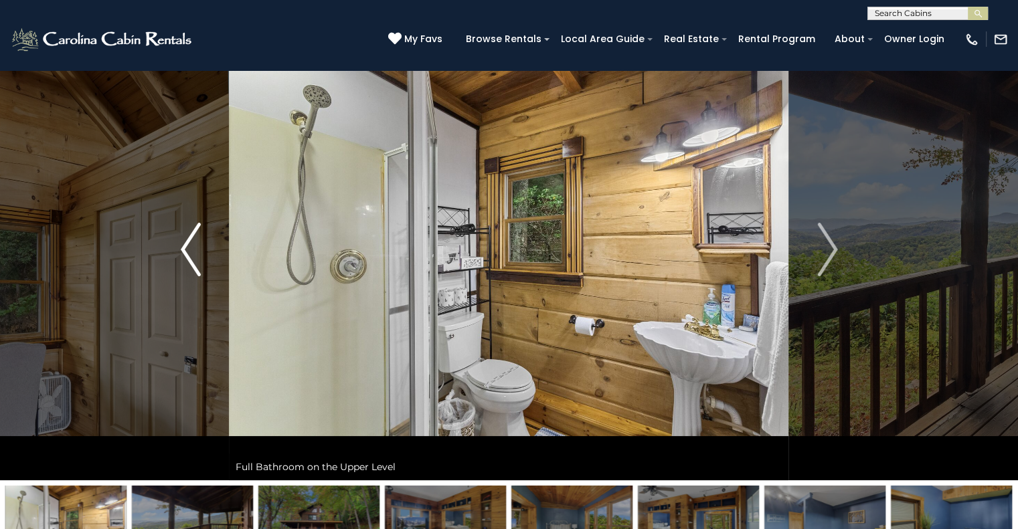
click at [184, 256] on img "Previous" at bounding box center [191, 250] width 20 height 54
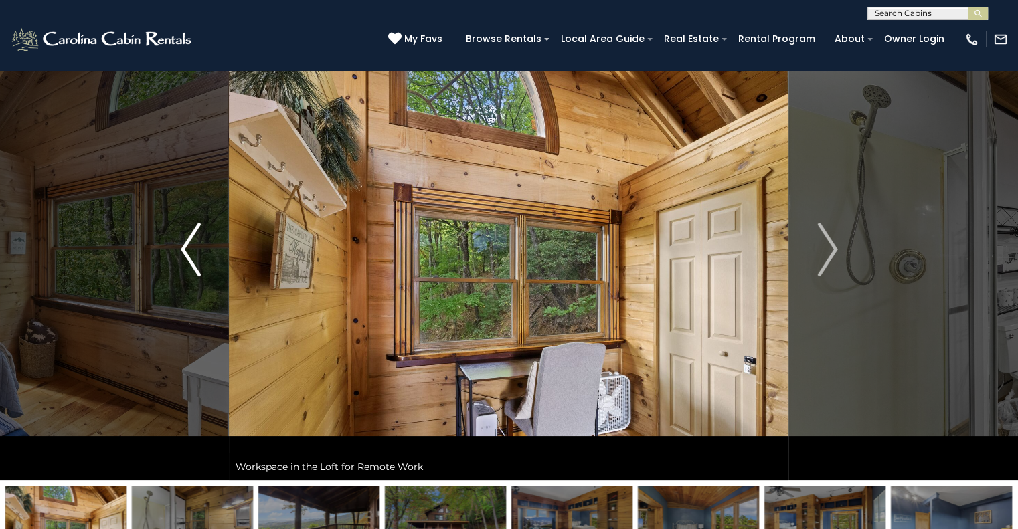
click at [184, 256] on img "Previous" at bounding box center [191, 250] width 20 height 54
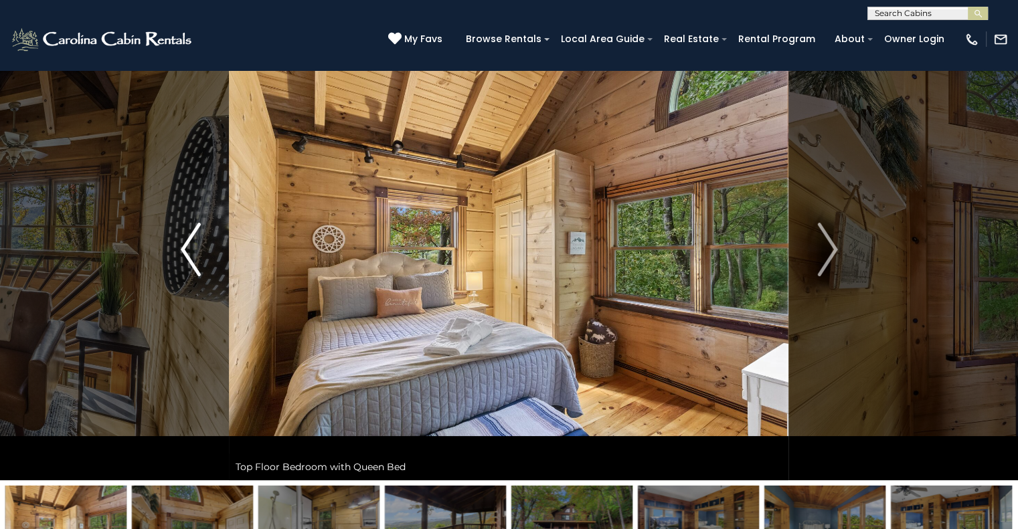
click at [184, 256] on img "Previous" at bounding box center [191, 250] width 20 height 54
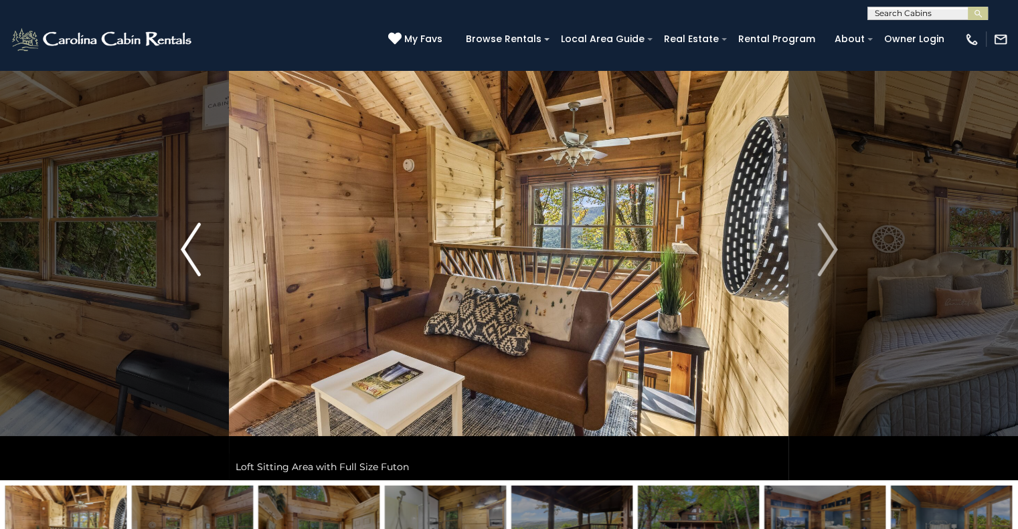
click at [184, 256] on img "Previous" at bounding box center [191, 250] width 20 height 54
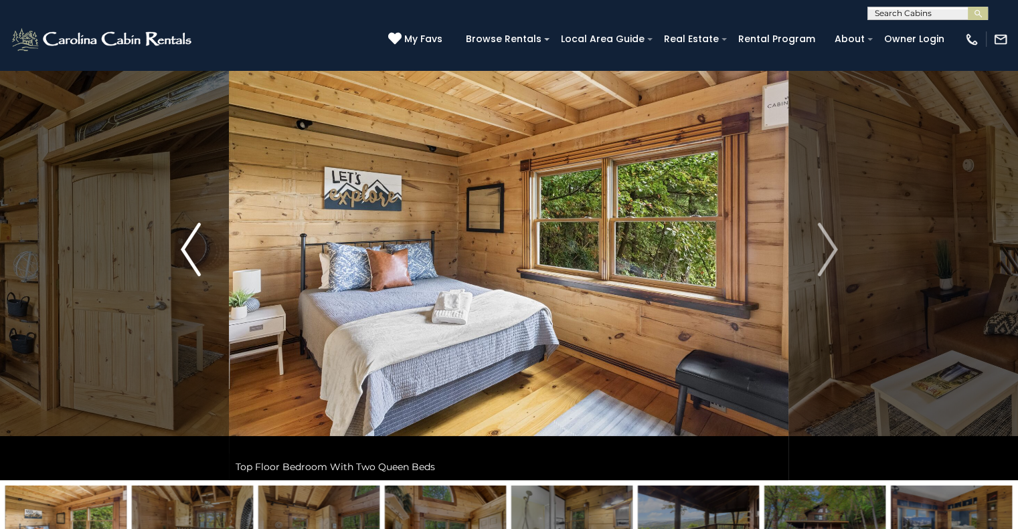
click at [184, 256] on img "Previous" at bounding box center [191, 250] width 20 height 54
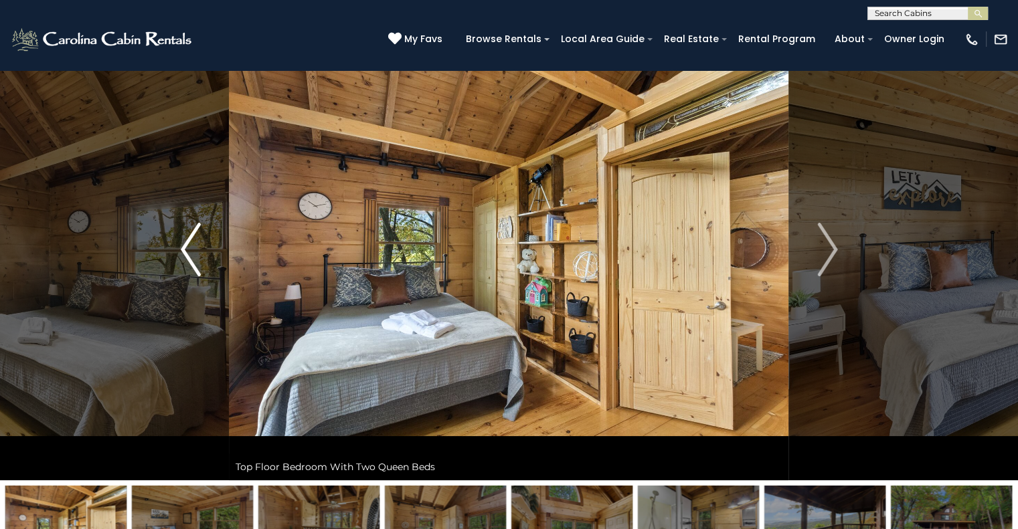
click at [184, 256] on img "Previous" at bounding box center [191, 250] width 20 height 54
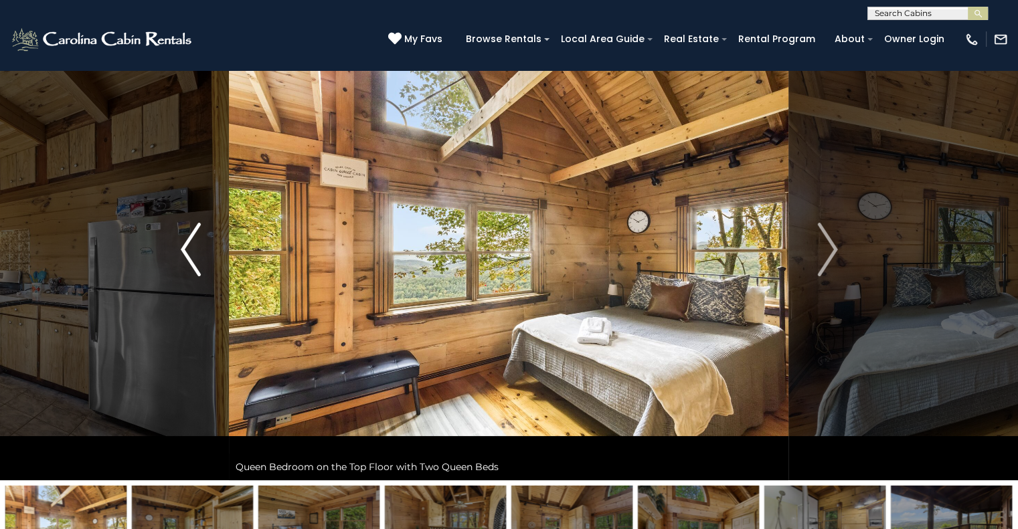
click at [184, 256] on img "Previous" at bounding box center [191, 250] width 20 height 54
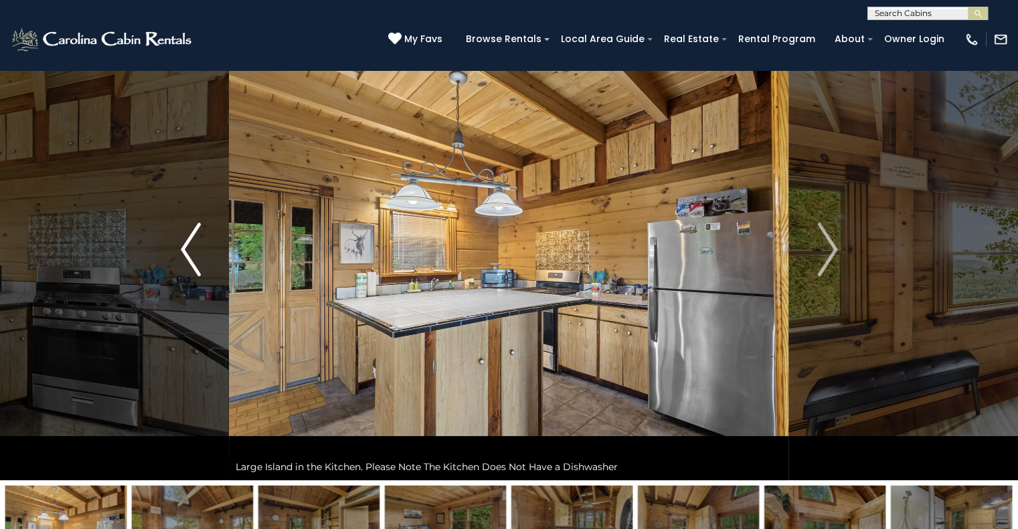
click at [184, 256] on img "Previous" at bounding box center [191, 250] width 20 height 54
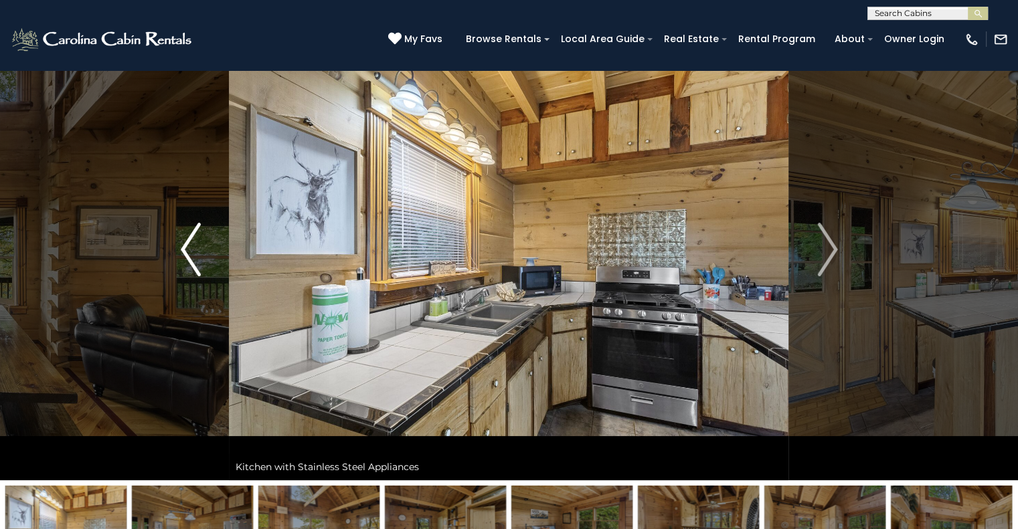
click at [184, 256] on img "Previous" at bounding box center [191, 250] width 20 height 54
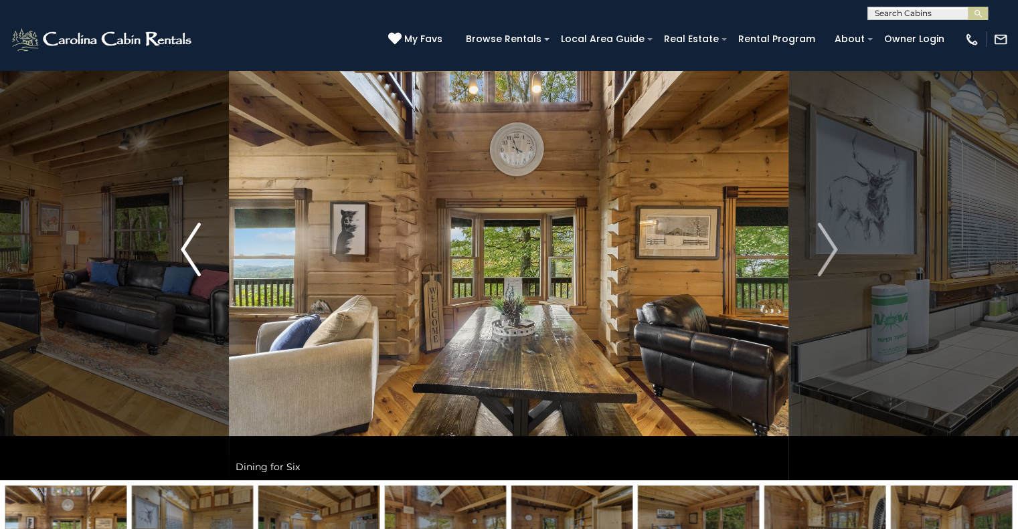
click at [184, 256] on img "Previous" at bounding box center [191, 250] width 20 height 54
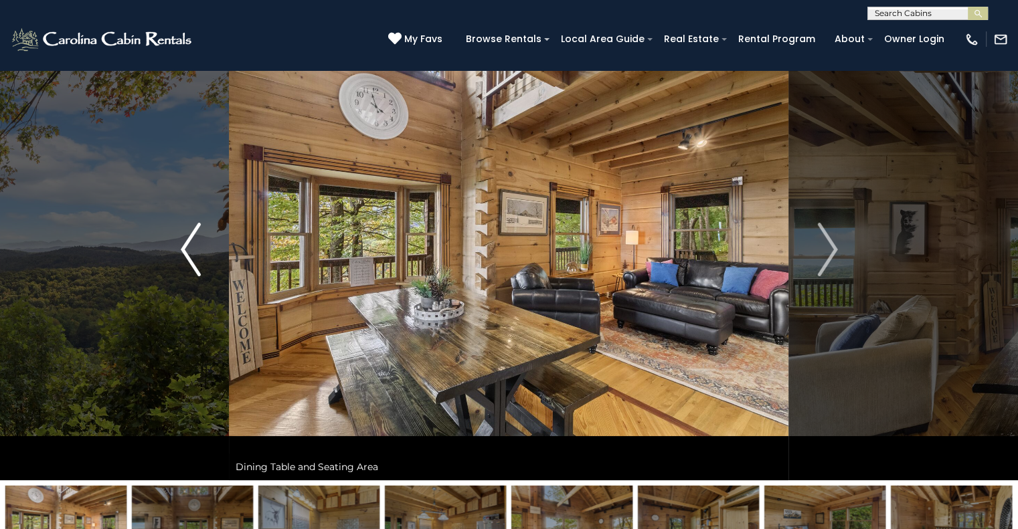
click at [184, 256] on img "Previous" at bounding box center [191, 250] width 20 height 54
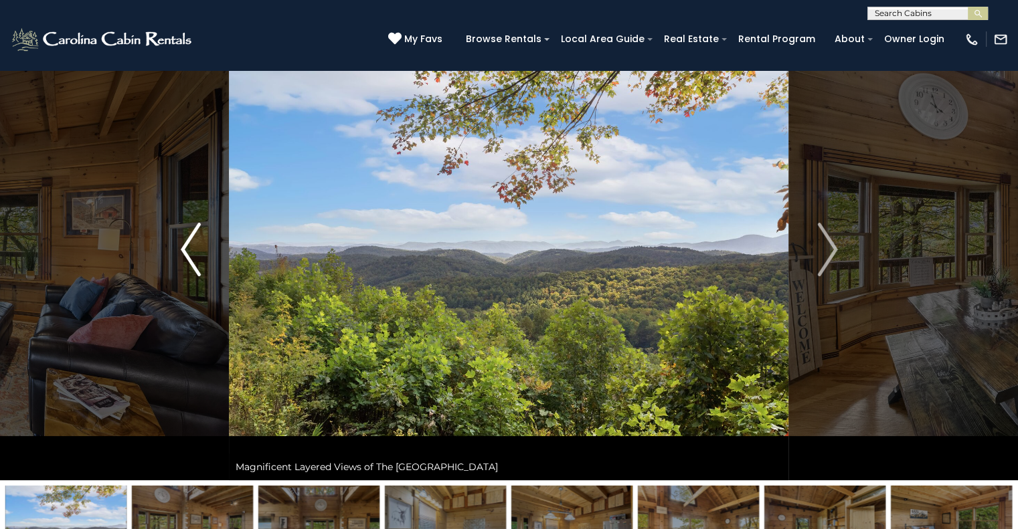
click at [184, 256] on img "Previous" at bounding box center [191, 250] width 20 height 54
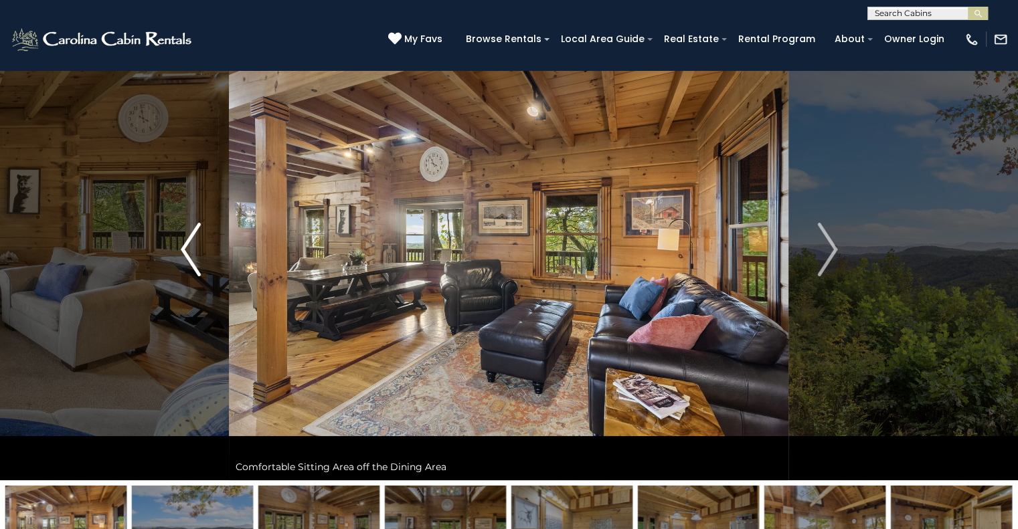
click at [184, 256] on img "Previous" at bounding box center [191, 250] width 20 height 54
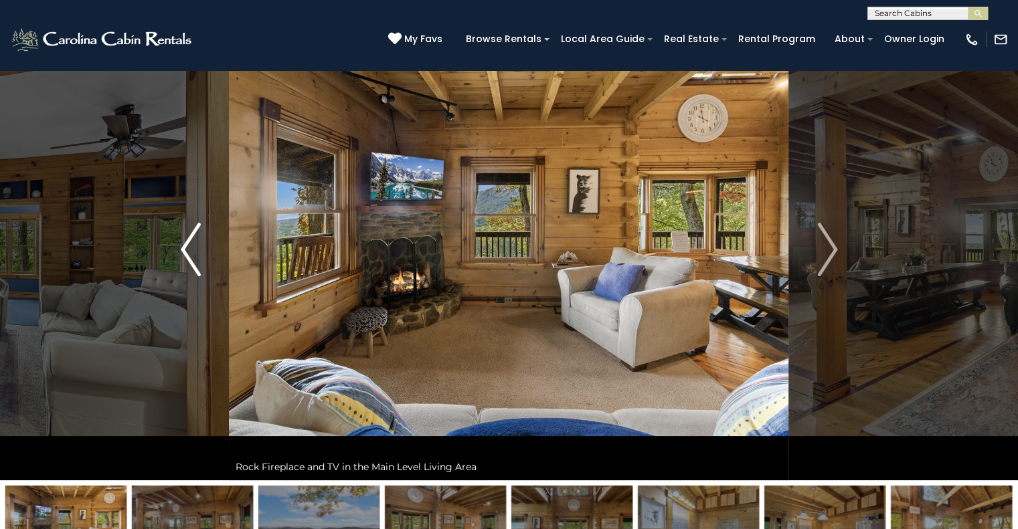
click at [184, 256] on img "Previous" at bounding box center [191, 250] width 20 height 54
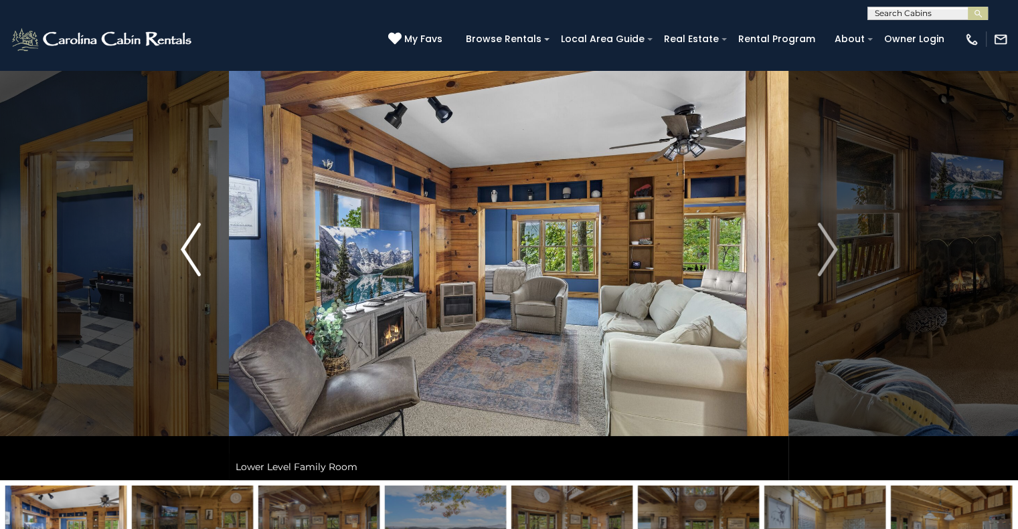
click at [184, 256] on img "Previous" at bounding box center [191, 250] width 20 height 54
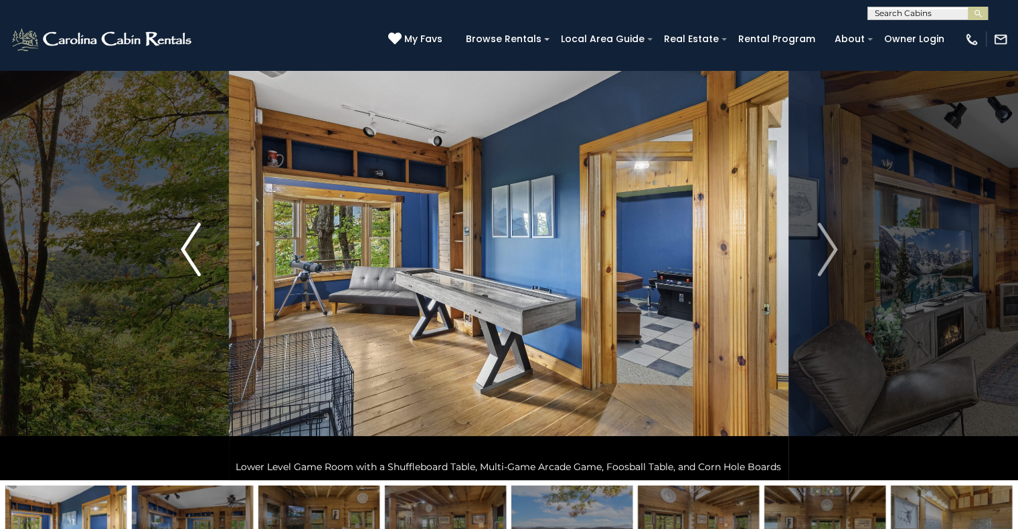
click at [184, 256] on img "Previous" at bounding box center [191, 250] width 20 height 54
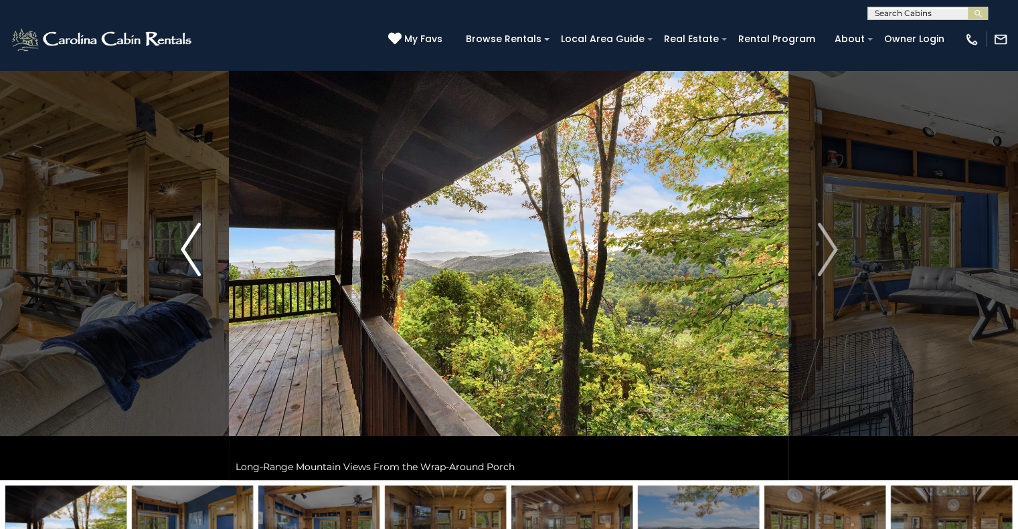
click at [199, 254] on img "Previous" at bounding box center [191, 250] width 20 height 54
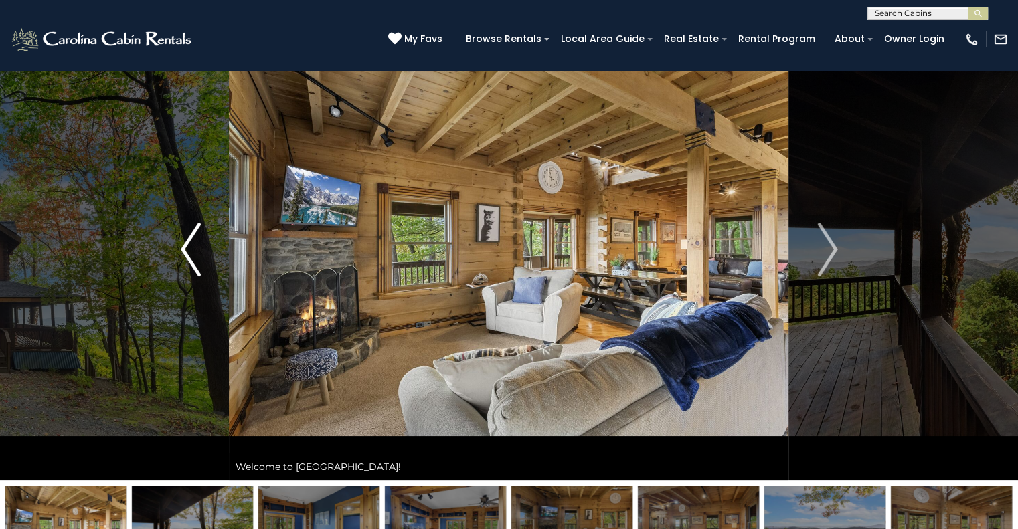
click at [199, 254] on img "Previous" at bounding box center [191, 250] width 20 height 54
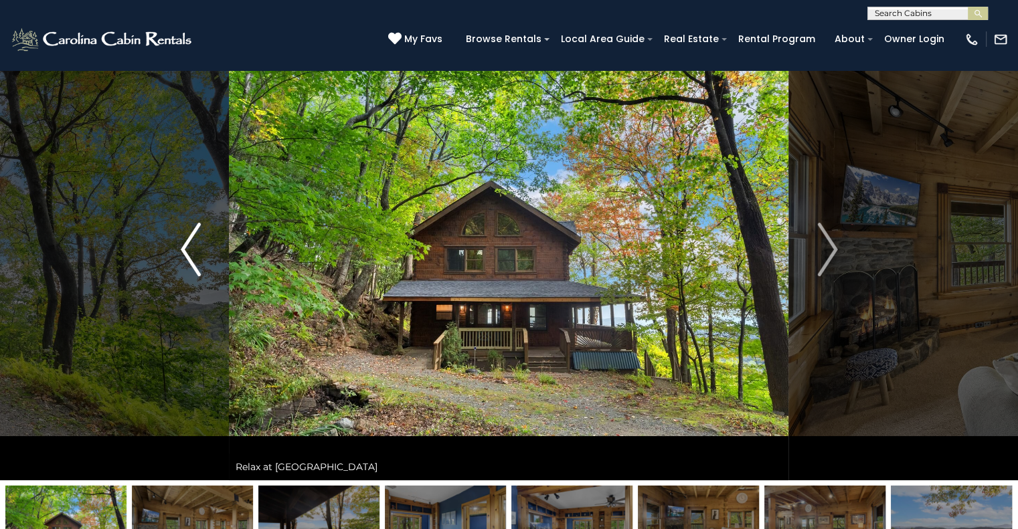
click at [195, 242] on img "Previous" at bounding box center [191, 250] width 20 height 54
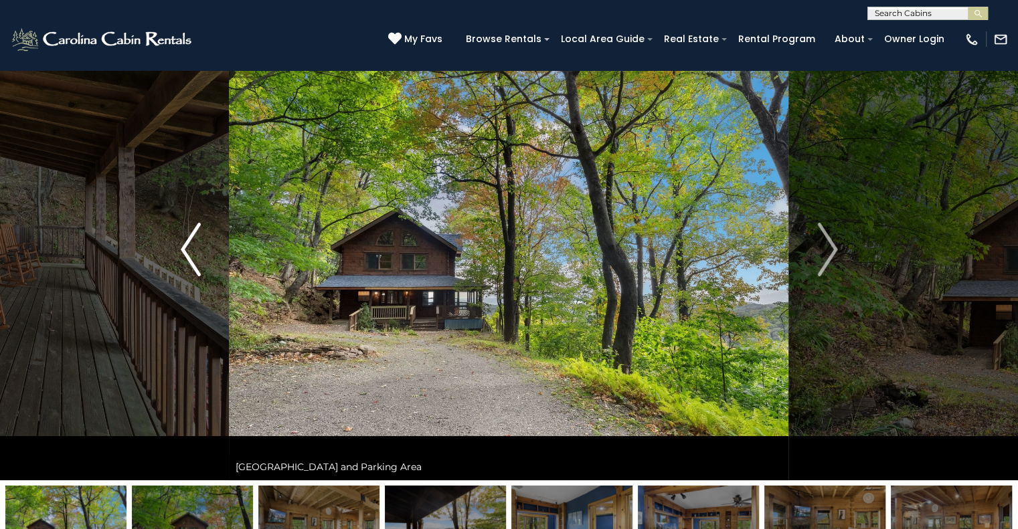
click at [195, 242] on img "Previous" at bounding box center [191, 250] width 20 height 54
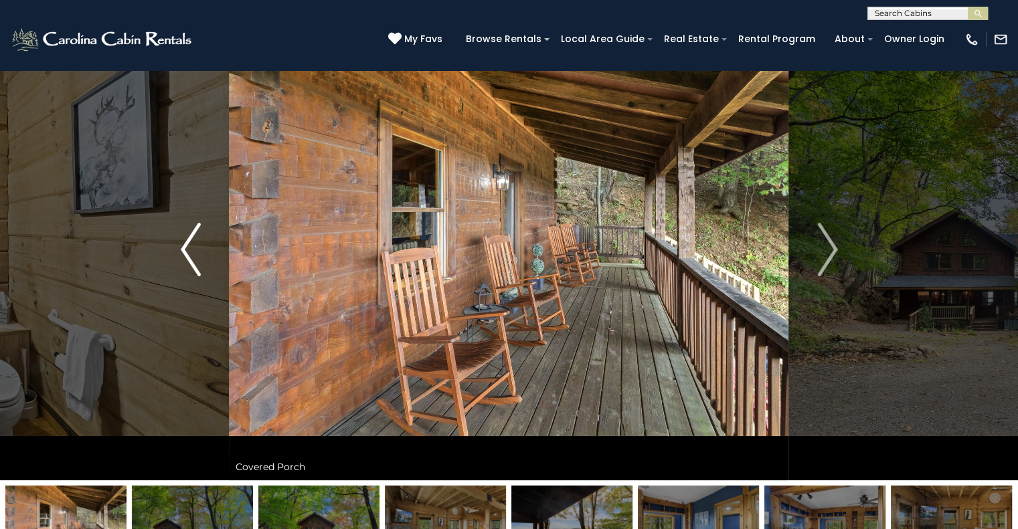
click at [195, 242] on img "Previous" at bounding box center [191, 250] width 20 height 54
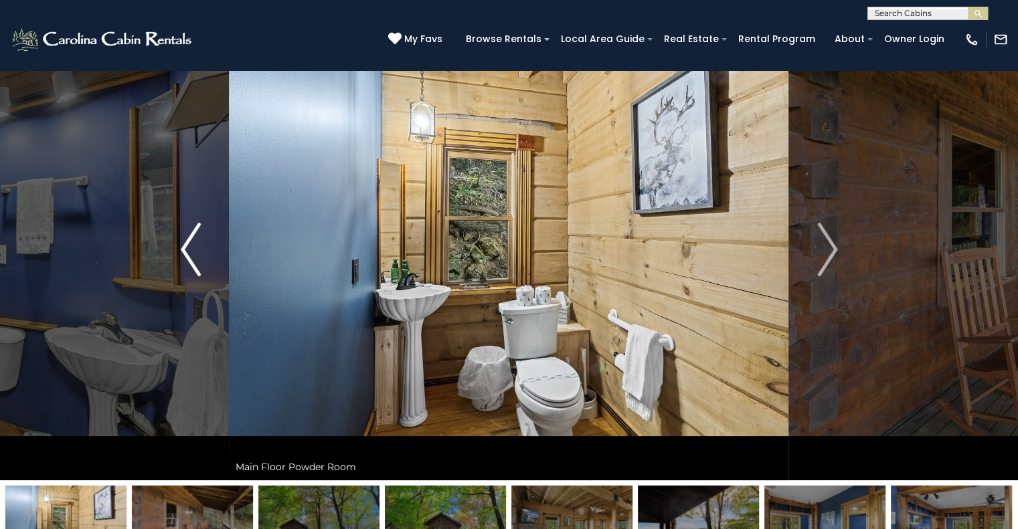
click at [195, 242] on img "Previous" at bounding box center [191, 250] width 20 height 54
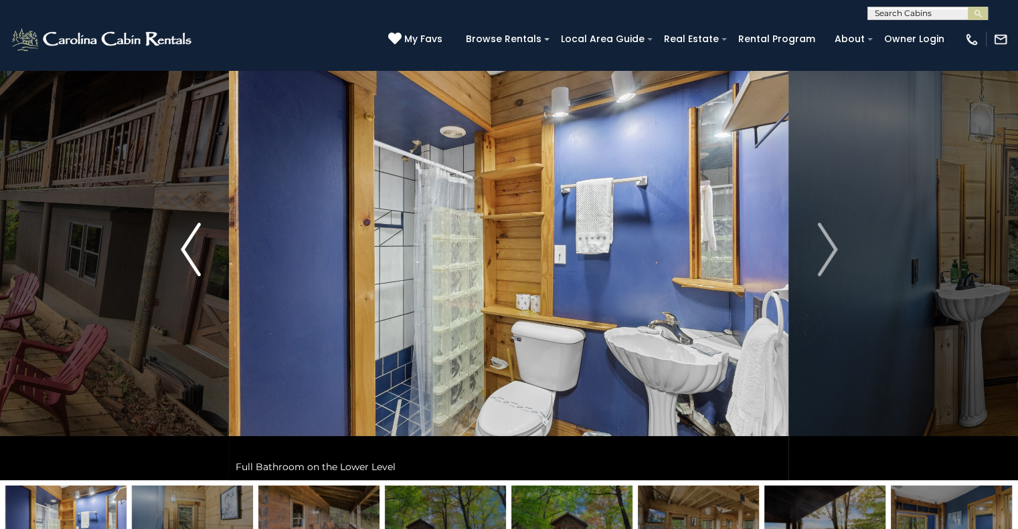
click at [195, 242] on img "Previous" at bounding box center [191, 250] width 20 height 54
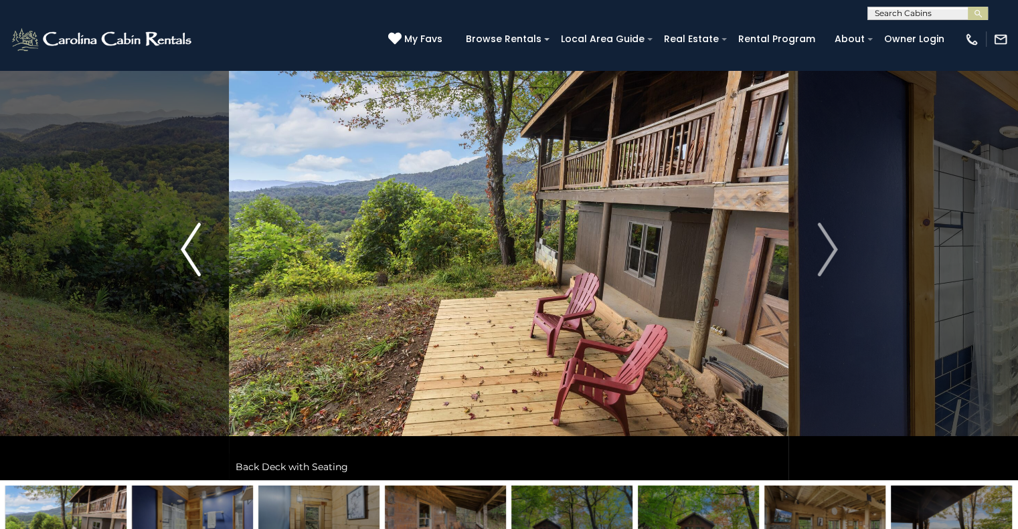
click at [191, 256] on img "Previous" at bounding box center [191, 250] width 20 height 54
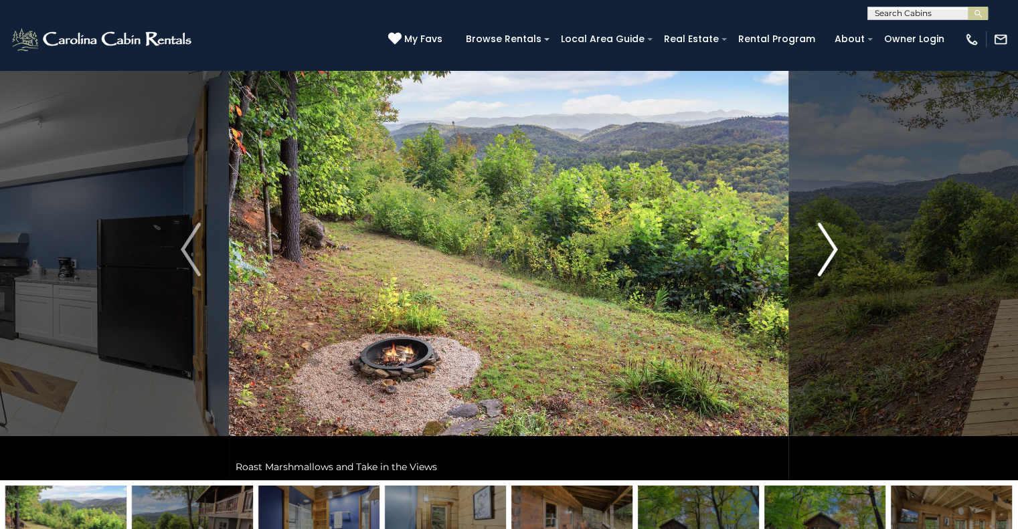
click at [827, 262] on img "Next" at bounding box center [827, 250] width 20 height 54
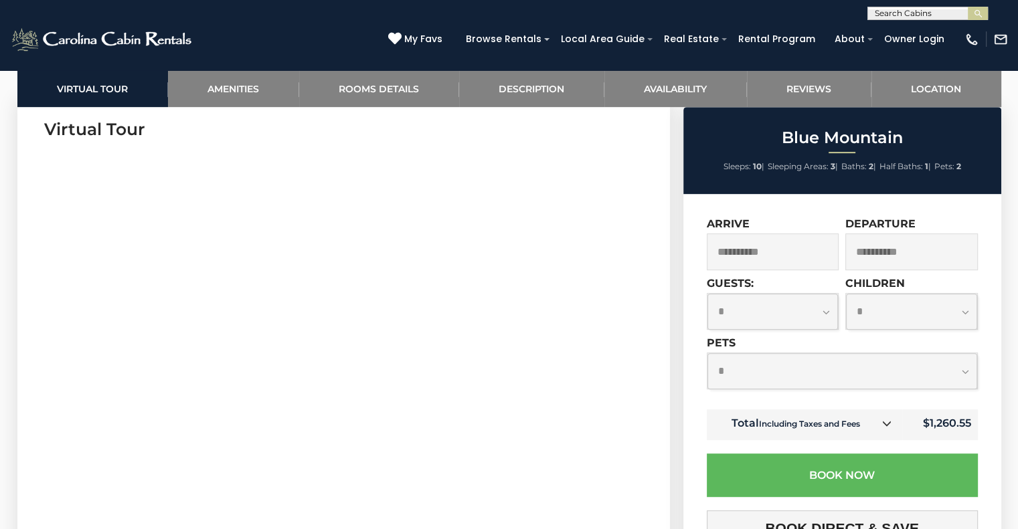
scroll to position [714, 0]
click at [958, 371] on select "**********" at bounding box center [842, 370] width 270 height 35
select select "*"
click at [707, 355] on select "**********" at bounding box center [842, 370] width 270 height 35
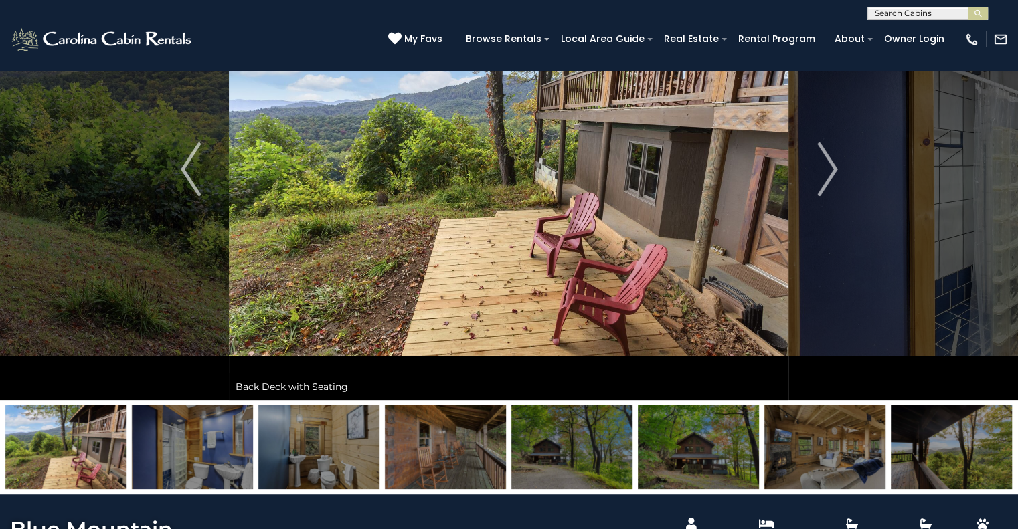
scroll to position [0, 0]
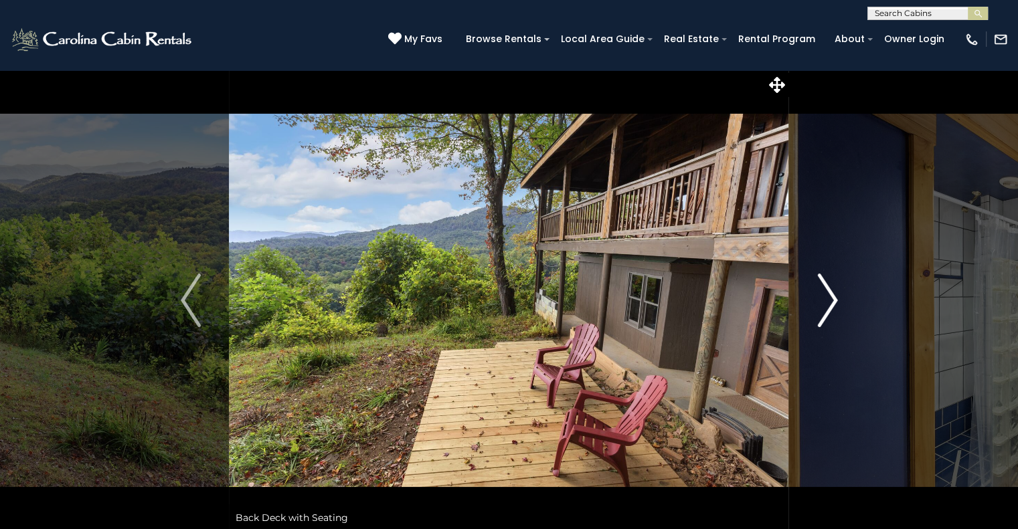
click at [832, 305] on img "Next" at bounding box center [827, 301] width 20 height 54
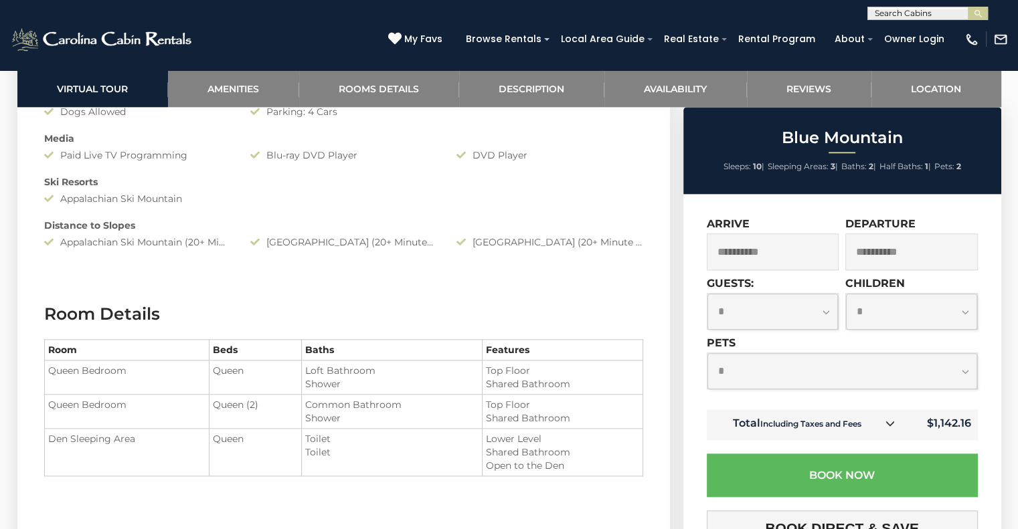
scroll to position [1474, 0]
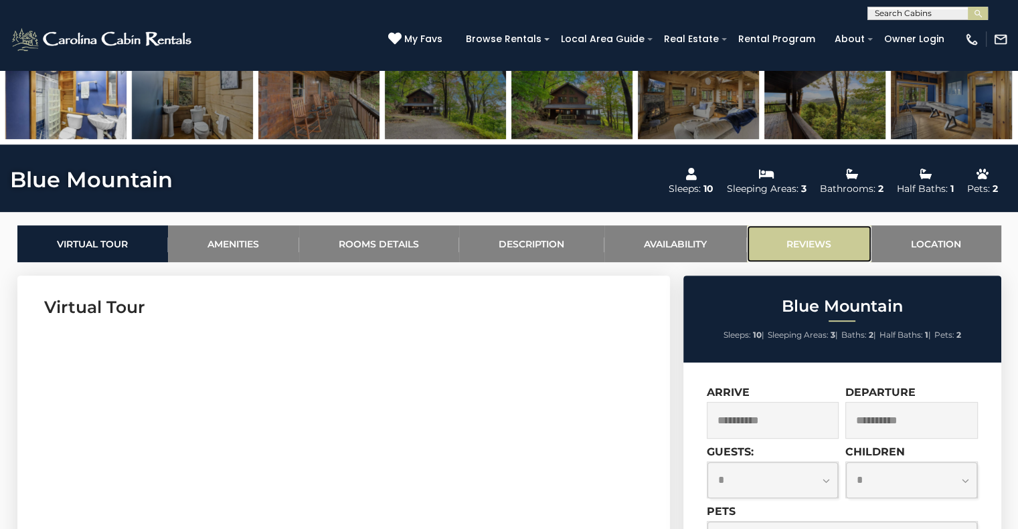
click at [810, 247] on link "Reviews" at bounding box center [809, 244] width 124 height 37
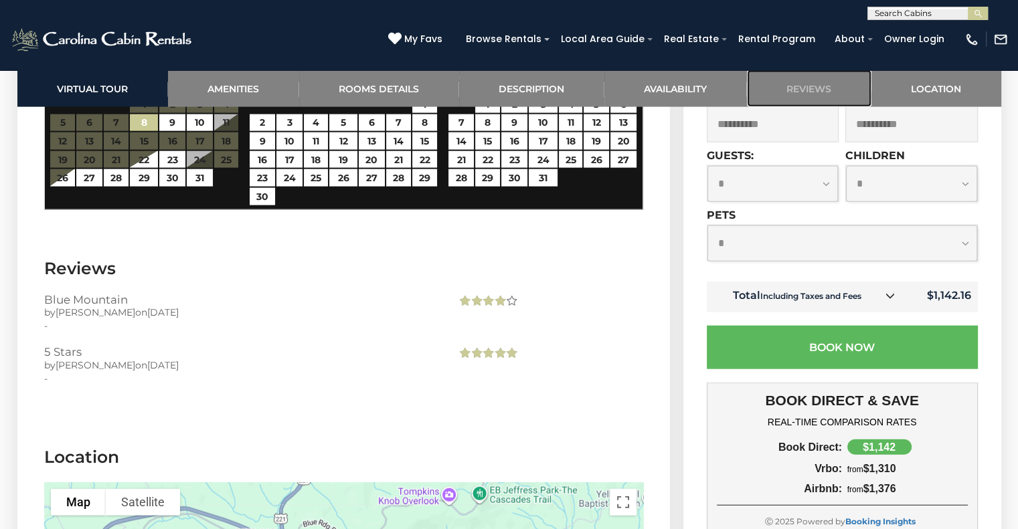
scroll to position [3218, 0]
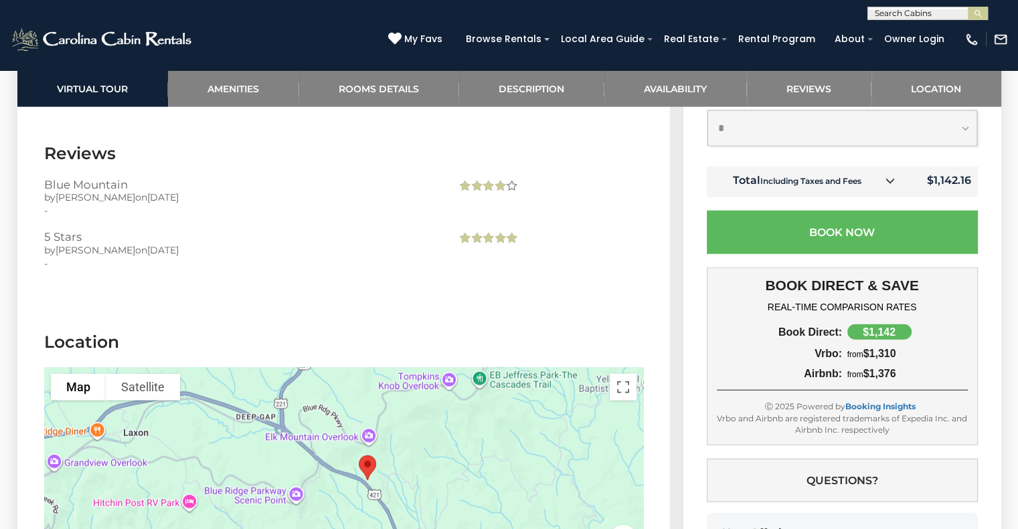
click at [508, 179] on div at bounding box center [487, 187] width 62 height 16
click at [464, 231] on span at bounding box center [487, 239] width 62 height 16
click at [64, 231] on h3 "5 Stars" at bounding box center [240, 237] width 393 height 12
click at [70, 191] on span "Barry" at bounding box center [96, 197] width 80 height 12
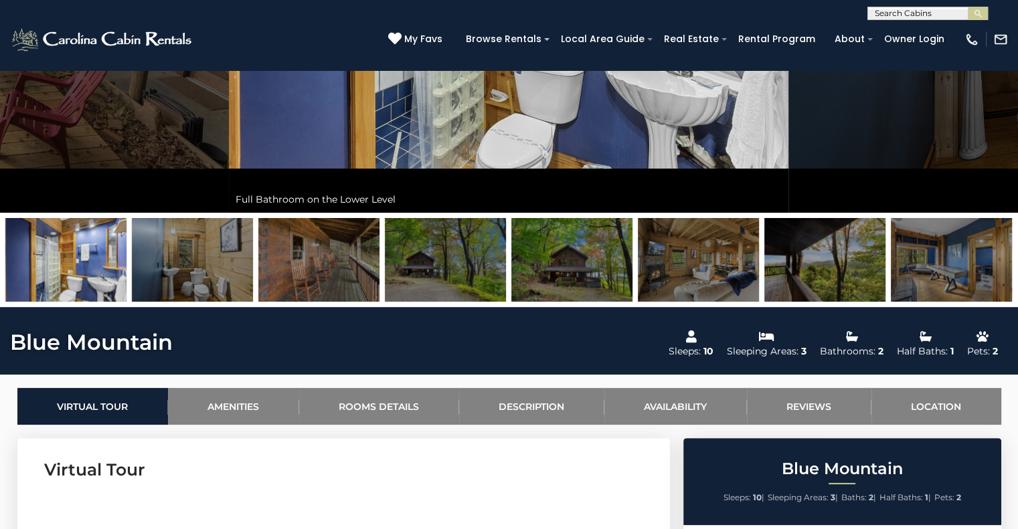
scroll to position [313, 0]
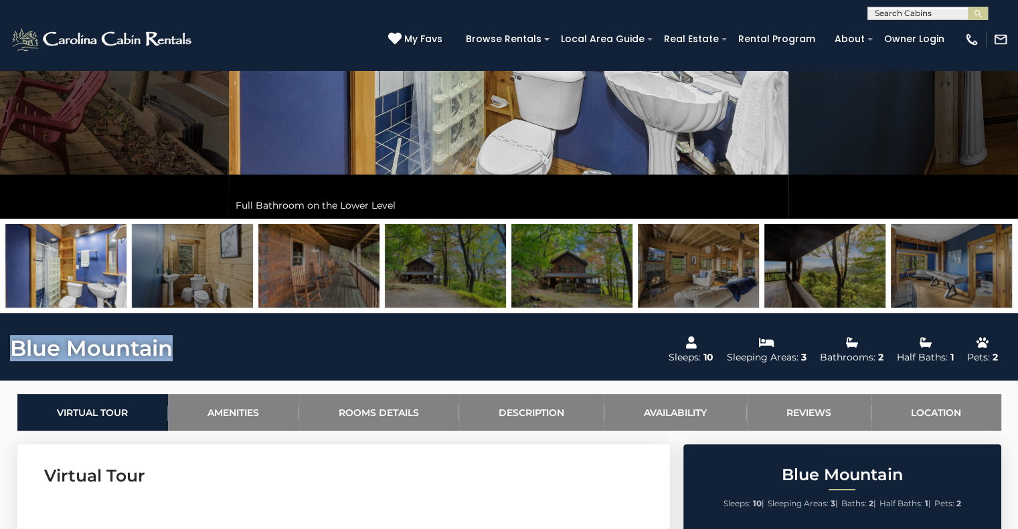
drag, startPoint x: 171, startPoint y: 352, endPoint x: 0, endPoint y: 345, distance: 170.8
copy h1 "Blue Mountain"
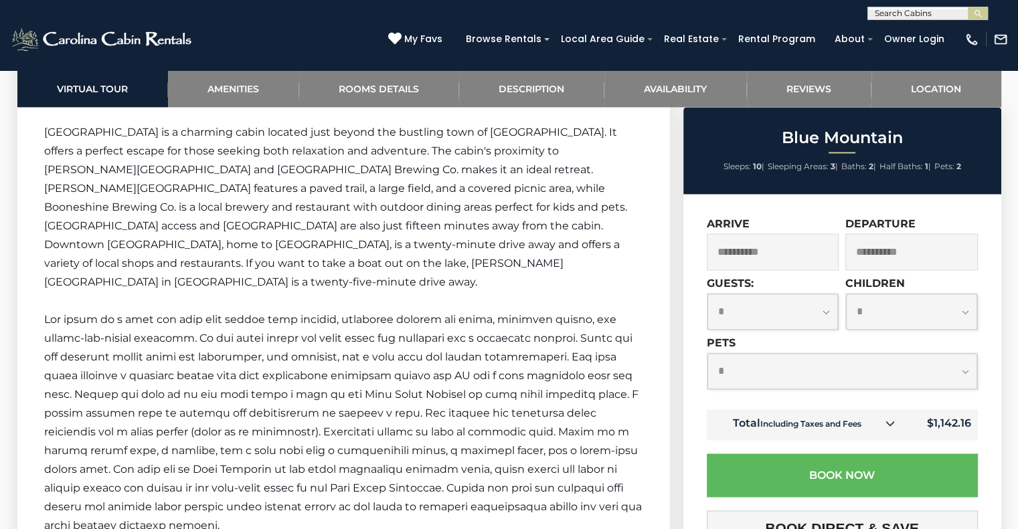
scroll to position [1944, 0]
click at [616, 410] on span at bounding box center [343, 422] width 598 height 219
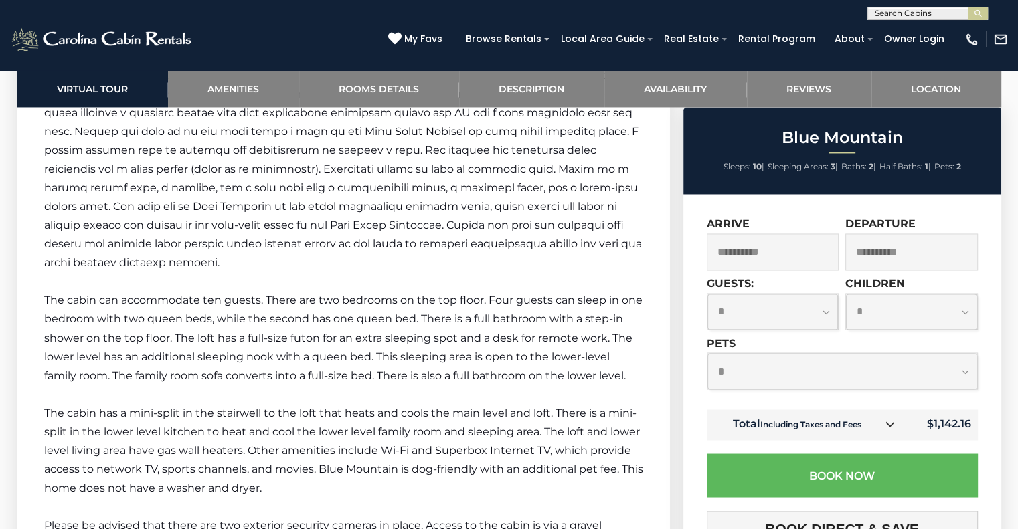
scroll to position [2209, 0]
click at [592, 151] on span at bounding box center [343, 157] width 598 height 219
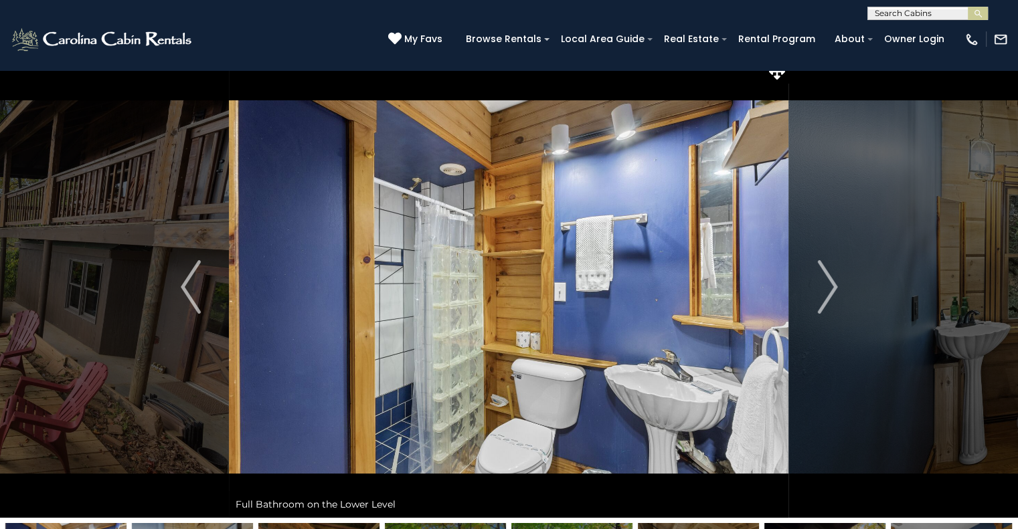
scroll to position [0, 0]
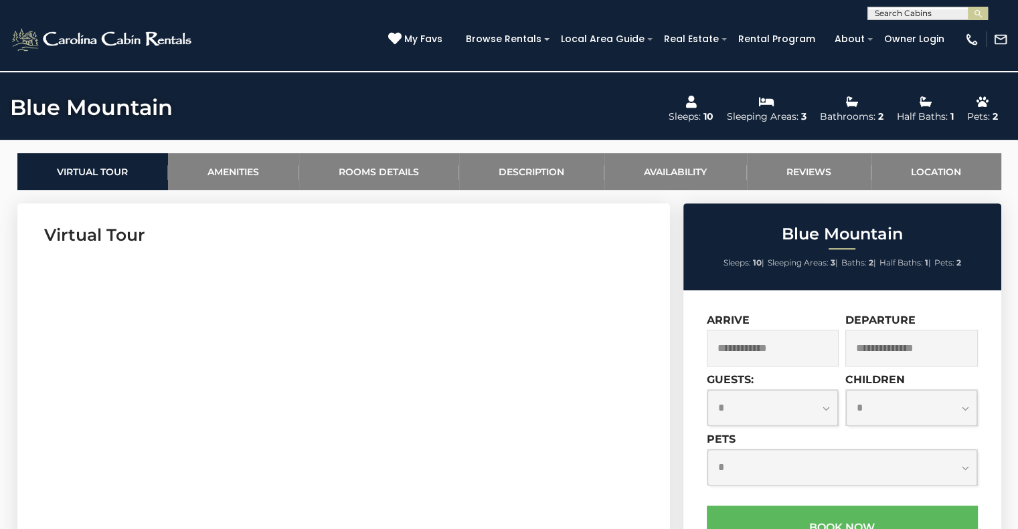
scroll to position [556, 0]
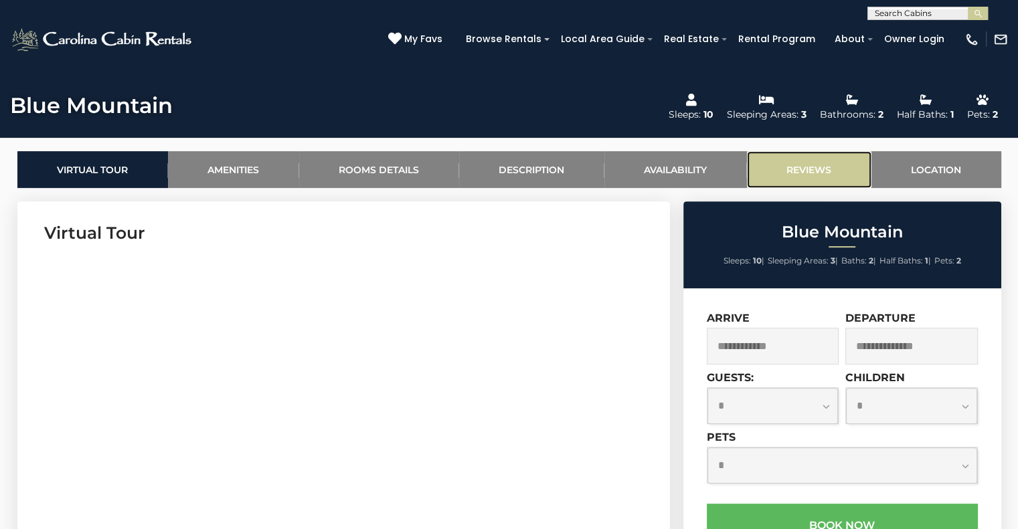
click at [790, 165] on link "Reviews" at bounding box center [809, 169] width 124 height 37
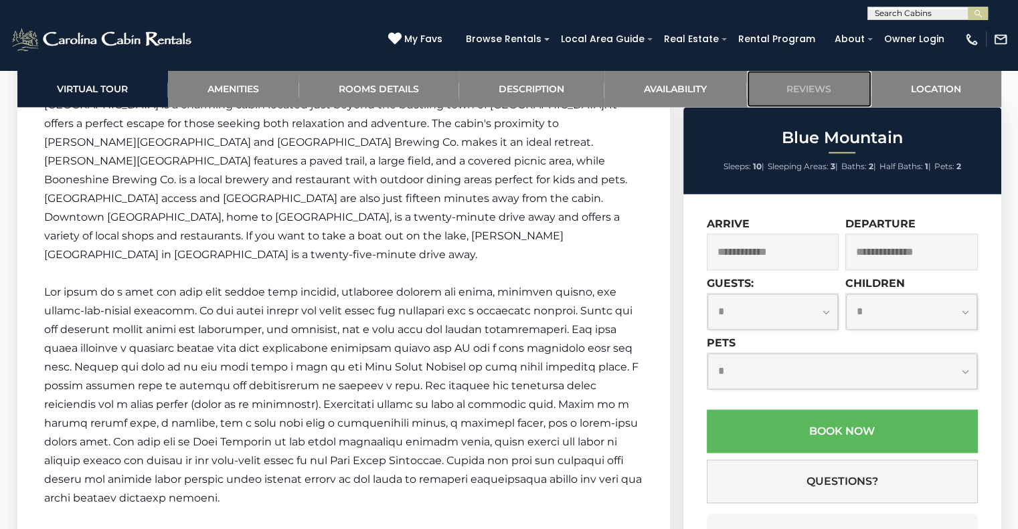
scroll to position [1975, 0]
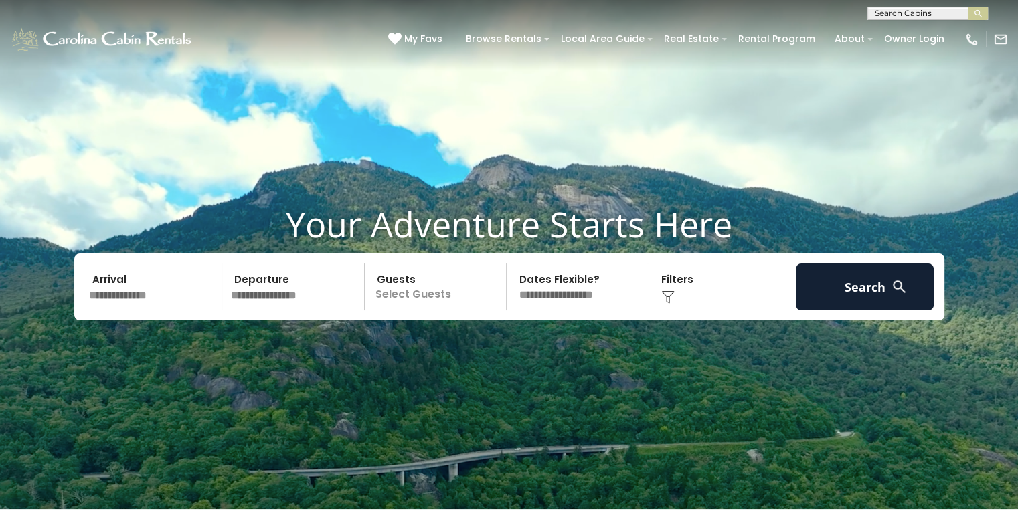
click at [152, 311] on input "text" at bounding box center [153, 287] width 139 height 47
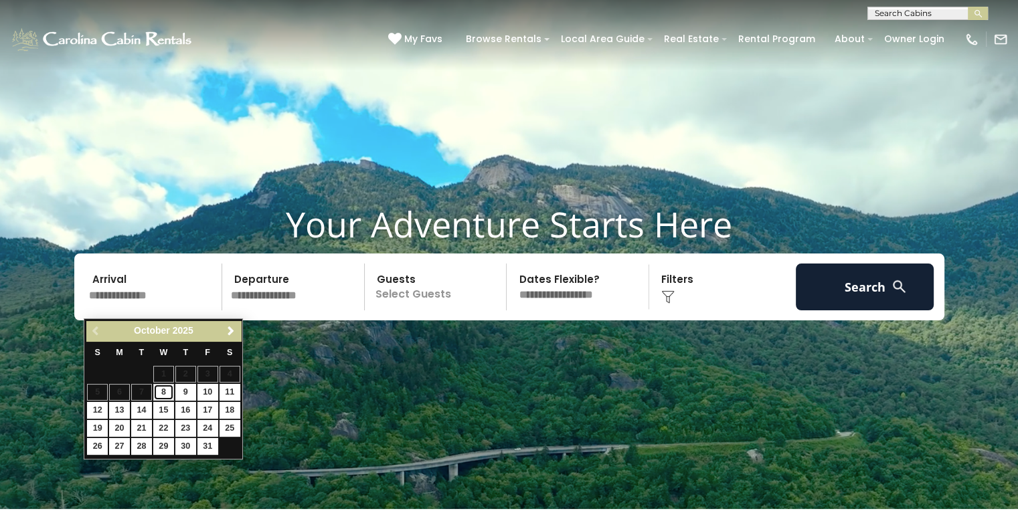
click at [161, 390] on link "8" at bounding box center [163, 392] width 21 height 17
type input "*******"
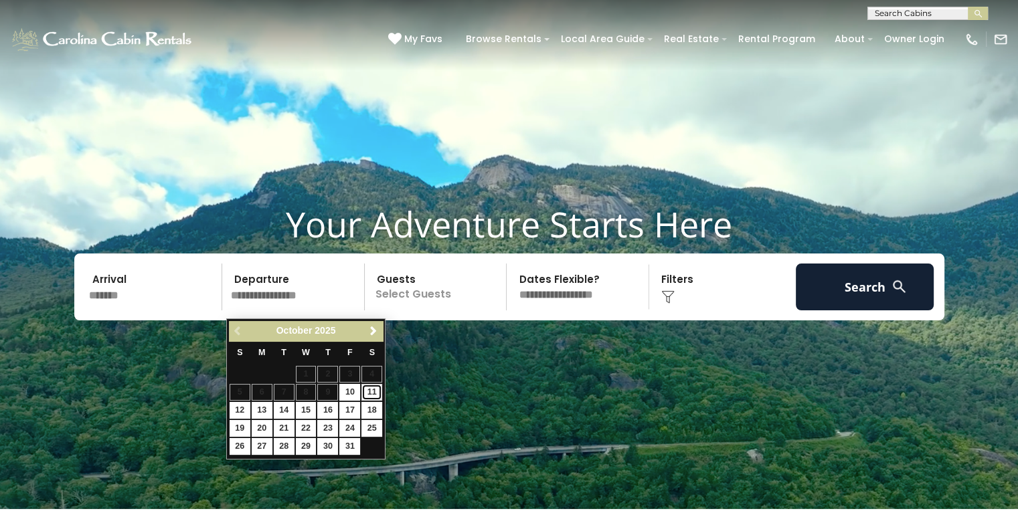
click at [372, 388] on link "11" at bounding box center [371, 392] width 21 height 17
type input "********"
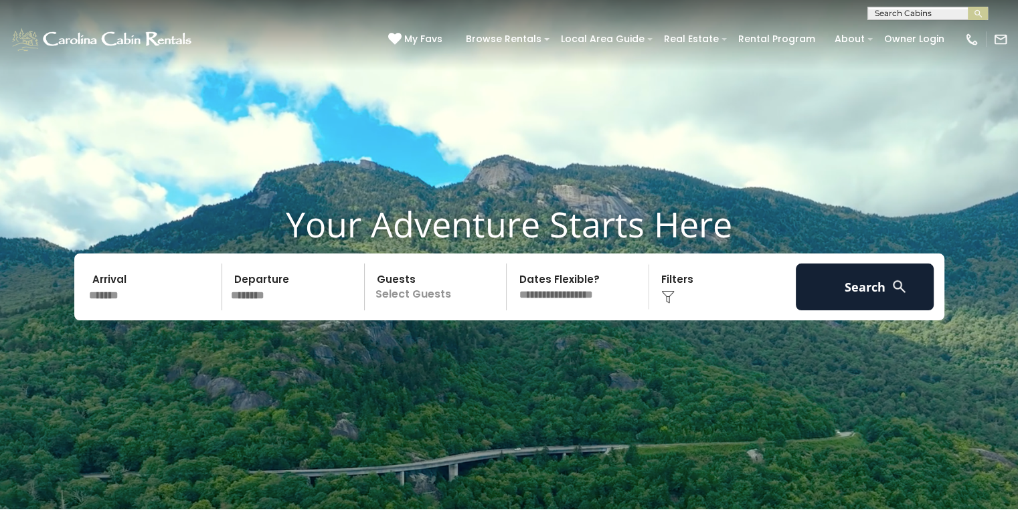
click at [444, 311] on p "Select Guests" at bounding box center [438, 287] width 138 height 47
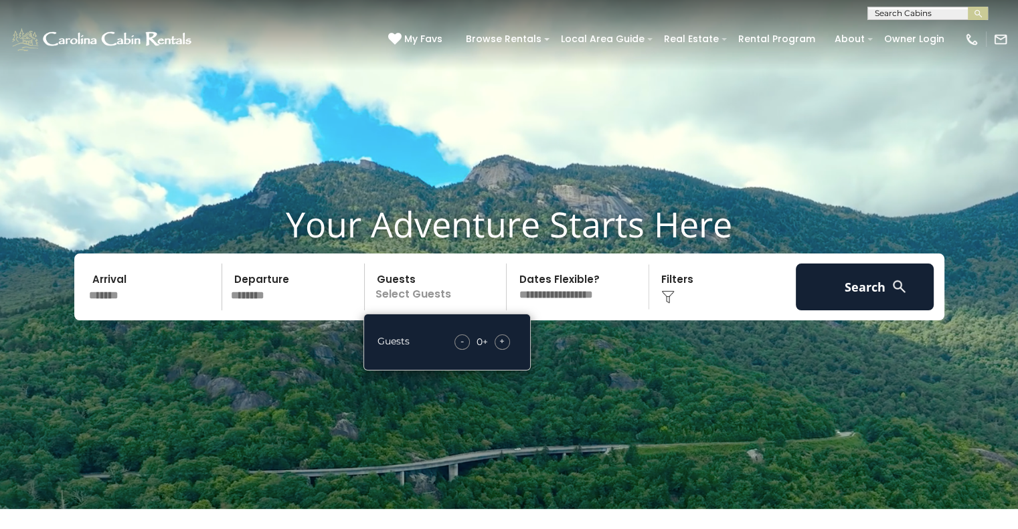
click at [501, 348] on span "+" at bounding box center [501, 341] width 5 height 13
click at [669, 300] on img at bounding box center [667, 296] width 13 height 13
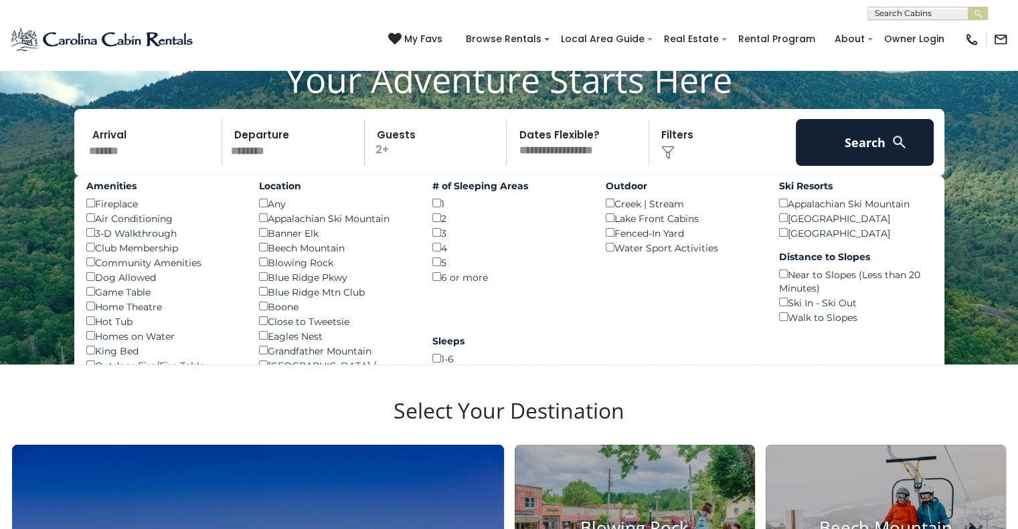
scroll to position [147, 0]
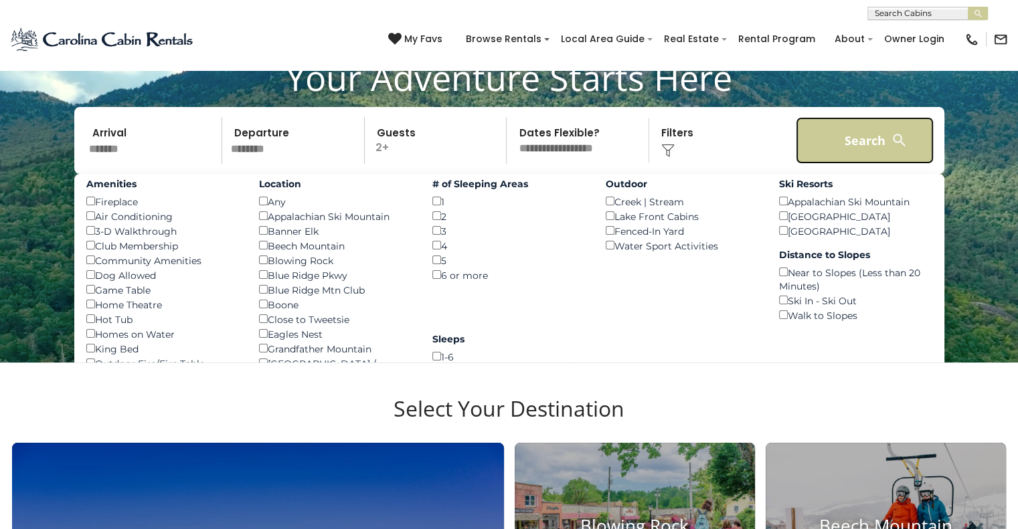
click at [827, 151] on button "Search" at bounding box center [865, 140] width 139 height 47
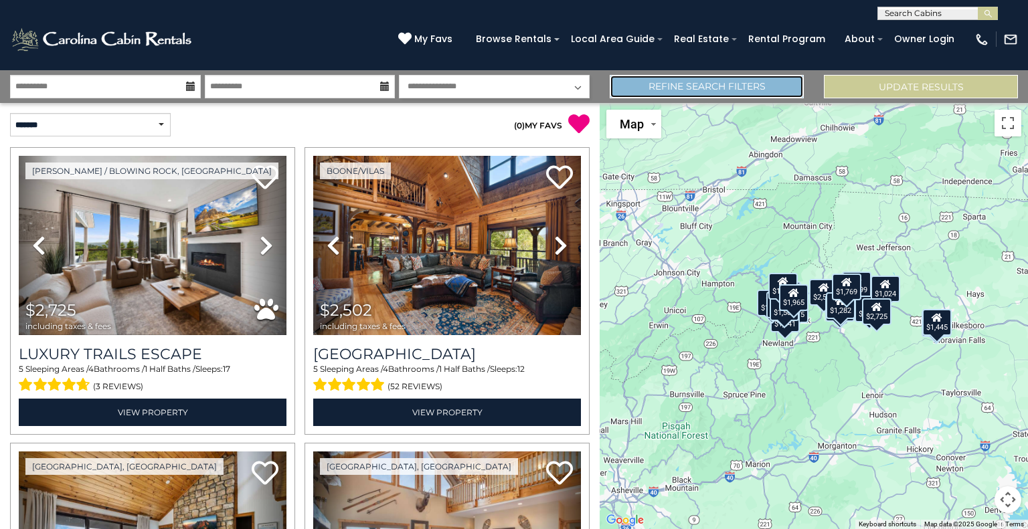
click at [779, 85] on link "Refine Search Filters" at bounding box center [707, 86] width 194 height 23
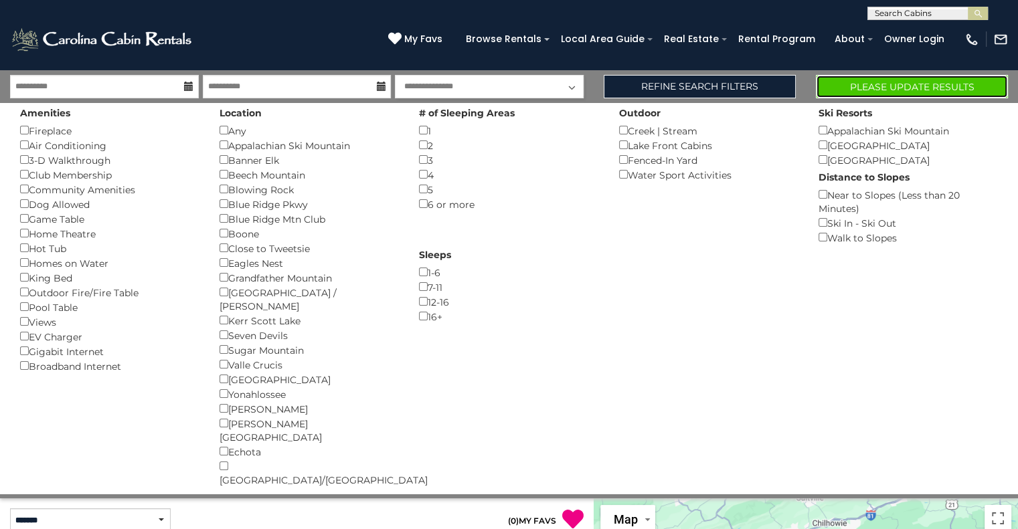
click at [859, 84] on button "Please Update Results" at bounding box center [912, 86] width 192 height 23
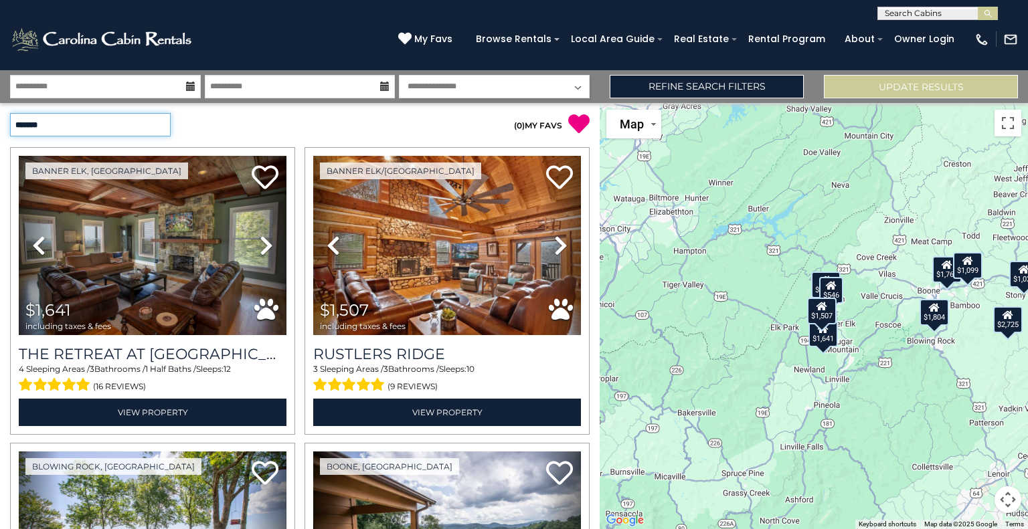
click at [165, 121] on select "**********" at bounding box center [90, 124] width 161 height 23
select select "*********"
click at [10, 113] on select "**********" at bounding box center [90, 124] width 161 height 23
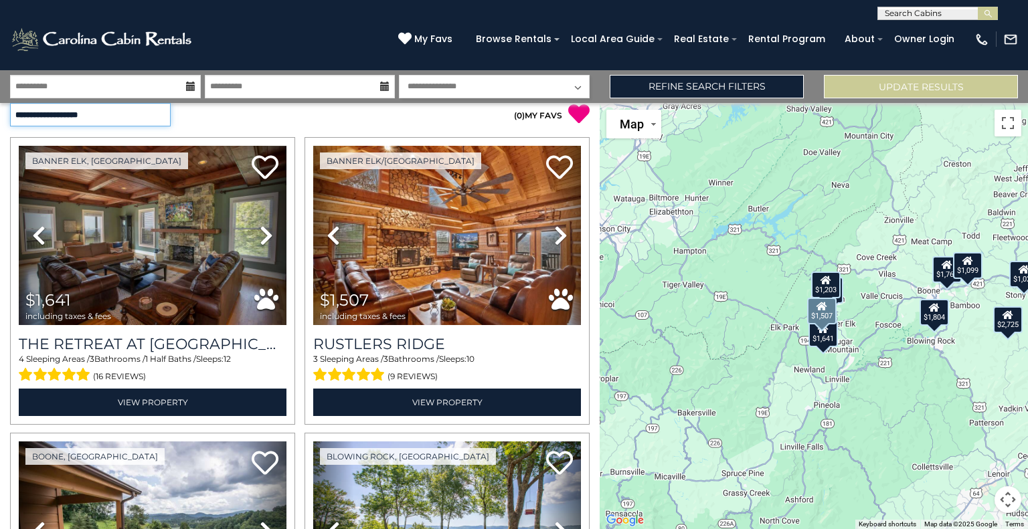
scroll to position [11, 0]
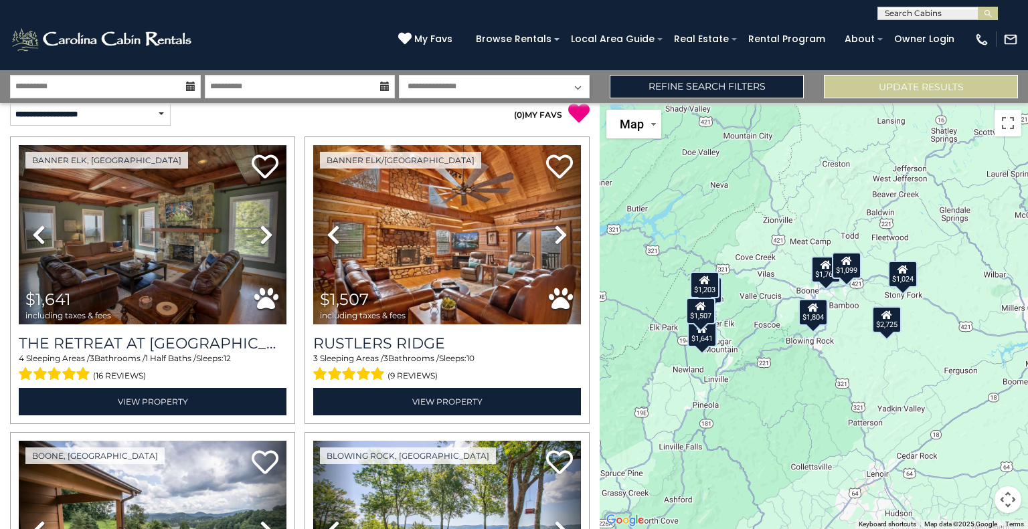
drag, startPoint x: 833, startPoint y: 406, endPoint x: 711, endPoint y: 406, distance: 121.8
click at [711, 406] on div "$1,641 $1,507 $1,769 $1,804 $546 $1,203 $1,024 $1,099 $2,725" at bounding box center [814, 316] width 428 height 426
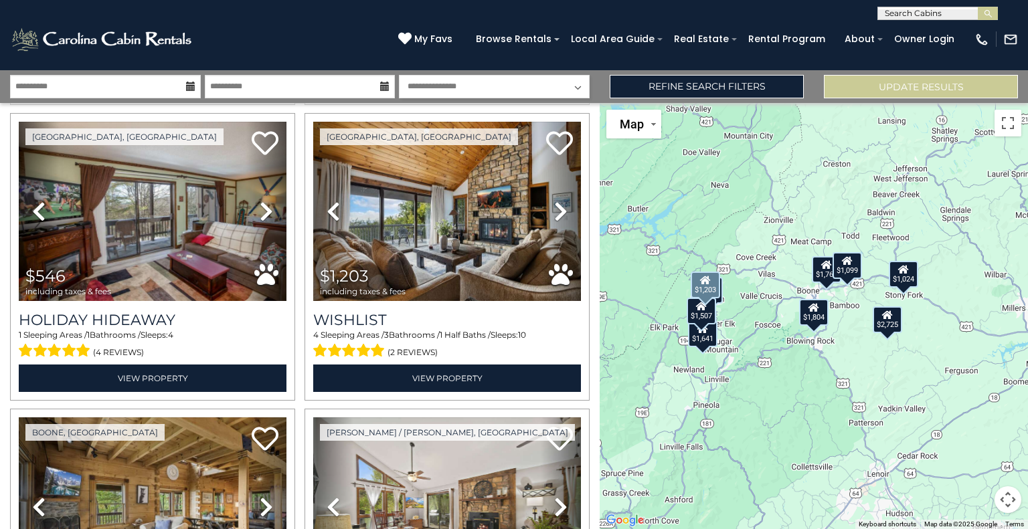
scroll to position [628, 0]
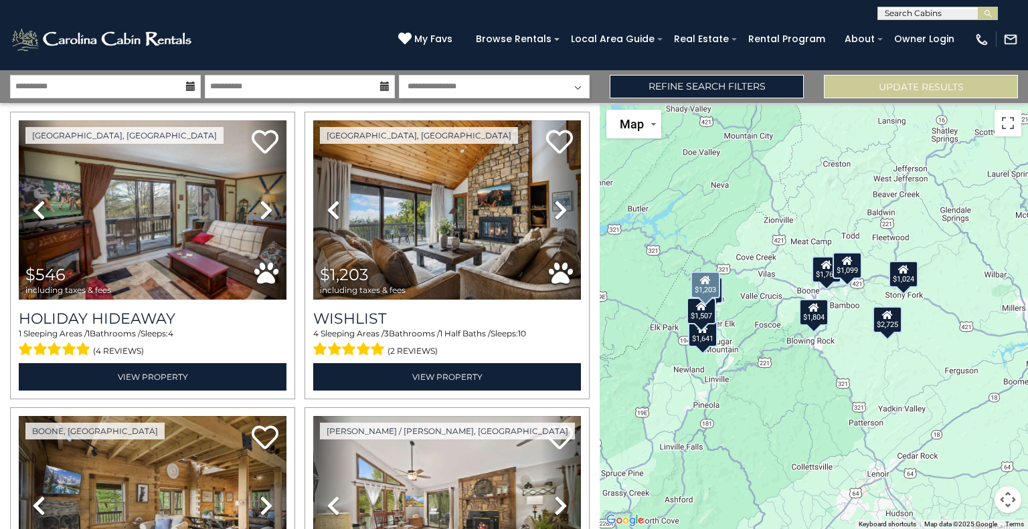
click at [586, 327] on div "[GEOGRAPHIC_DATA], [GEOGRAPHIC_DATA] Previous" at bounding box center [447, 256] width 295 height 288
click at [586, 327] on div "Beech Mountain, NC Previous" at bounding box center [447, 256] width 295 height 288
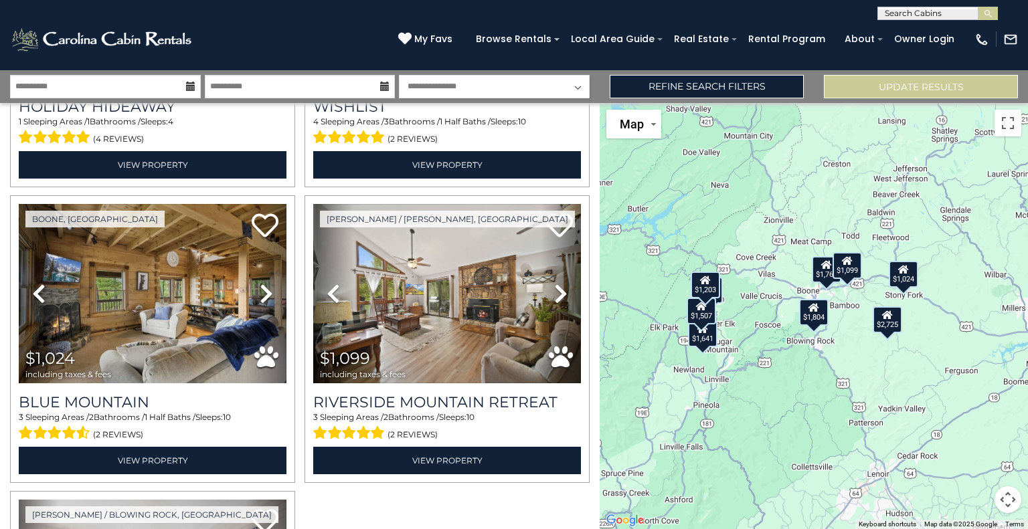
scroll to position [838, 0]
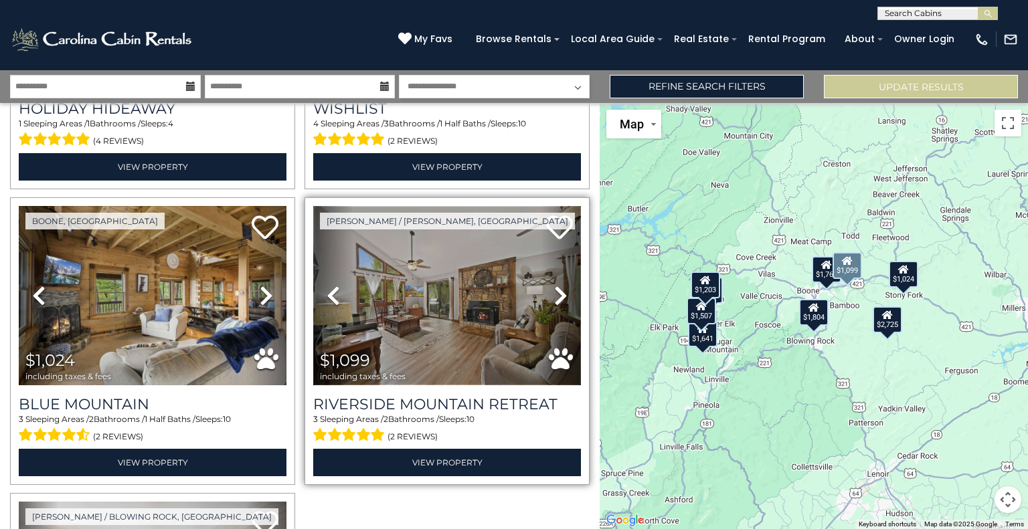
click at [386, 282] on img at bounding box center [447, 295] width 268 height 179
